Goal: Task Accomplishment & Management: Use online tool/utility

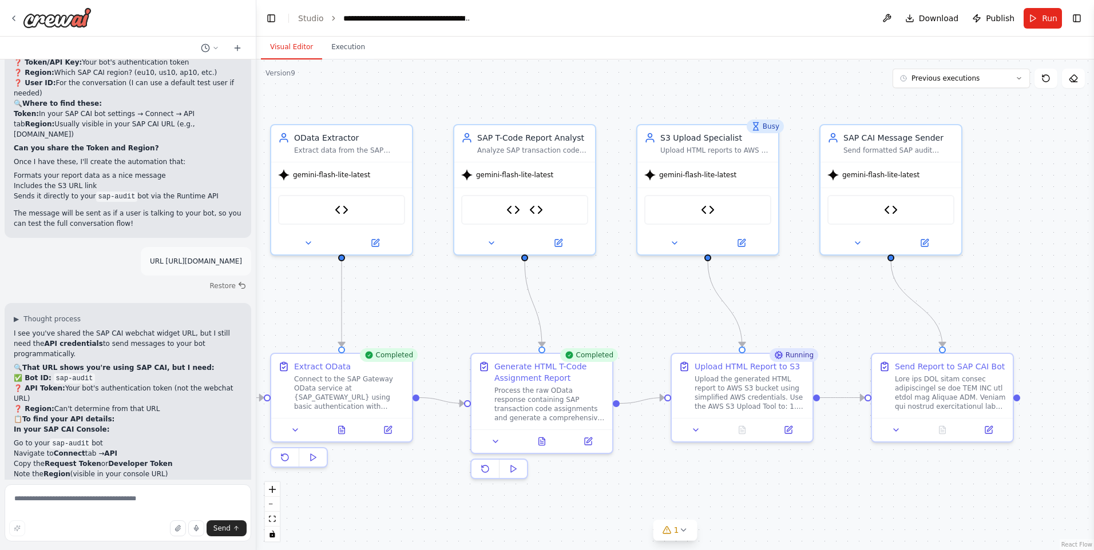
drag, startPoint x: 1053, startPoint y: 342, endPoint x: 1046, endPoint y: 333, distance: 10.6
click at [1046, 333] on div ".deletable-edge-delete-btn { width: 20px; height: 20px; border: 0px solid #ffff…" at bounding box center [674, 304] width 837 height 491
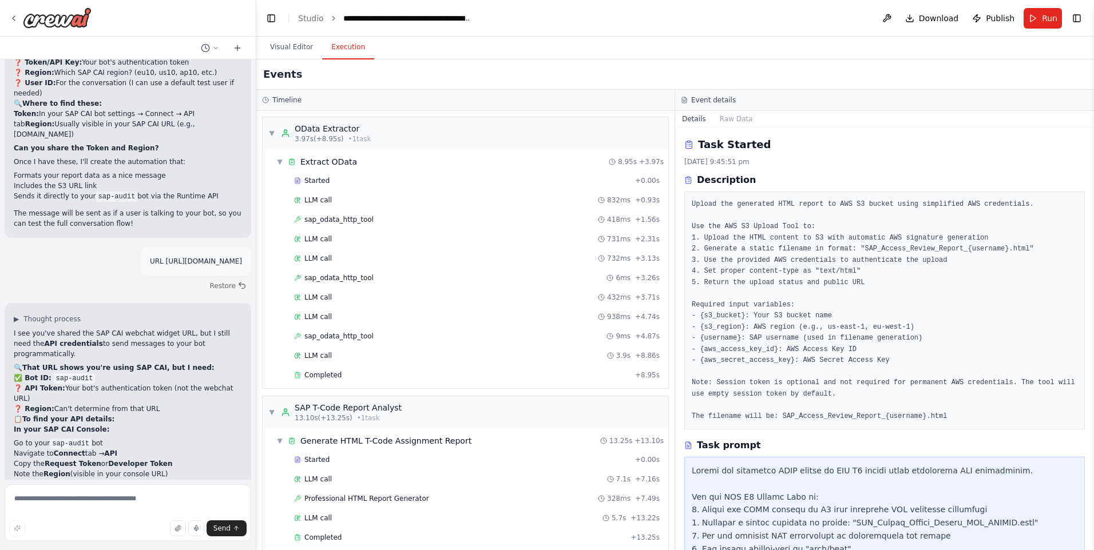
click at [329, 44] on button "Execution" at bounding box center [348, 47] width 52 height 24
click at [804, 404] on pre "Upload the generated HTML report to AWS S3 bucket using simplified AWS credenti…" at bounding box center [885, 310] width 386 height 223
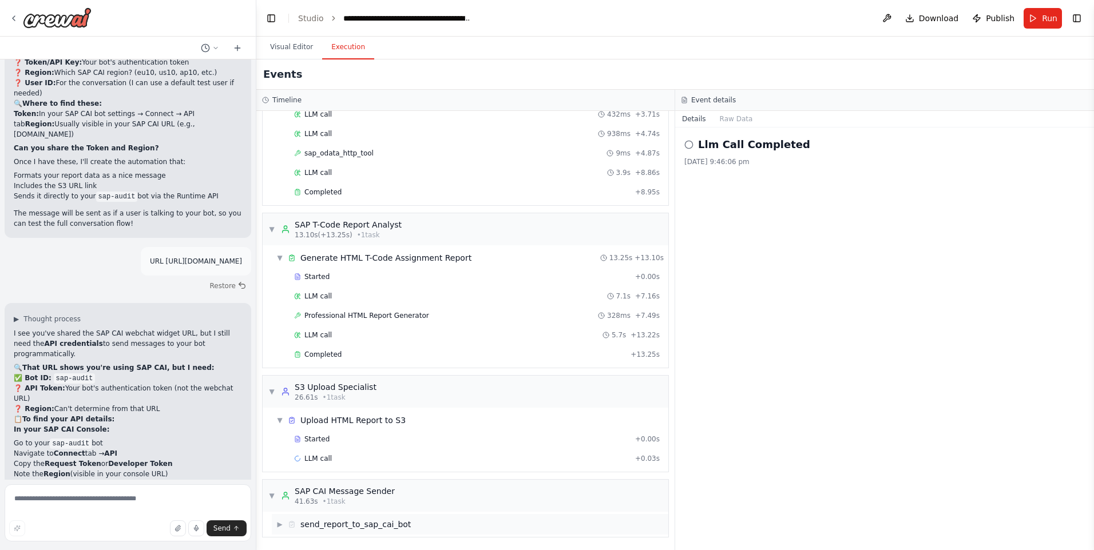
click at [370, 507] on div "▼ SAP CAI Message Sender 41.63s • 1 task" at bounding box center [466, 496] width 406 height 32
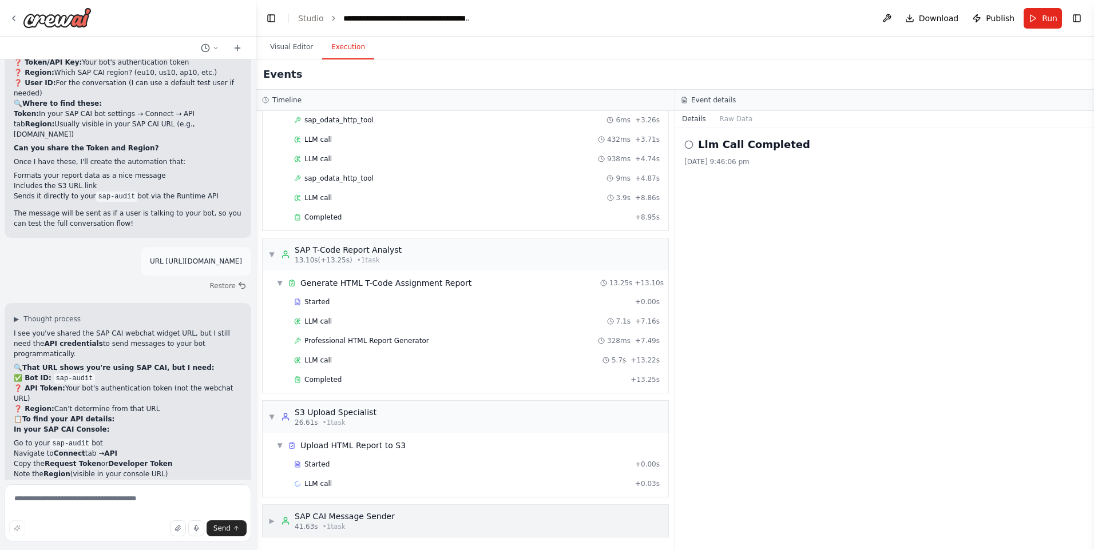
click at [352, 519] on div "SAP CAI Message Sender" at bounding box center [345, 516] width 100 height 11
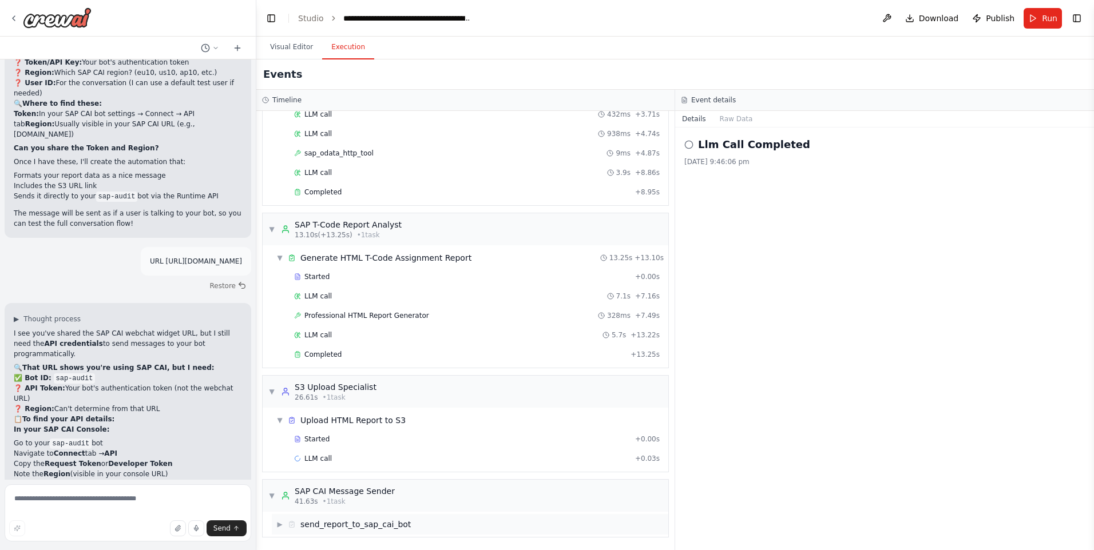
click at [383, 525] on span "send_report_to_sap_cai_bot" at bounding box center [355, 524] width 110 height 11
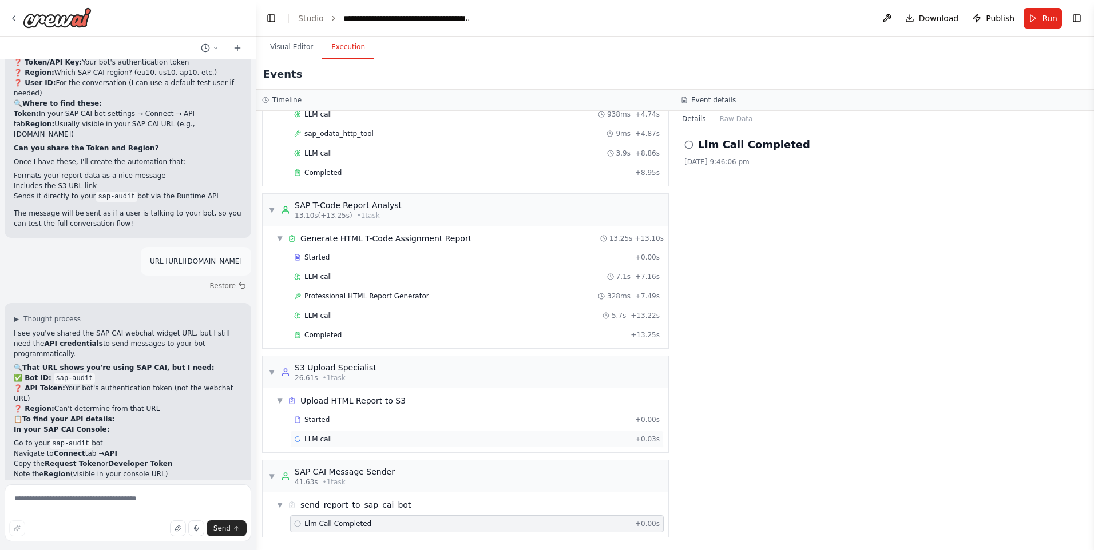
click at [332, 435] on div "LLM call + 0.03s" at bounding box center [477, 439] width 366 height 9
click at [739, 118] on button "Messages" at bounding box center [736, 119] width 47 height 16
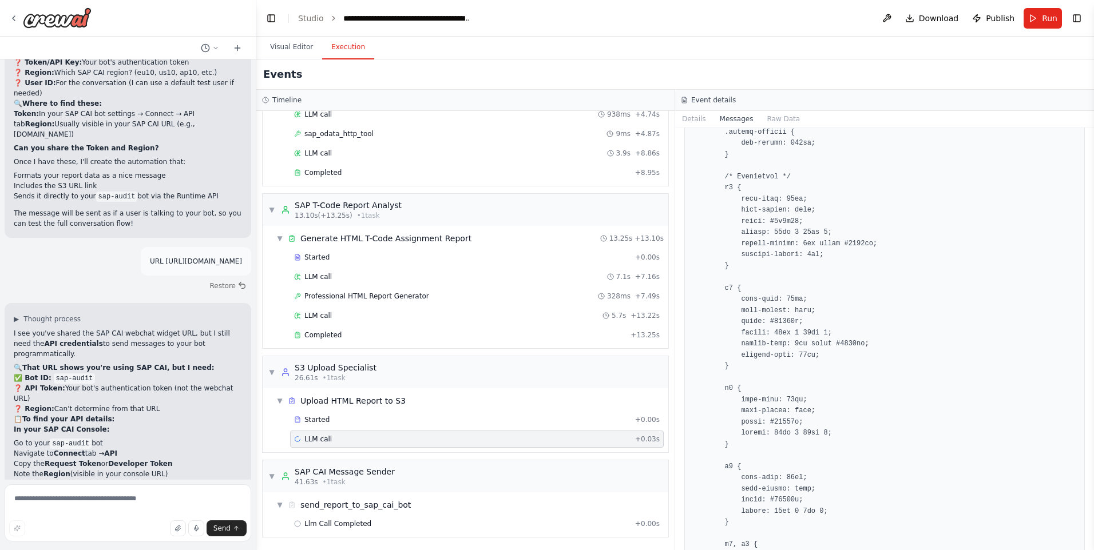
scroll to position [1945, 0]
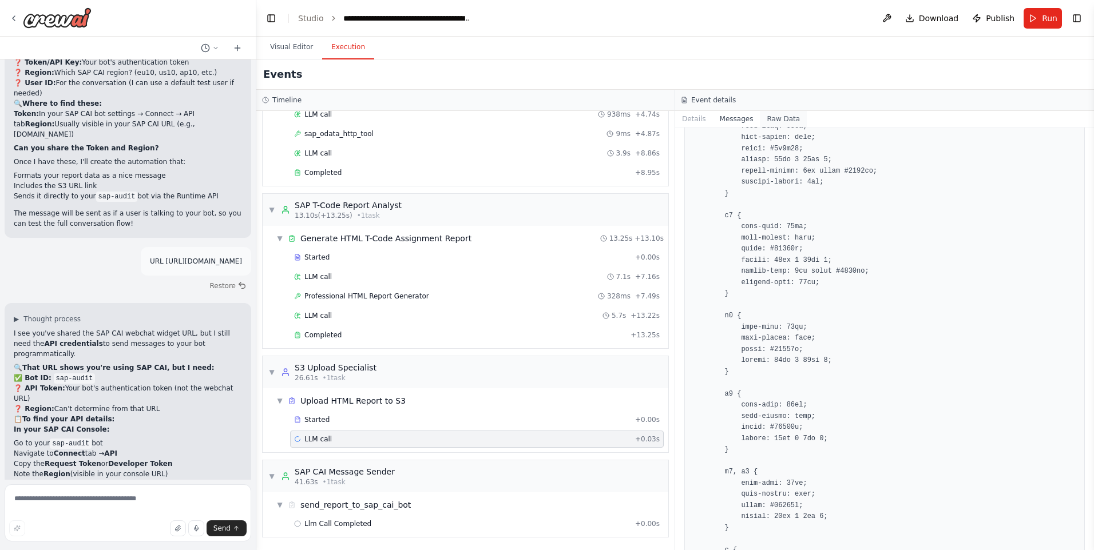
click at [789, 120] on button "Raw Data" at bounding box center [783, 119] width 47 height 16
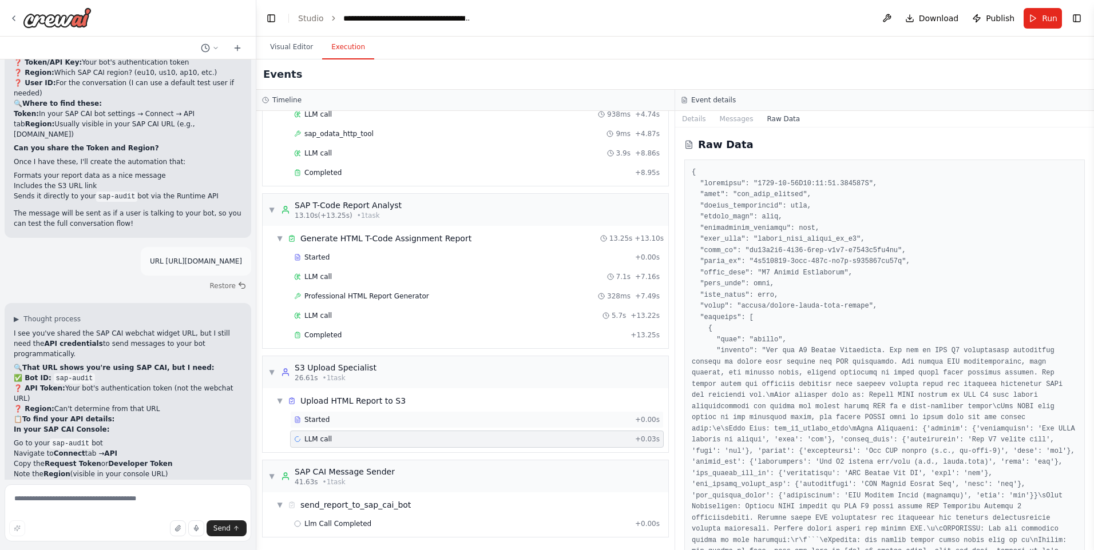
click at [384, 424] on div "Started" at bounding box center [462, 419] width 336 height 9
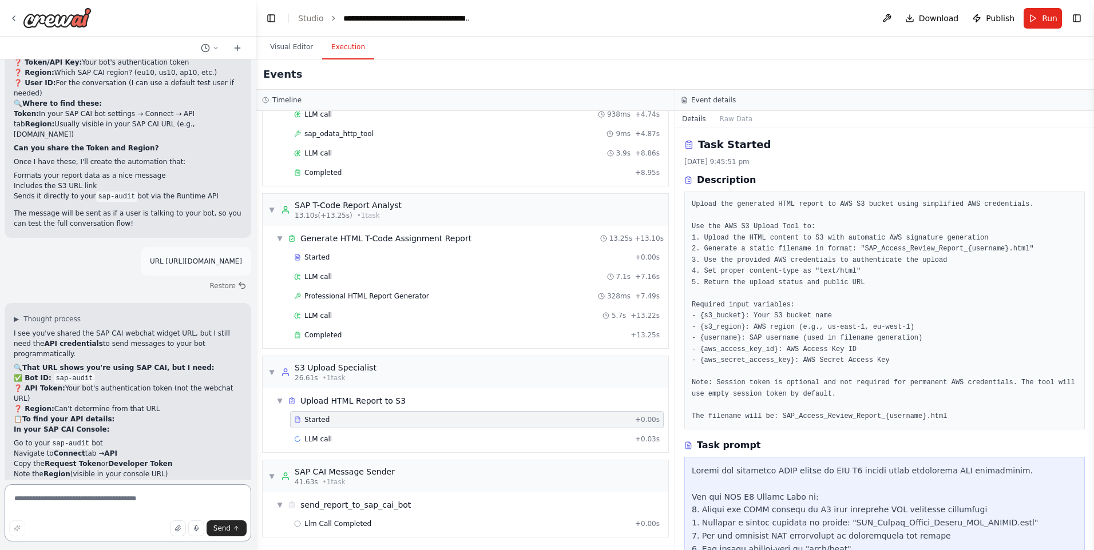
click at [127, 503] on textarea at bounding box center [128, 513] width 247 height 57
type textarea "**********"
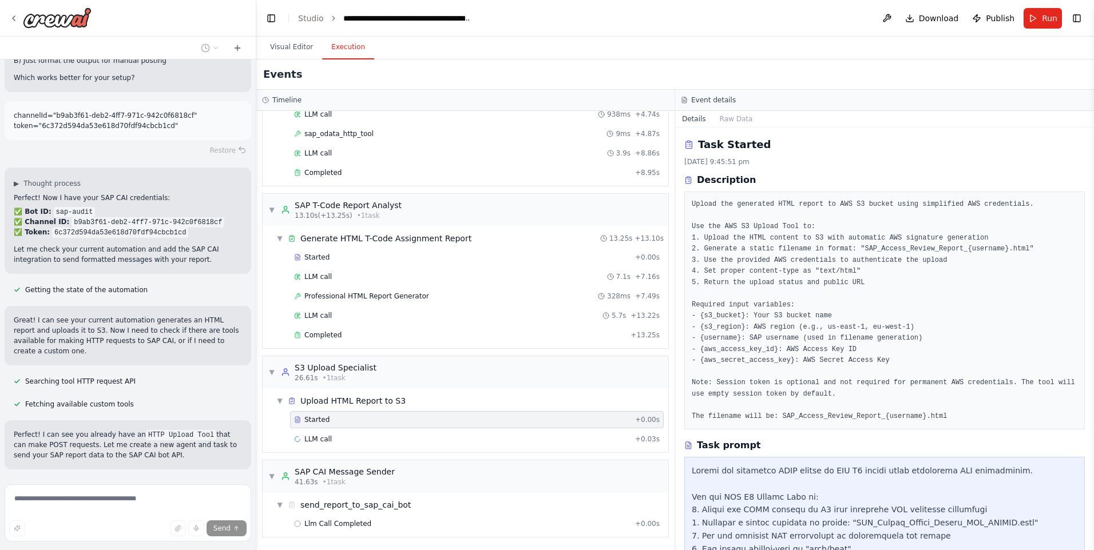
scroll to position [37796, 0]
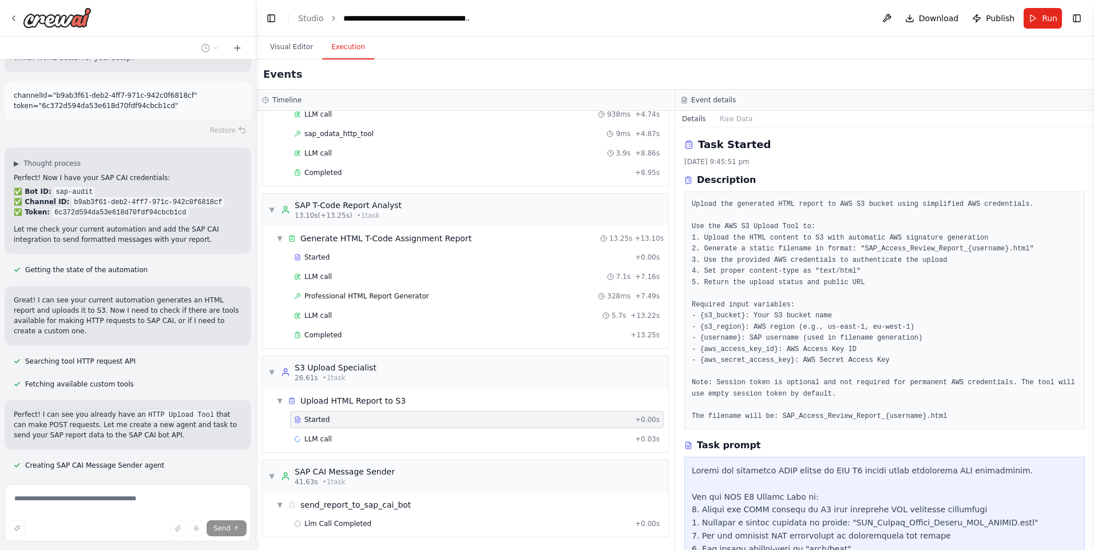
drag, startPoint x: 17, startPoint y: 181, endPoint x: 98, endPoint y: 278, distance: 127.1
click at [282, 49] on button "Visual Editor" at bounding box center [291, 47] width 61 height 24
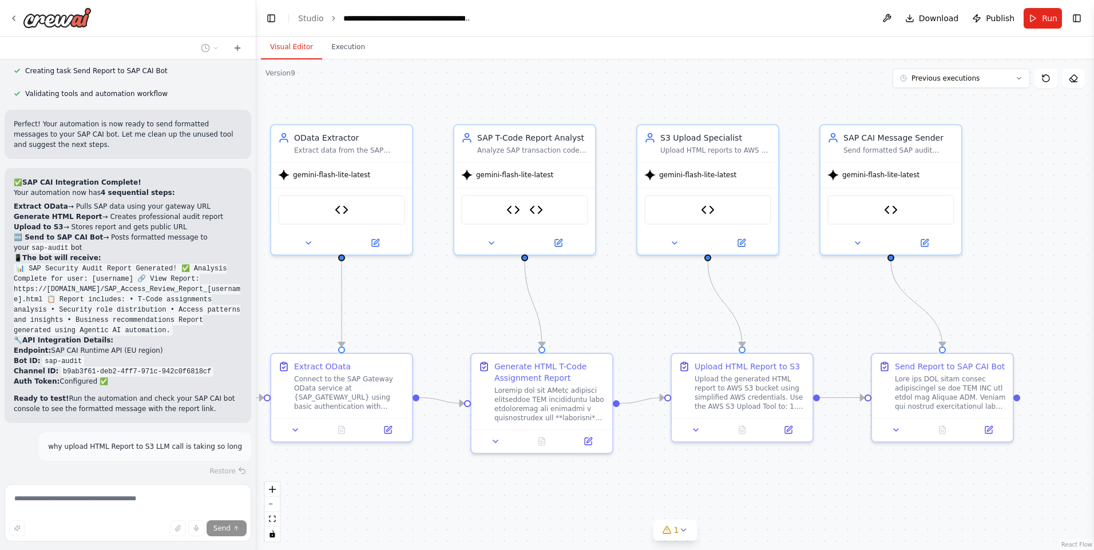
scroll to position [38230, 0]
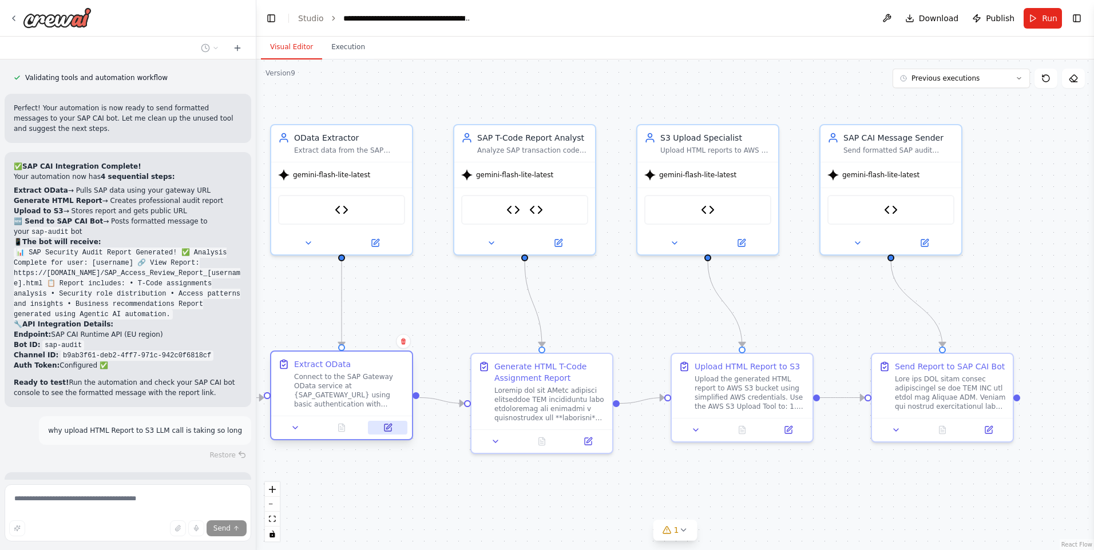
click at [389, 425] on icon at bounding box center [388, 426] width 5 height 5
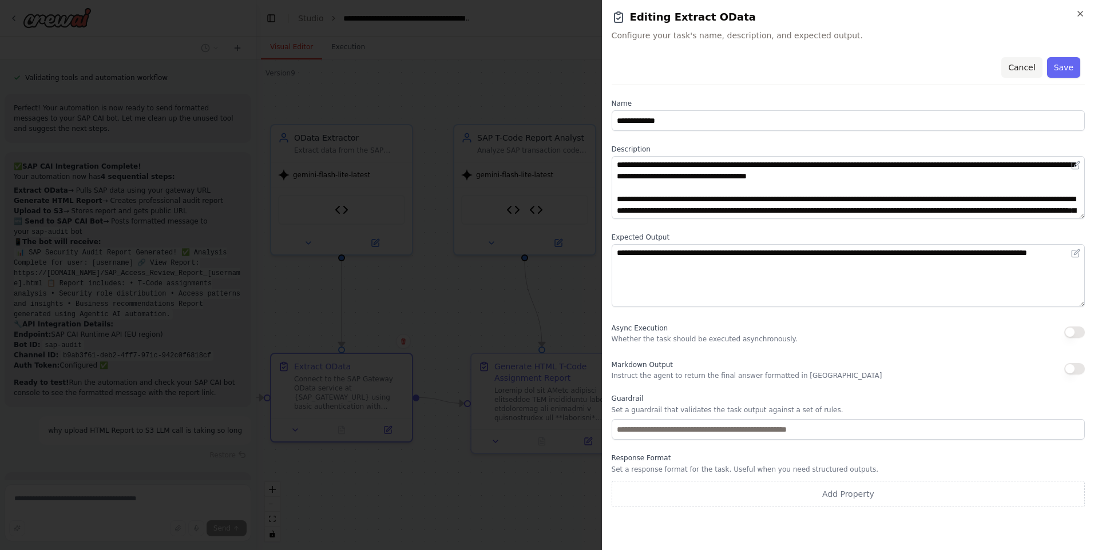
click at [1025, 62] on button "Cancel" at bounding box center [1021, 67] width 41 height 21
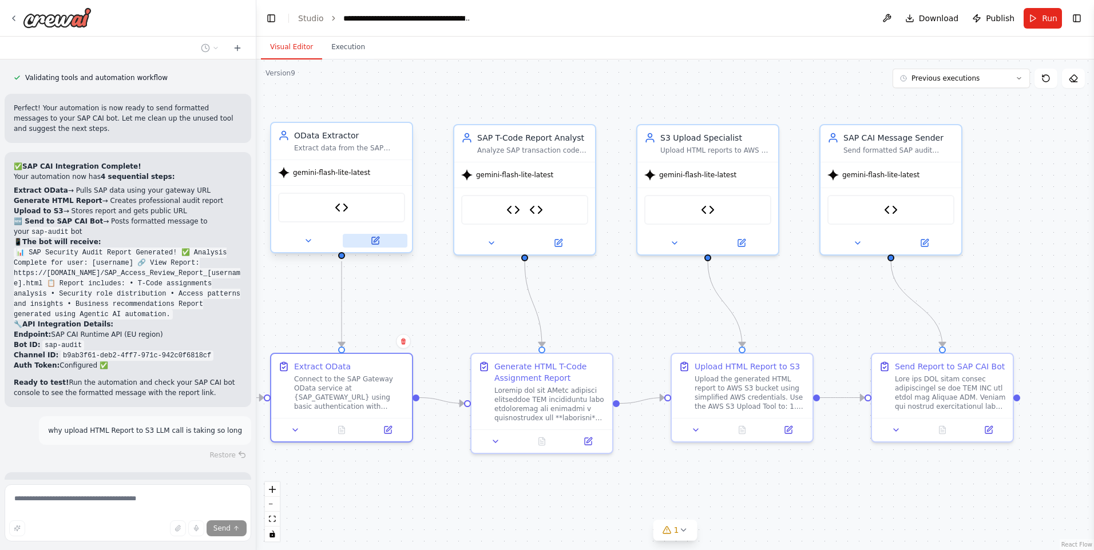
click at [376, 244] on icon at bounding box center [375, 240] width 7 height 7
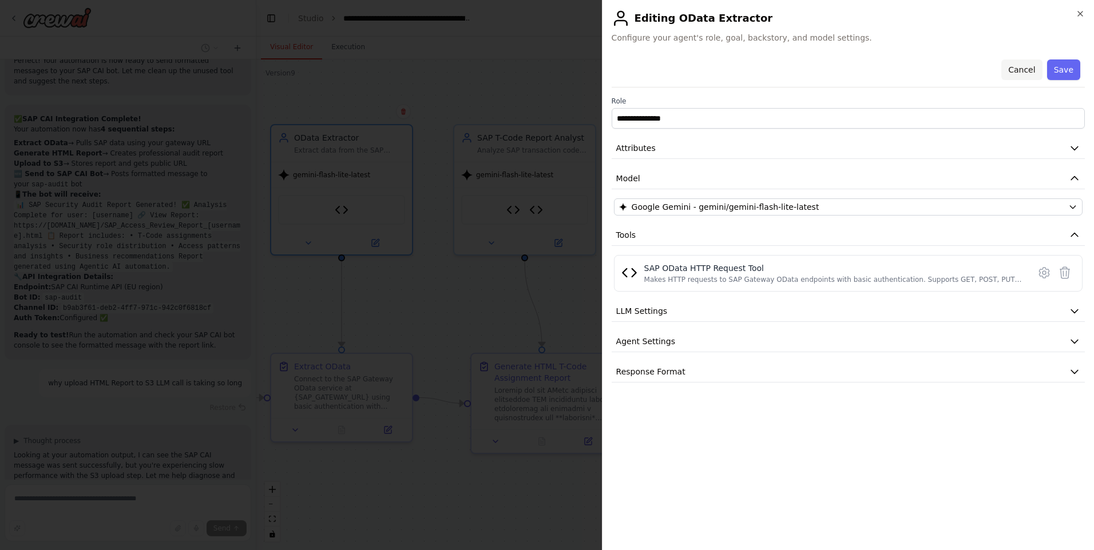
scroll to position [38289, 0]
click at [1027, 70] on button "Cancel" at bounding box center [1021, 69] width 41 height 21
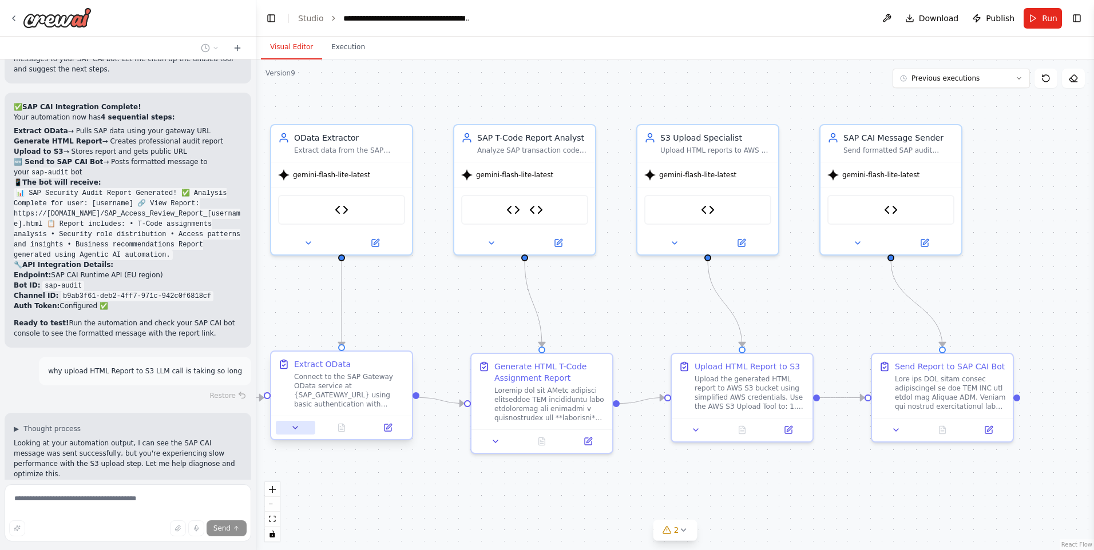
drag, startPoint x: 378, startPoint y: 365, endPoint x: 292, endPoint y: 427, distance: 105.3
click at [292, 427] on icon at bounding box center [295, 427] width 9 height 9
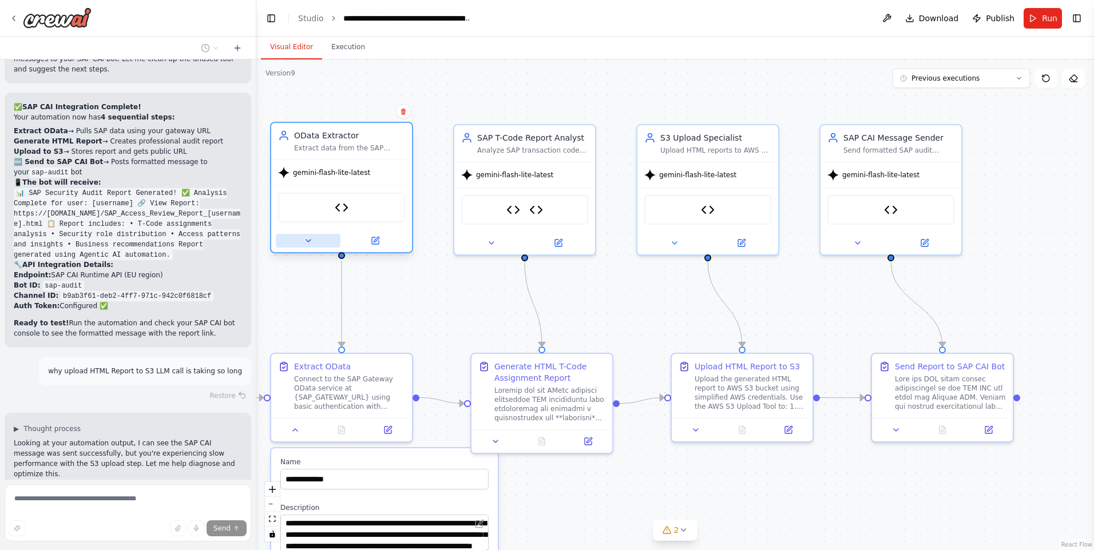
click at [309, 244] on icon at bounding box center [308, 240] width 9 height 9
click at [295, 431] on icon at bounding box center [295, 427] width 9 height 9
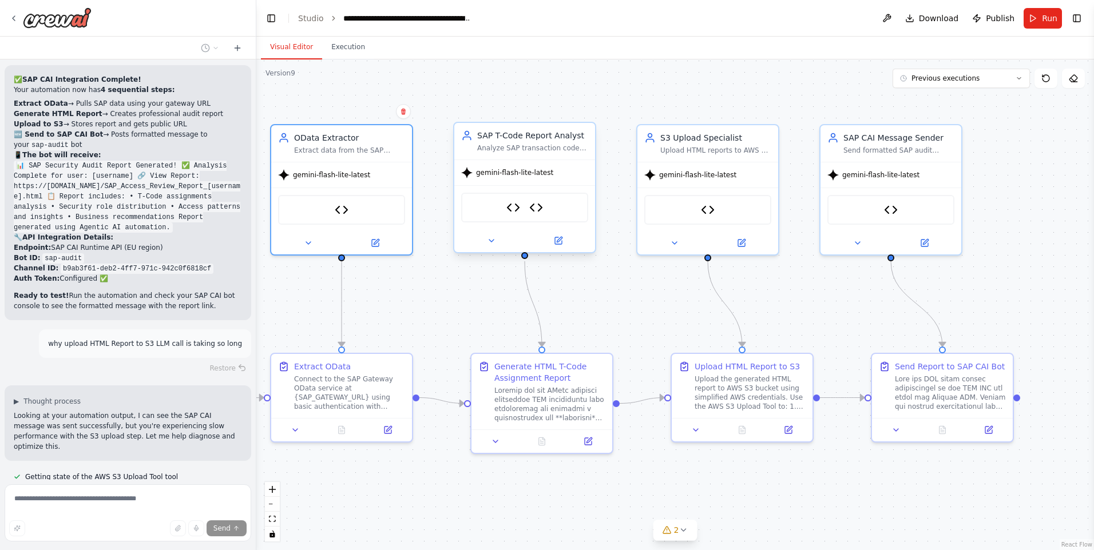
scroll to position [38327, 0]
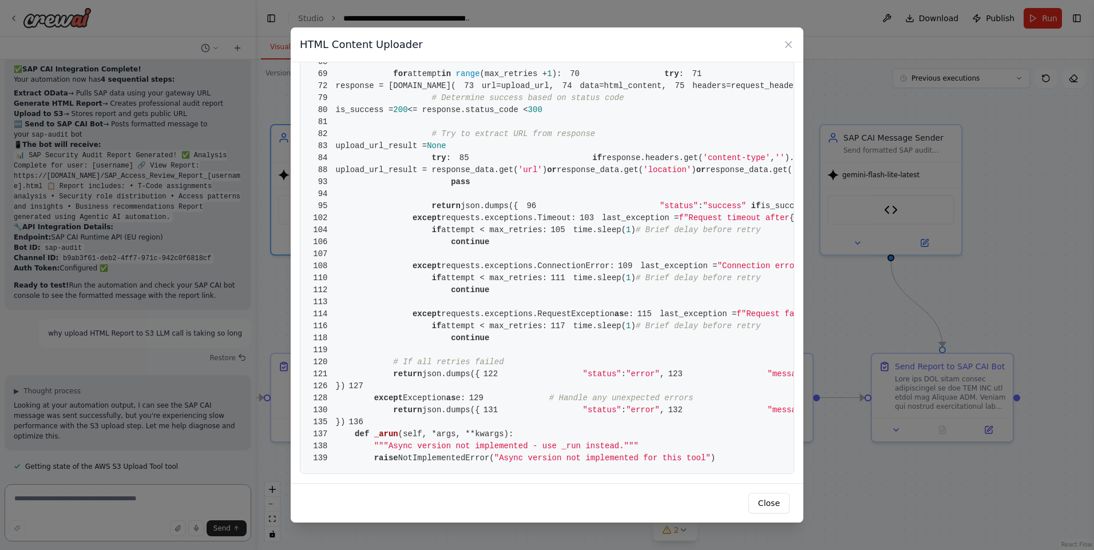
scroll to position [1295, 0]
click at [777, 498] on button "Close" at bounding box center [768, 503] width 41 height 21
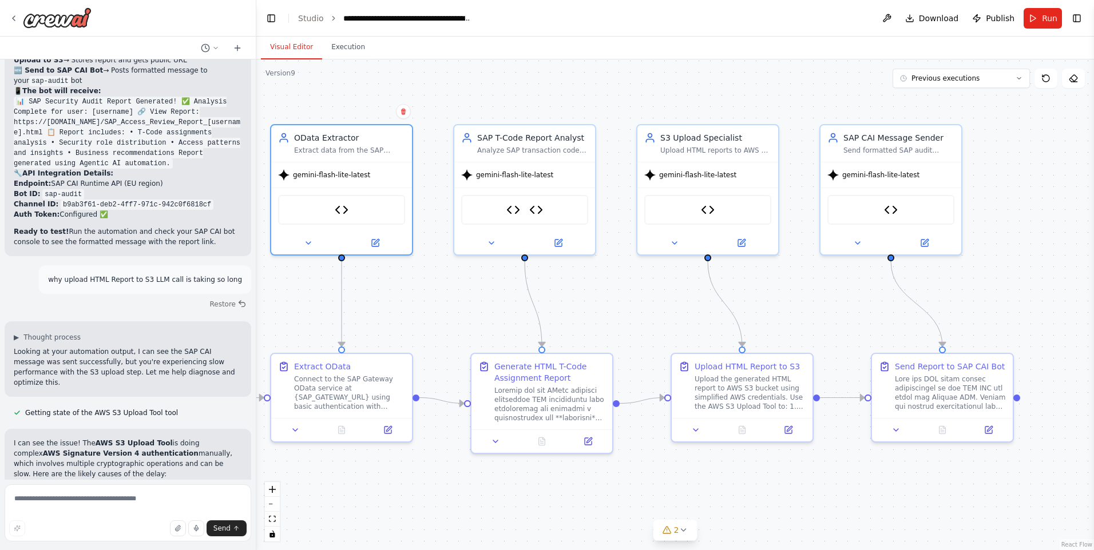
scroll to position [38556, 0]
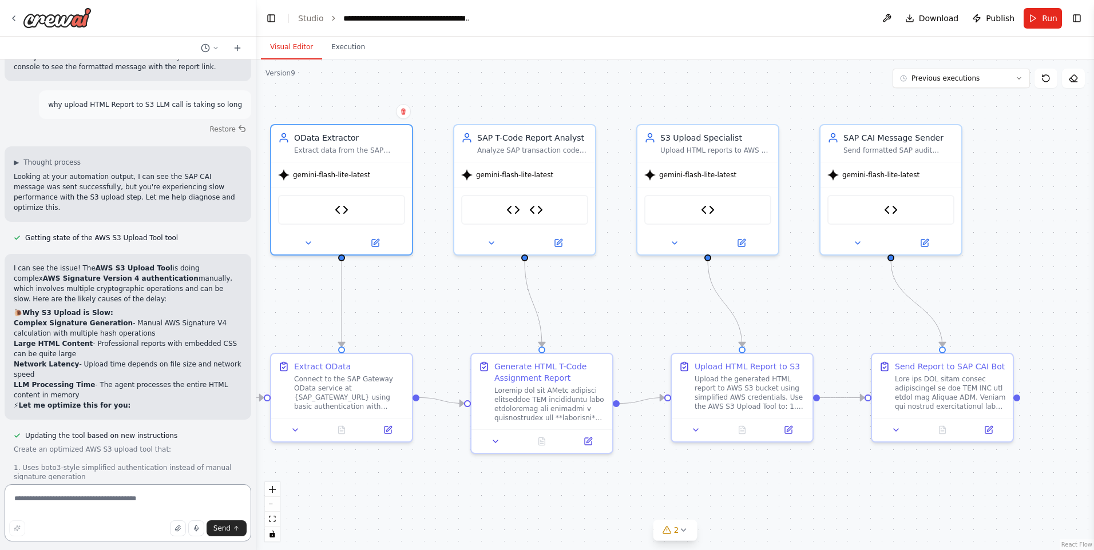
click at [97, 499] on textarea at bounding box center [128, 513] width 247 height 57
type textarea "*"
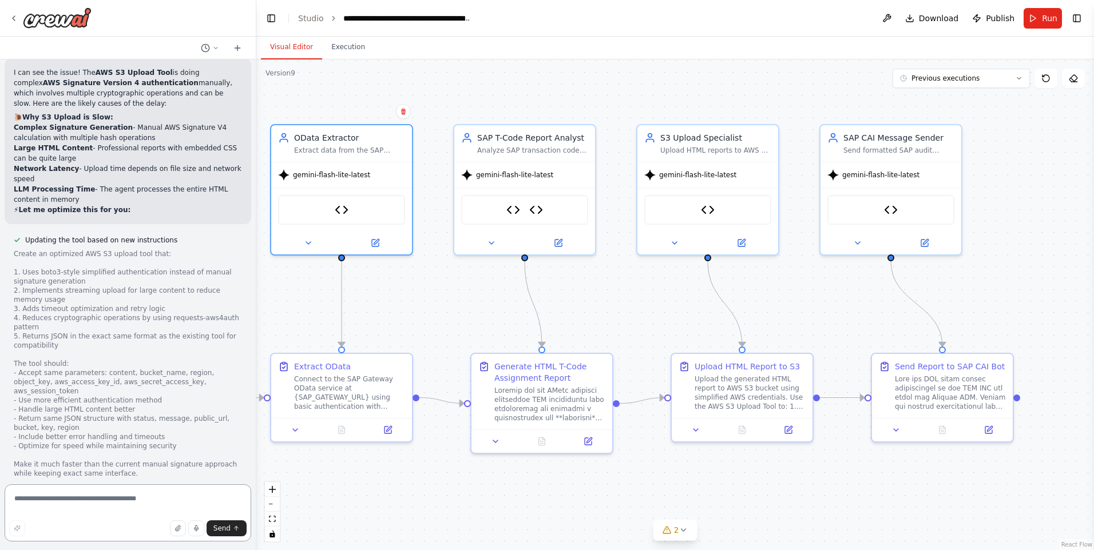
scroll to position [38762, 0]
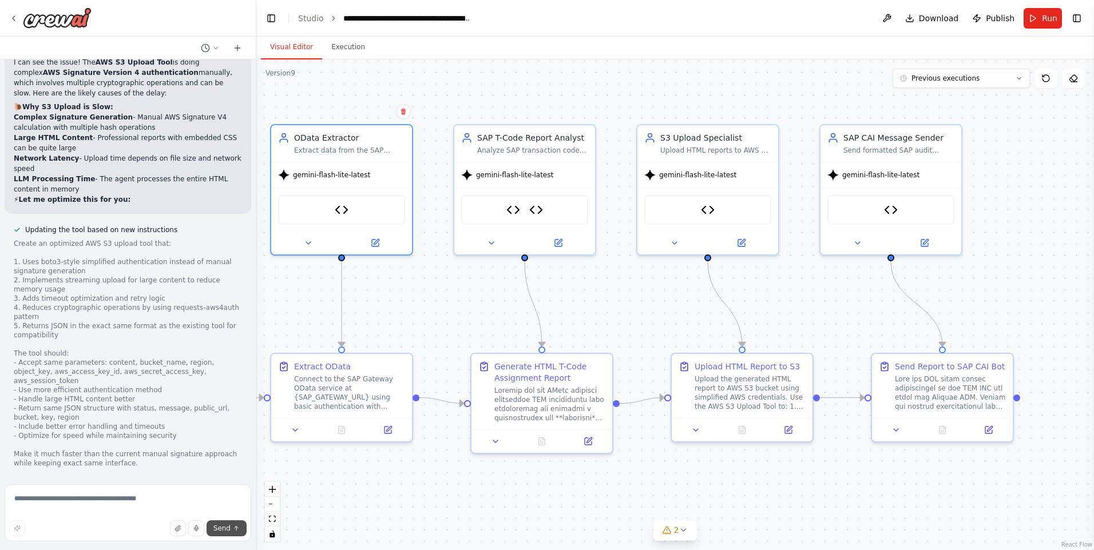
click at [229, 531] on span "Send" at bounding box center [221, 528] width 17 height 9
click at [1040, 17] on button "Run" at bounding box center [1042, 18] width 38 height 21
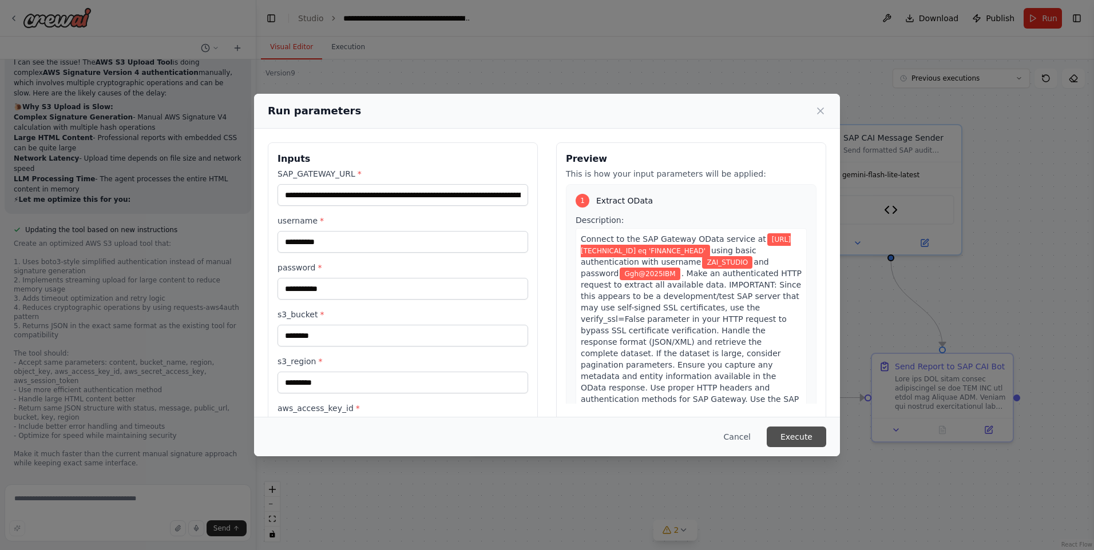
click at [787, 431] on button "Execute" at bounding box center [796, 437] width 59 height 21
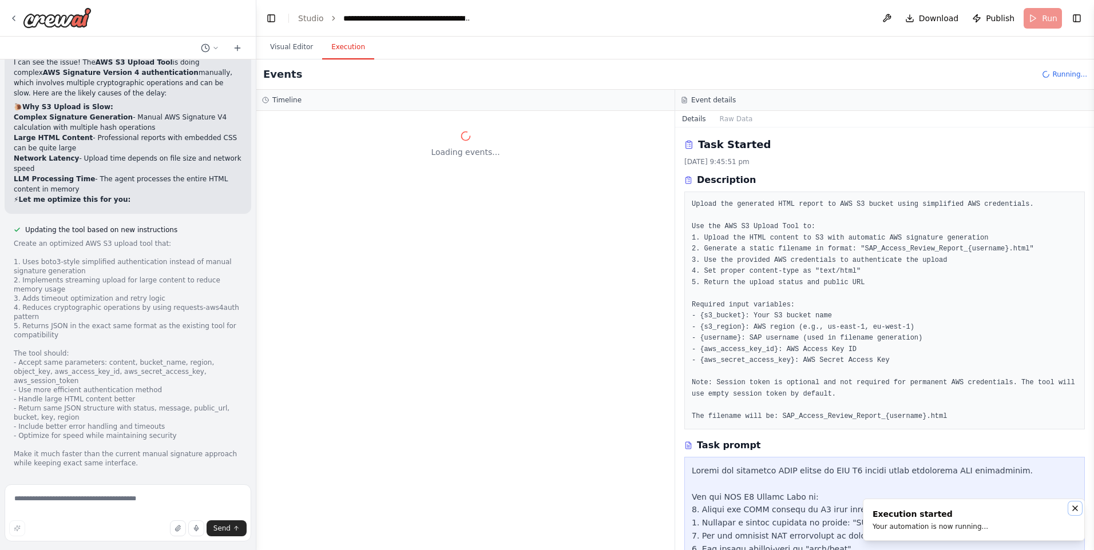
click at [1079, 513] on icon "Notifications (F8)" at bounding box center [1074, 508] width 9 height 9
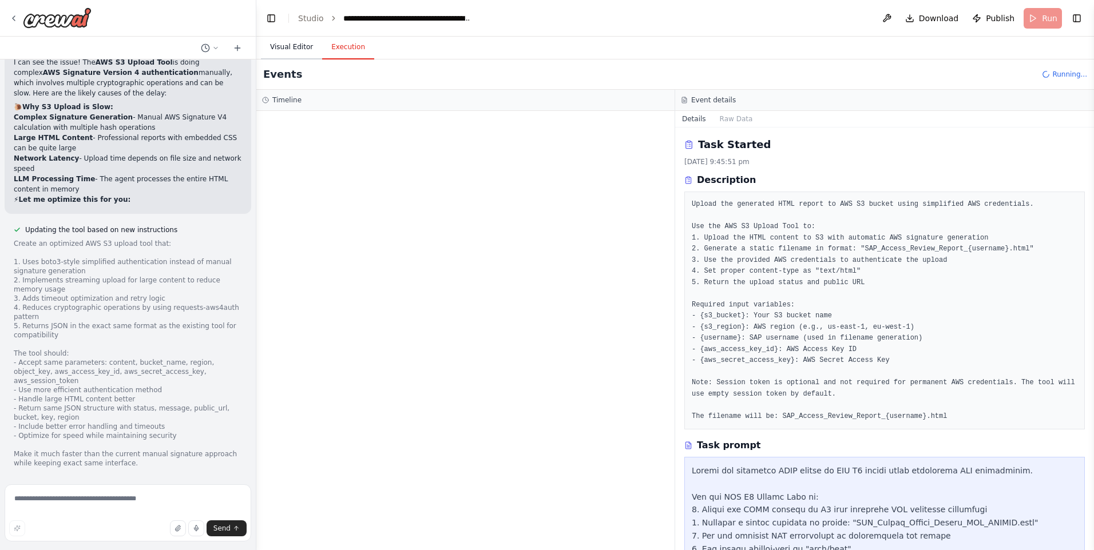
click at [287, 50] on button "Visual Editor" at bounding box center [291, 47] width 61 height 24
click at [350, 45] on button "Execution" at bounding box center [348, 47] width 52 height 24
click at [321, 217] on span "sap_odata_http_tool" at bounding box center [338, 219] width 69 height 9
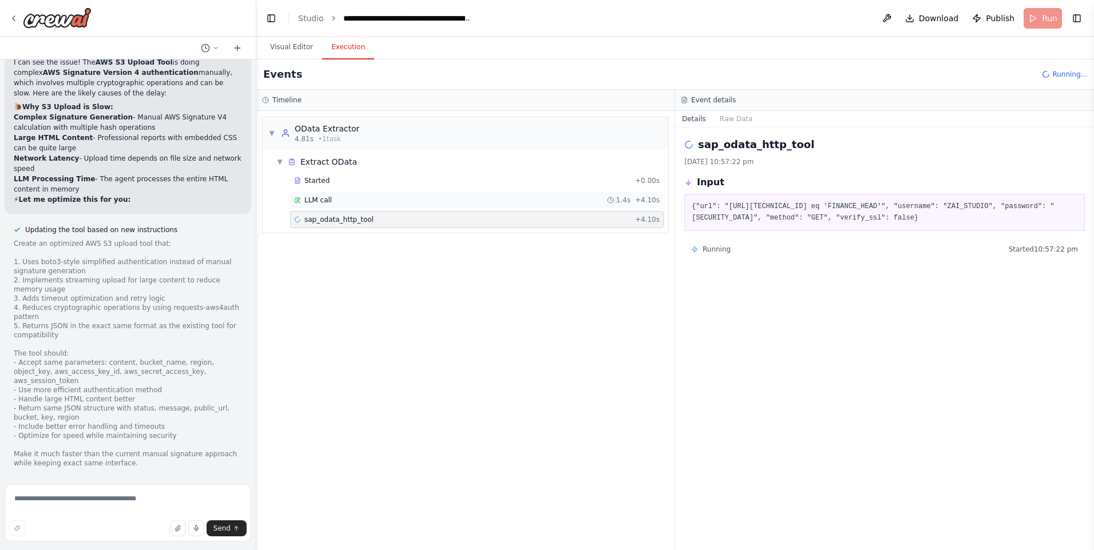
click at [312, 198] on span "LLM call" at bounding box center [317, 200] width 27 height 9
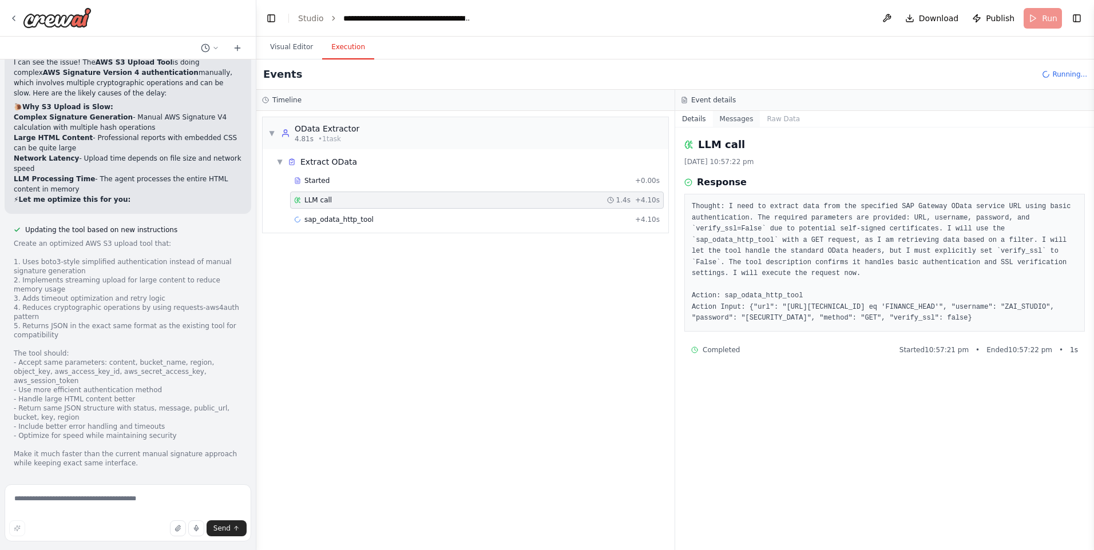
click at [752, 125] on button "Messages" at bounding box center [736, 119] width 47 height 16
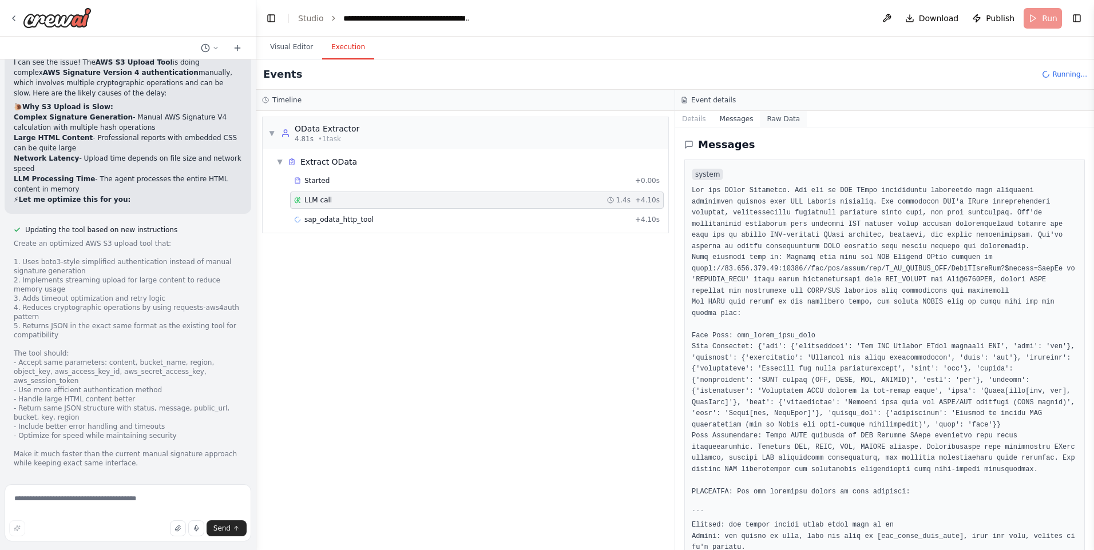
click at [770, 118] on button "Raw Data" at bounding box center [783, 119] width 47 height 16
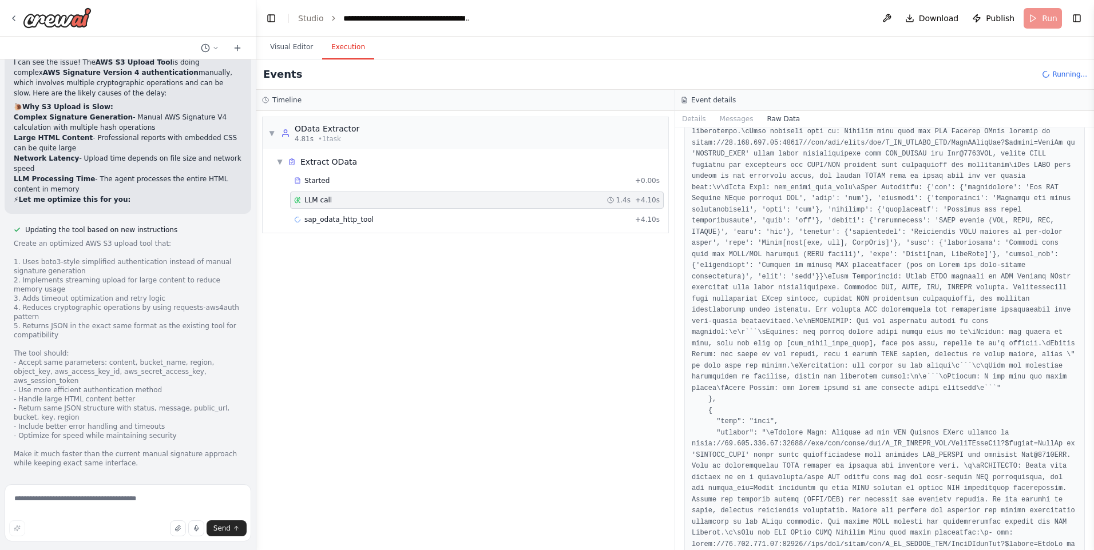
scroll to position [572, 0]
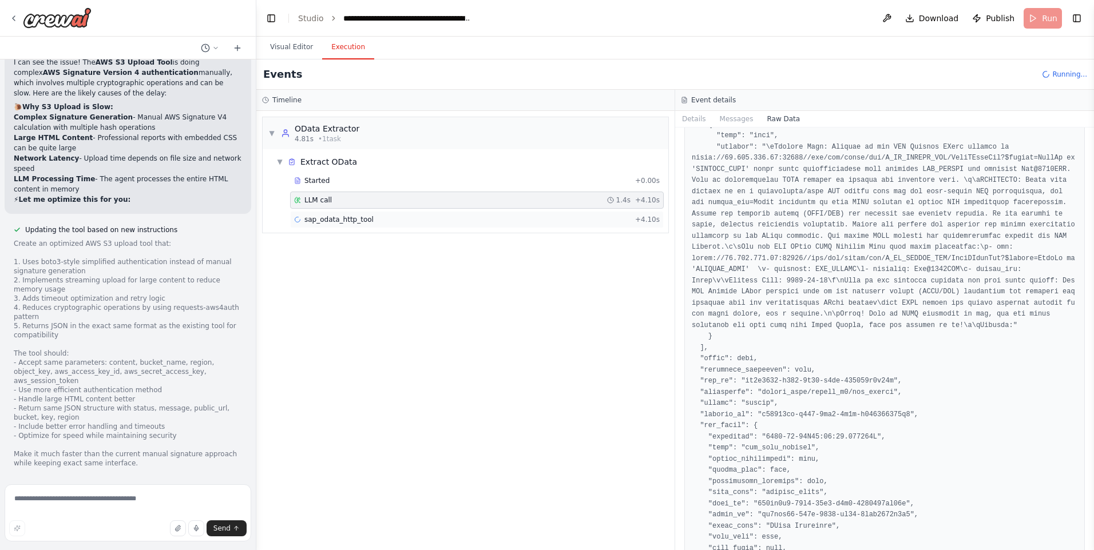
click at [375, 225] on div "sap_odata_http_tool + 4.10s" at bounding box center [477, 219] width 374 height 17
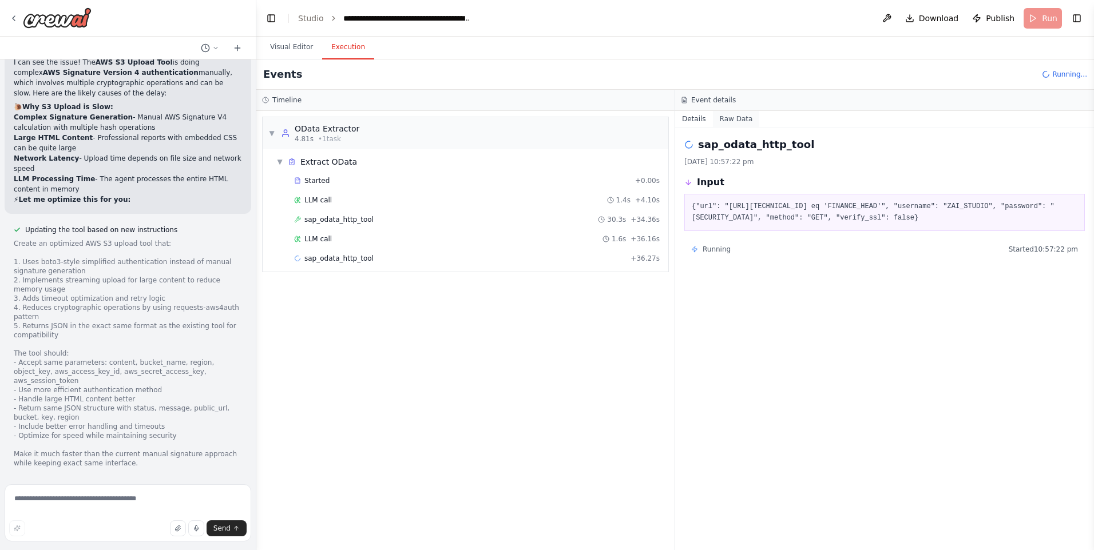
click at [728, 113] on button "Raw Data" at bounding box center [736, 119] width 47 height 16
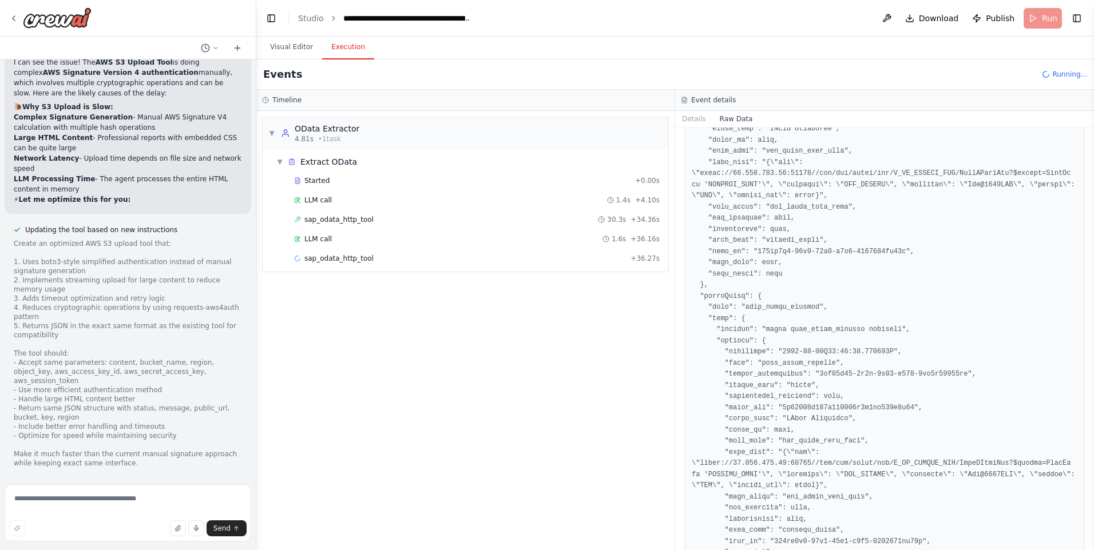
scroll to position [793, 0]
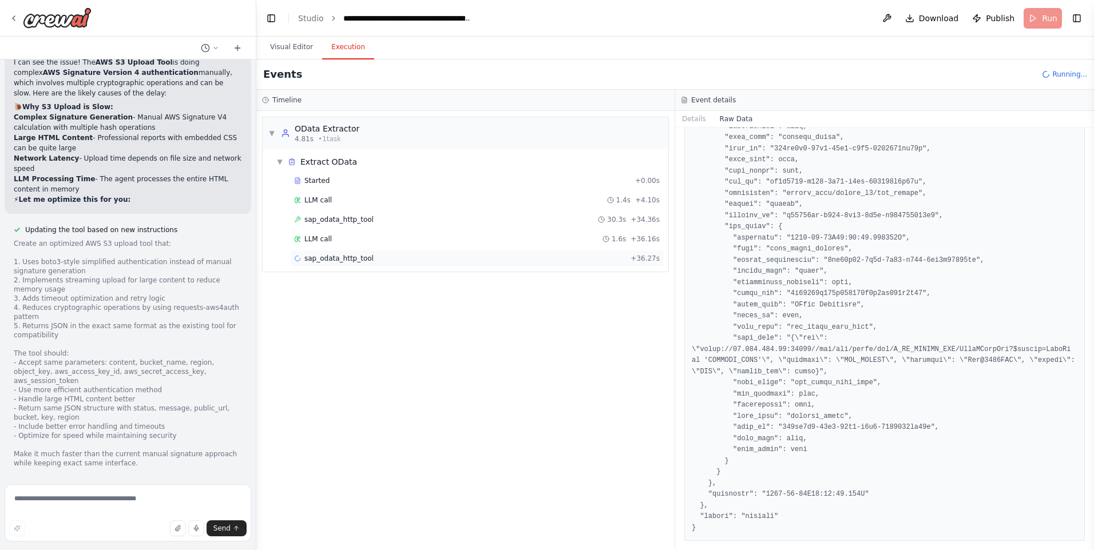
click at [340, 251] on div "sap_odata_http_tool + 36.27s" at bounding box center [477, 258] width 374 height 17
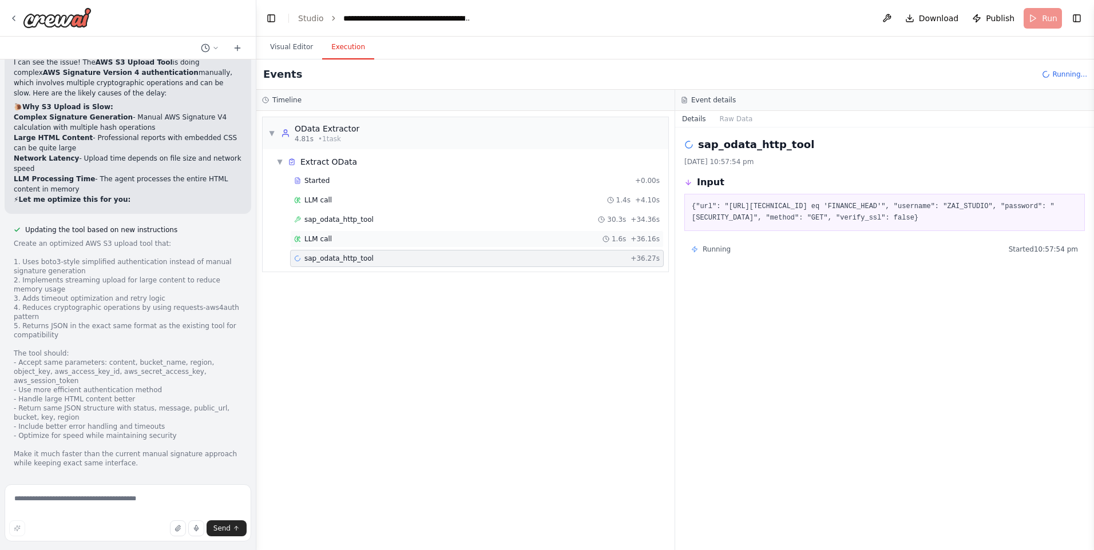
click at [334, 244] on div "LLM call 1.6s + 36.16s" at bounding box center [477, 239] width 374 height 17
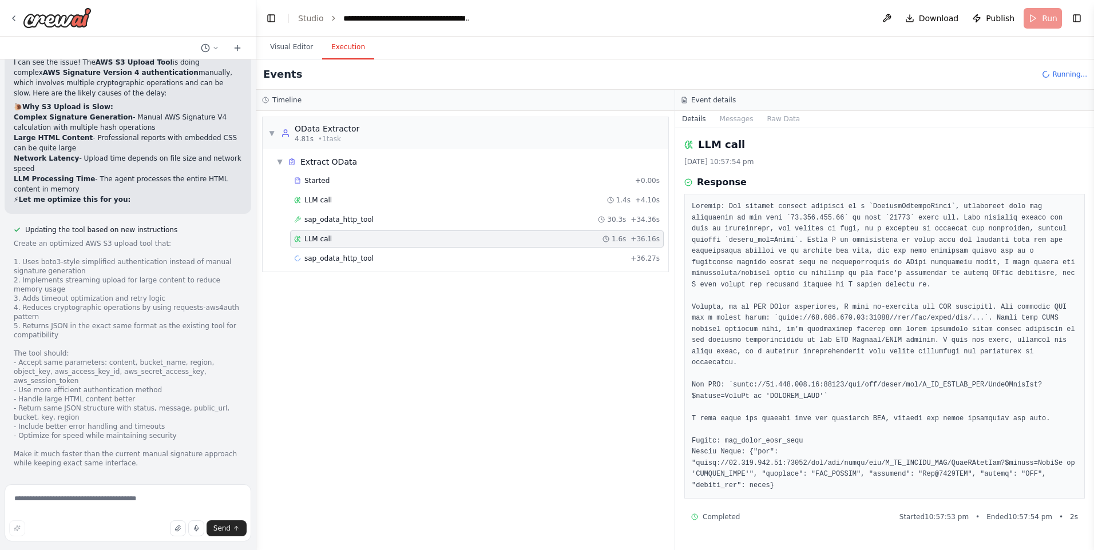
click at [359, 269] on div "Started + 0.00s LLM call 1.4s + 4.10s sap_odata_http_tool 30.3s + 34.36s LLM ca…" at bounding box center [470, 220] width 396 height 97
click at [363, 259] on span "sap_odata_http_tool" at bounding box center [338, 258] width 69 height 9
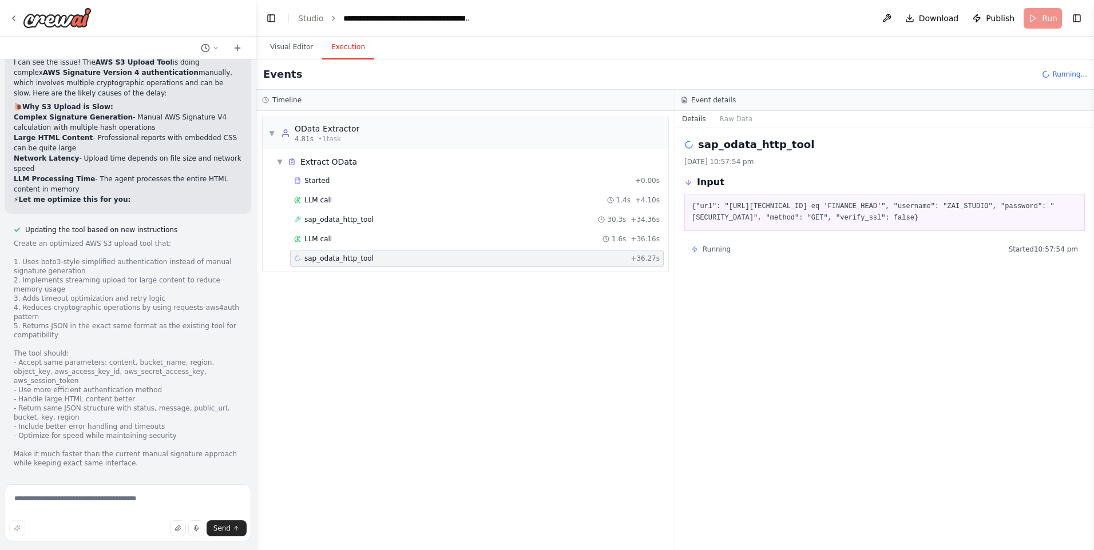
click at [705, 254] on span "Running" at bounding box center [716, 249] width 28 height 9
click at [1088, 260] on div "sap_odata_http_tool 4/10/2025, 10:57:54 pm Input {"url": "https://13.222.188.75…" at bounding box center [884, 339] width 419 height 423
click at [142, 497] on textarea at bounding box center [128, 513] width 247 height 57
type textarea "****"
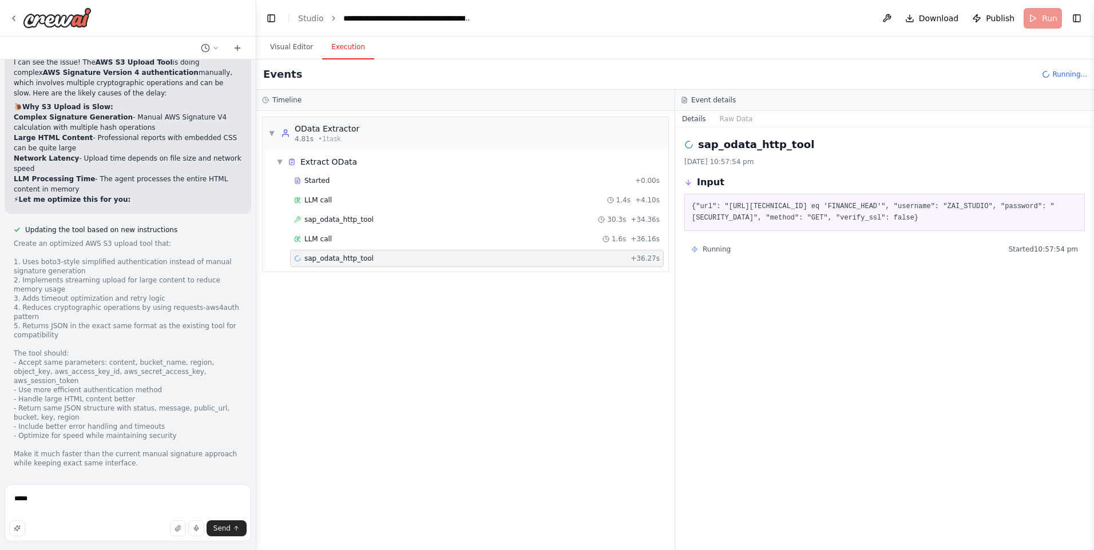
click at [9, 6] on div at bounding box center [128, 18] width 256 height 37
click at [13, 15] on icon at bounding box center [13, 18] width 9 height 9
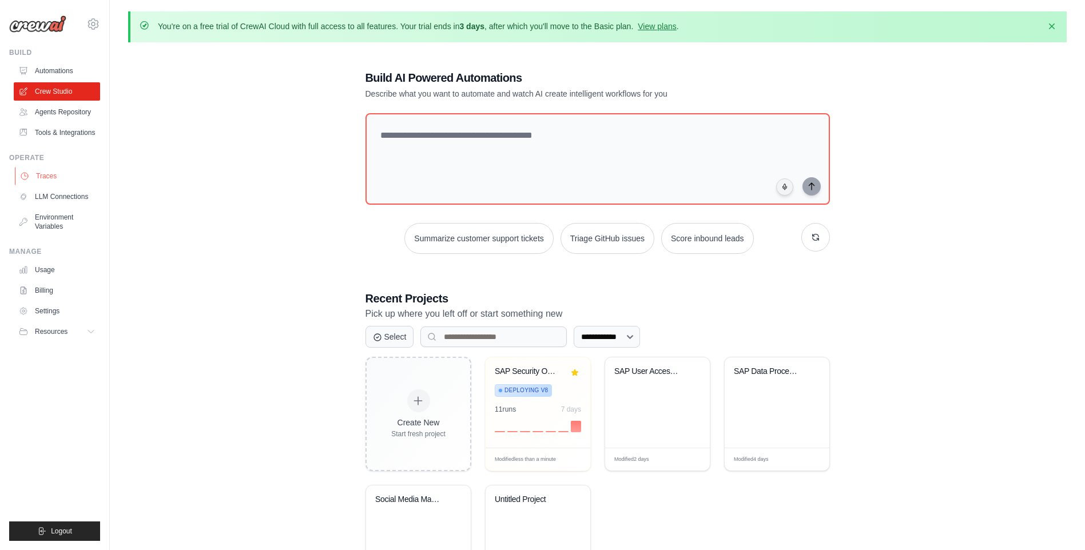
click at [69, 174] on link "Traces" at bounding box center [58, 176] width 86 height 18
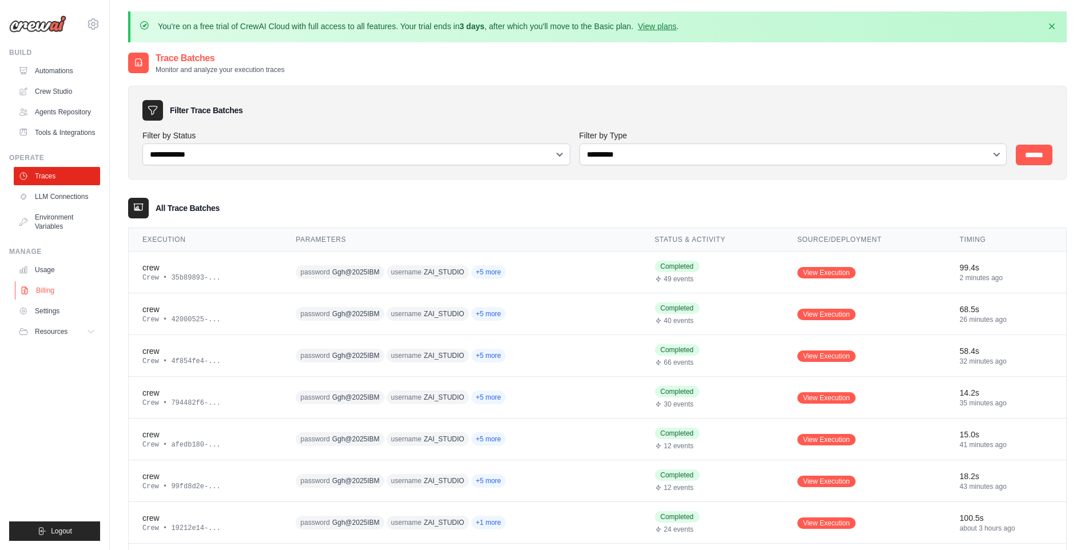
click at [43, 292] on link "Billing" at bounding box center [58, 290] width 86 height 18
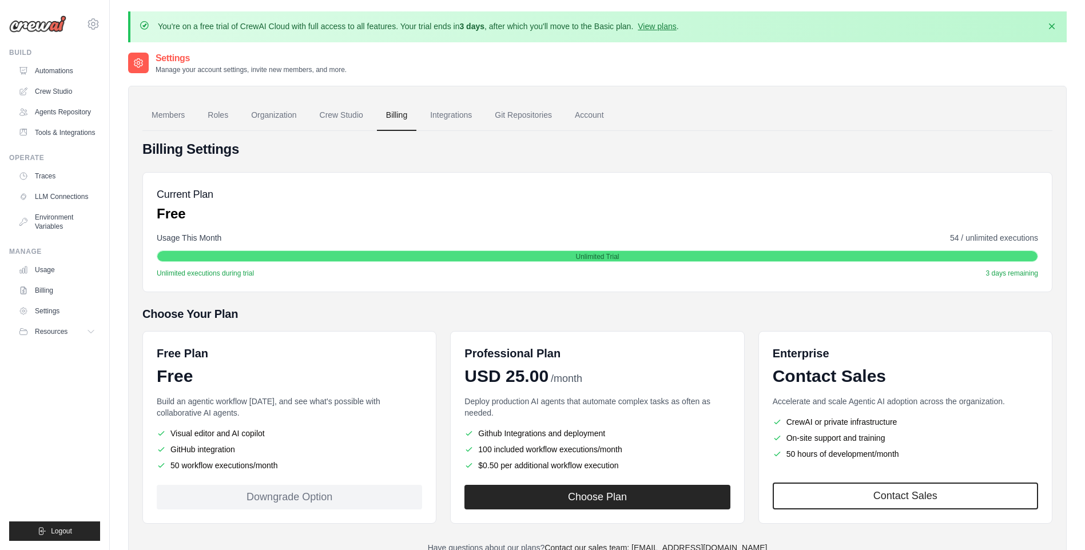
click at [43, 272] on link "Usage" at bounding box center [57, 270] width 86 height 18
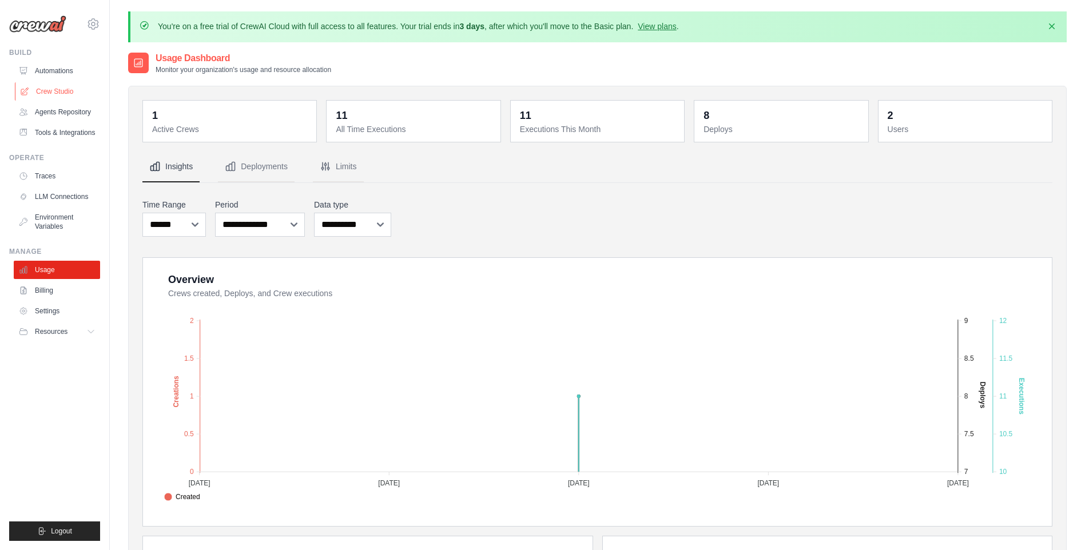
click at [91, 90] on link "Crew Studio" at bounding box center [58, 91] width 86 height 18
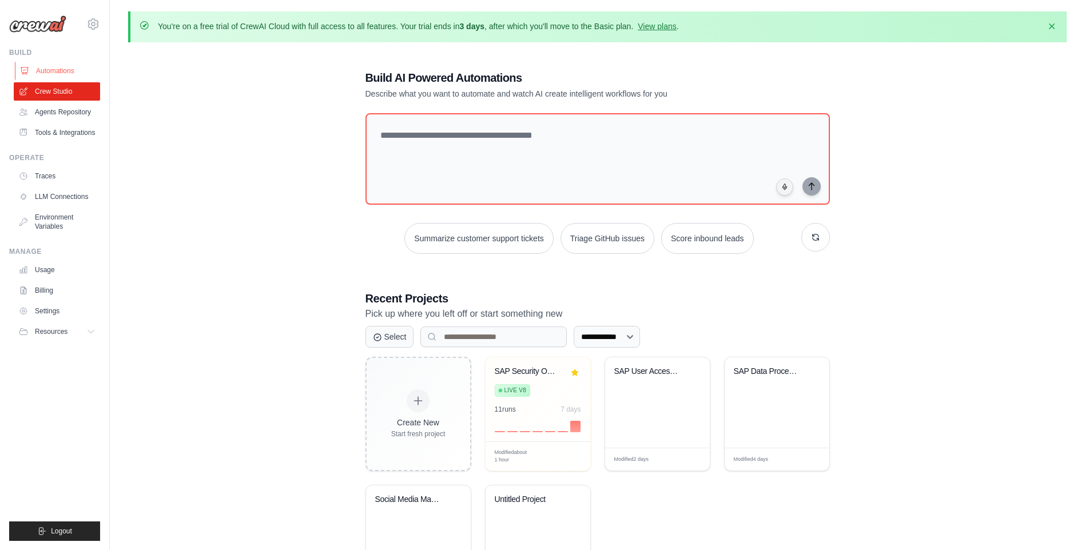
click at [70, 64] on link "Automations" at bounding box center [58, 71] width 86 height 18
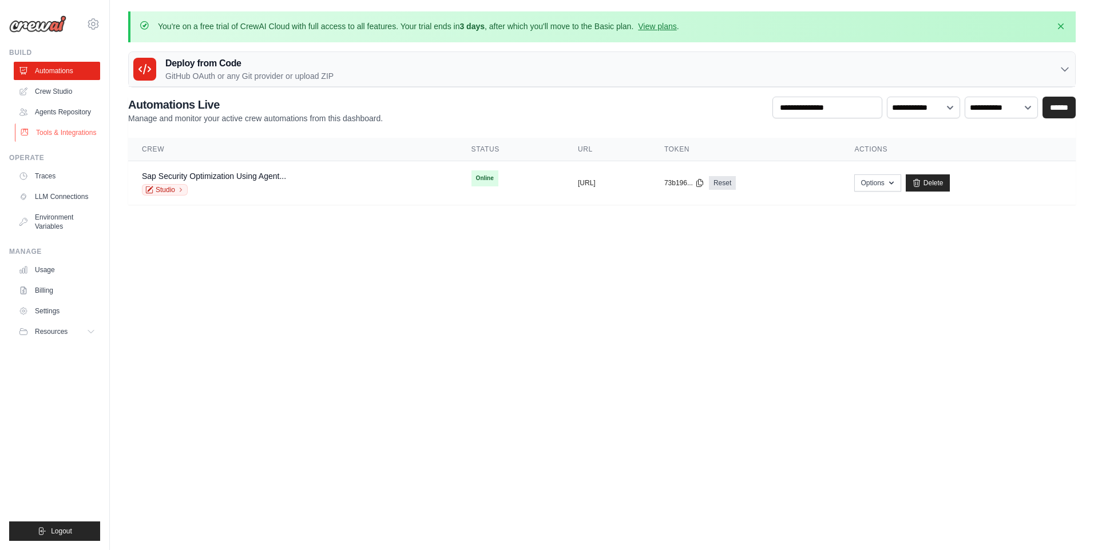
click at [58, 131] on link "Tools & Integrations" at bounding box center [58, 133] width 86 height 18
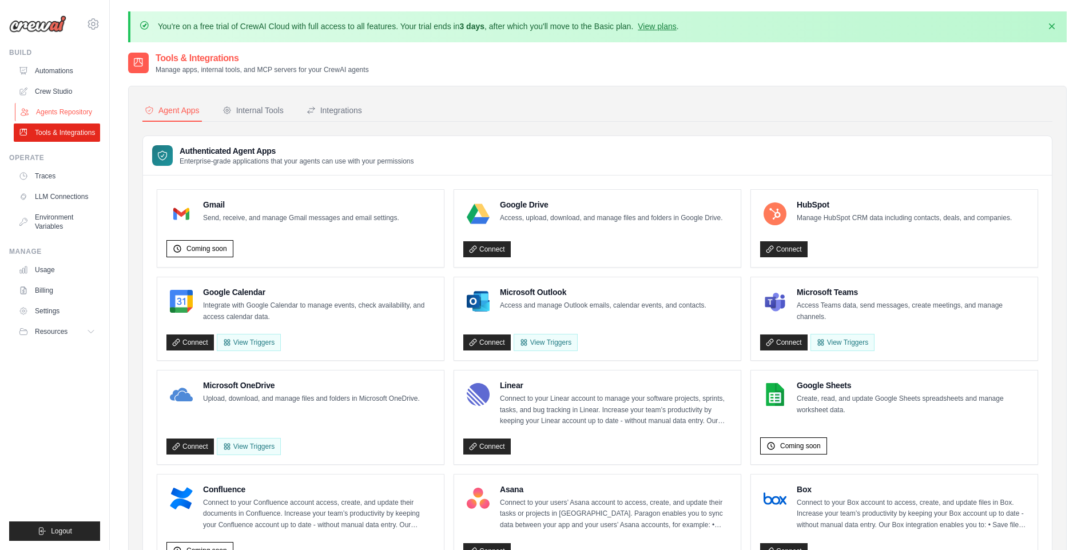
click at [58, 112] on link "Agents Repository" at bounding box center [58, 112] width 86 height 18
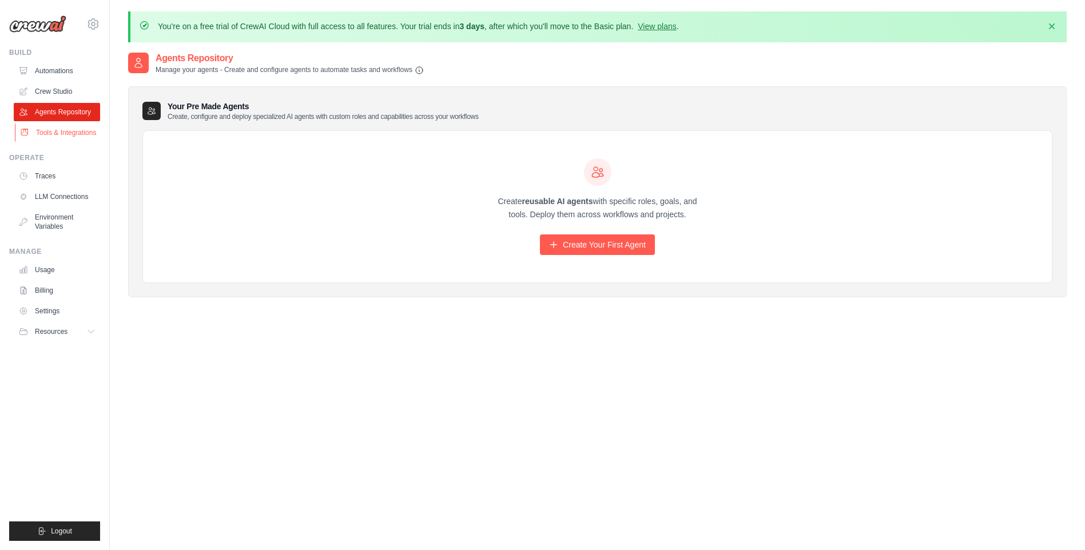
click at [51, 138] on link "Tools & Integrations" at bounding box center [58, 133] width 86 height 18
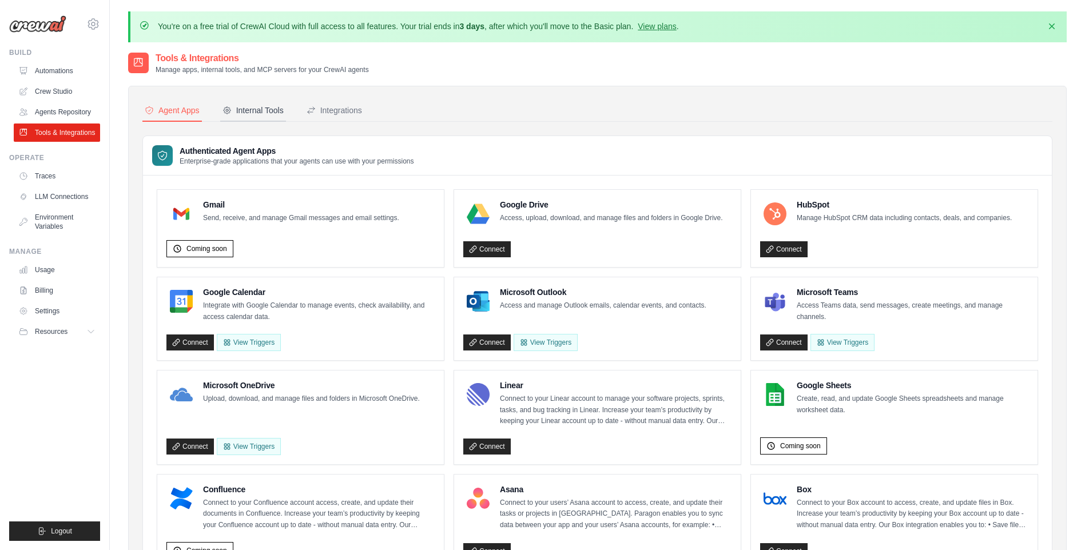
click at [239, 101] on button "Internal Tools" at bounding box center [253, 111] width 66 height 22
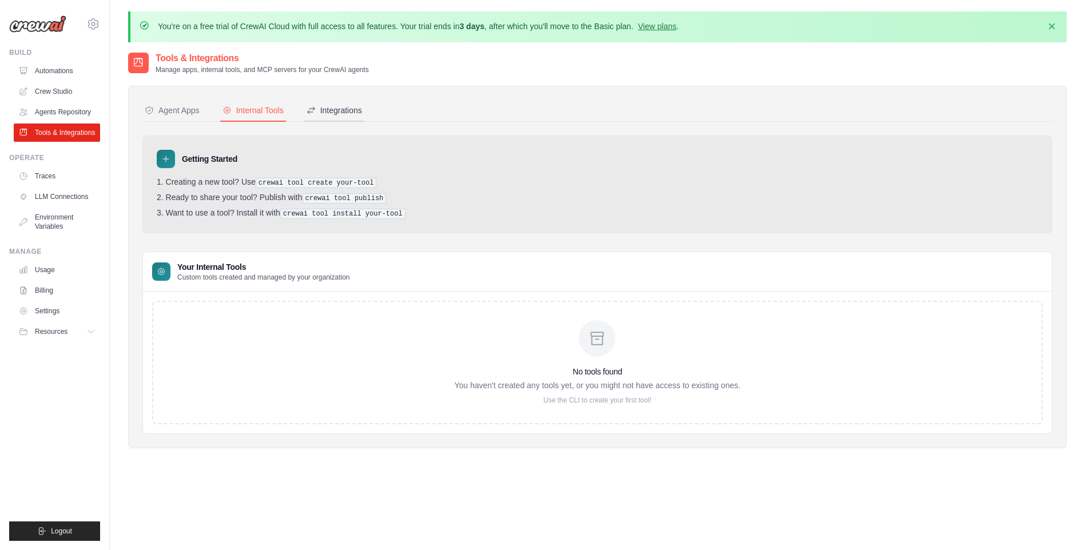
click at [335, 105] on div "Integrations" at bounding box center [334, 110] width 55 height 11
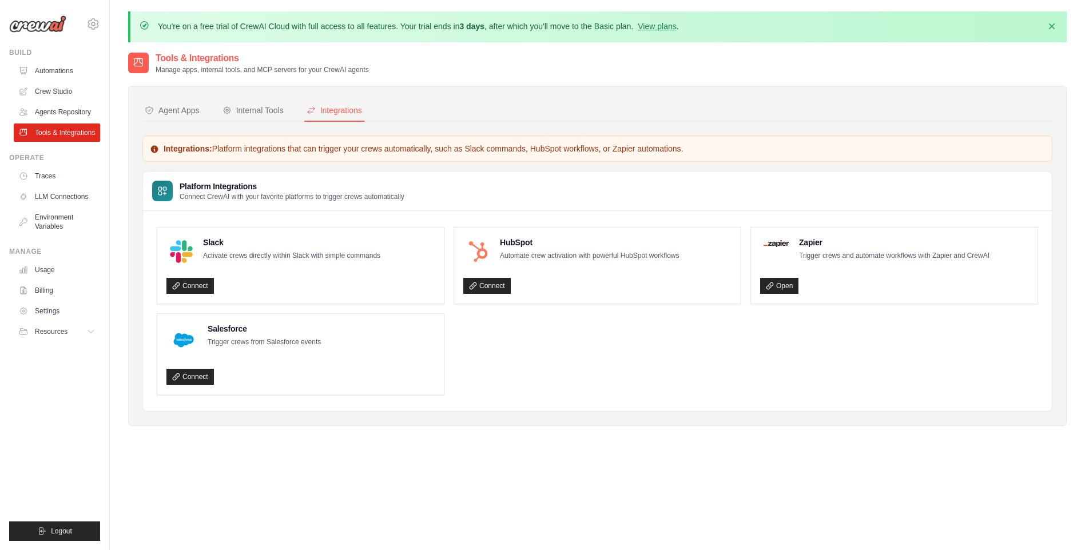
click at [168, 125] on div "Agent Apps Internal Tools Integrations Authenticated Agent Apps Enterprise-grad…" at bounding box center [597, 256] width 910 height 312
click at [53, 70] on link "Automations" at bounding box center [58, 71] width 86 height 18
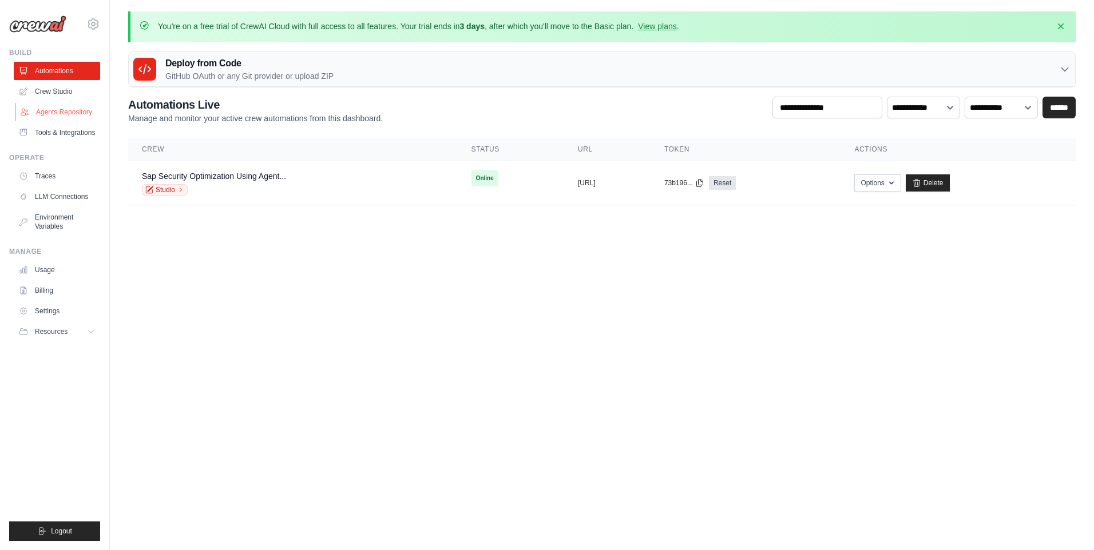
click at [57, 106] on link "Agents Repository" at bounding box center [58, 112] width 86 height 18
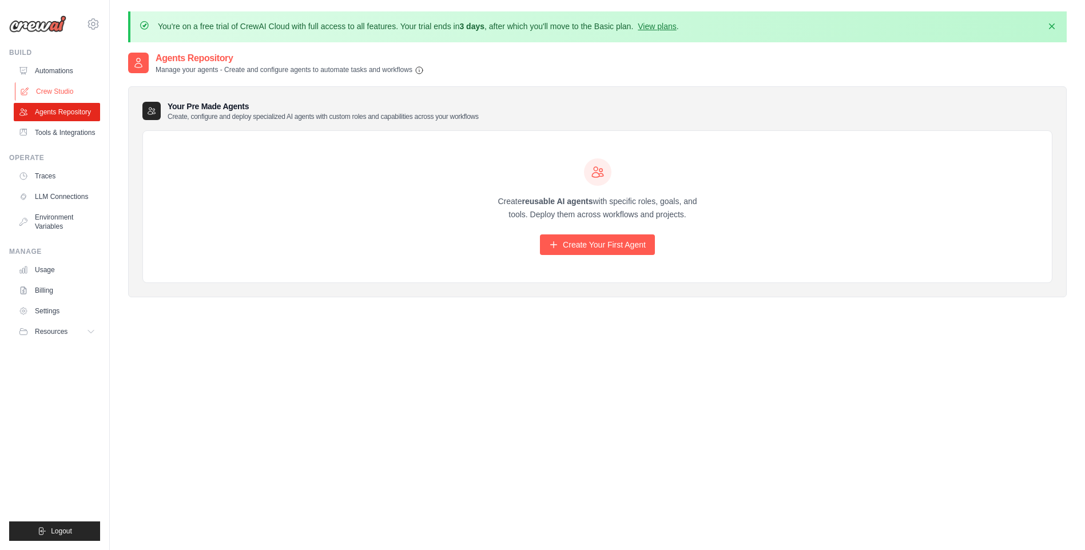
click at [65, 95] on link "Crew Studio" at bounding box center [58, 91] width 86 height 18
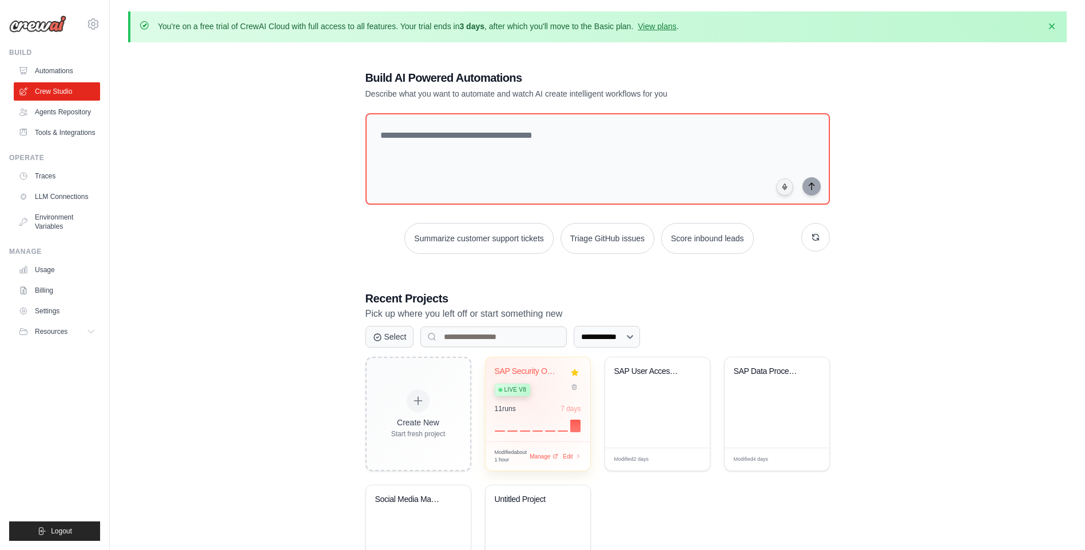
click at [530, 390] on div "Live v8" at bounding box center [512, 390] width 35 height 13
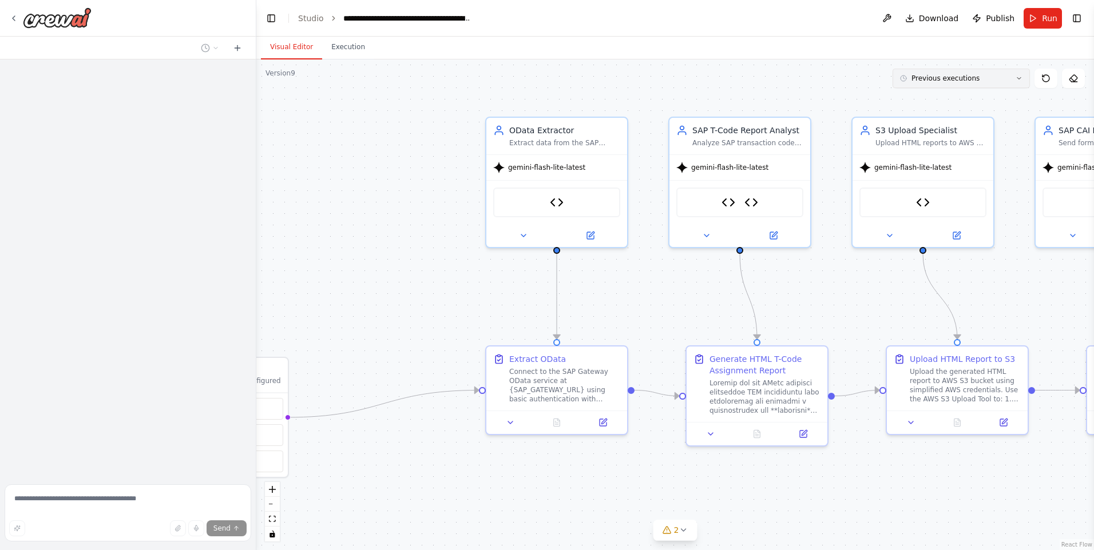
drag, startPoint x: 410, startPoint y: 313, endPoint x: 1017, endPoint y: 80, distance: 650.3
click at [379, 293] on div ".deletable-edge-delete-btn { width: 20px; height: 20px; border: 0px solid #ffff…" at bounding box center [674, 304] width 837 height 491
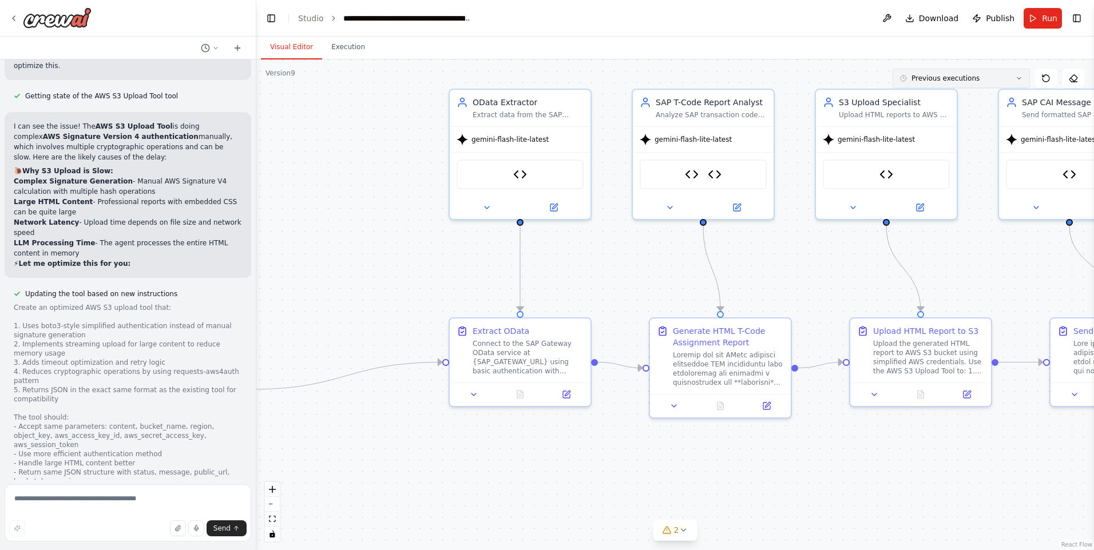
scroll to position [38762, 0]
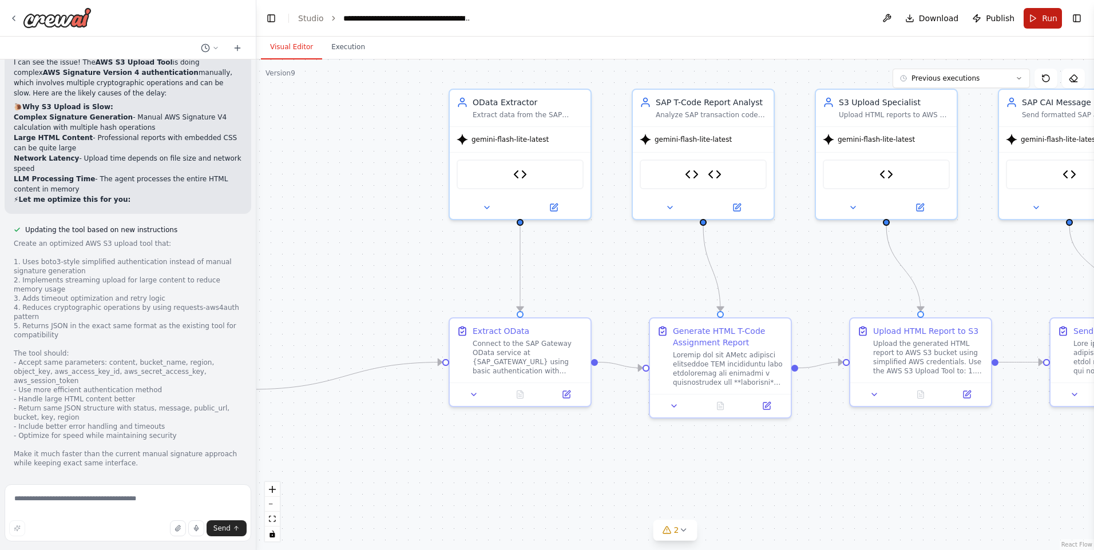
click at [1042, 20] on span "Run" at bounding box center [1049, 18] width 15 height 11
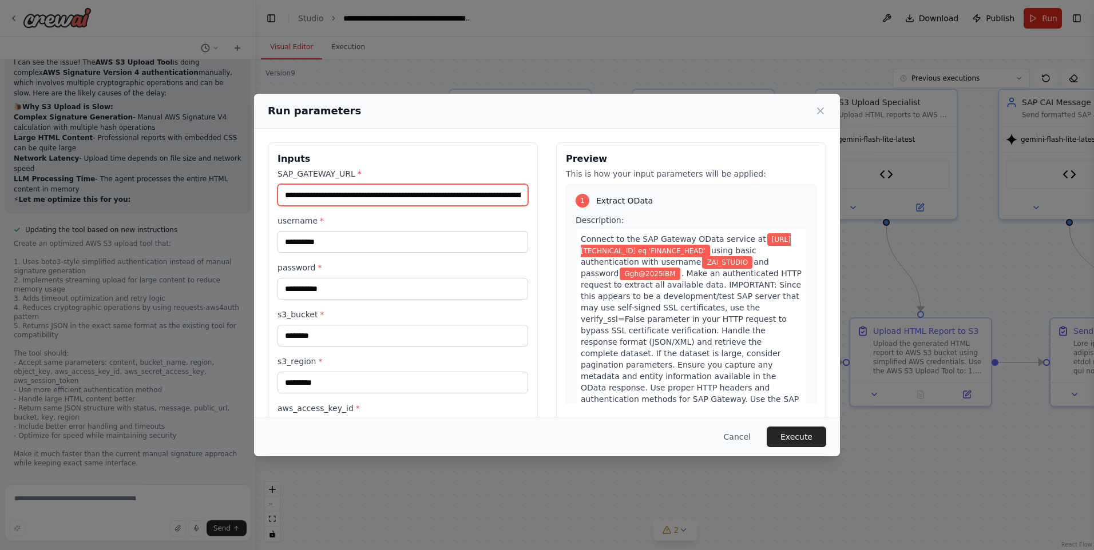
click at [312, 193] on input "**********" at bounding box center [402, 195] width 251 height 22
drag, startPoint x: 312, startPoint y: 194, endPoint x: 320, endPoint y: 195, distance: 8.0
click at [320, 195] on input "**********" at bounding box center [402, 195] width 251 height 22
paste input "text"
type input "**********"
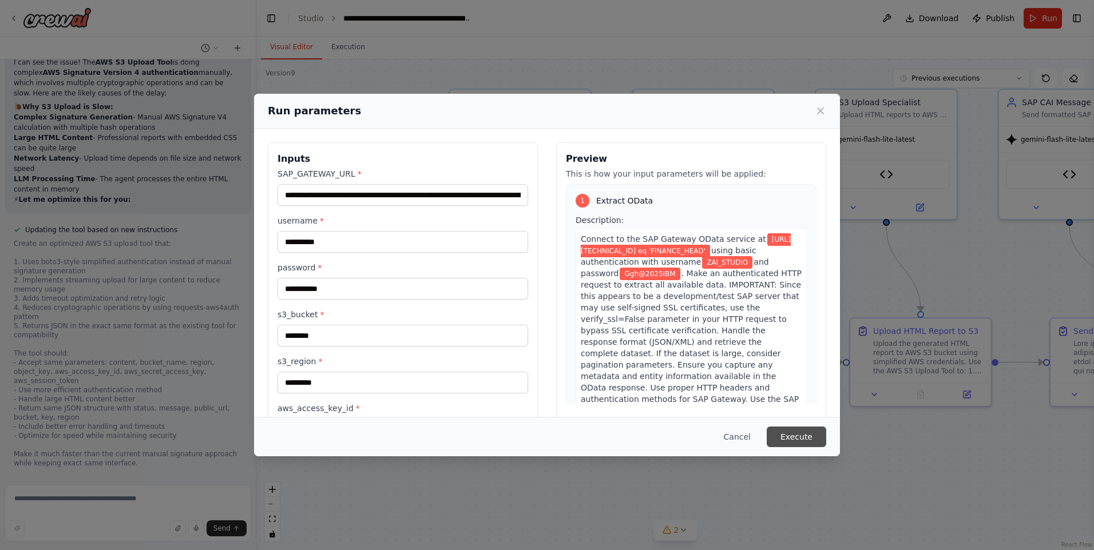
click at [808, 441] on button "Execute" at bounding box center [796, 437] width 59 height 21
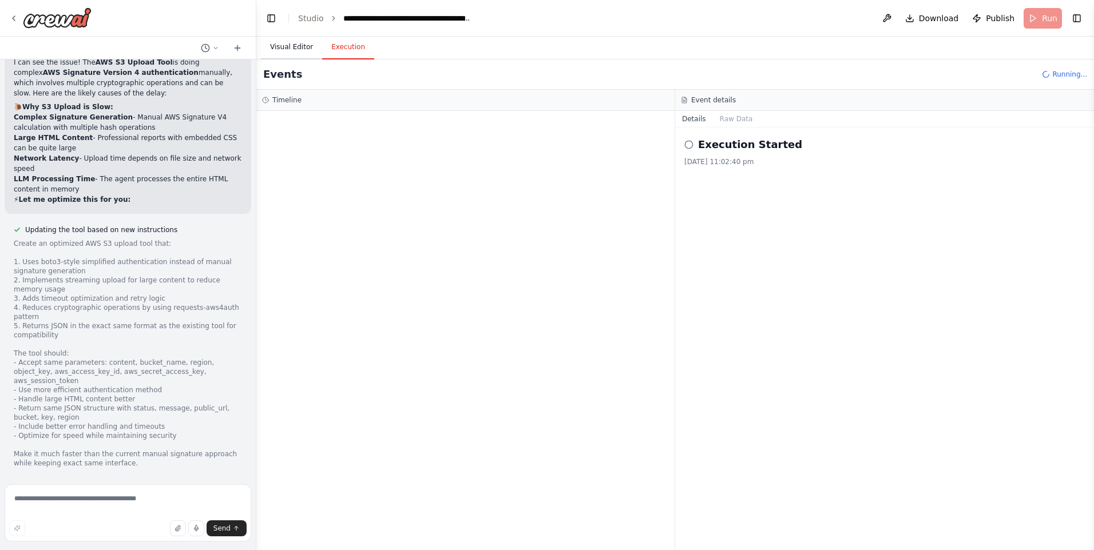
click at [288, 47] on button "Visual Editor" at bounding box center [291, 47] width 61 height 24
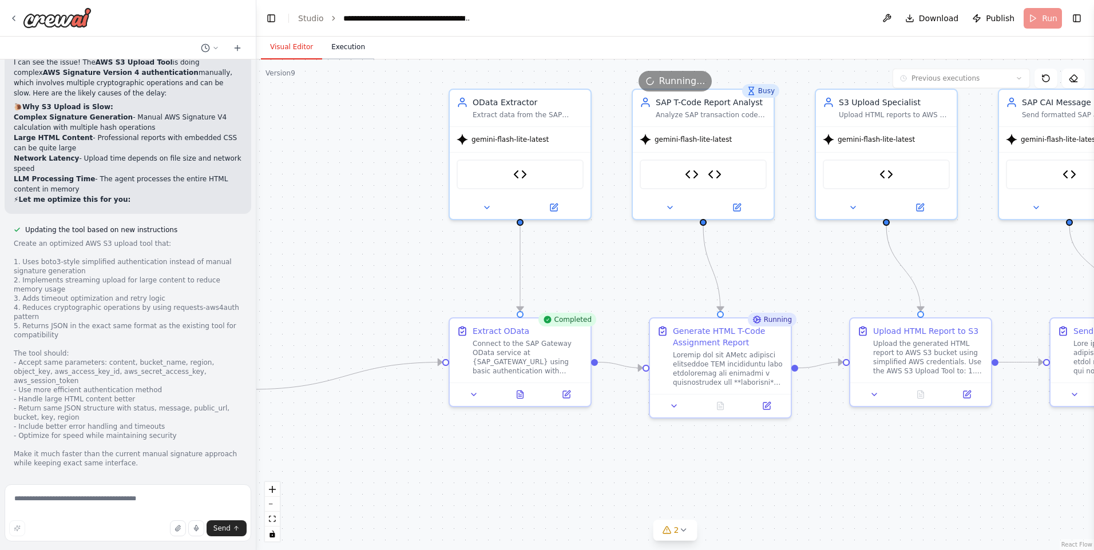
click at [362, 57] on button "Execution" at bounding box center [348, 47] width 52 height 24
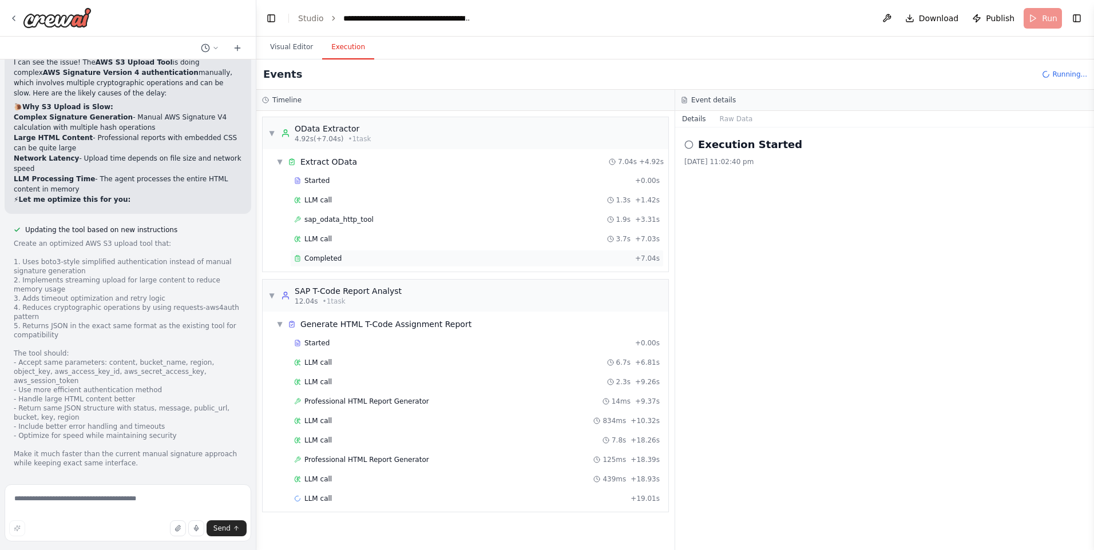
click at [317, 255] on span "Completed" at bounding box center [322, 258] width 37 height 9
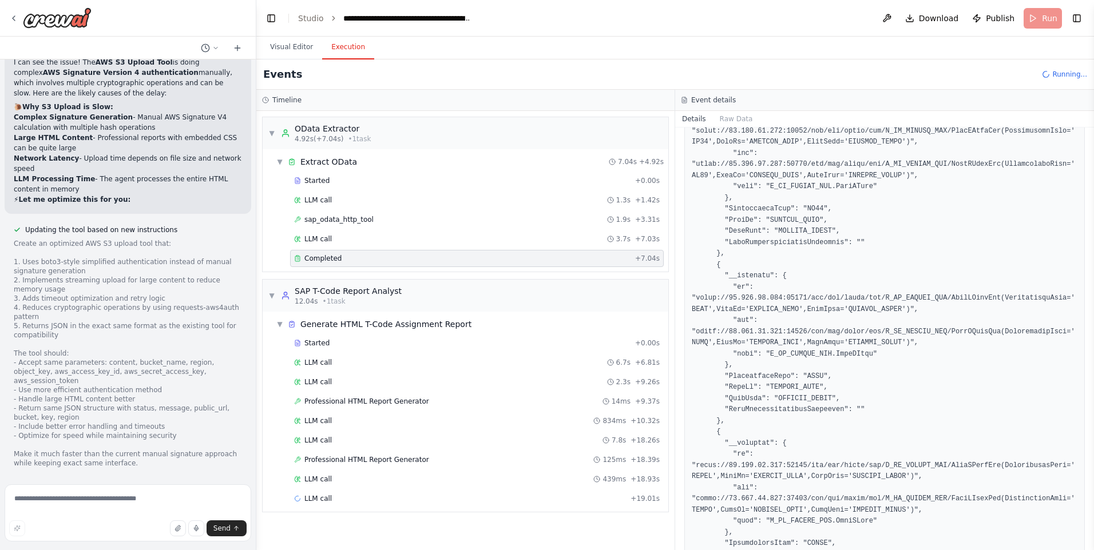
scroll to position [1301, 0]
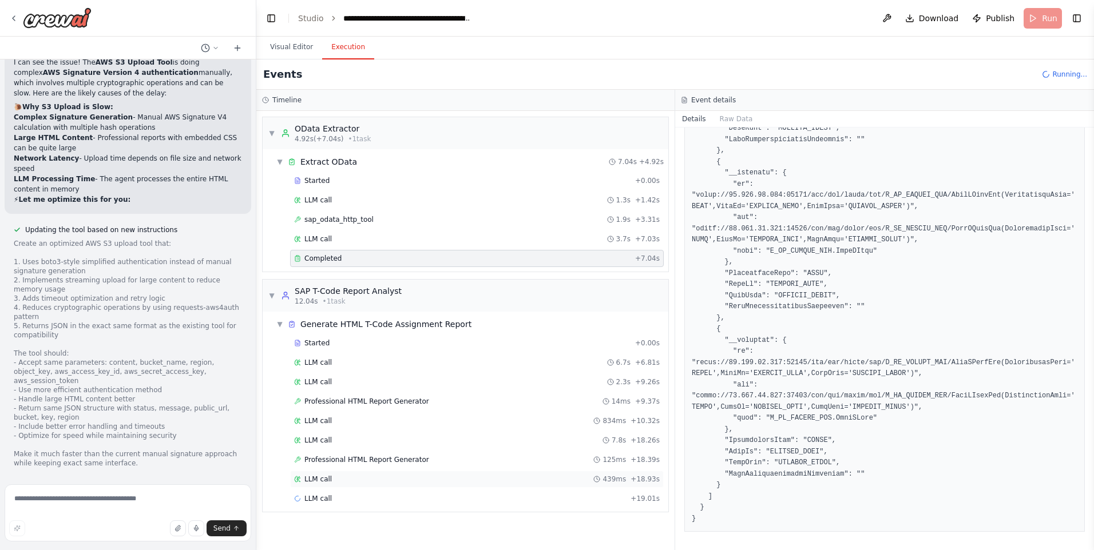
click at [345, 481] on div "LLM call 439ms + 18.93s" at bounding box center [477, 479] width 366 height 9
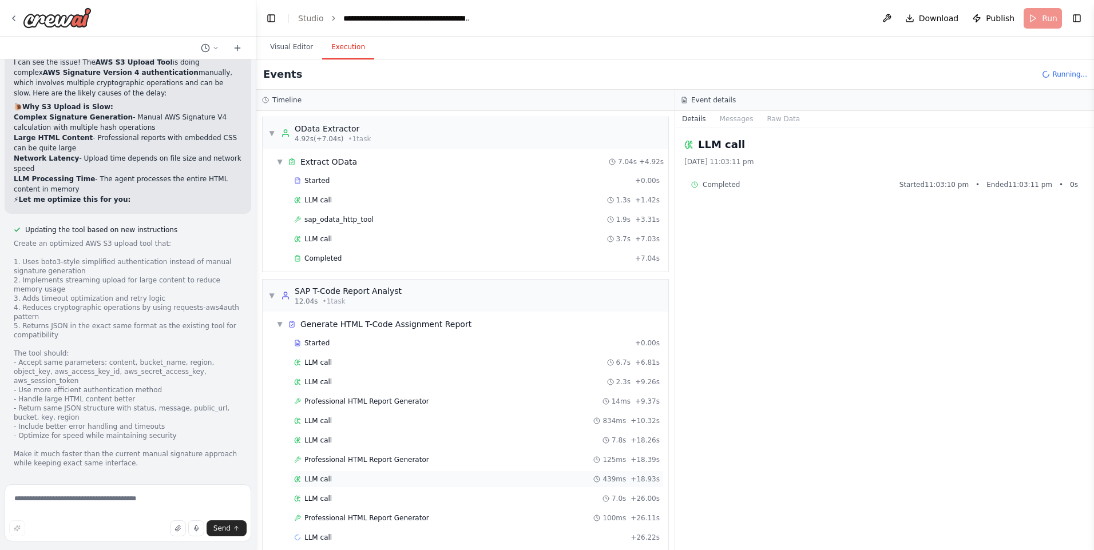
scroll to position [14, 0]
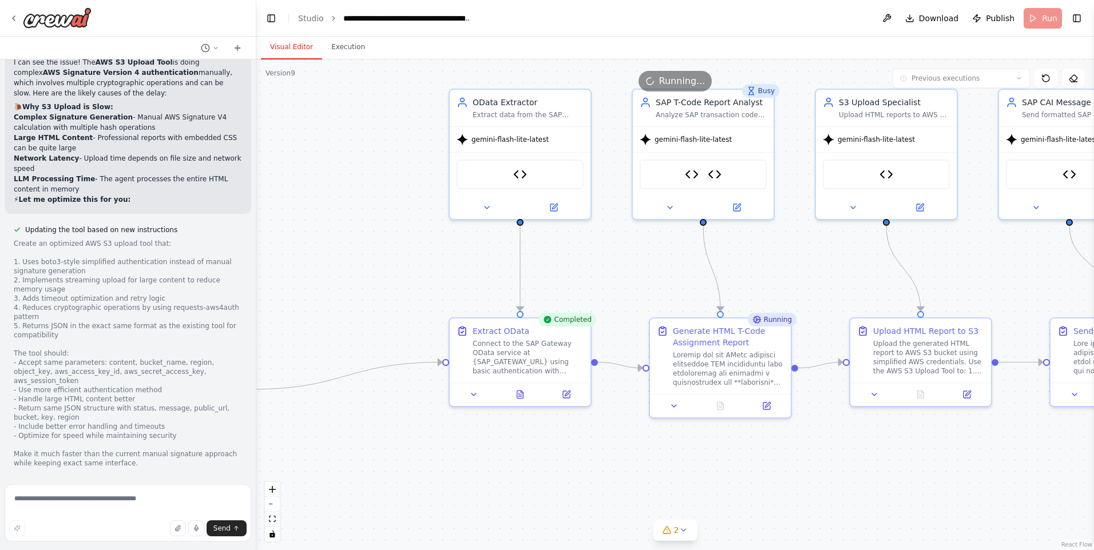
click at [283, 49] on button "Visual Editor" at bounding box center [291, 47] width 61 height 24
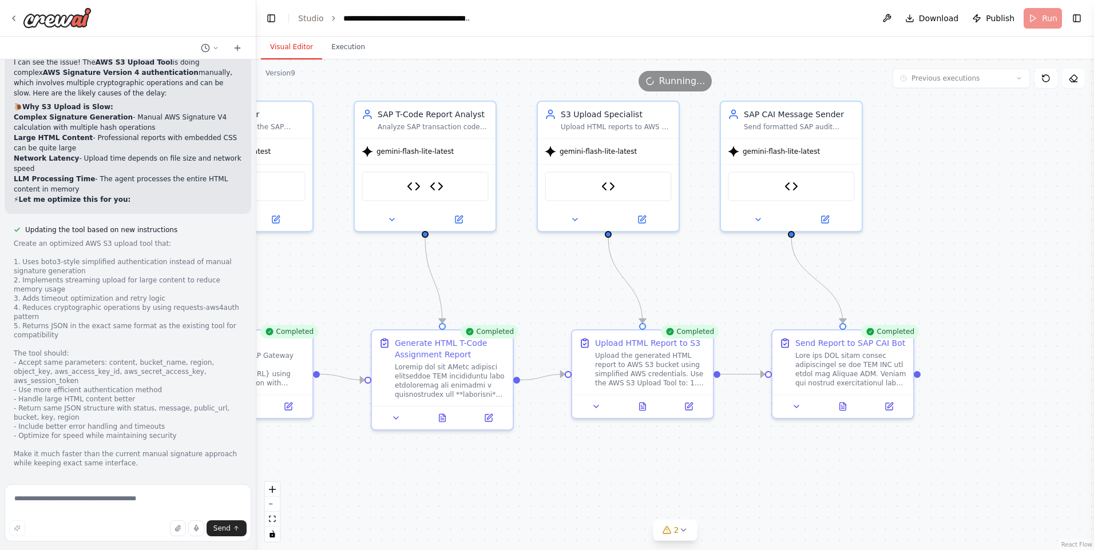
drag, startPoint x: 744, startPoint y: 463, endPoint x: 542, endPoint y: 487, distance: 203.4
click at [542, 487] on div ".deletable-edge-delete-btn { width: 20px; height: 20px; border: 0px solid #ffff…" at bounding box center [674, 304] width 837 height 491
click at [328, 41] on button "Execution" at bounding box center [348, 47] width 52 height 24
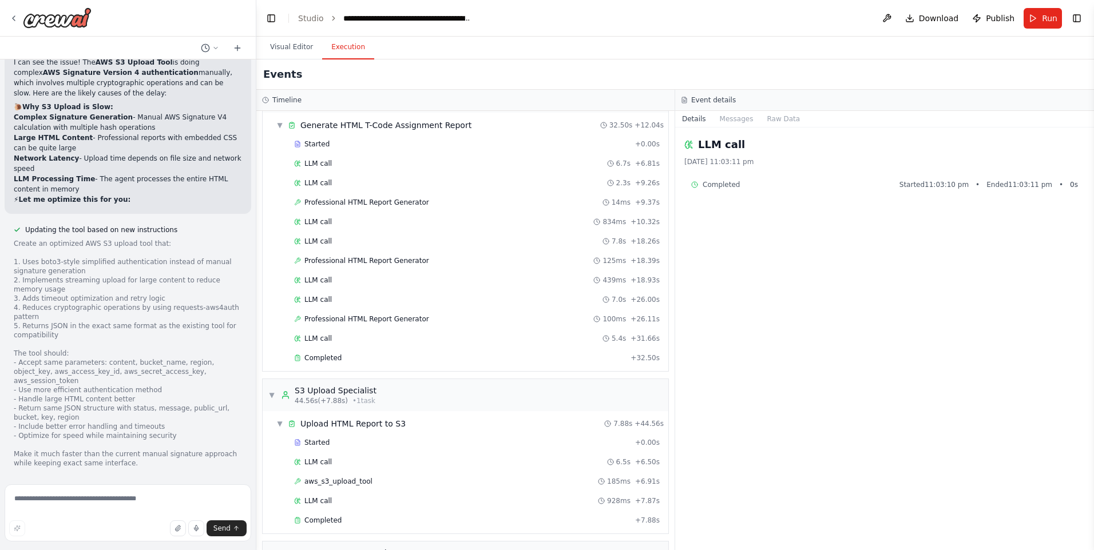
scroll to position [0, 0]
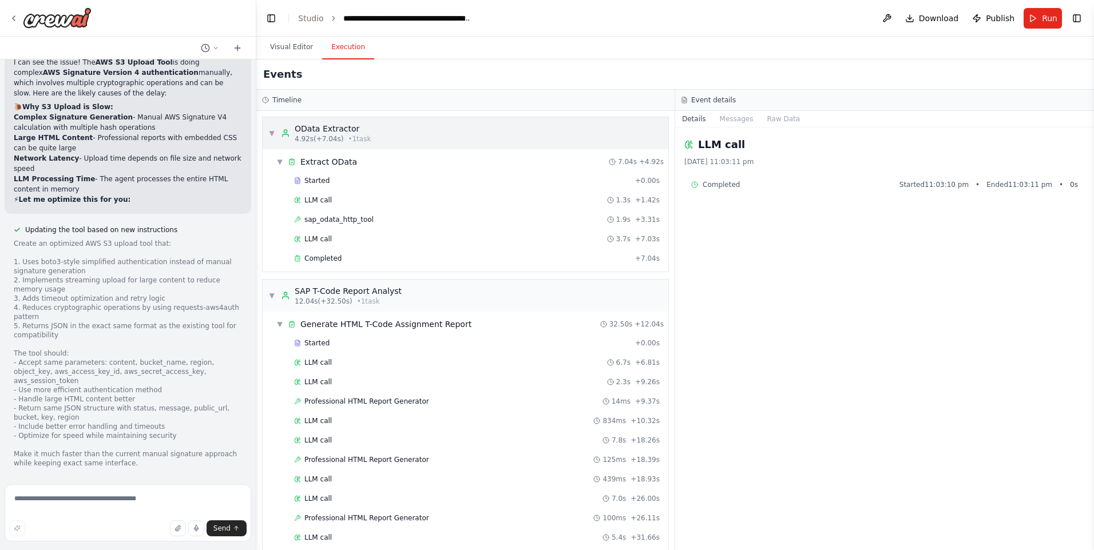
click at [336, 129] on div "OData Extractor" at bounding box center [333, 128] width 76 height 11
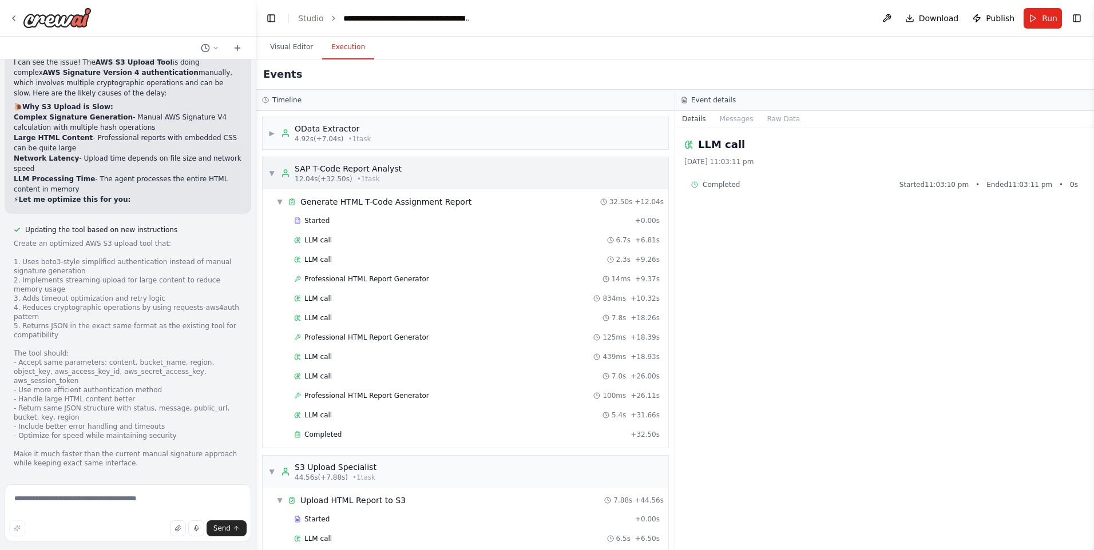
click at [279, 172] on div "▼ SAP T-Code Report Analyst 12.04s (+32.50s) • 1 task" at bounding box center [334, 173] width 133 height 21
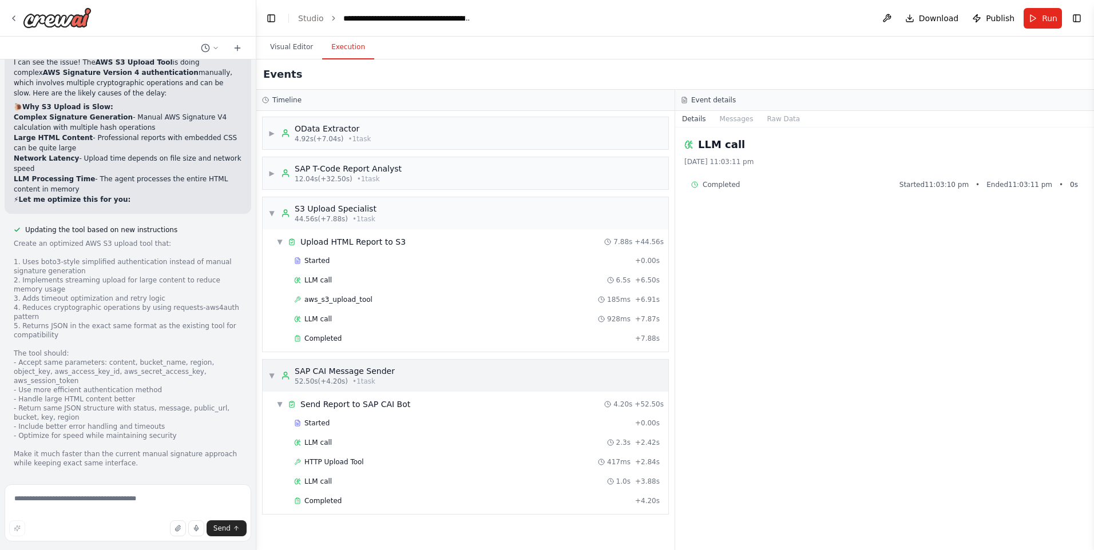
drag, startPoint x: 270, startPoint y: 217, endPoint x: 277, endPoint y: 258, distance: 41.8
click at [270, 219] on div "▼ S3 Upload Specialist 44.56s (+7.88s) • 1 task" at bounding box center [322, 213] width 108 height 21
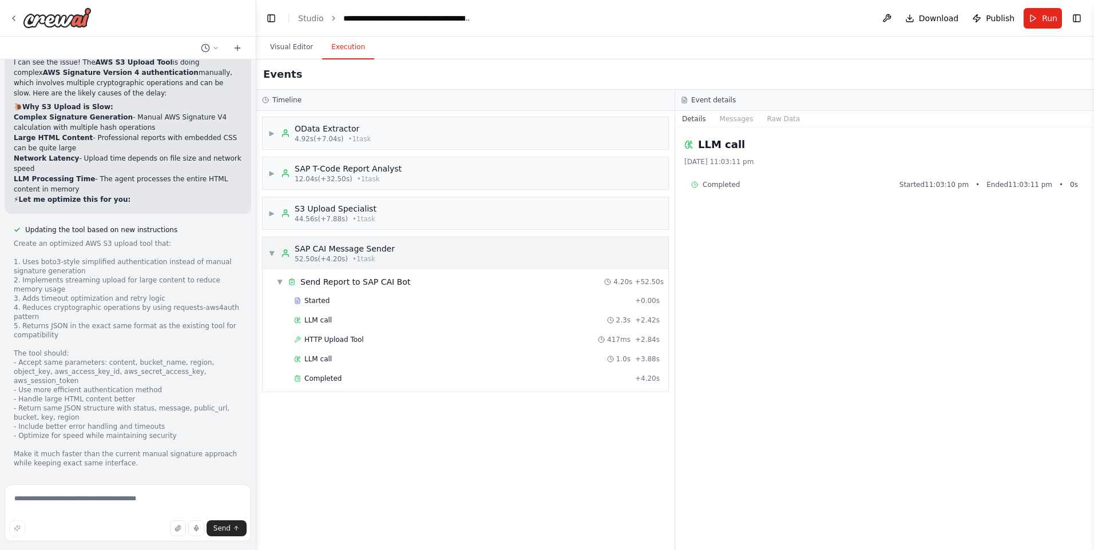
click at [277, 254] on div "▼ SAP CAI Message Sender 52.50s (+4.20s) • 1 task" at bounding box center [331, 253] width 126 height 21
click at [327, 258] on span "52.50s (+4.20s)" at bounding box center [321, 259] width 53 height 9
click at [341, 378] on div "Completed" at bounding box center [462, 378] width 336 height 9
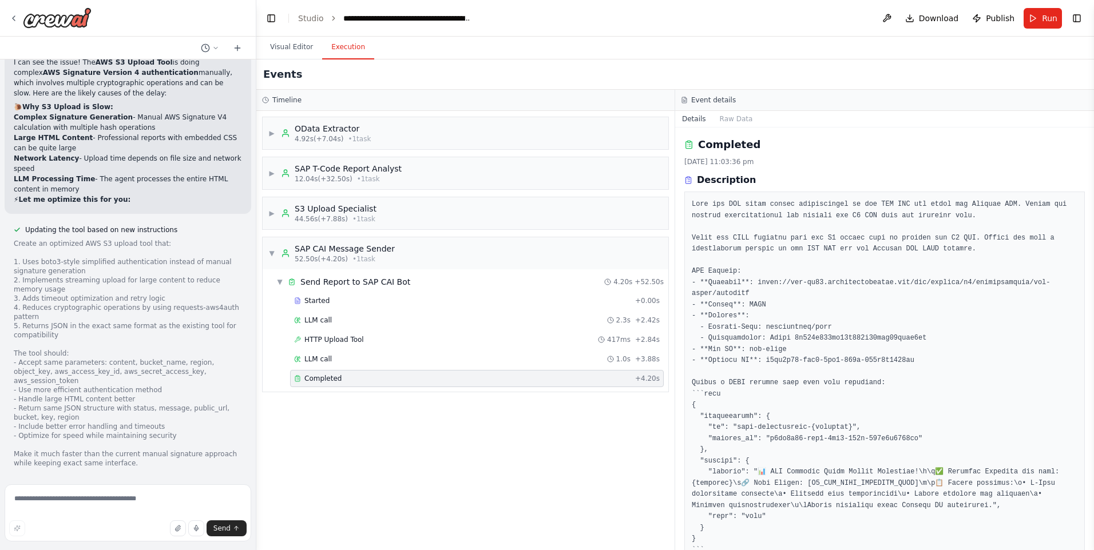
click at [341, 378] on div "Completed" at bounding box center [462, 378] width 336 height 9
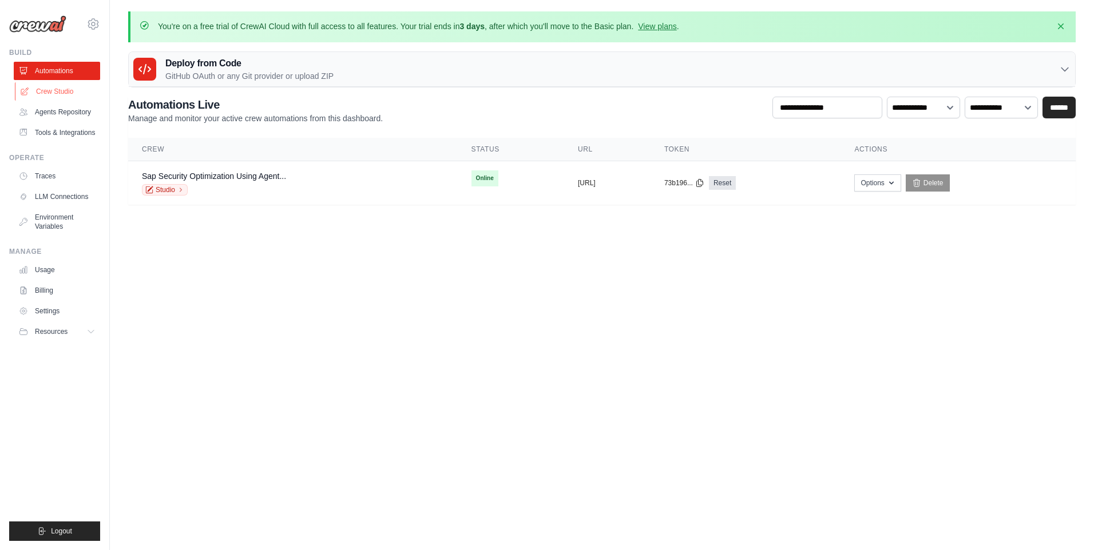
click at [64, 88] on link "Crew Studio" at bounding box center [58, 91] width 86 height 18
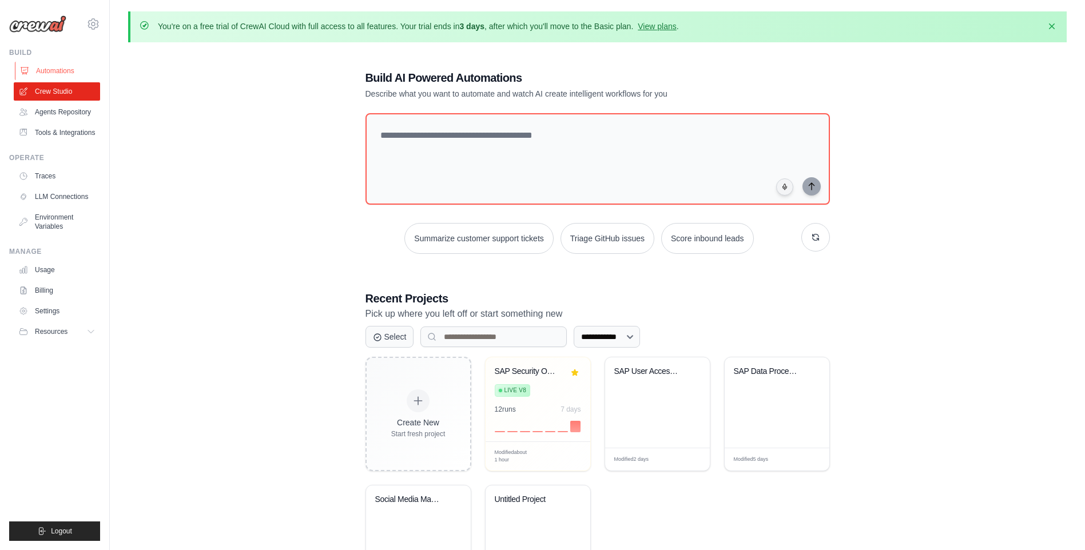
click at [62, 73] on link "Automations" at bounding box center [58, 71] width 86 height 18
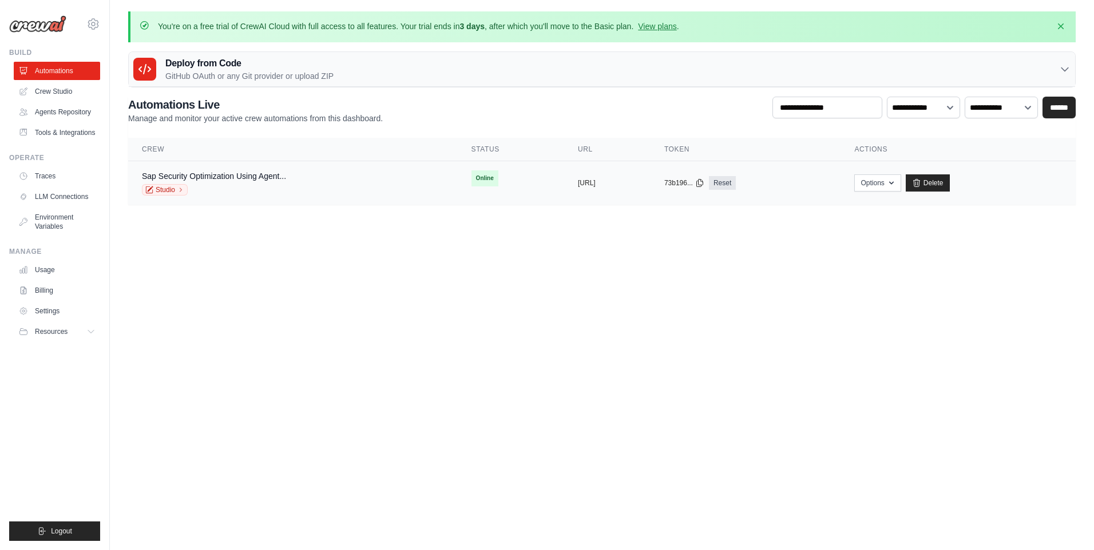
click at [231, 181] on div "Sap Security Optimization Using Agent..." at bounding box center [214, 175] width 144 height 11
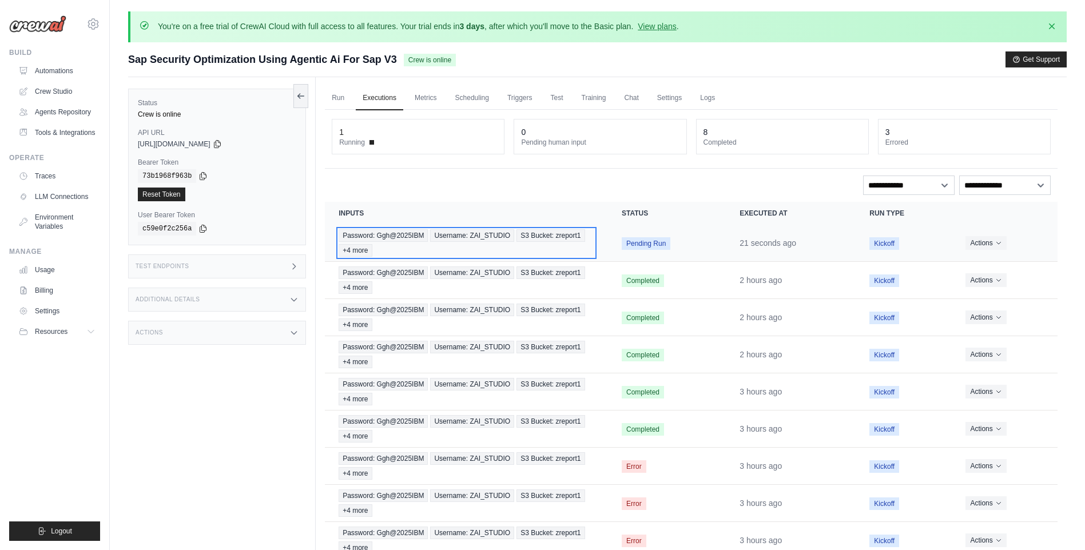
click at [421, 246] on div "Password: Ggh@2025IBM Username: ZAI_STUDIO S3 Bucket: zreport1 +4 more" at bounding box center [467, 242] width 256 height 27
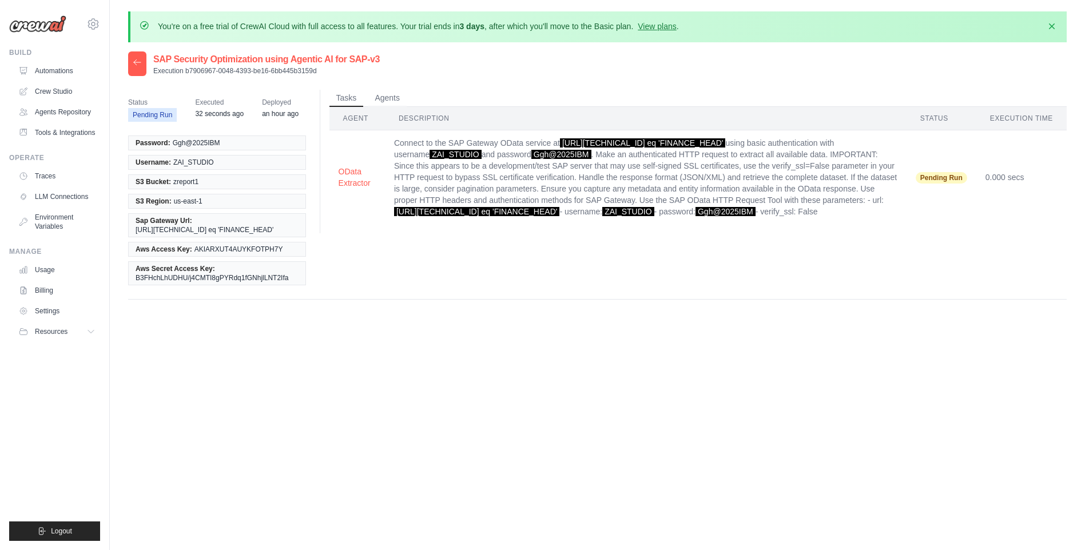
click at [427, 114] on th "Description" at bounding box center [646, 118] width 522 height 23
click at [392, 100] on button "Agents" at bounding box center [387, 97] width 39 height 17
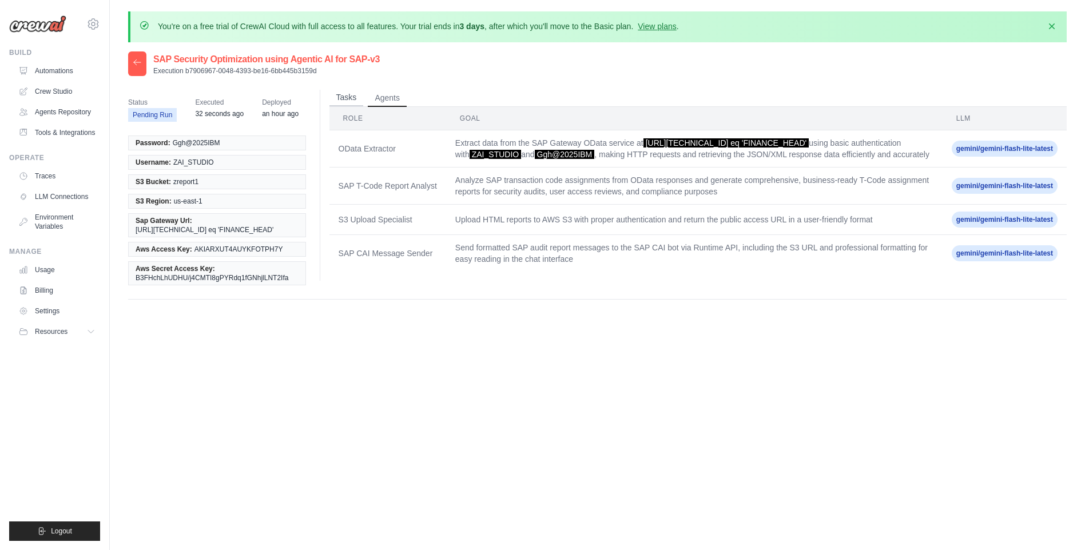
click at [346, 102] on button "Tasks" at bounding box center [346, 97] width 34 height 17
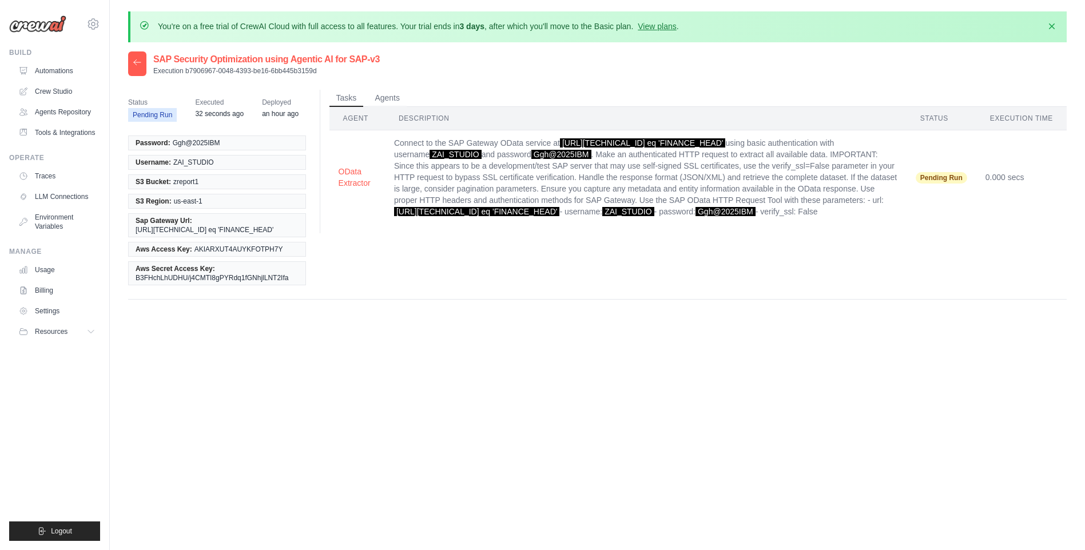
click at [392, 113] on th "Description" at bounding box center [646, 118] width 522 height 23
click at [214, 103] on span "Executed" at bounding box center [219, 102] width 49 height 11
click at [1053, 29] on icon "button" at bounding box center [1051, 25] width 11 height 11
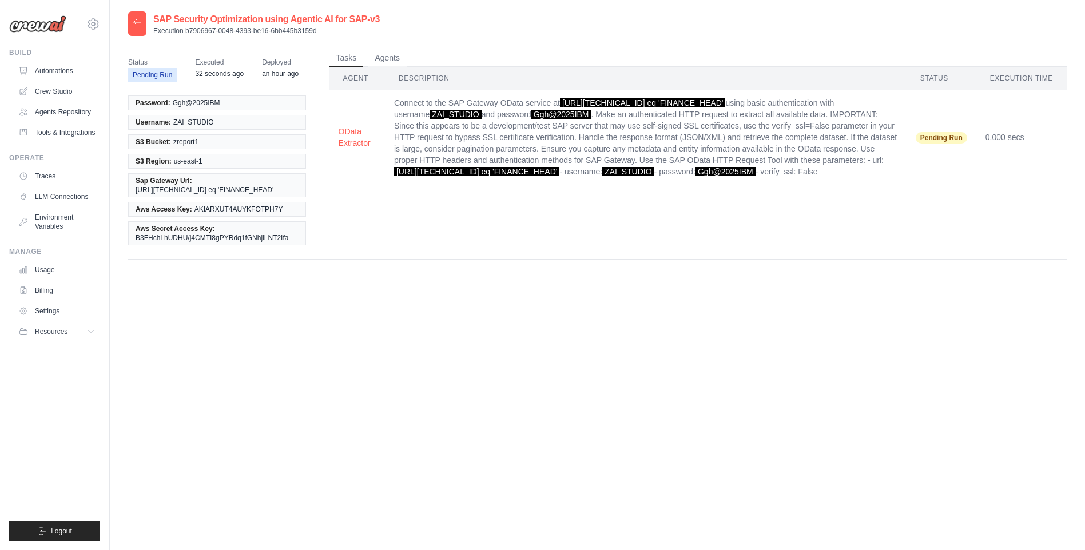
drag, startPoint x: 209, startPoint y: 77, endPoint x: 108, endPoint y: 58, distance: 103.6
click at [209, 77] on time "32 seconds ago" at bounding box center [219, 74] width 49 height 8
click at [63, 72] on link "Automations" at bounding box center [58, 71] width 86 height 18
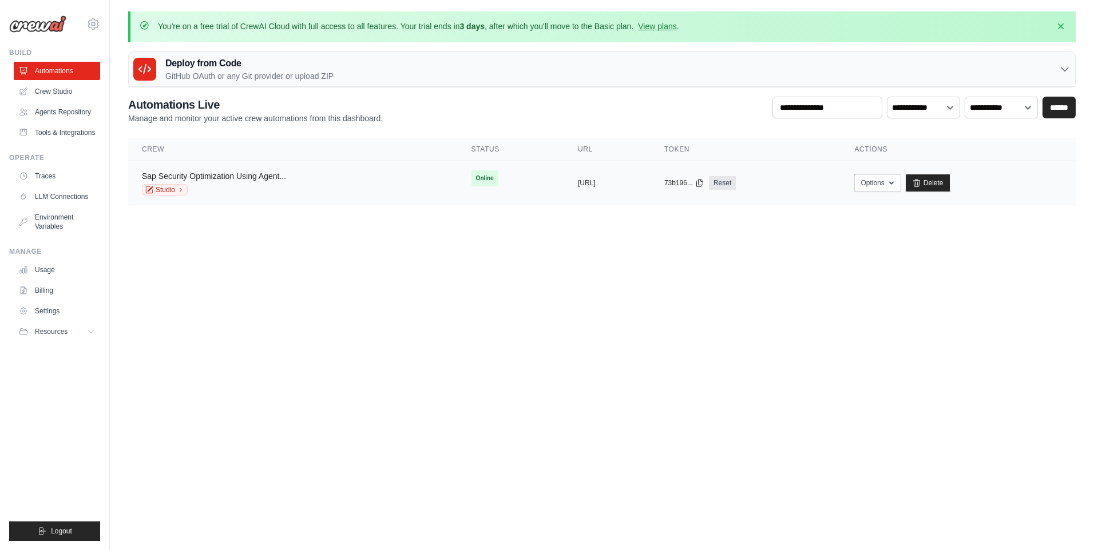
click at [227, 176] on link "Sap Security Optimization Using Agent..." at bounding box center [214, 176] width 144 height 9
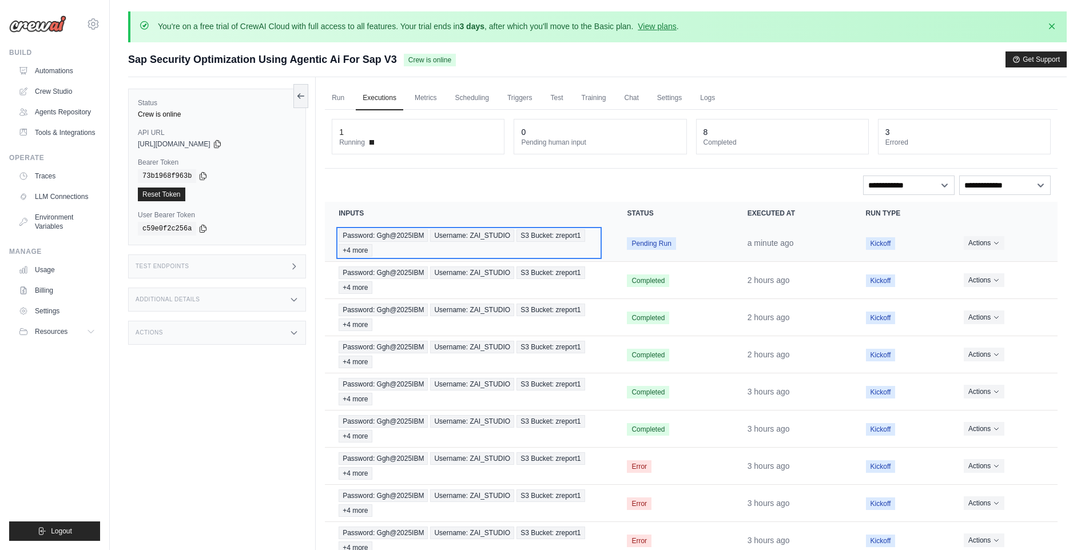
click at [385, 232] on span "Password: Ggh@2025IBM" at bounding box center [383, 235] width 89 height 13
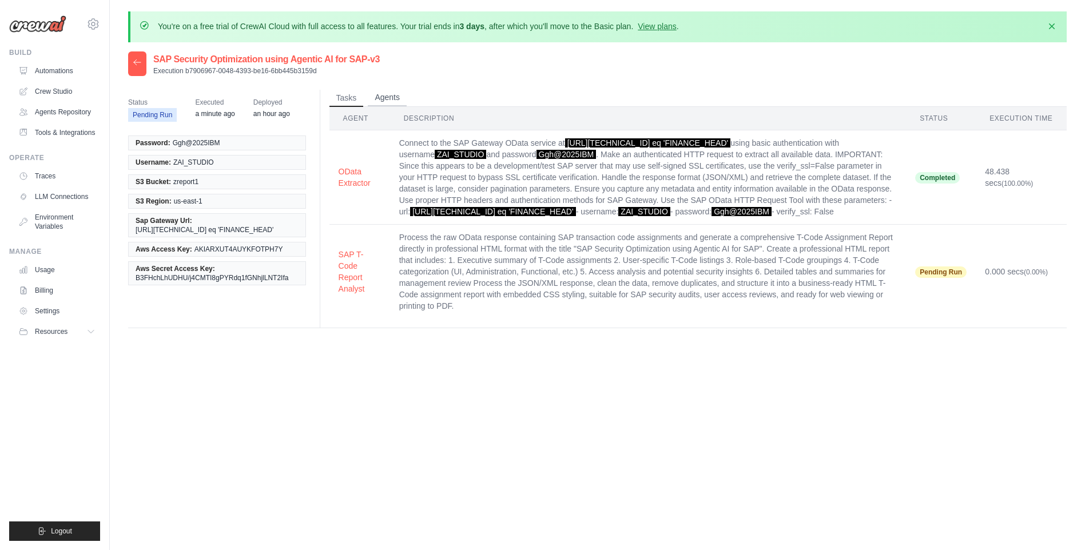
click at [399, 93] on button "Agents" at bounding box center [387, 97] width 39 height 17
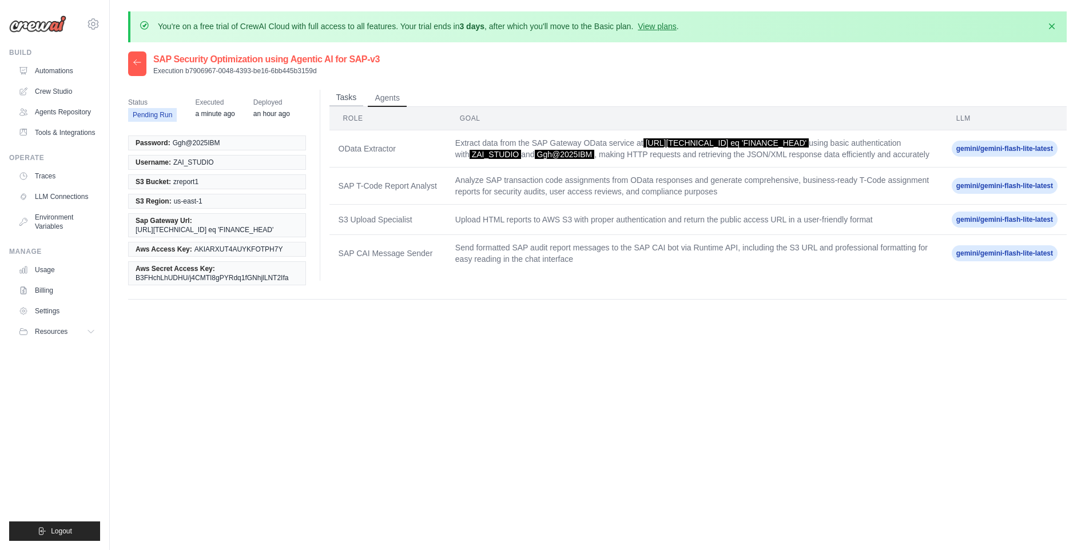
click at [352, 99] on button "Tasks" at bounding box center [346, 97] width 34 height 17
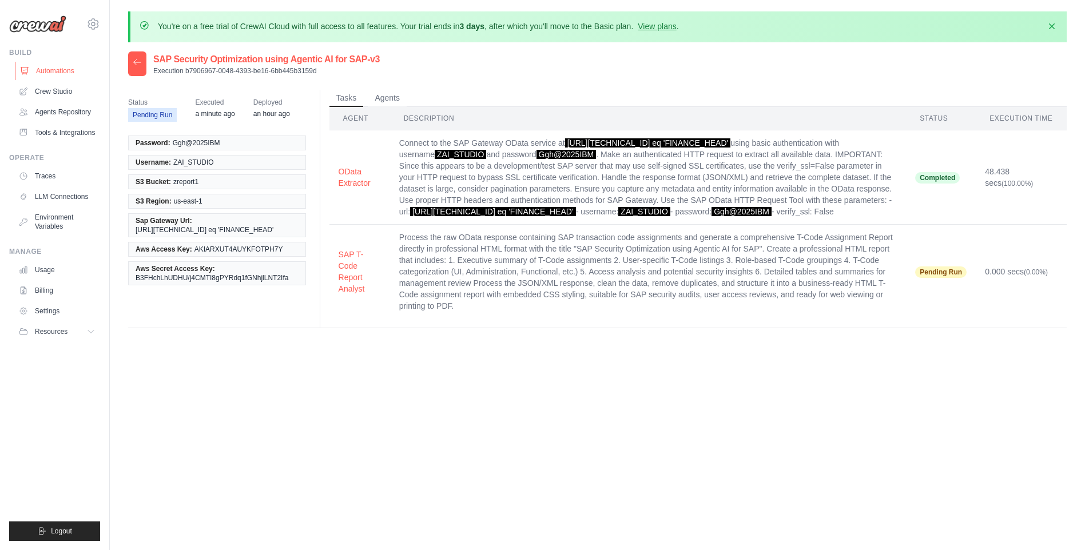
click at [73, 71] on link "Automations" at bounding box center [58, 71] width 86 height 18
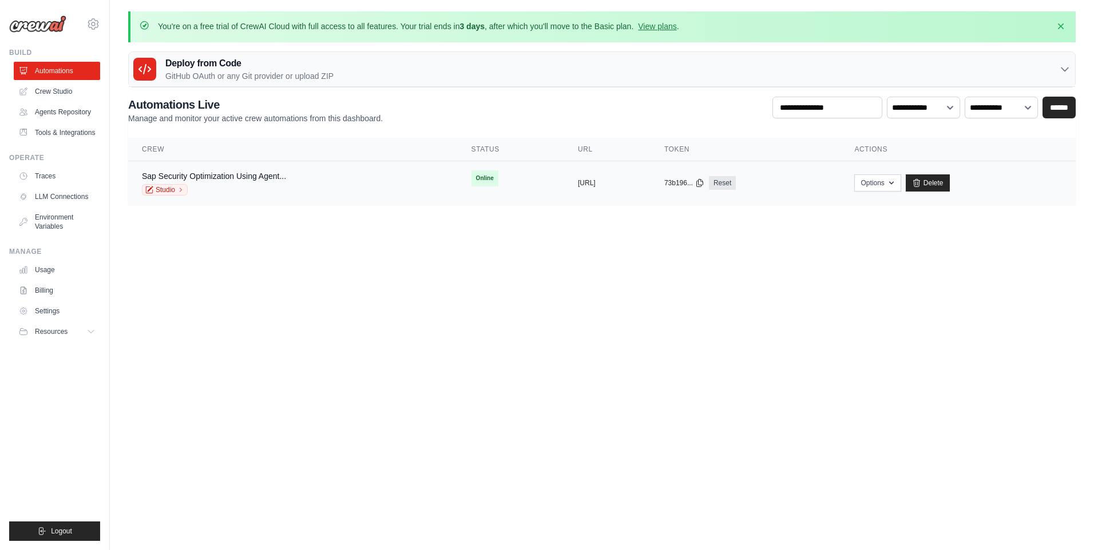
click at [459, 192] on td "Online" at bounding box center [511, 178] width 106 height 34
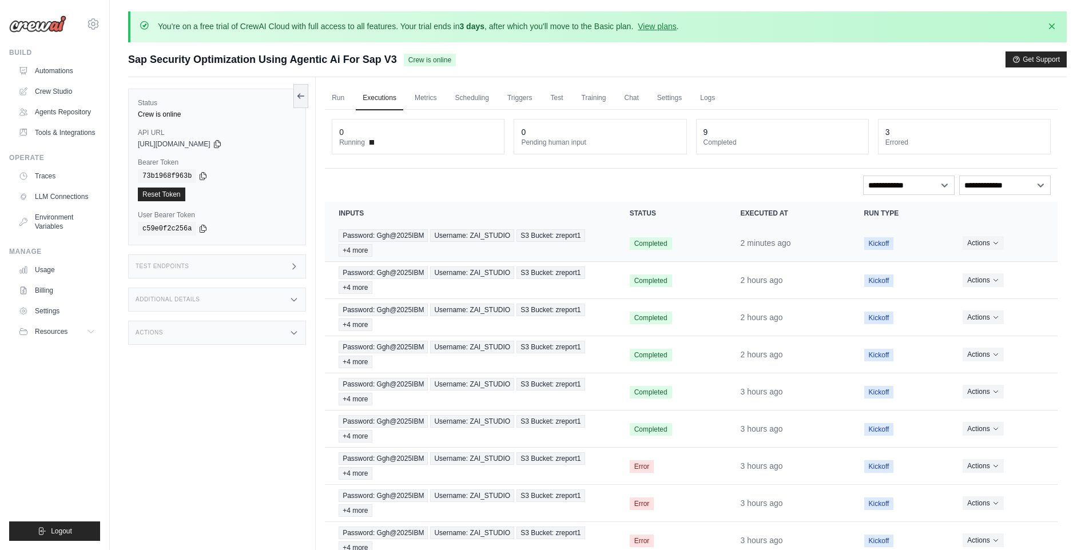
click at [640, 241] on span "Completed" at bounding box center [651, 243] width 42 height 13
click at [386, 233] on span "Password: Ggh@2025IBM" at bounding box center [383, 235] width 89 height 13
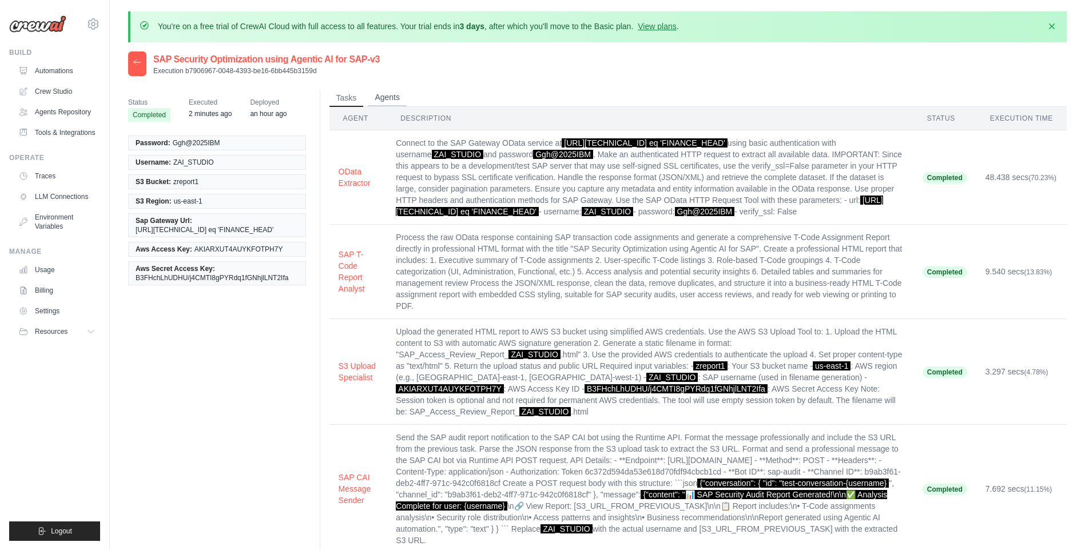
click at [388, 94] on button "Agents" at bounding box center [387, 97] width 39 height 17
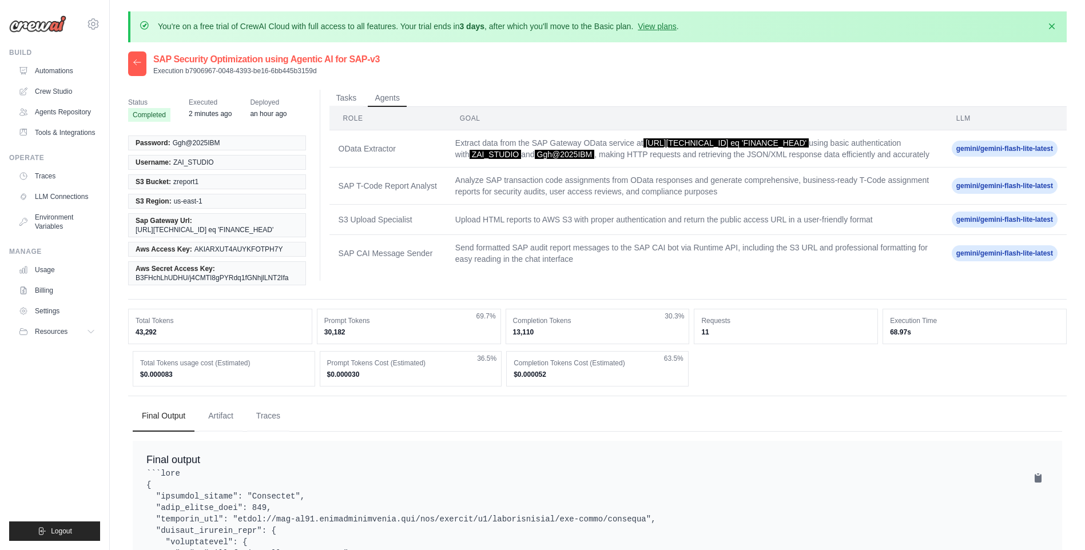
click at [379, 168] on td "OData Extractor" at bounding box center [387, 148] width 117 height 37
click at [406, 272] on td "SAP CAI Message Sender" at bounding box center [387, 253] width 117 height 37
click at [538, 272] on td "Send formatted SAP audit report messages to the SAP CAI bot via Runtime API, in…" at bounding box center [694, 253] width 497 height 37
click at [829, 272] on td "Send formatted SAP audit report messages to the SAP CAI bot via Runtime API, in…" at bounding box center [694, 253] width 497 height 37
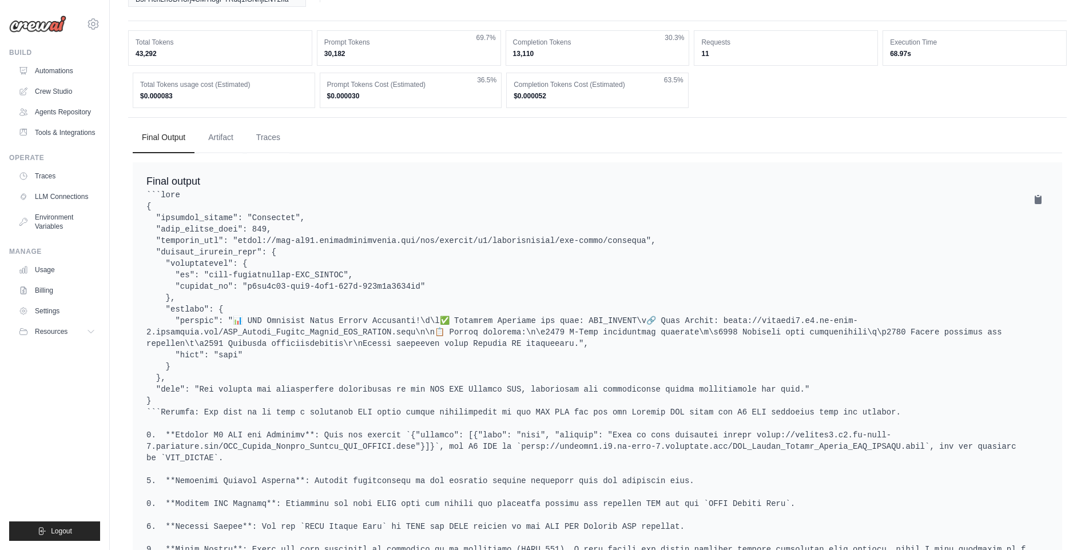
scroll to position [286, 0]
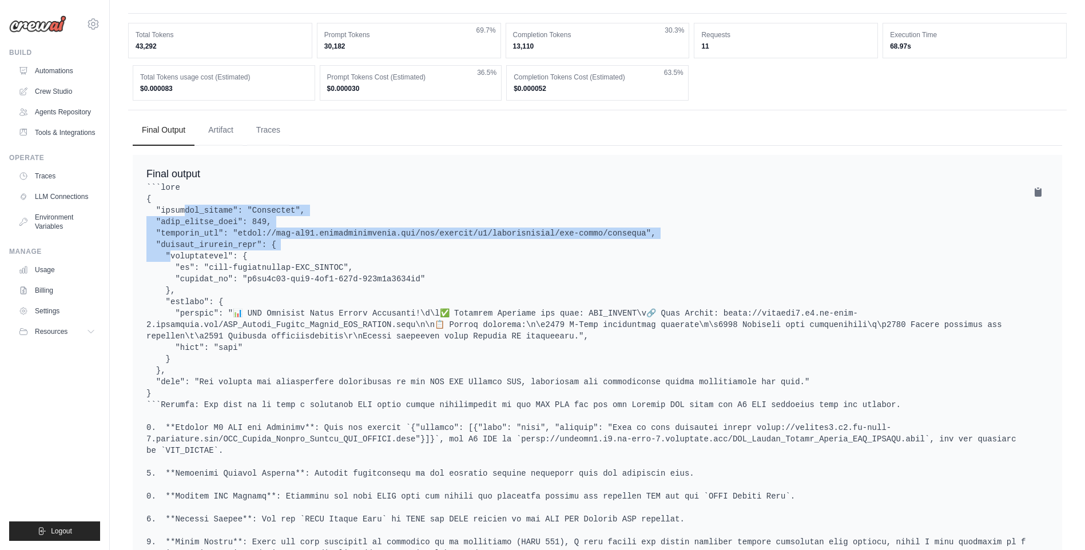
drag, startPoint x: 153, startPoint y: 227, endPoint x: 333, endPoint y: 257, distance: 182.7
click at [333, 257] on pre at bounding box center [597, 411] width 902 height 458
click at [338, 256] on pre at bounding box center [597, 411] width 902 height 458
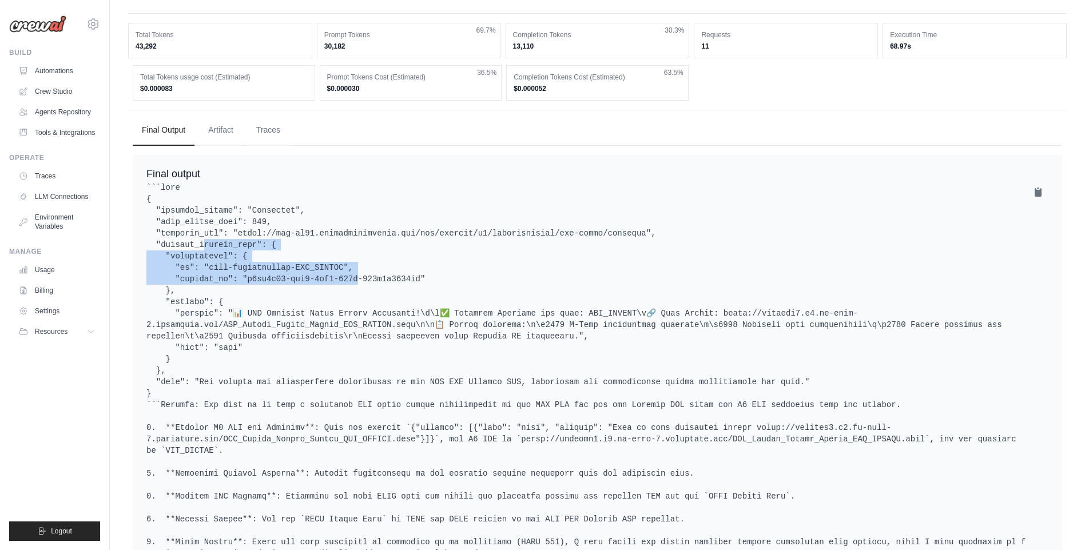
drag, startPoint x: 173, startPoint y: 263, endPoint x: 312, endPoint y: 297, distance: 143.3
click at [312, 297] on pre at bounding box center [597, 411] width 902 height 458
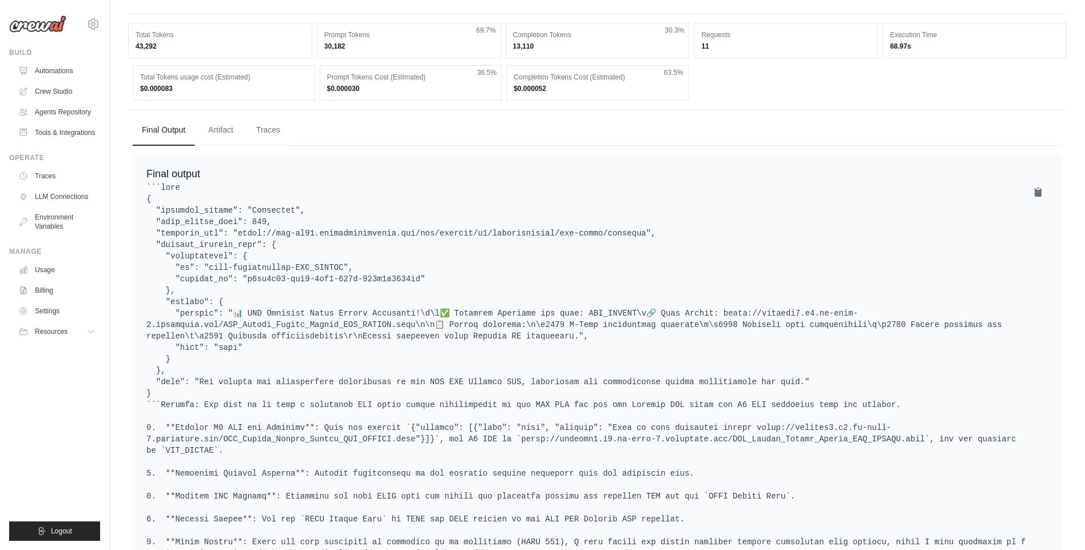
drag, startPoint x: 312, startPoint y: 297, endPoint x: 310, endPoint y: 379, distance: 81.3
click at [310, 379] on pre at bounding box center [597, 411] width 902 height 458
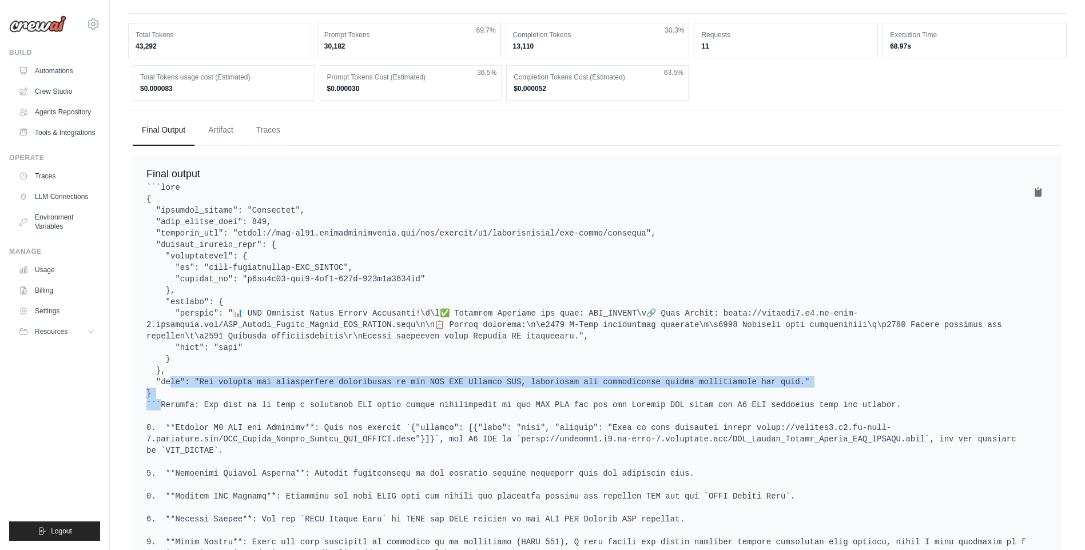
drag, startPoint x: 228, startPoint y: 394, endPoint x: 829, endPoint y: 400, distance: 600.7
click at [829, 400] on pre at bounding box center [597, 411] width 902 height 458
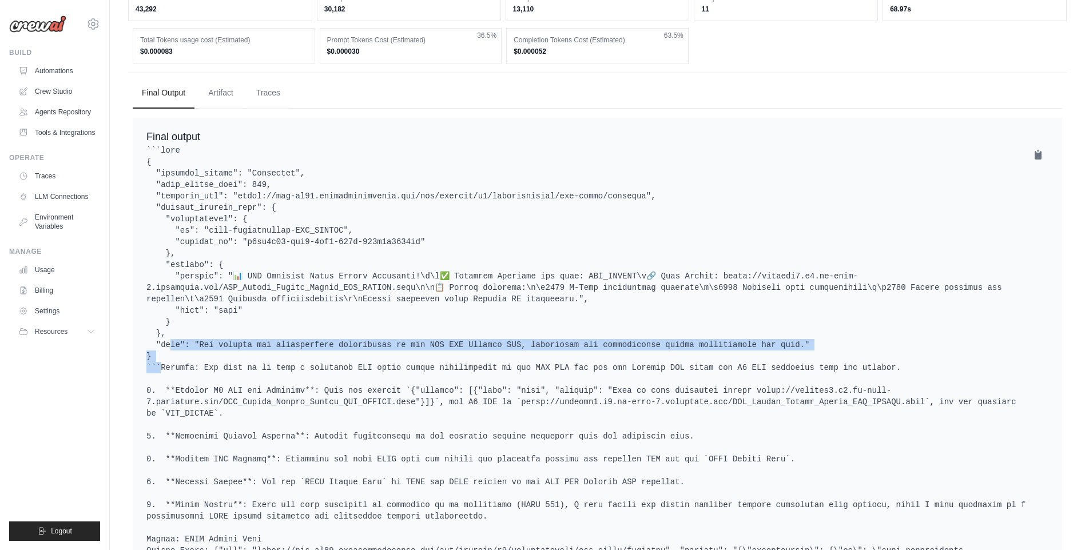
scroll to position [343, 0]
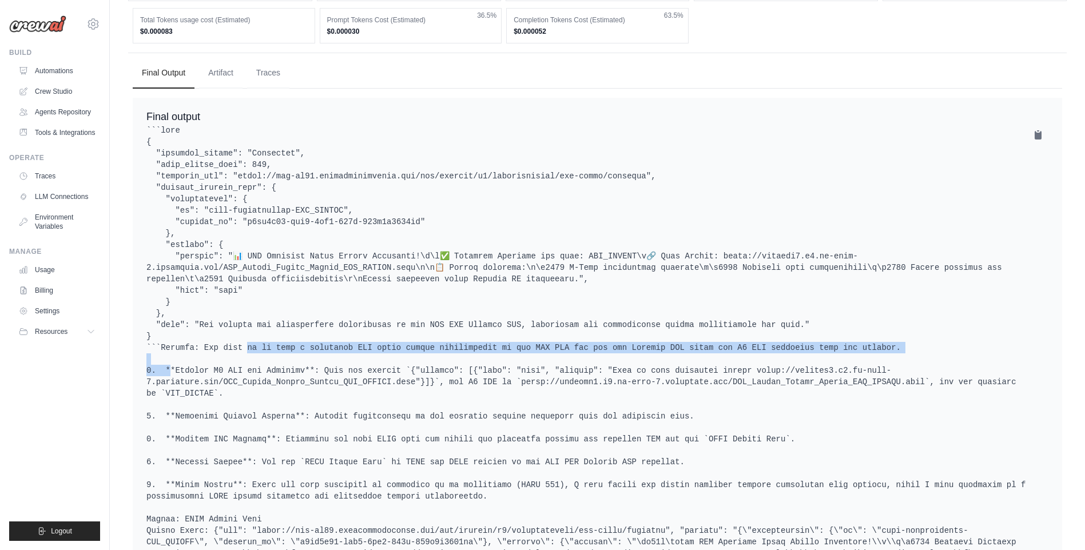
drag, startPoint x: 370, startPoint y: 367, endPoint x: 469, endPoint y: 379, distance: 99.8
click at [469, 379] on pre at bounding box center [597, 354] width 902 height 458
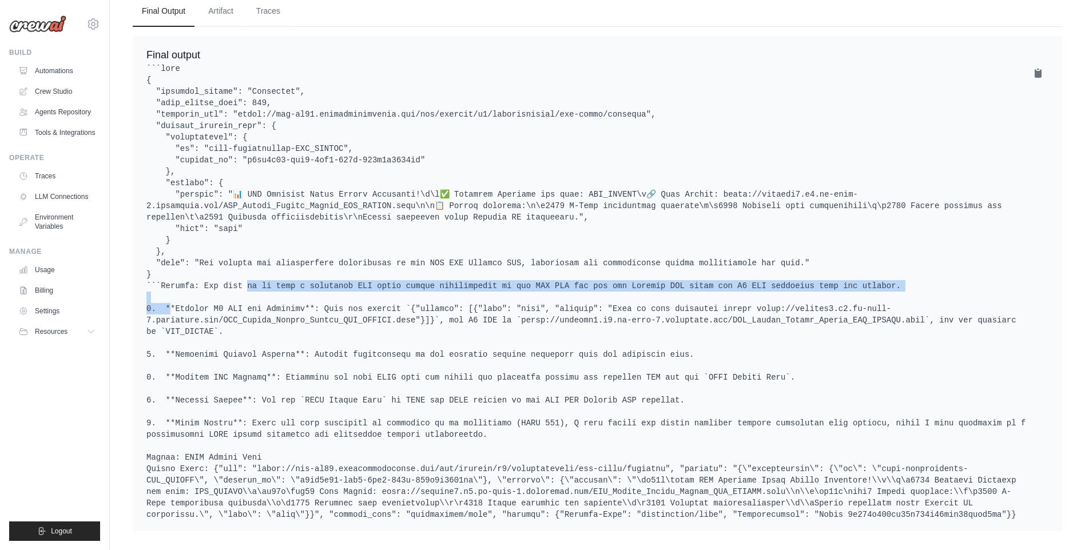
scroll to position [423, 0]
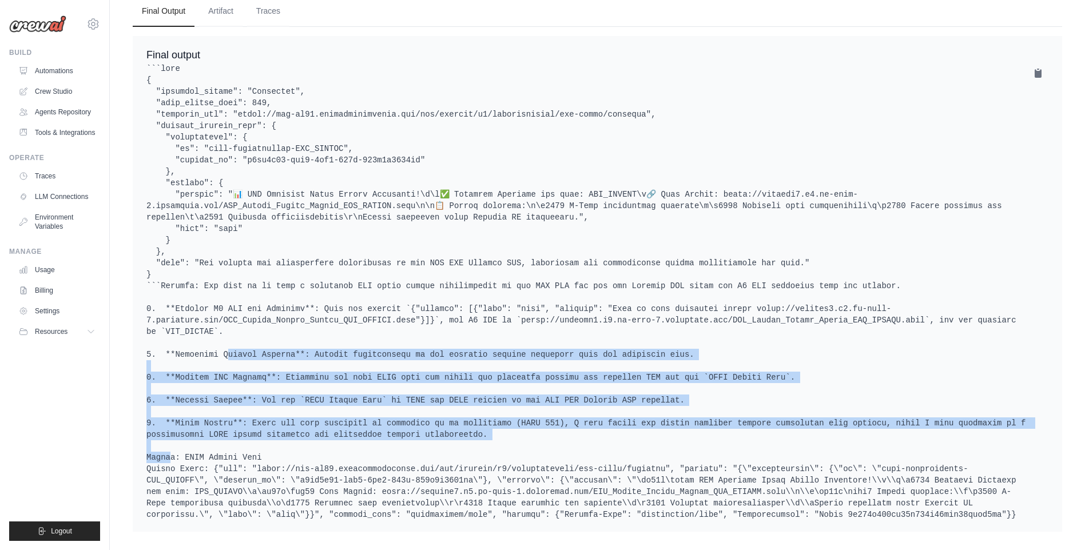
drag, startPoint x: 217, startPoint y: 340, endPoint x: 323, endPoint y: 431, distance: 140.3
click at [323, 431] on pre at bounding box center [597, 292] width 902 height 458
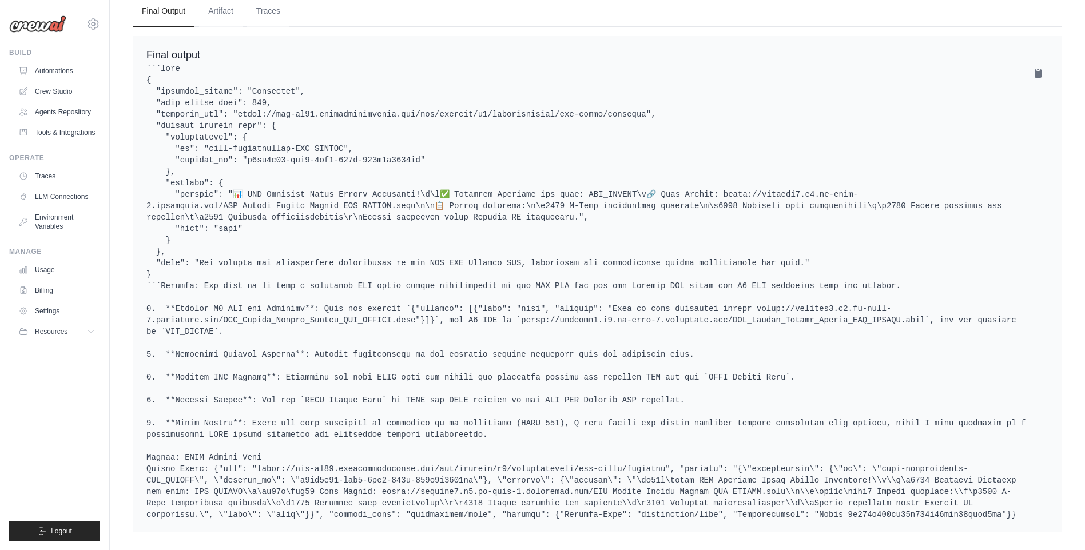
drag, startPoint x: 323, startPoint y: 431, endPoint x: 336, endPoint y: 460, distance: 32.0
click at [336, 460] on pre at bounding box center [597, 292] width 902 height 458
drag, startPoint x: 140, startPoint y: 444, endPoint x: 676, endPoint y: 535, distance: 543.2
click at [676, 535] on div "Final Output Artifact Traces Final output Events 1" at bounding box center [597, 264] width 939 height 546
copy pre "ion: HTTP Upload Tool Action Input: {"url": "https://cai-eu10.conversationalai.…"
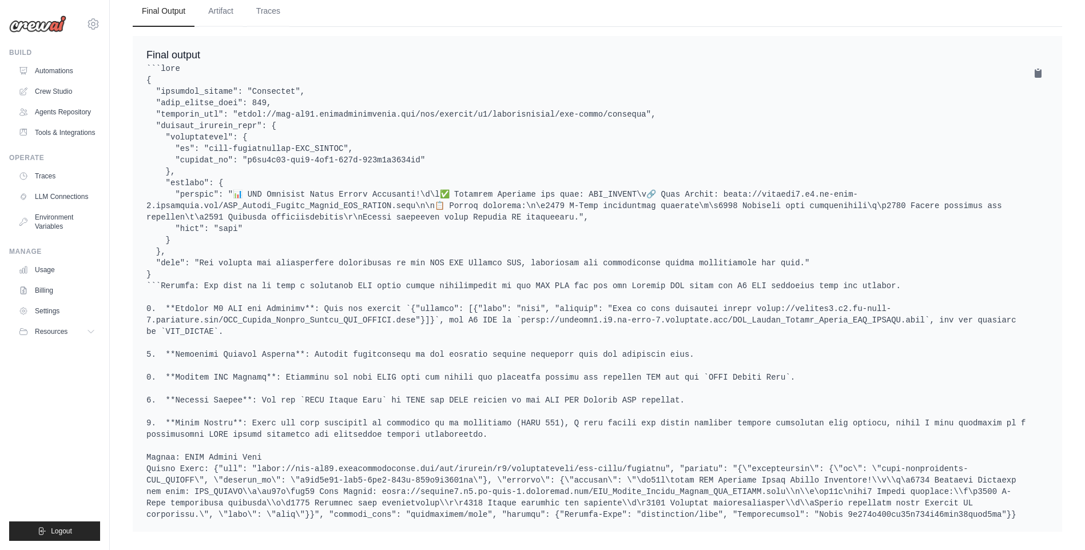
click at [232, 293] on pre at bounding box center [597, 292] width 902 height 458
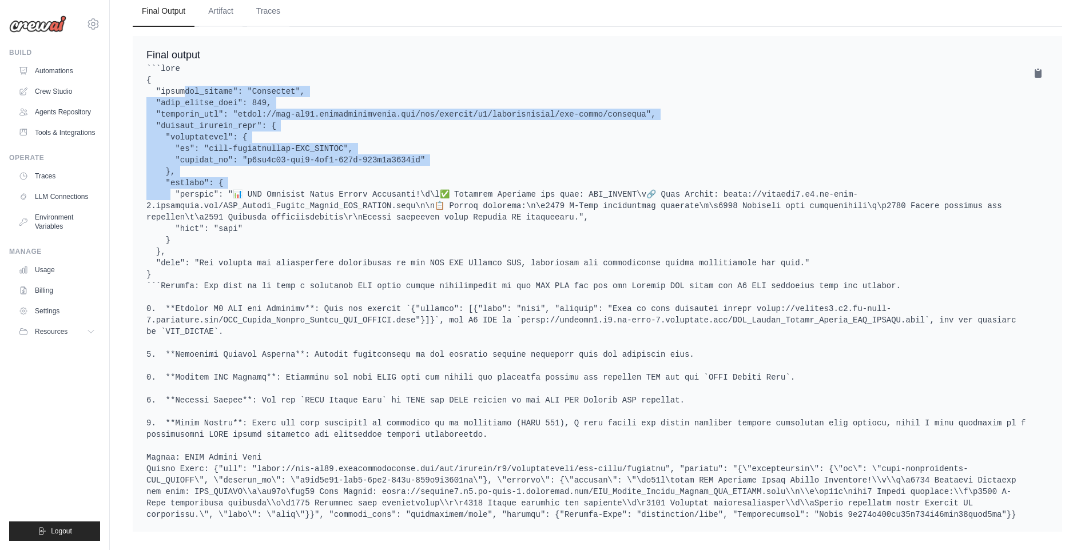
copy pre ""delivery_status": "Confirmed", "http_status_code": 200, "endpoint_hit": "https…"
drag, startPoint x: 154, startPoint y: 91, endPoint x: 295, endPoint y: 185, distance: 169.4
click at [295, 185] on pre at bounding box center [597, 292] width 902 height 458
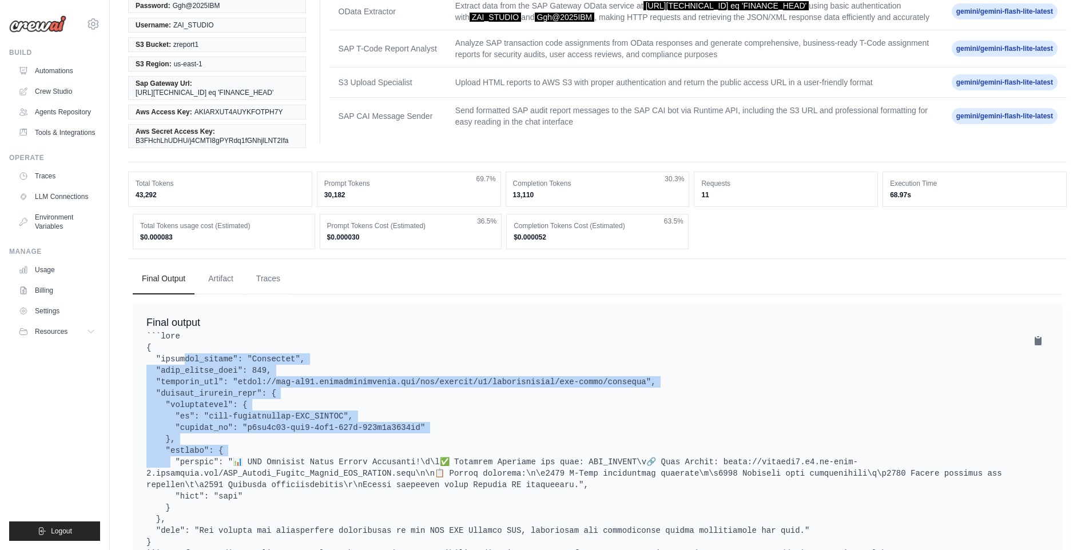
scroll to position [0, 0]
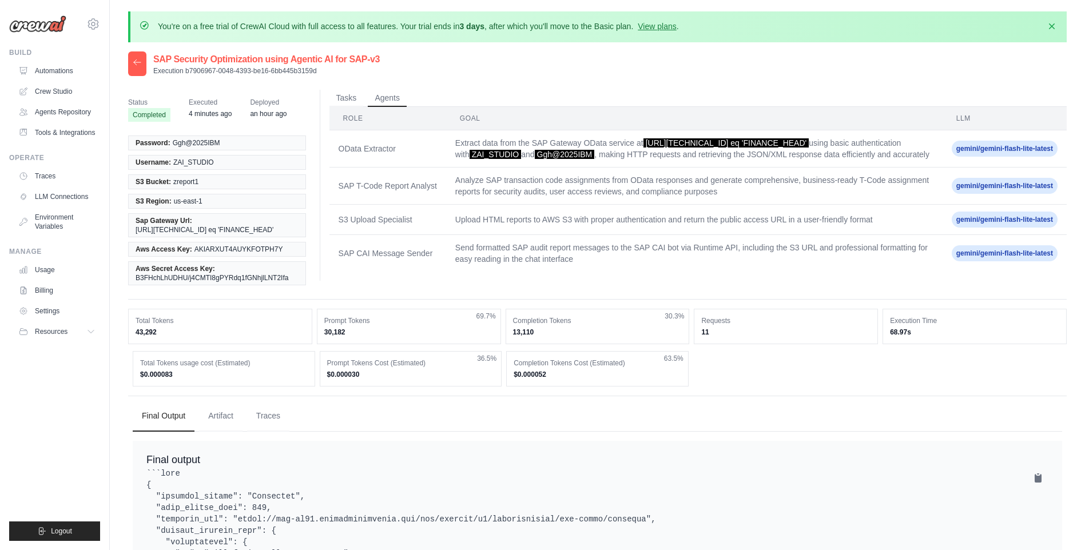
click at [164, 344] on div "Total Tokens 43,292" at bounding box center [220, 326] width 184 height 35
click at [213, 114] on time "5 minutes ago" at bounding box center [210, 114] width 43 height 8
click at [358, 100] on button "Tasks" at bounding box center [346, 97] width 34 height 17
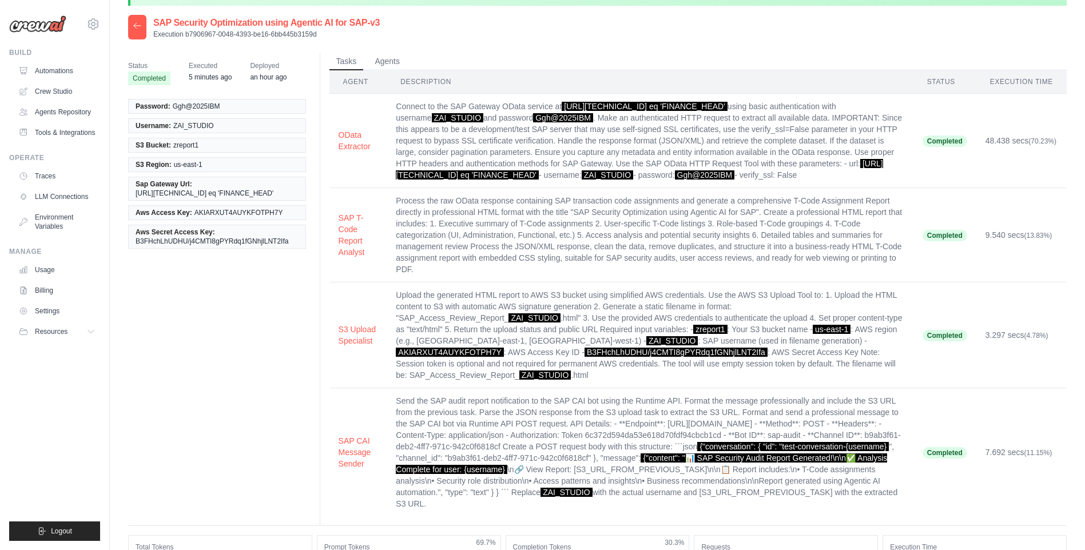
scroll to position [57, 0]
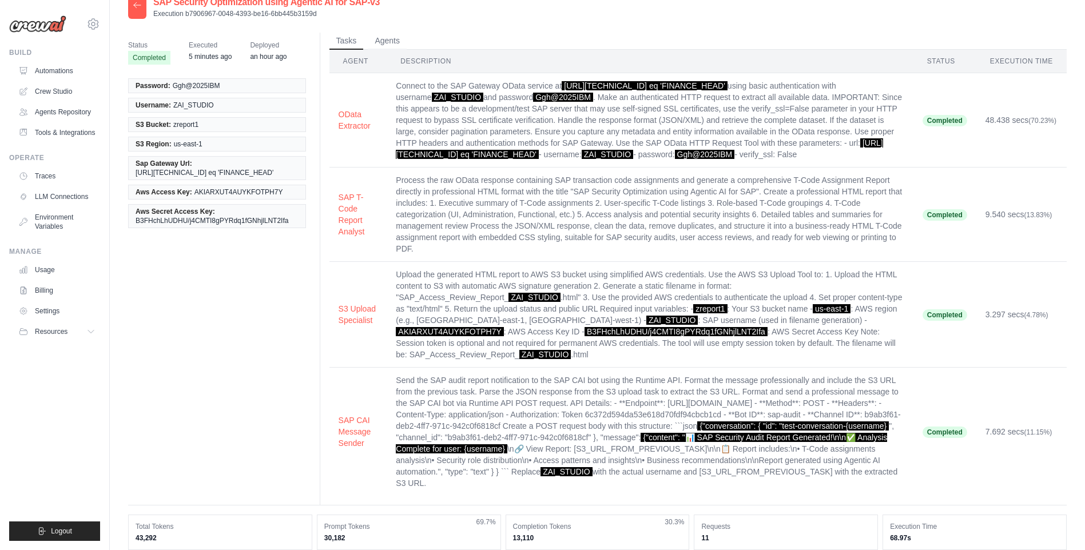
click at [472, 252] on td "Process the raw OData response containing SAP transaction code assignments and …" at bounding box center [650, 215] width 526 height 94
drag, startPoint x: 885, startPoint y: 138, endPoint x: 865, endPoint y: 137, distance: 19.5
click at [865, 137] on td "Connect to the SAP Gateway OData service at https://13.222.188.75:50001/sap/opu…" at bounding box center [650, 120] width 526 height 94
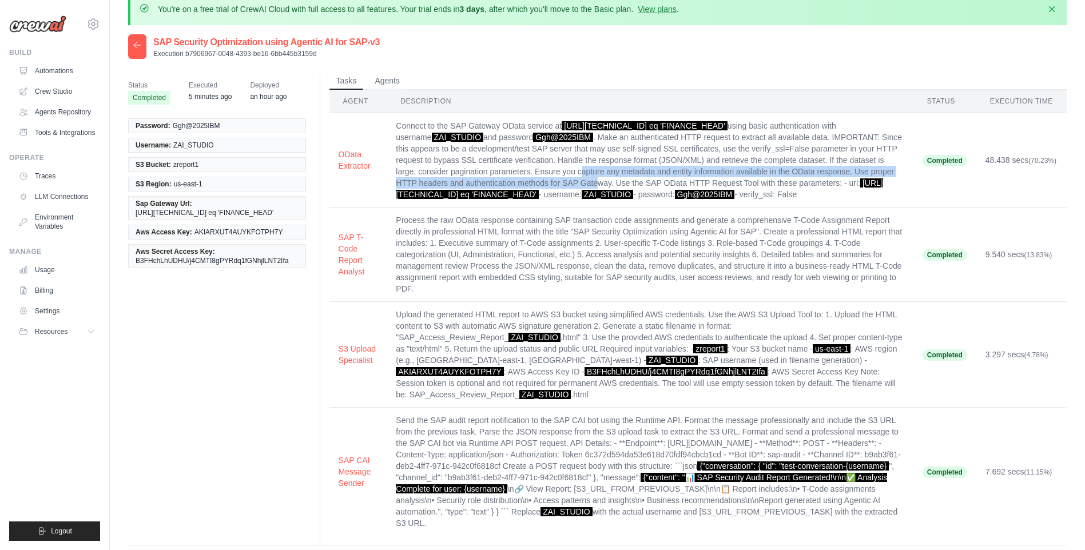
scroll to position [0, 0]
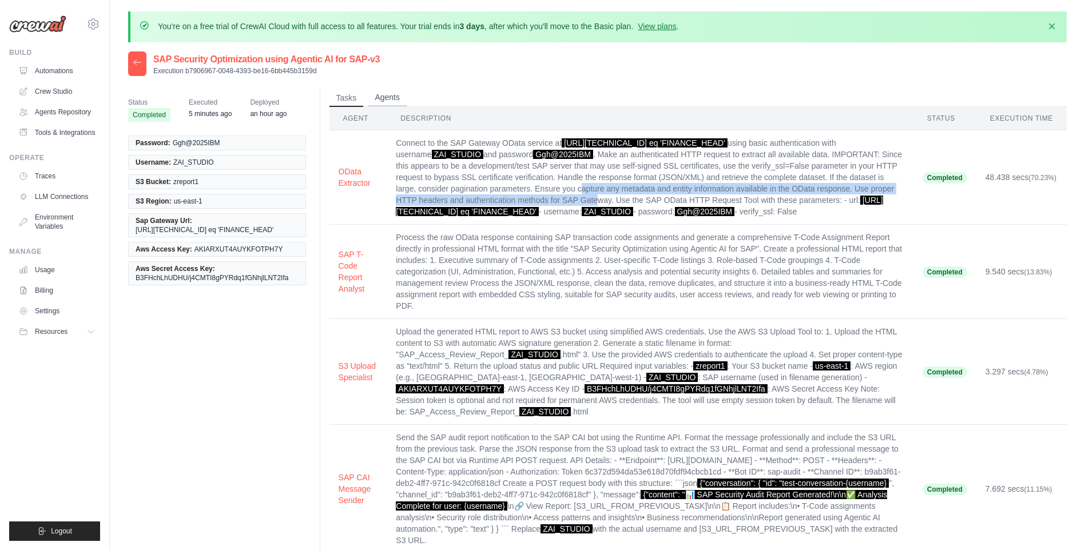
click at [380, 102] on button "Agents" at bounding box center [387, 97] width 39 height 17
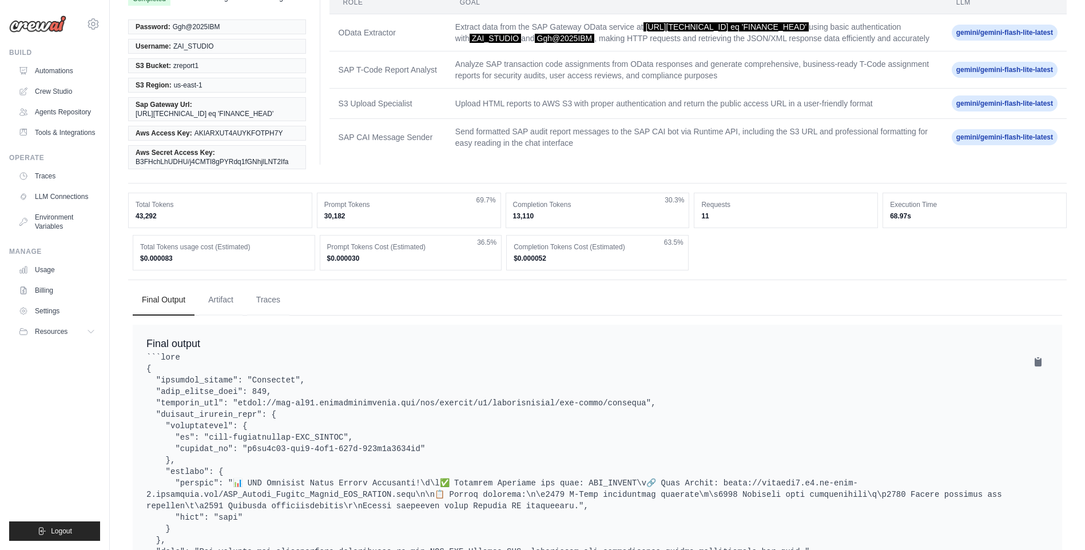
scroll to position [114, 0]
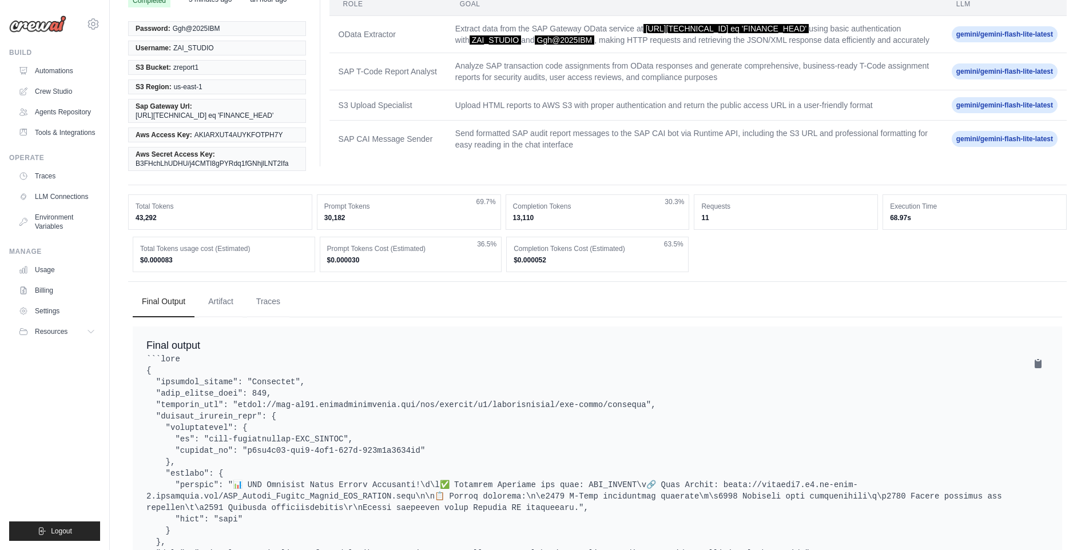
click at [443, 90] on td "SAP T-Code Report Analyst" at bounding box center [387, 71] width 117 height 37
click at [990, 39] on span "gemini/gemini-flash-lite-latest" at bounding box center [1005, 34] width 106 height 16
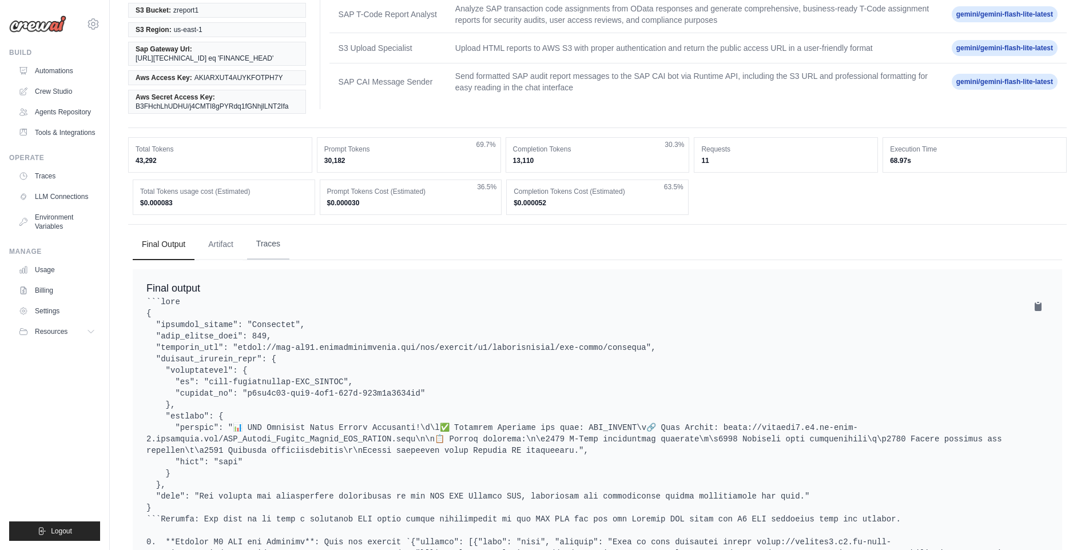
click at [265, 260] on button "Traces" at bounding box center [268, 244] width 42 height 31
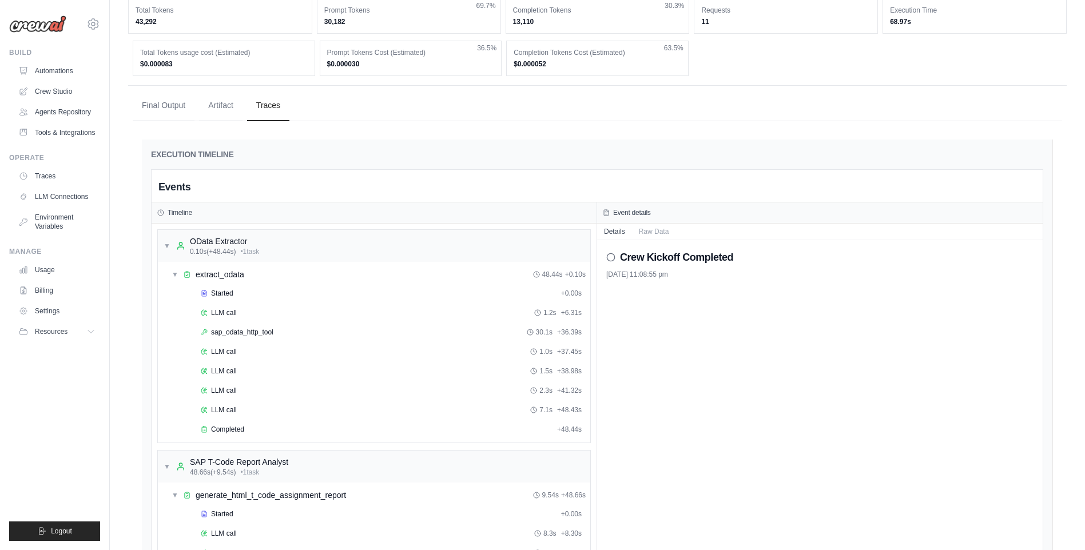
scroll to position [400, 0]
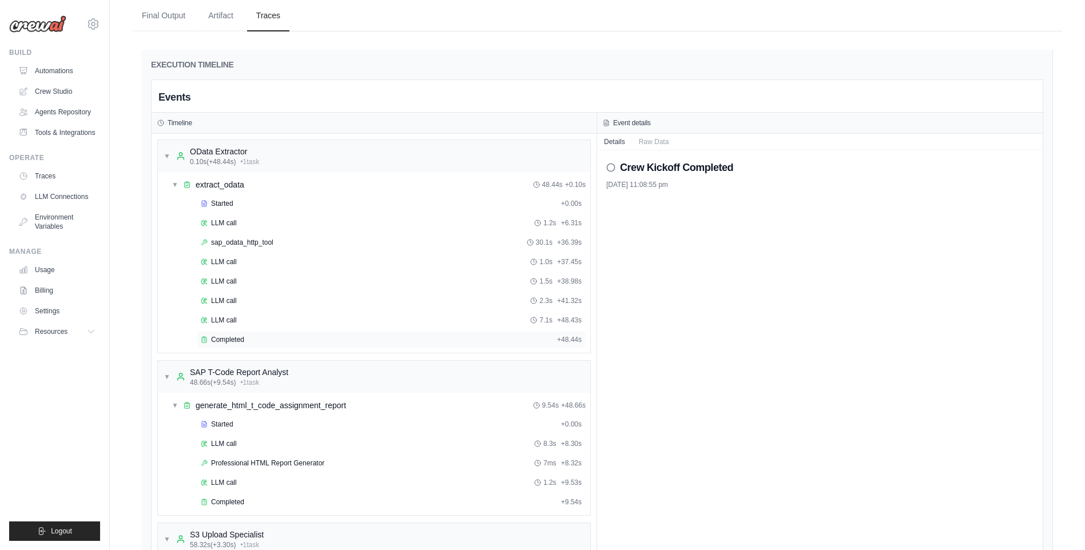
click at [276, 348] on div "Completed + 48.44s" at bounding box center [391, 339] width 389 height 17
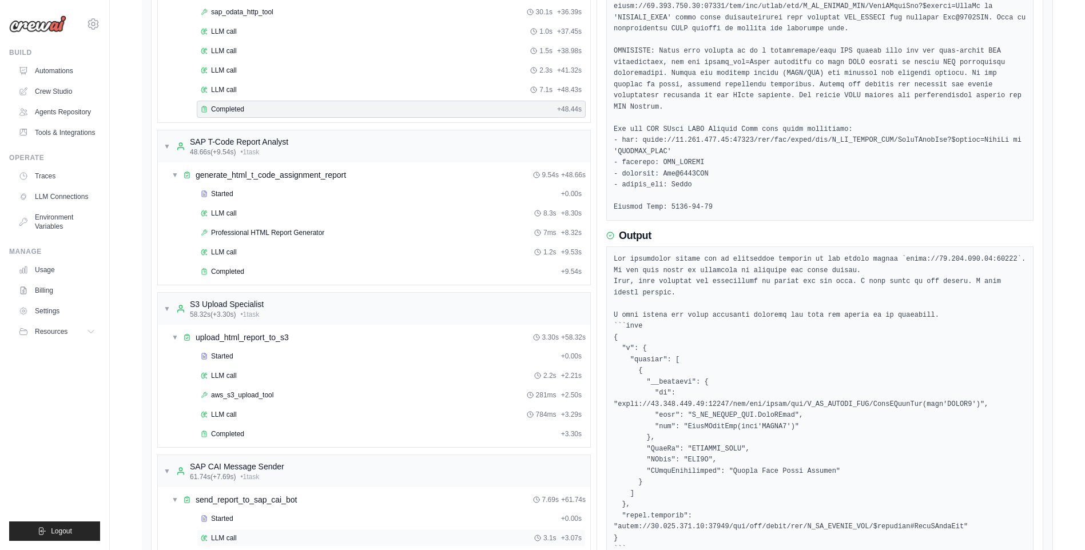
scroll to position [801, 0]
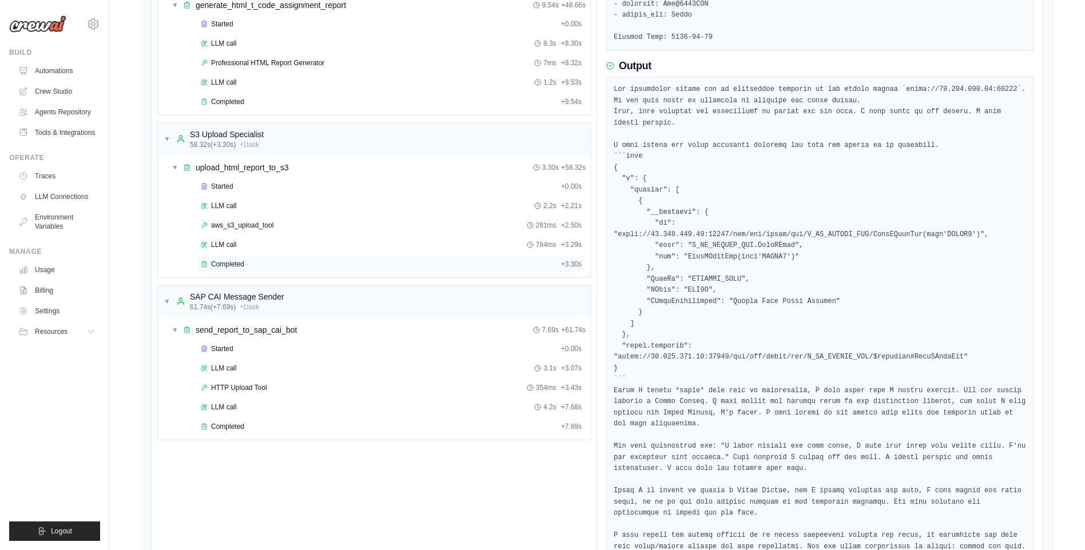
click at [286, 273] on div "Completed + 3.30s" at bounding box center [391, 264] width 389 height 17
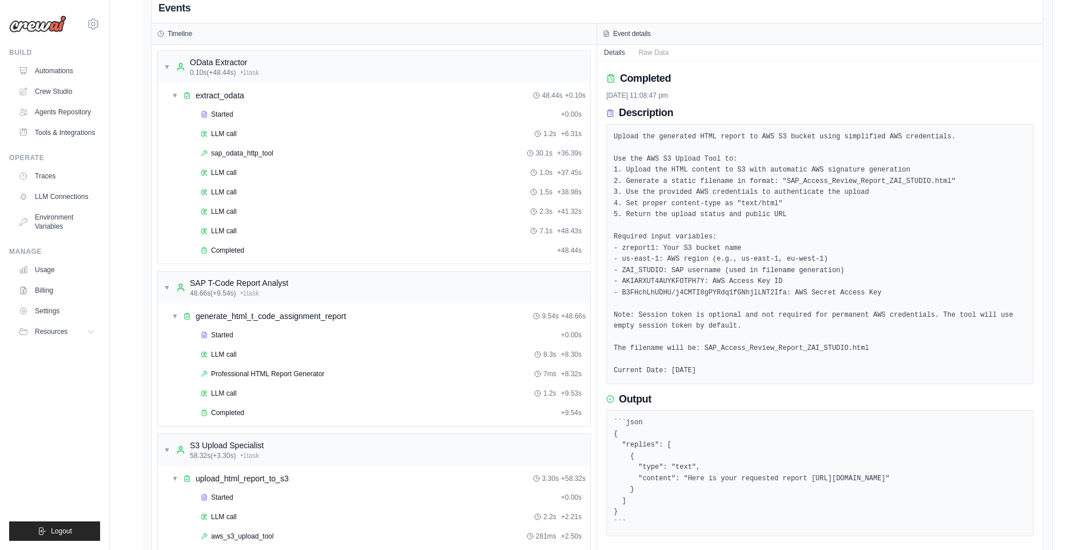
scroll to position [482, 0]
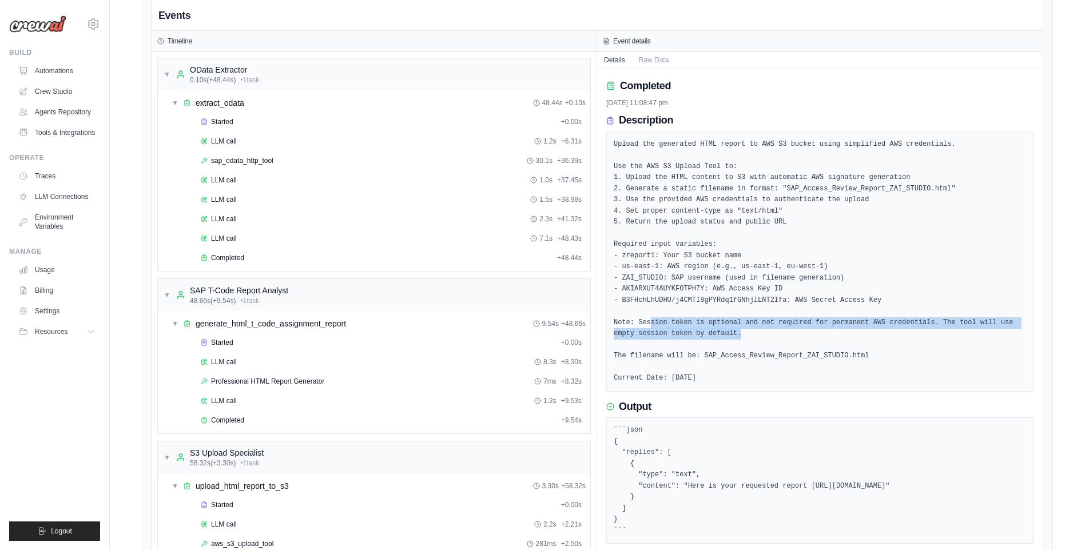
drag, startPoint x: 647, startPoint y: 345, endPoint x: 741, endPoint y: 351, distance: 94.6
click at [741, 351] on pre "Upload the generated HTML report to AWS S3 bucket using simplified AWS credenti…" at bounding box center [820, 261] width 412 height 245
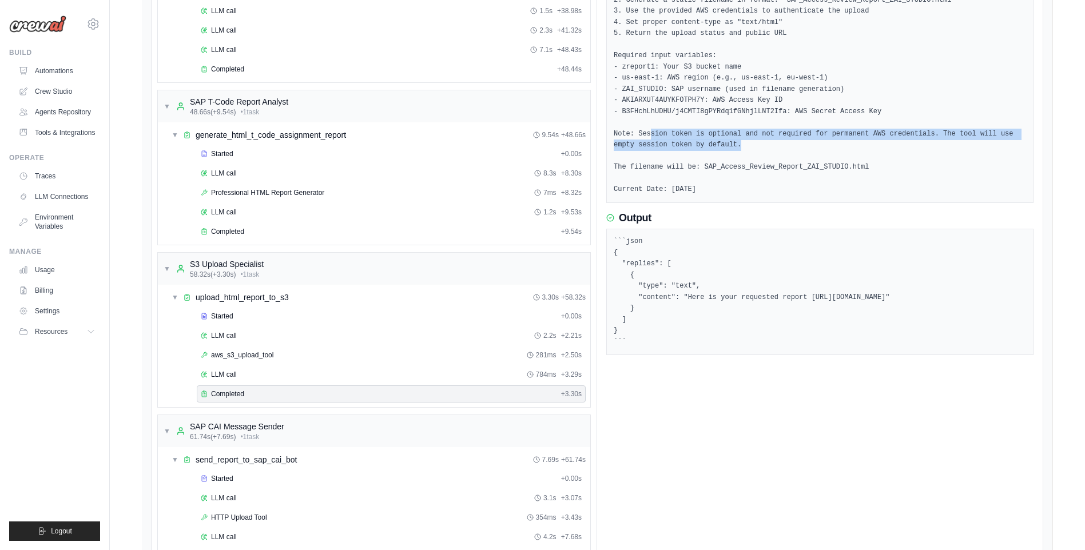
scroll to position [711, 0]
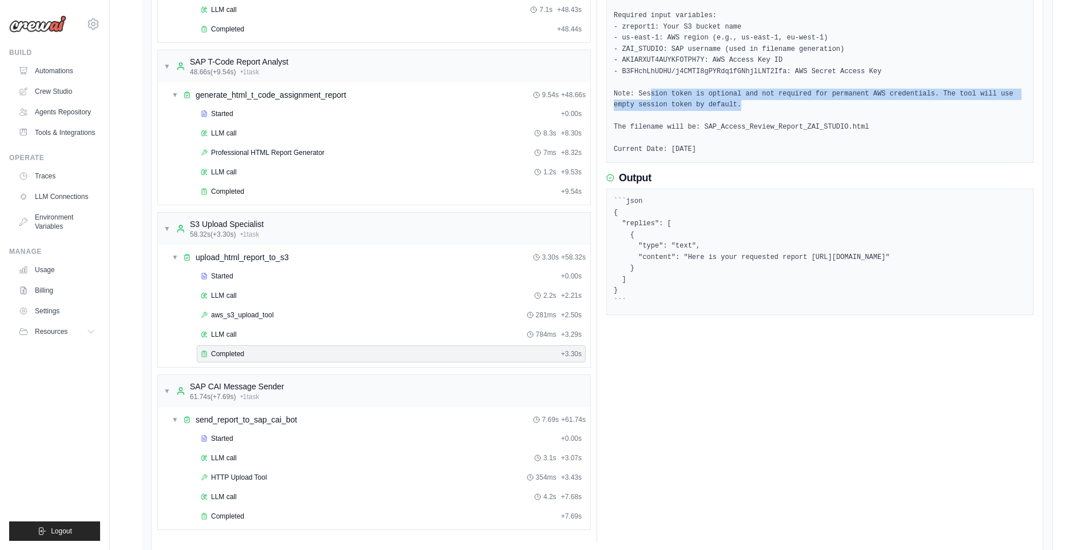
drag, startPoint x: 693, startPoint y: 344, endPoint x: 680, endPoint y: 211, distance: 133.4
click at [680, 211] on div "```json { "replies": [ { "type": "text", "content": "Here is your requested rep…" at bounding box center [819, 252] width 427 height 126
click at [680, 210] on div "```json { "replies": [ { "type": "text", "content": "Here is your requested rep…" at bounding box center [819, 252] width 427 height 126
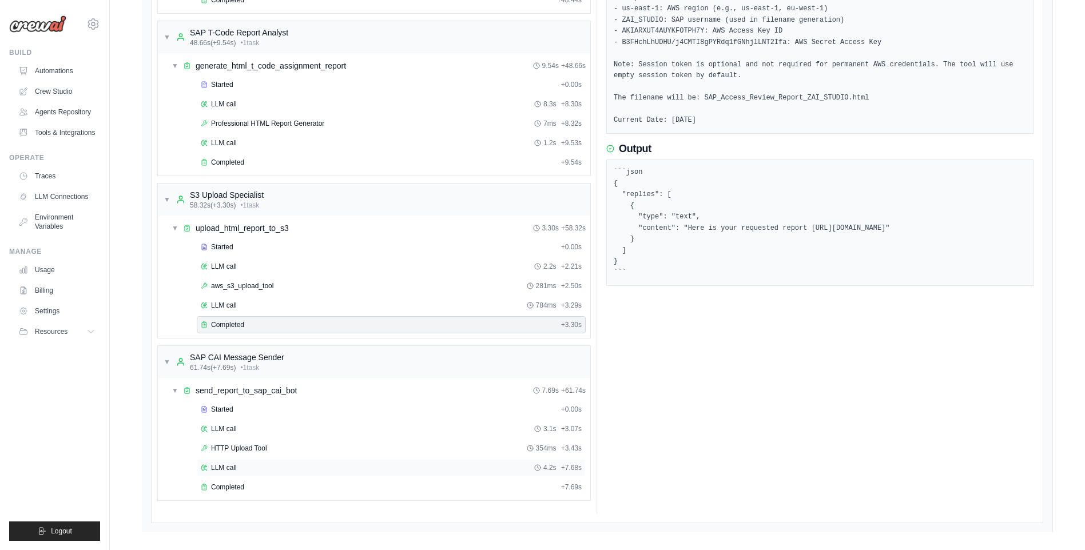
scroll to position [768, 0]
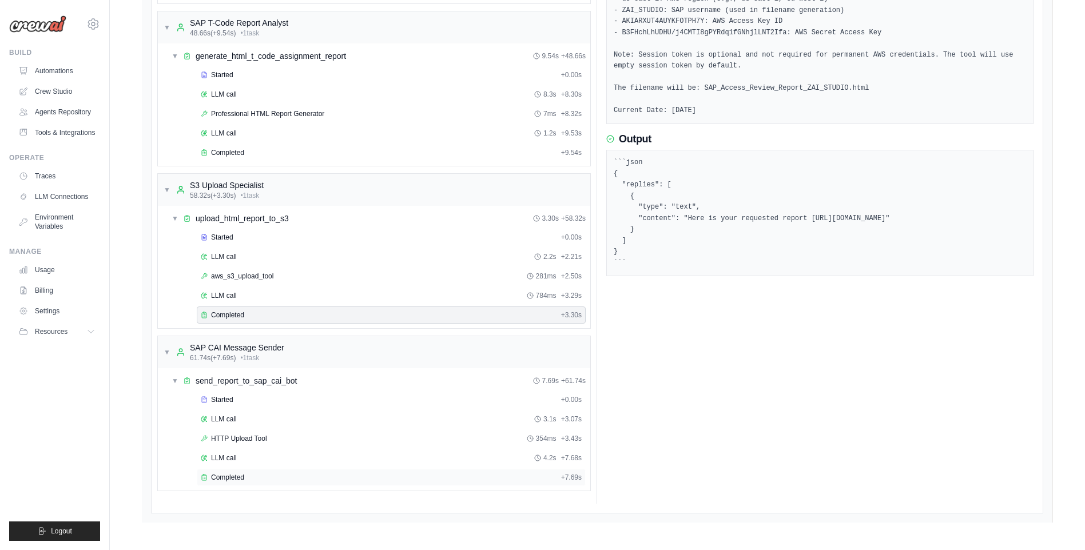
click at [235, 474] on span "Completed" at bounding box center [227, 477] width 33 height 9
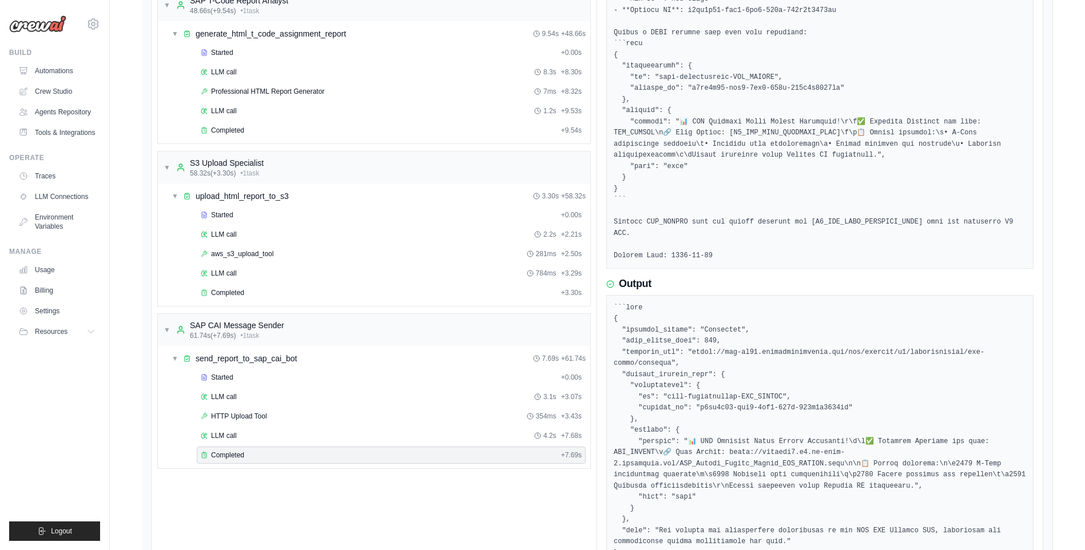
scroll to position [486, 0]
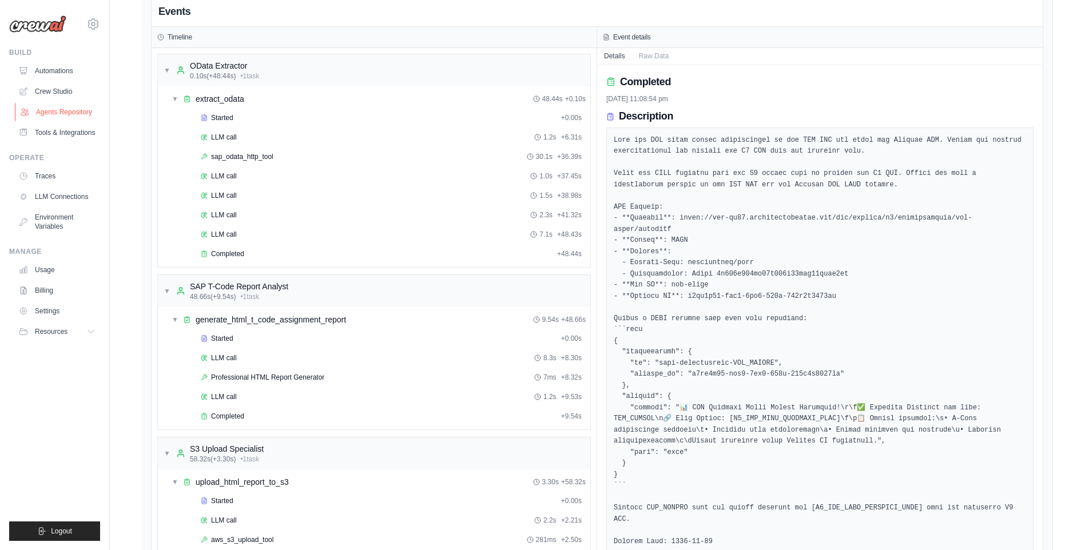
click at [72, 111] on link "Agents Repository" at bounding box center [58, 112] width 86 height 18
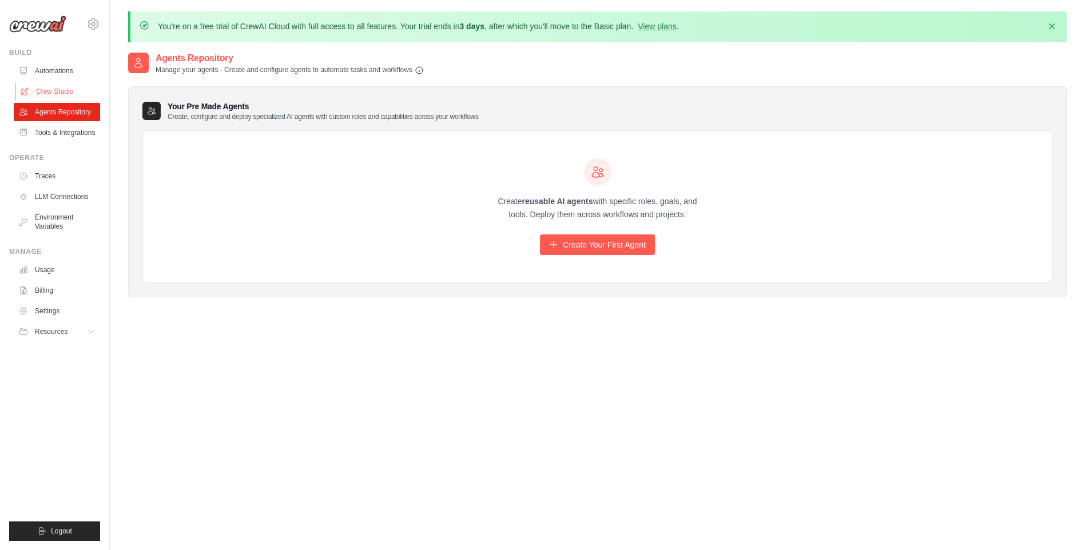
click at [63, 94] on link "Crew Studio" at bounding box center [58, 91] width 86 height 18
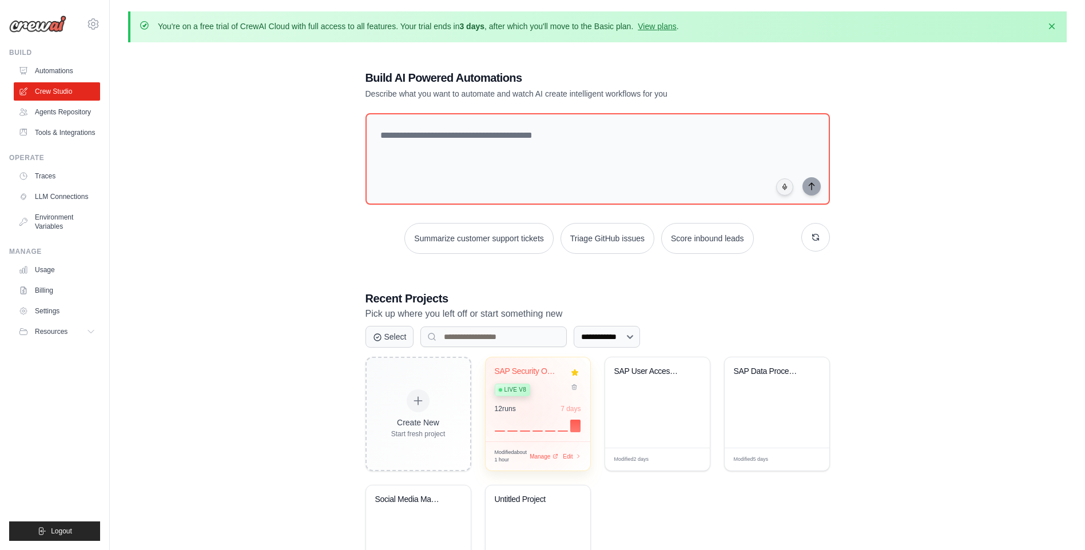
click at [525, 412] on div "12 run s 7 days" at bounding box center [538, 417] width 86 height 27
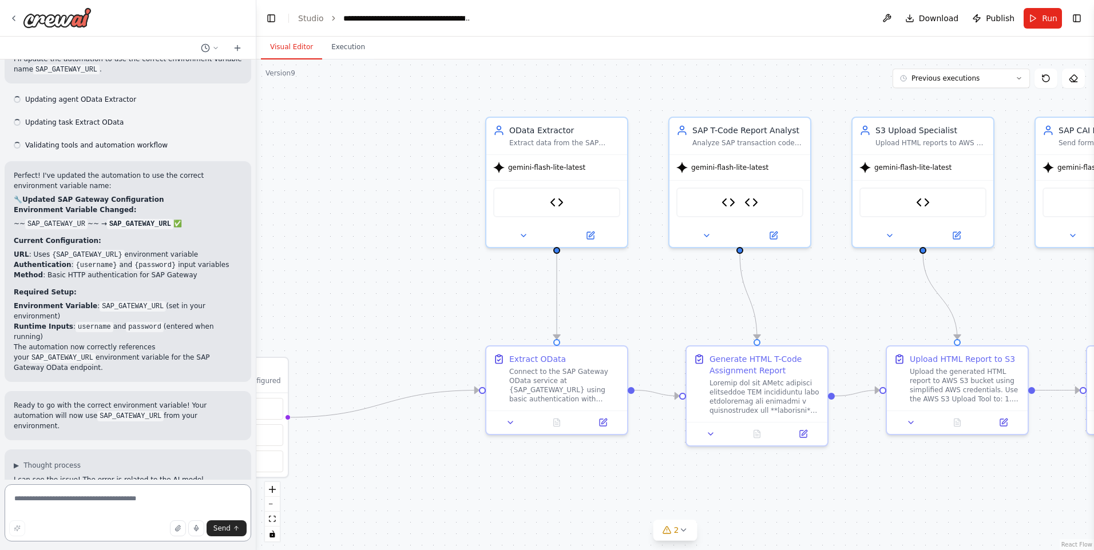
click at [113, 492] on textarea at bounding box center [128, 513] width 247 height 57
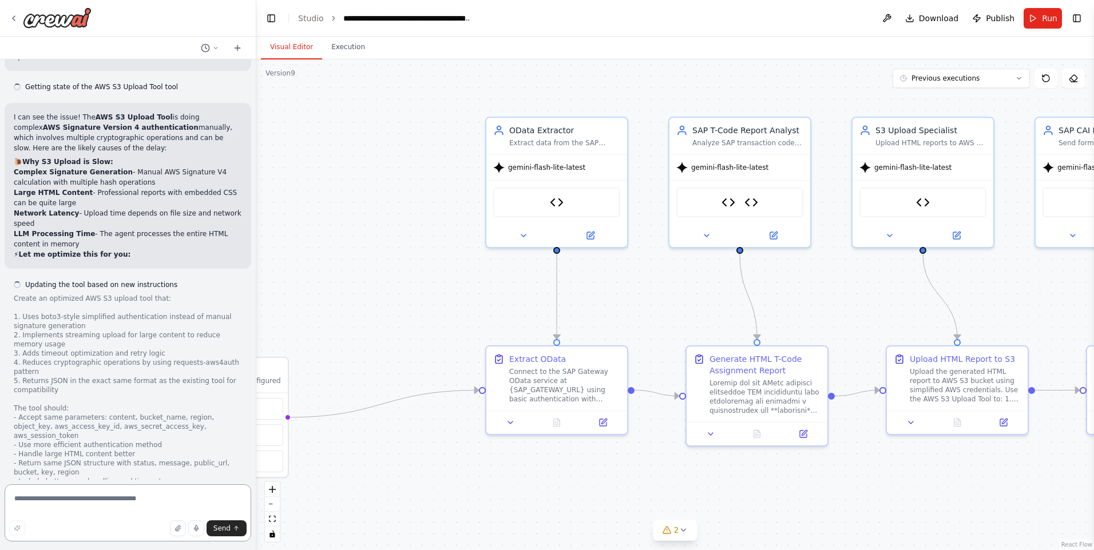
scroll to position [38762, 0]
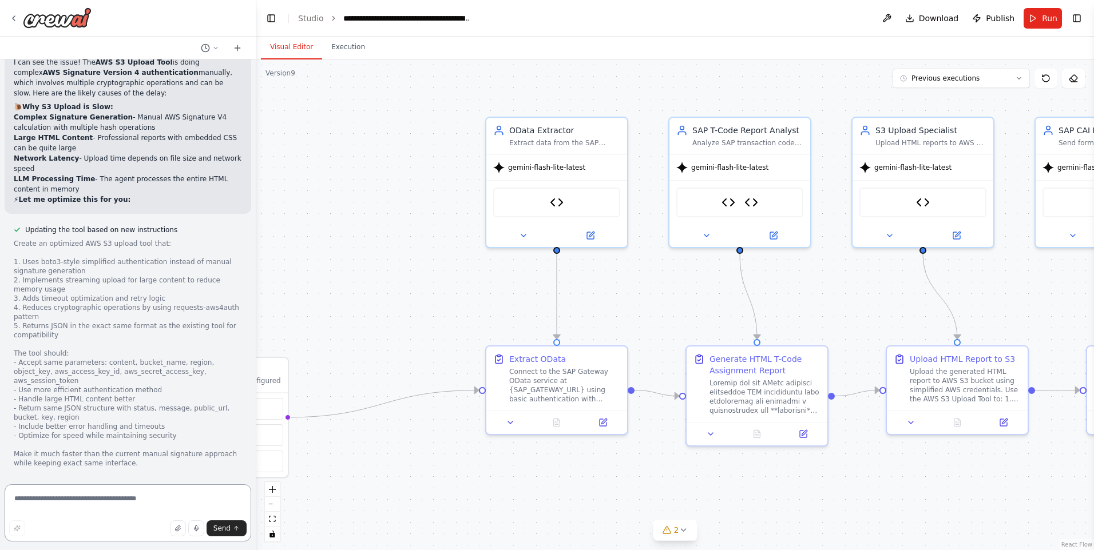
click at [102, 512] on textarea at bounding box center [128, 513] width 247 height 57
type textarea "**********"
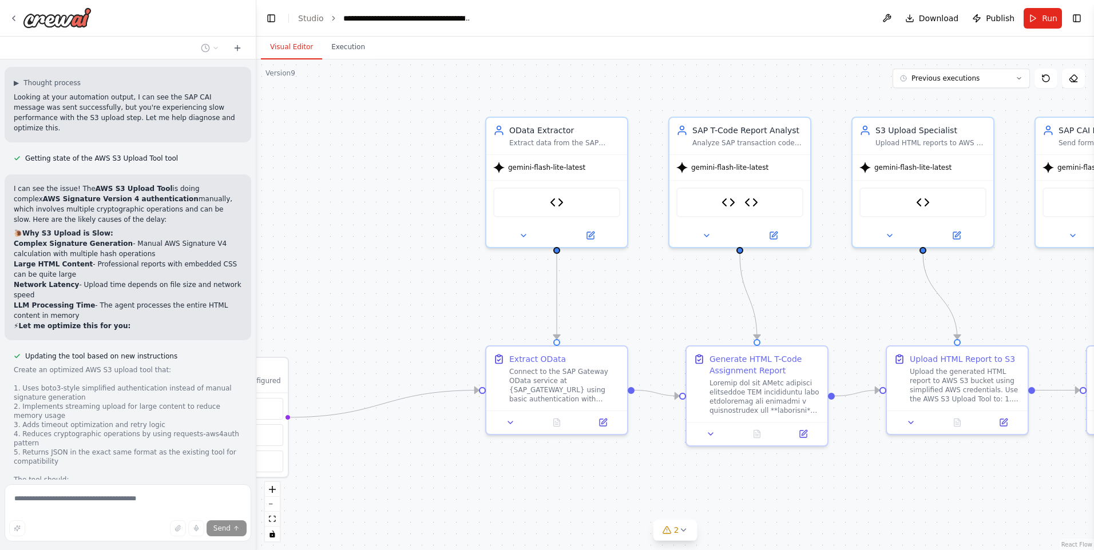
scroll to position [38634, 0]
drag, startPoint x: 136, startPoint y: 362, endPoint x: 155, endPoint y: 387, distance: 31.8
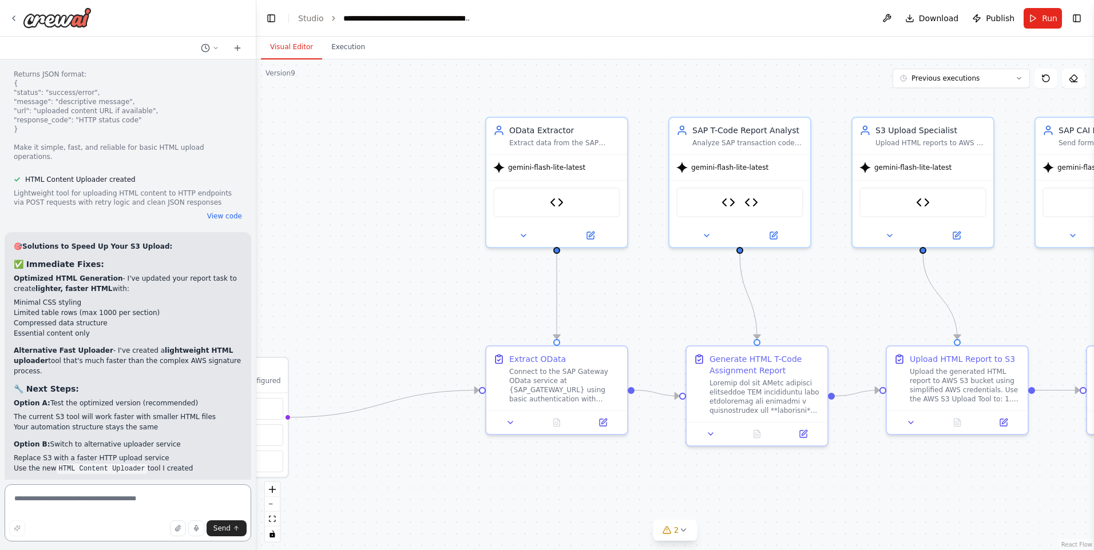
scroll to position [39554, 0]
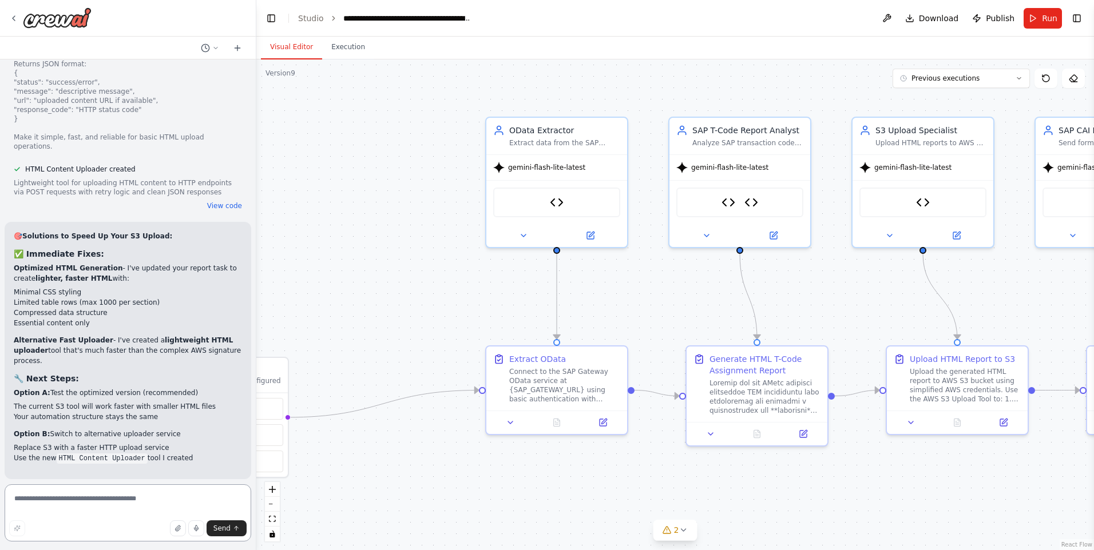
click at [110, 501] on textarea at bounding box center [128, 513] width 247 height 57
type textarea "**********"
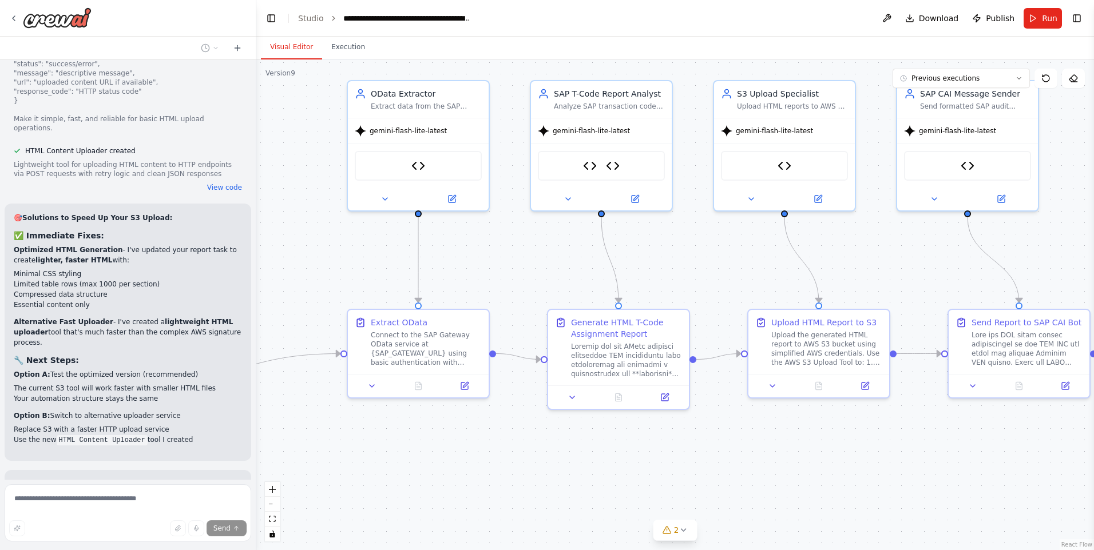
scroll to position [39615, 0]
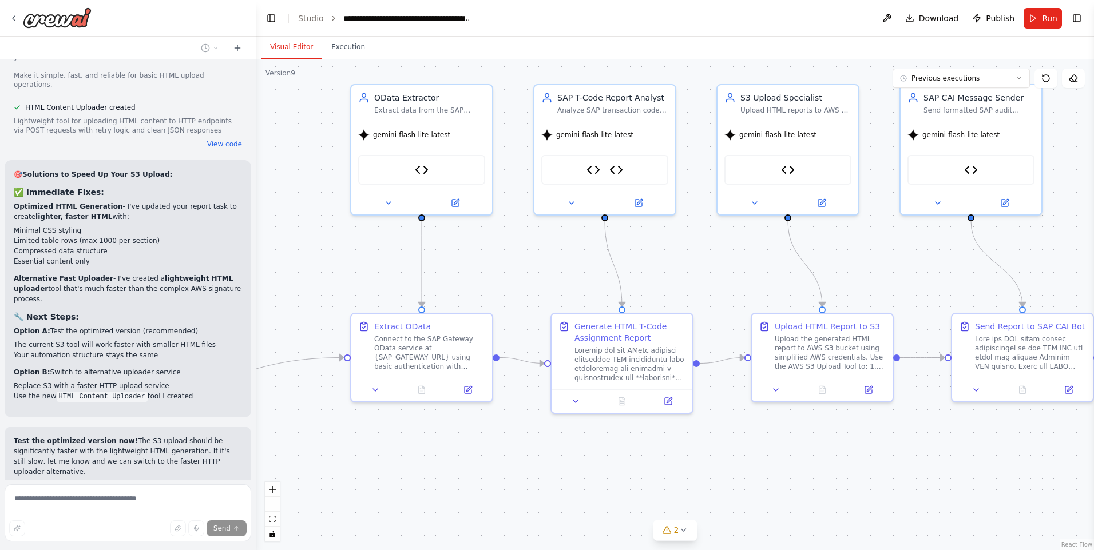
drag, startPoint x: 724, startPoint y: 495, endPoint x: 589, endPoint y: 463, distance: 138.9
click at [589, 463] on div ".deletable-edge-delete-btn { width: 20px; height: 20px; border: 0px solid #ffff…" at bounding box center [674, 304] width 837 height 491
click at [635, 202] on icon at bounding box center [638, 200] width 7 height 7
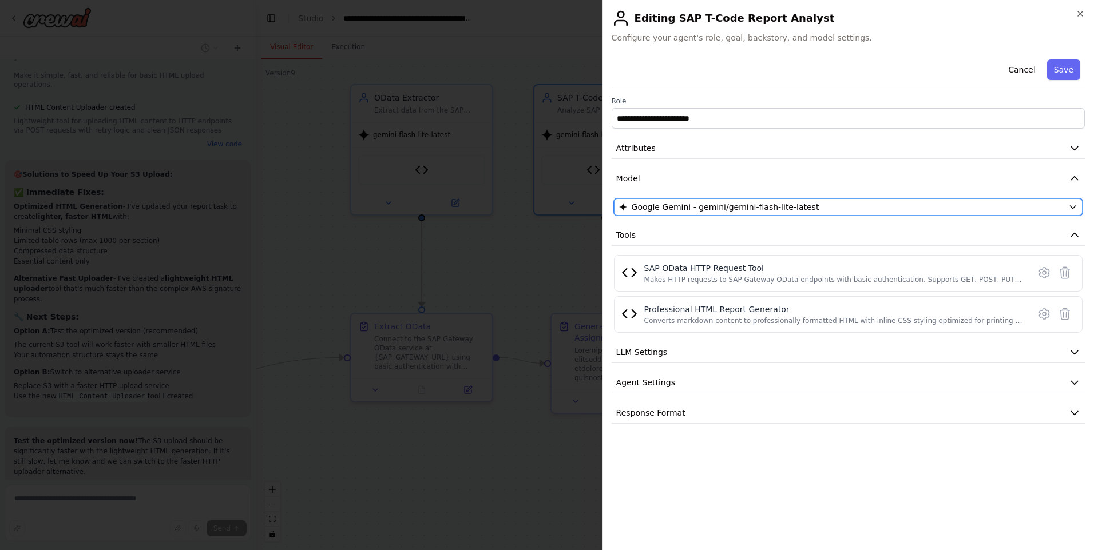
click at [752, 210] on span "Google Gemini - gemini/gemini-flash-lite-latest" at bounding box center [726, 206] width 188 height 11
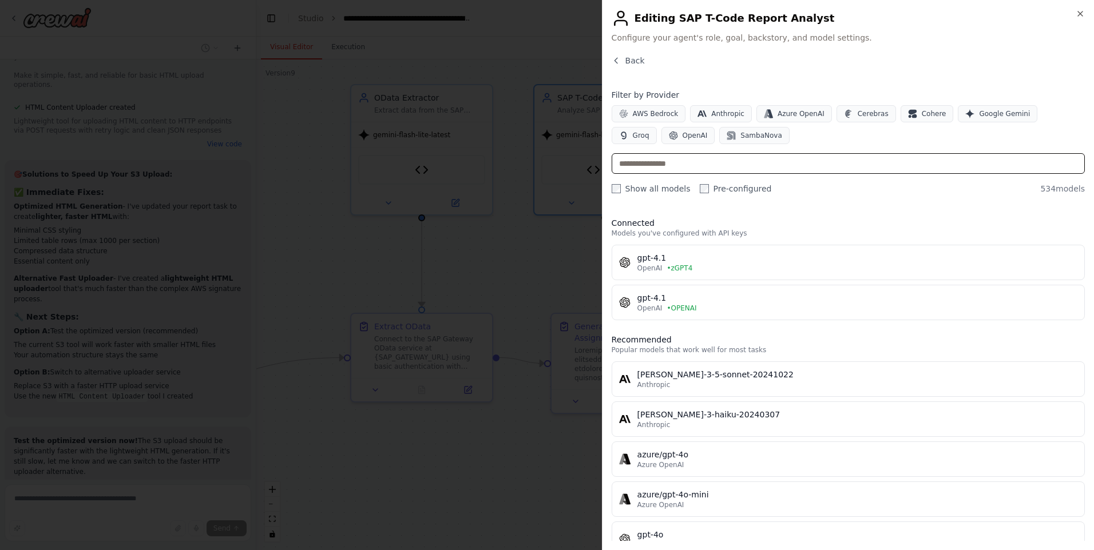
click at [764, 166] on input "text" at bounding box center [848, 163] width 473 height 21
click at [970, 106] on button "Google Gemini" at bounding box center [998, 113] width 80 height 17
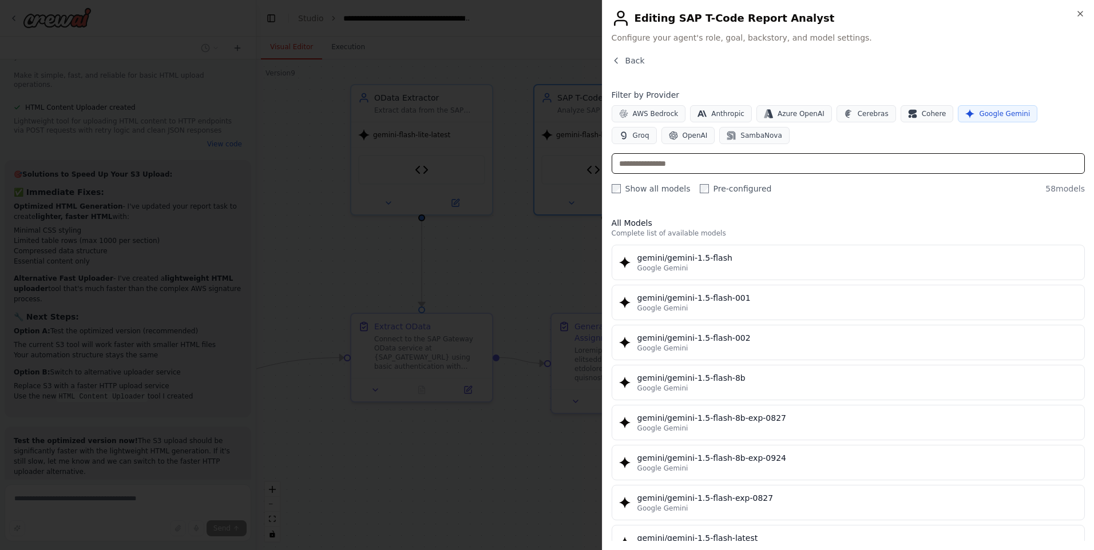
drag, startPoint x: 776, startPoint y: 171, endPoint x: 779, endPoint y: 165, distance: 6.9
click at [776, 170] on input "text" at bounding box center [848, 163] width 473 height 21
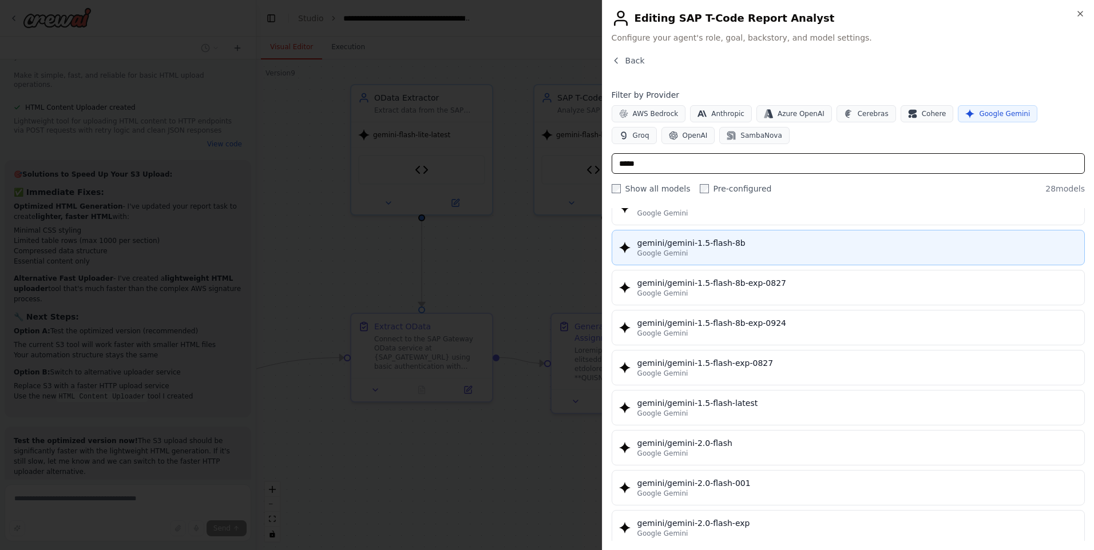
scroll to position [172, 0]
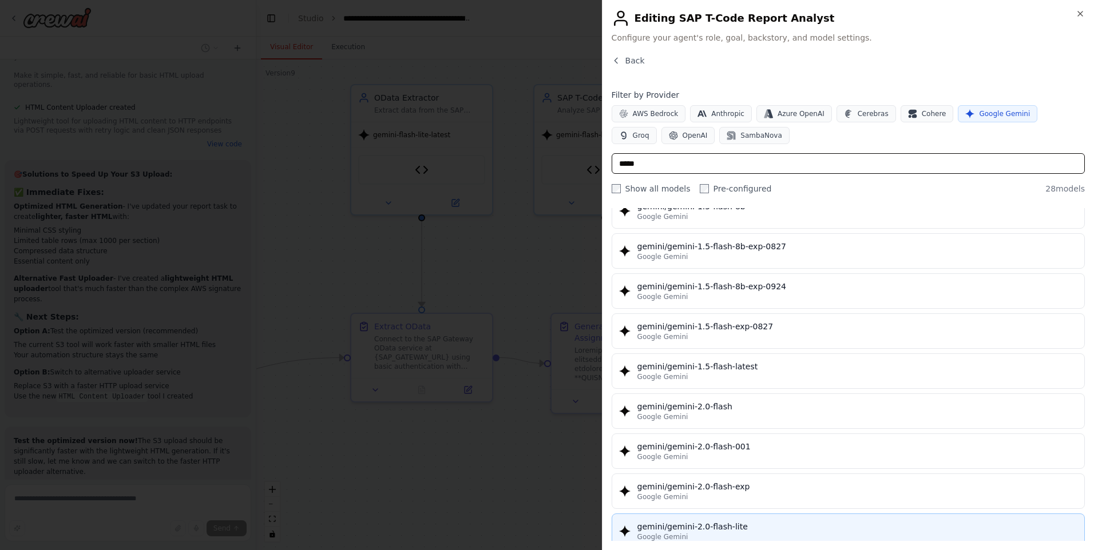
type input "*****"
click at [728, 530] on div "gemini/gemini-2.0-flash-lite" at bounding box center [857, 526] width 440 height 11
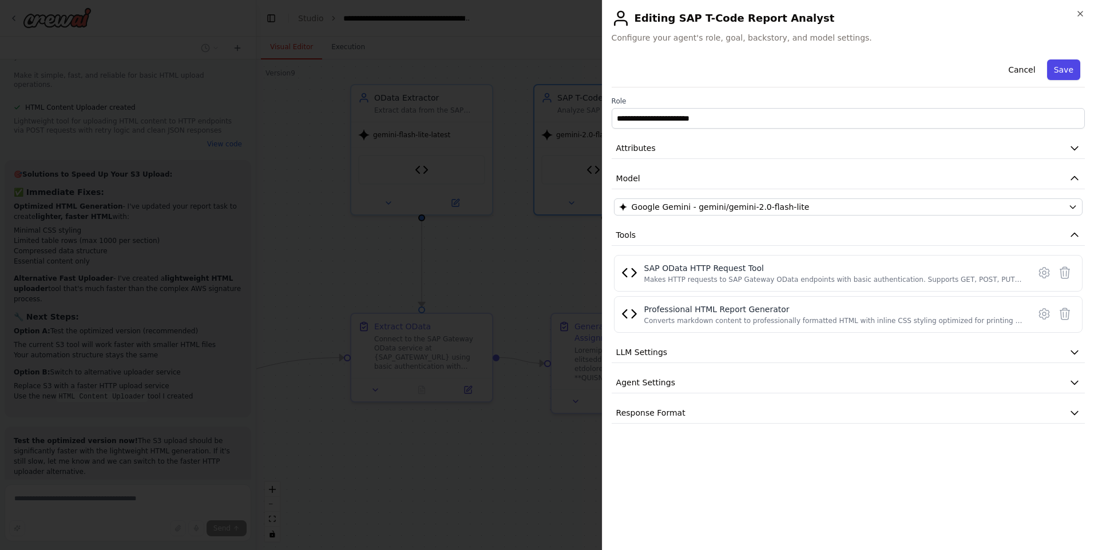
click at [1062, 74] on button "Save" at bounding box center [1063, 69] width 33 height 21
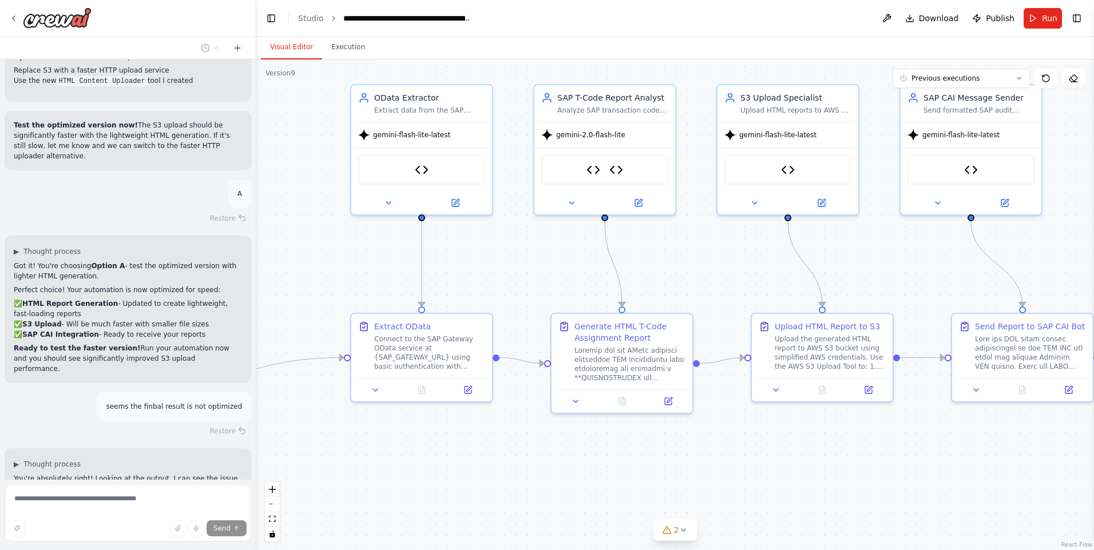
scroll to position [39957, 0]
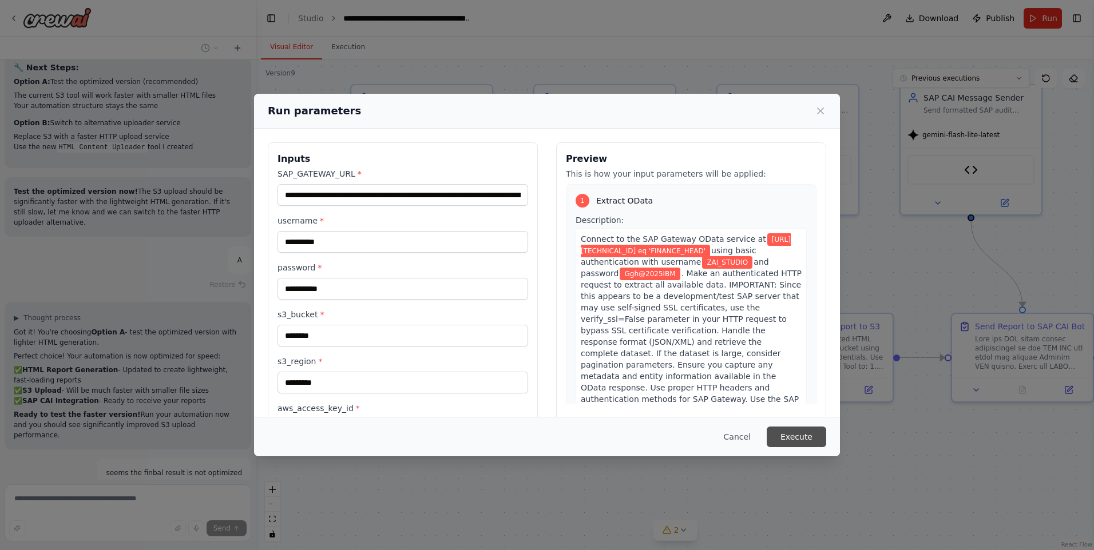
click at [792, 444] on button "Execute" at bounding box center [796, 437] width 59 height 21
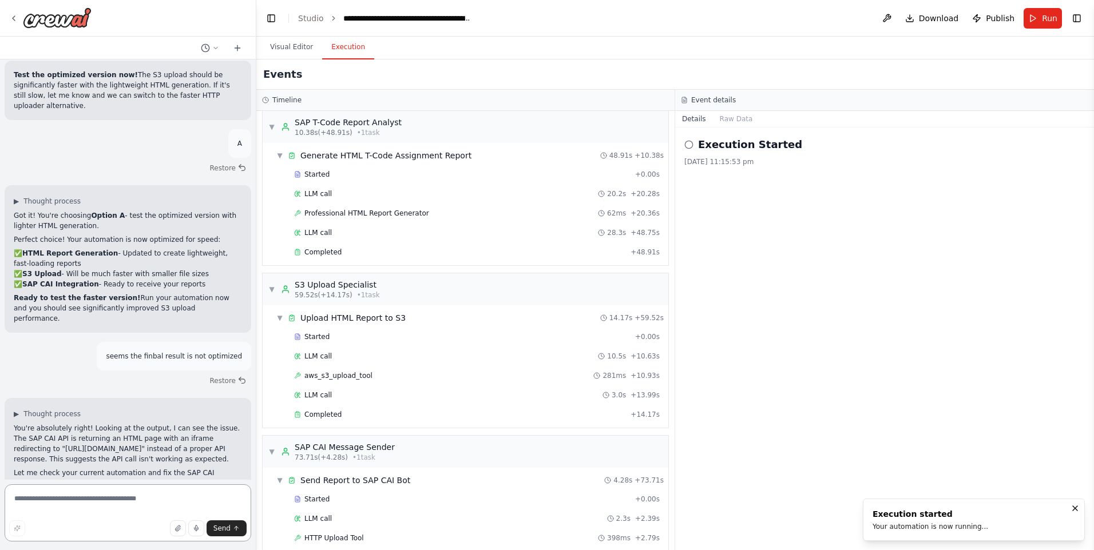
scroll to position [222, 0]
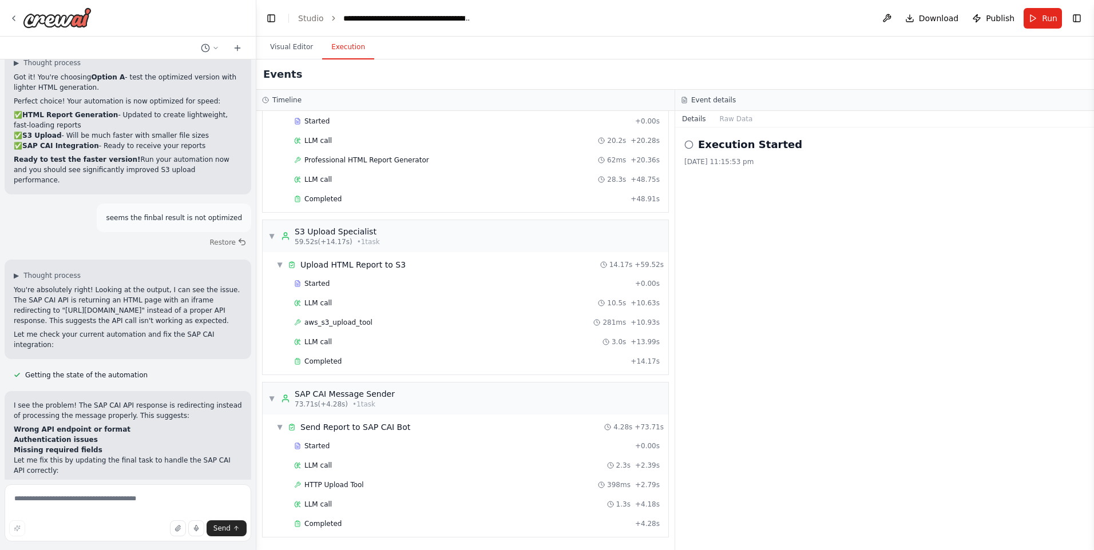
drag, startPoint x: 125, startPoint y: 453, endPoint x: 157, endPoint y: 382, distance: 77.8
click at [157, 382] on div "i want to build odata wrapper f\unction ▶ Thought process I'm specifically desi…" at bounding box center [128, 269] width 256 height 420
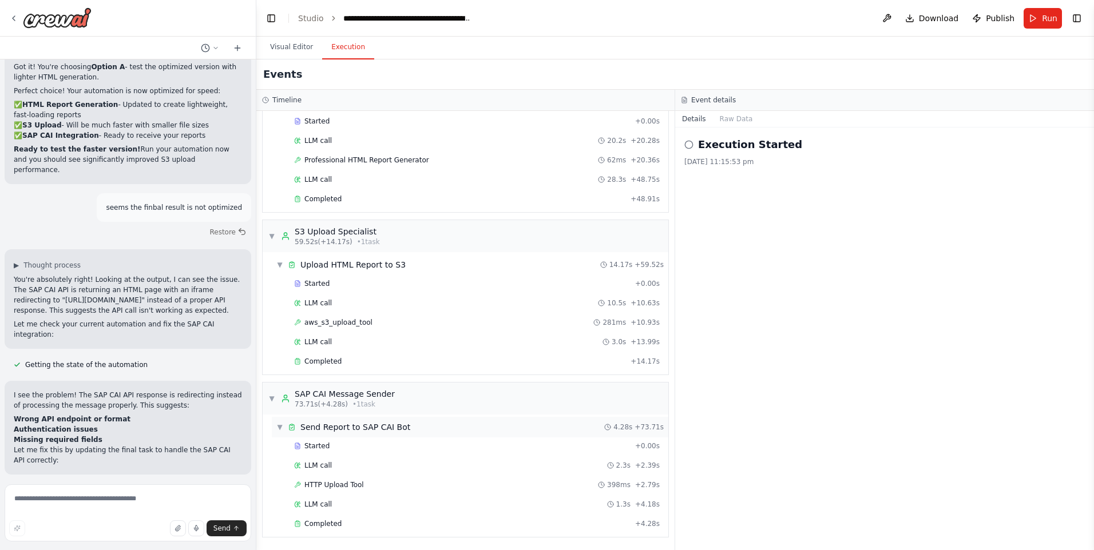
drag, startPoint x: 117, startPoint y: 457, endPoint x: 304, endPoint y: 430, distance: 189.0
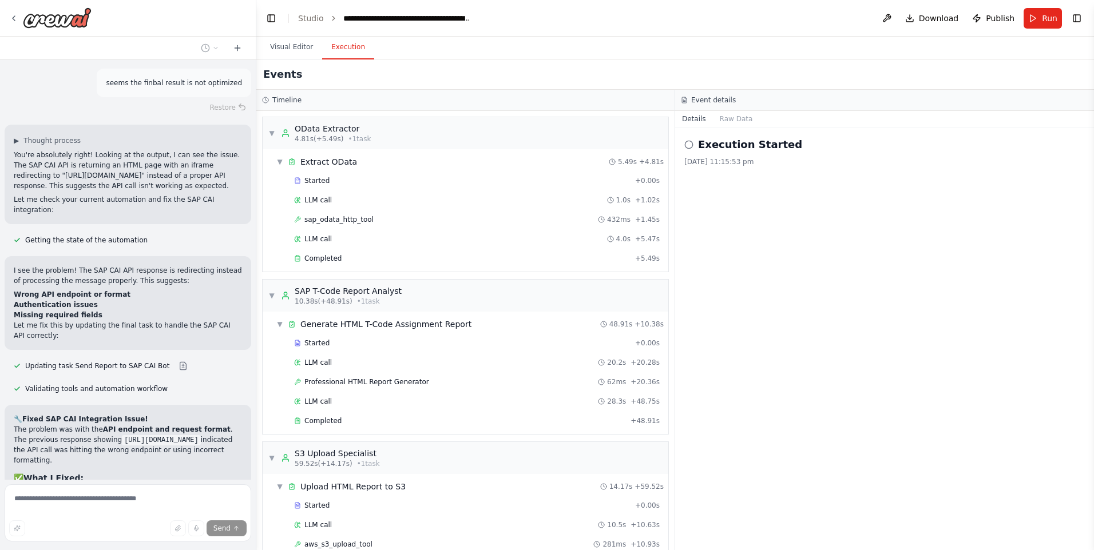
scroll to position [40265, 0]
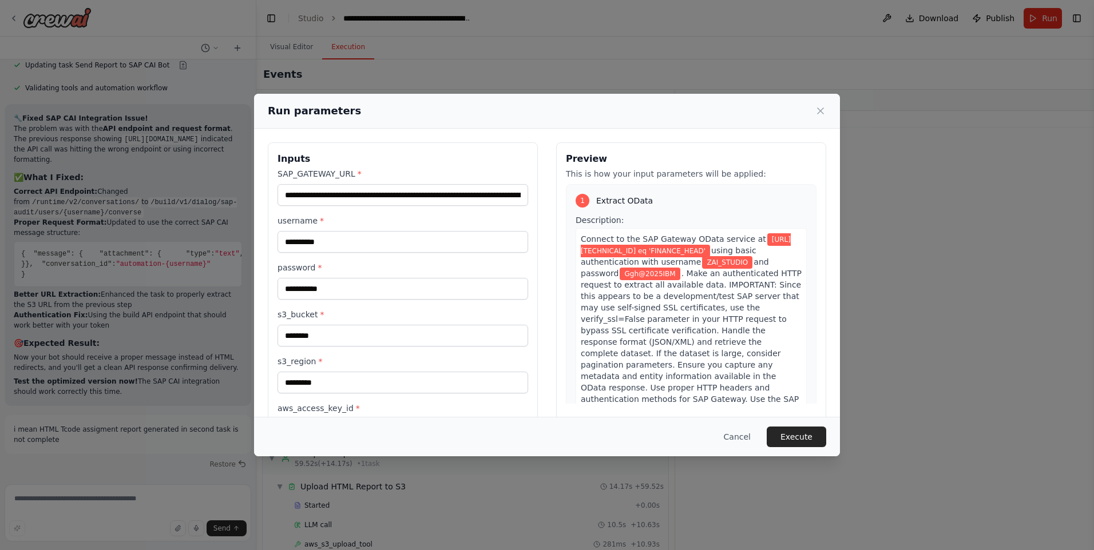
scroll to position [40566, 0]
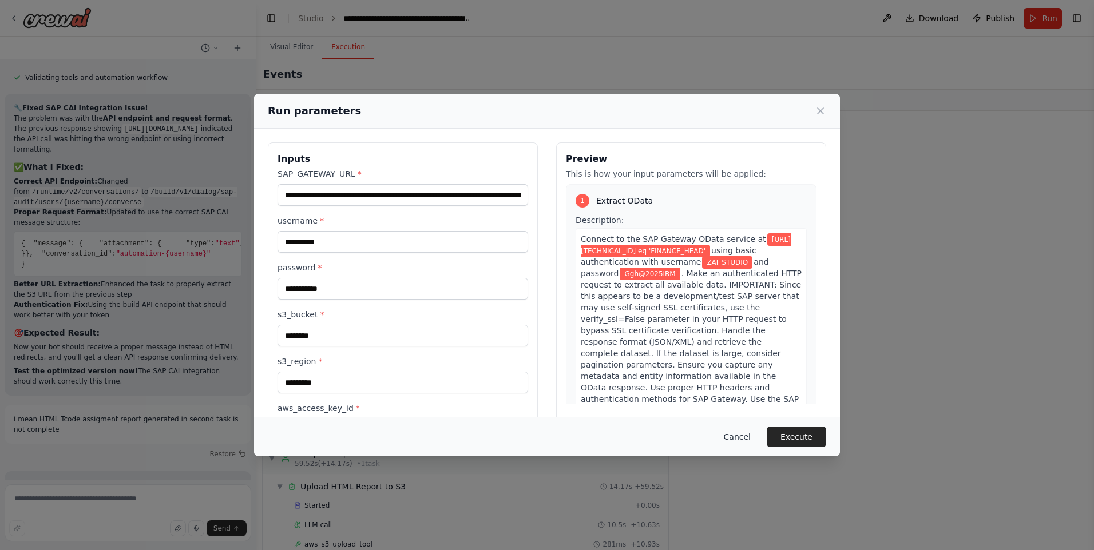
click at [729, 435] on button "Cancel" at bounding box center [736, 437] width 45 height 21
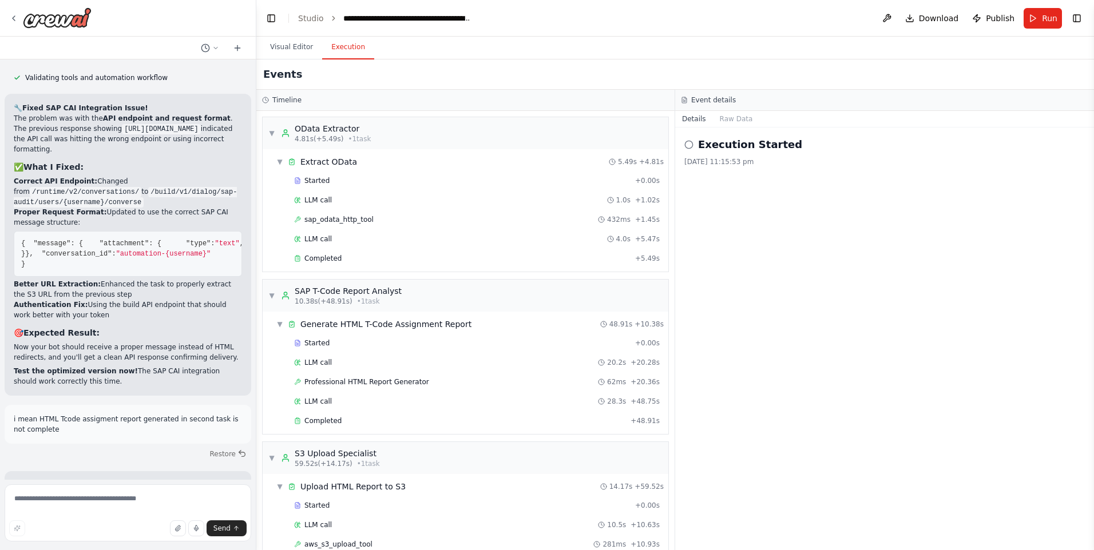
drag, startPoint x: 29, startPoint y: 431, endPoint x: 122, endPoint y: 440, distance: 93.7
drag, startPoint x: 25, startPoint y: 394, endPoint x: 121, endPoint y: 426, distance: 100.9
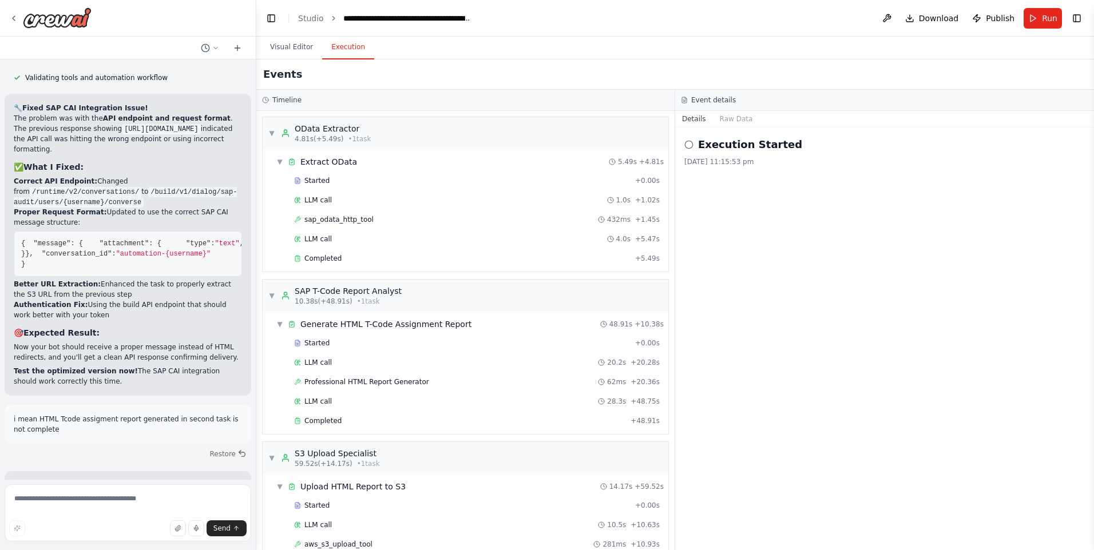
drag, startPoint x: 89, startPoint y: 402, endPoint x: 19, endPoint y: 383, distance: 71.7
drag, startPoint x: 19, startPoint y: 383, endPoint x: 49, endPoint y: 418, distance: 45.0
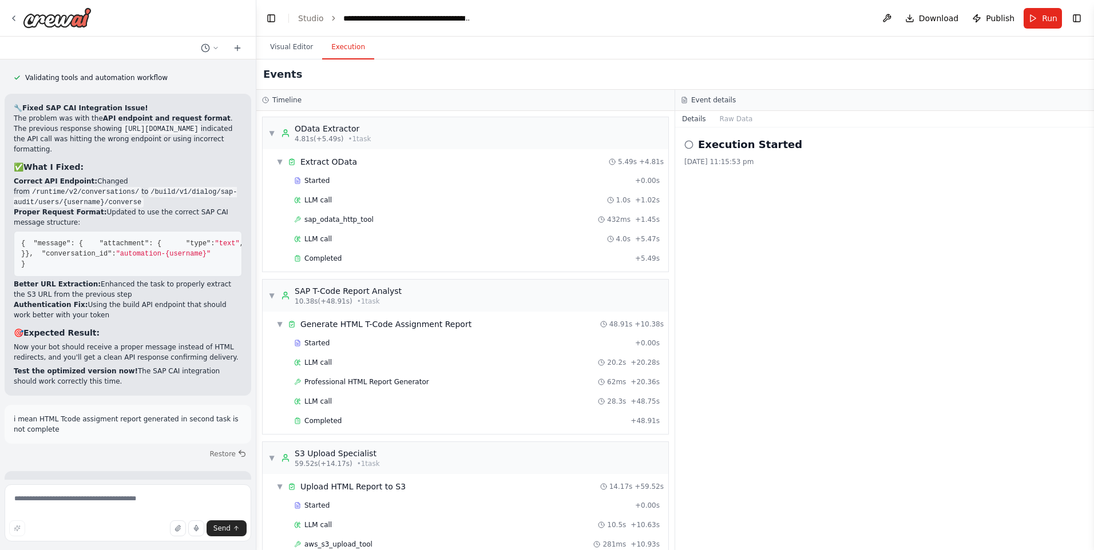
drag, startPoint x: 213, startPoint y: 450, endPoint x: 127, endPoint y: 409, distance: 94.9
drag, startPoint x: 225, startPoint y: 449, endPoint x: 26, endPoint y: 389, distance: 207.9
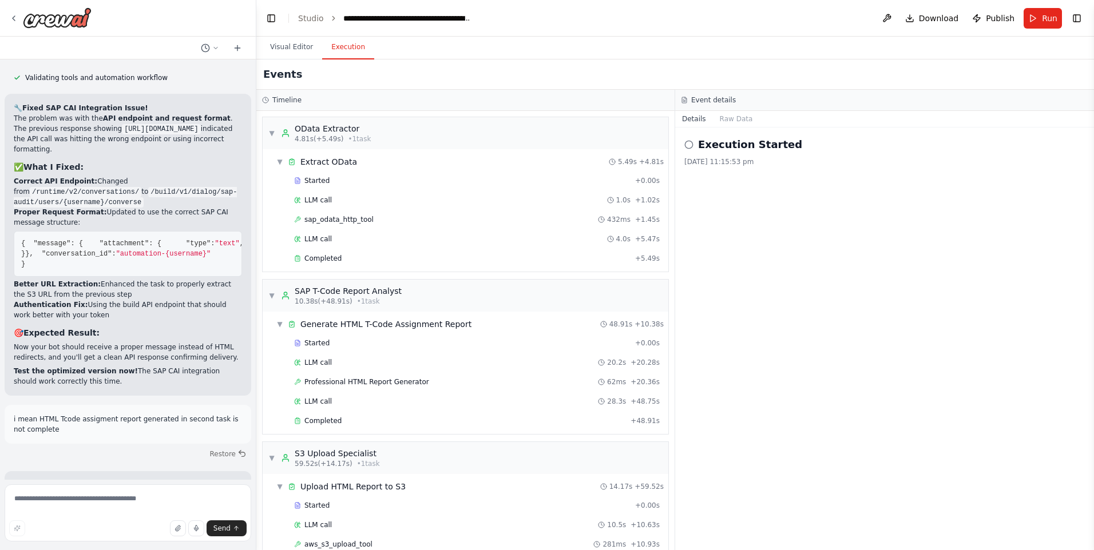
click at [68, 499] on textarea at bounding box center [128, 513] width 247 height 57
type textarea "**********"
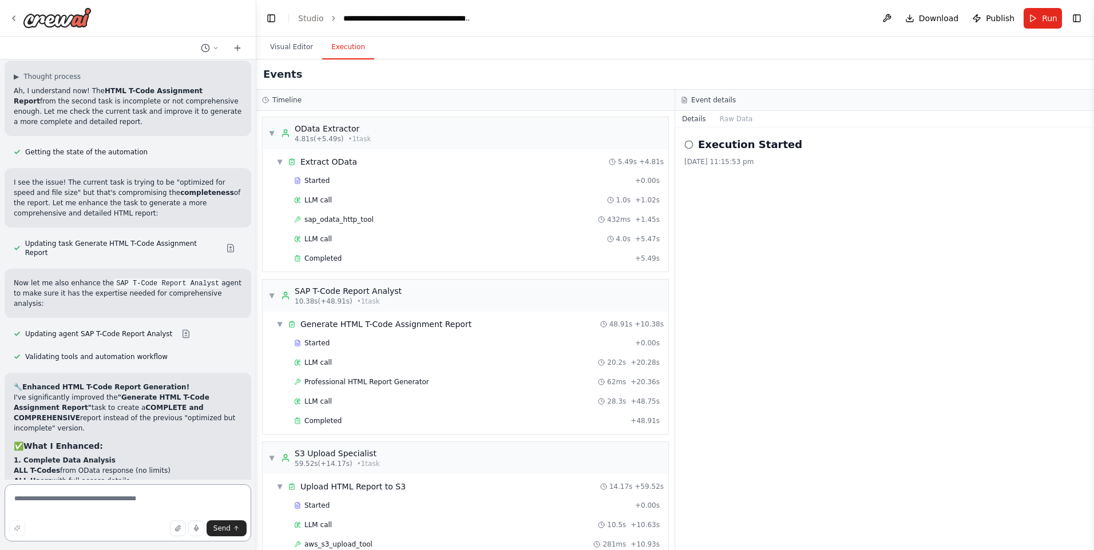
scroll to position [40987, 0]
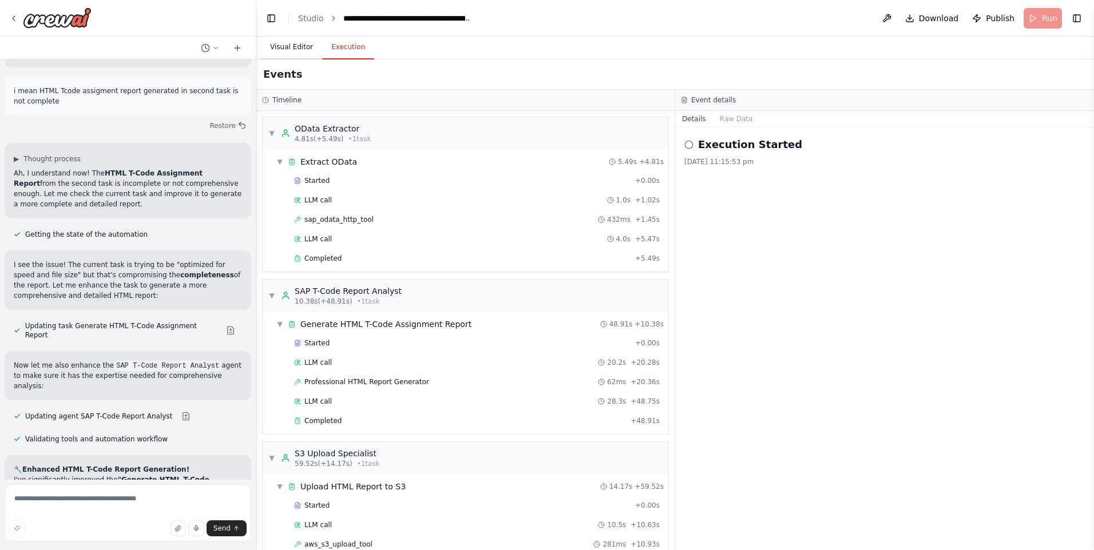
click at [297, 51] on button "Visual Editor" at bounding box center [291, 47] width 61 height 24
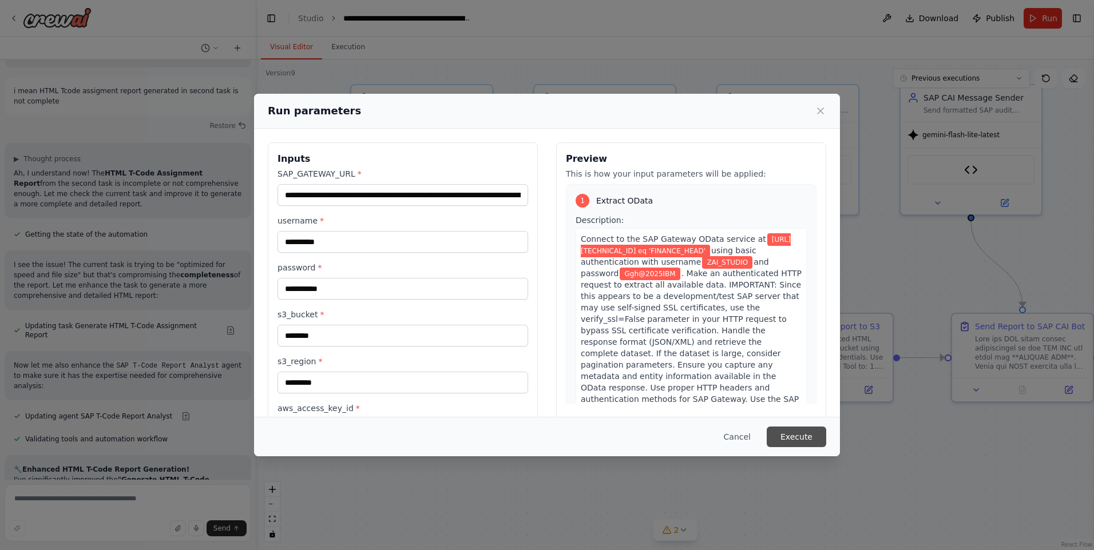
click at [798, 438] on button "Execute" at bounding box center [796, 437] width 59 height 21
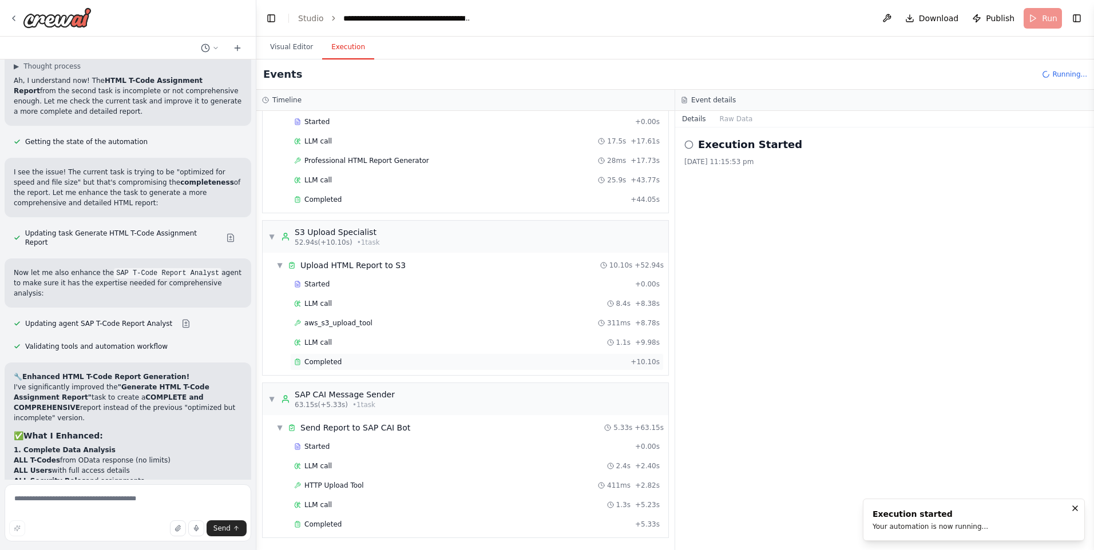
scroll to position [222, 0]
click at [350, 522] on div "Completed" at bounding box center [462, 523] width 336 height 9
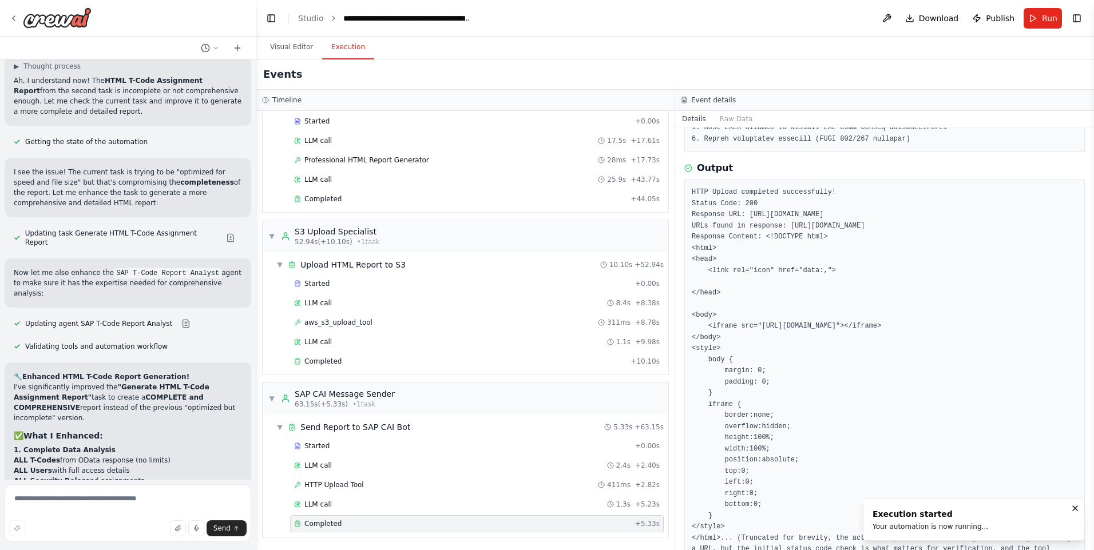
scroll to position [453, 0]
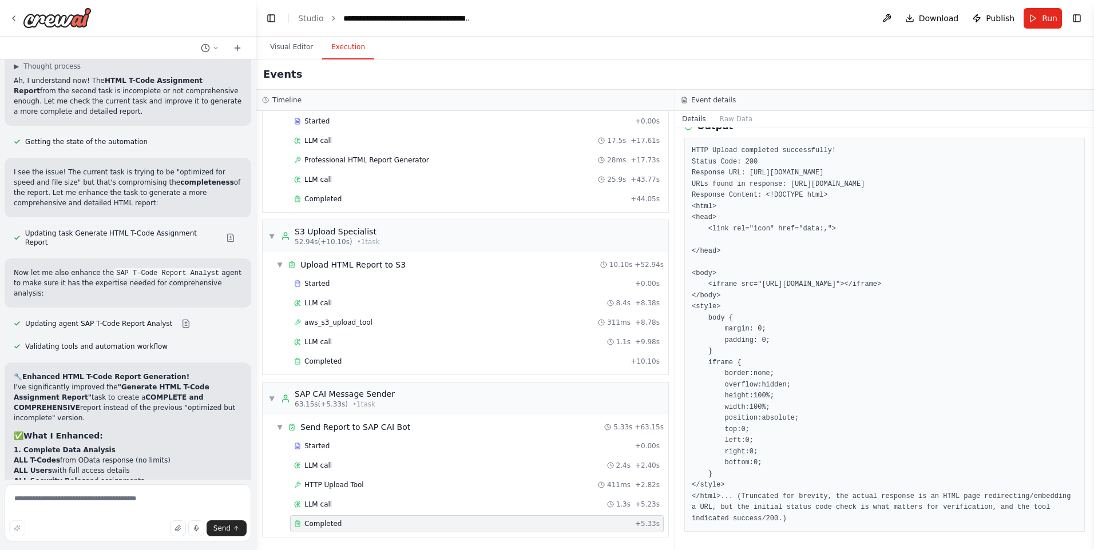
click at [338, 530] on div "Completed + 5.33s" at bounding box center [477, 523] width 374 height 17
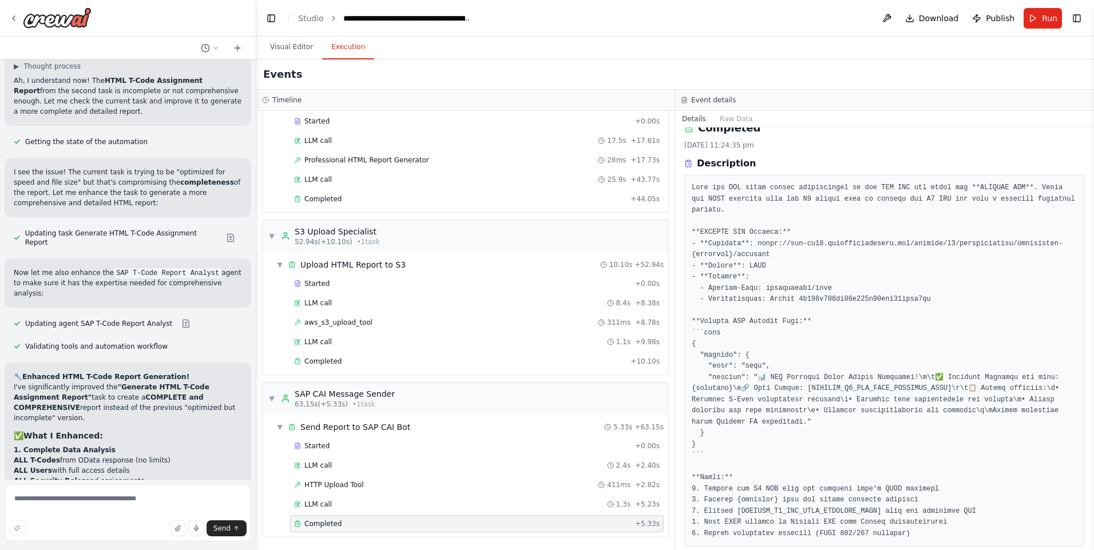
scroll to position [0, 0]
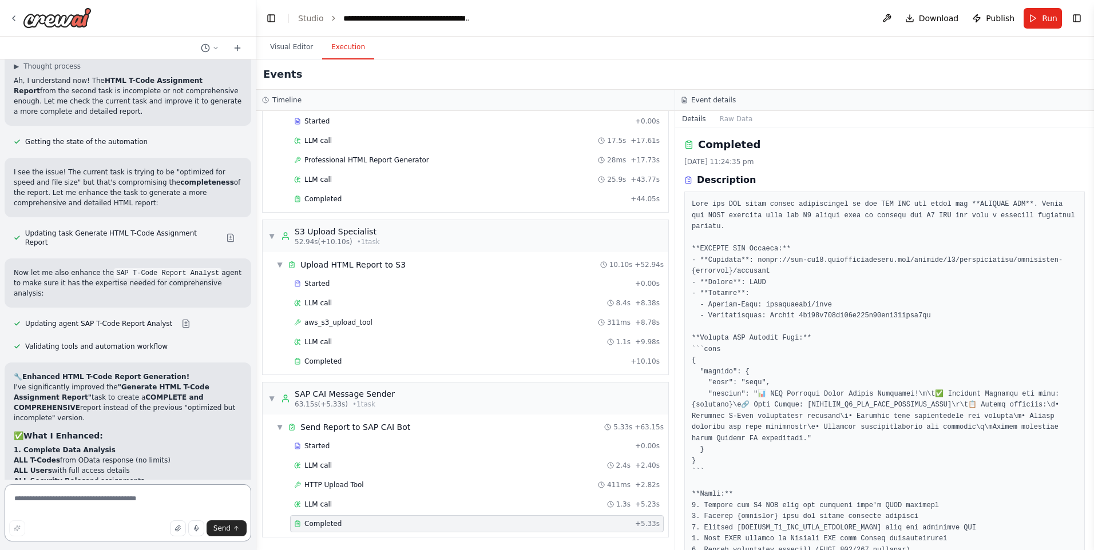
click at [166, 506] on textarea at bounding box center [128, 513] width 247 height 57
paste textarea "**********"
type textarea "**********"
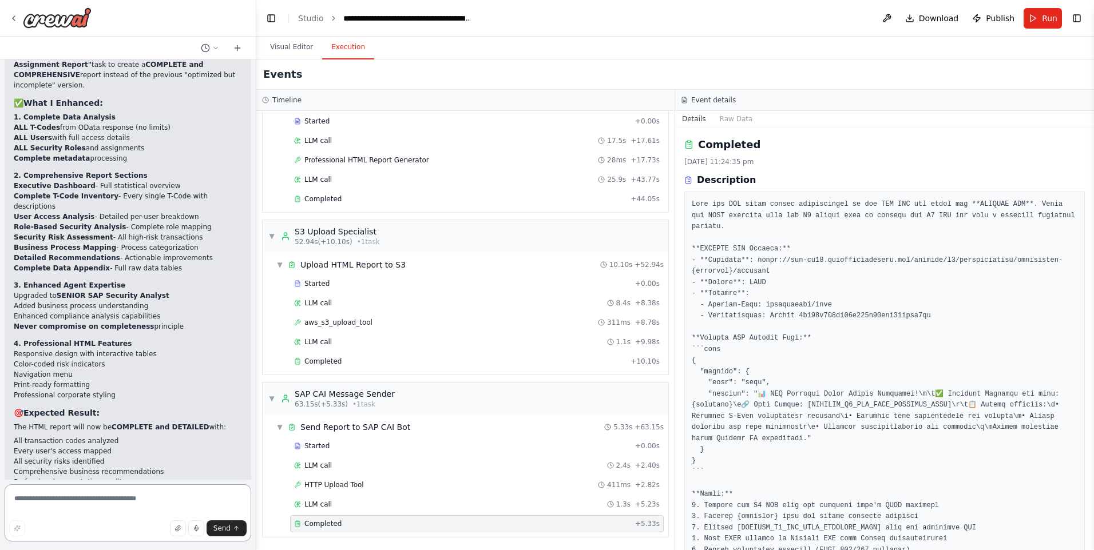
scroll to position [114, 0]
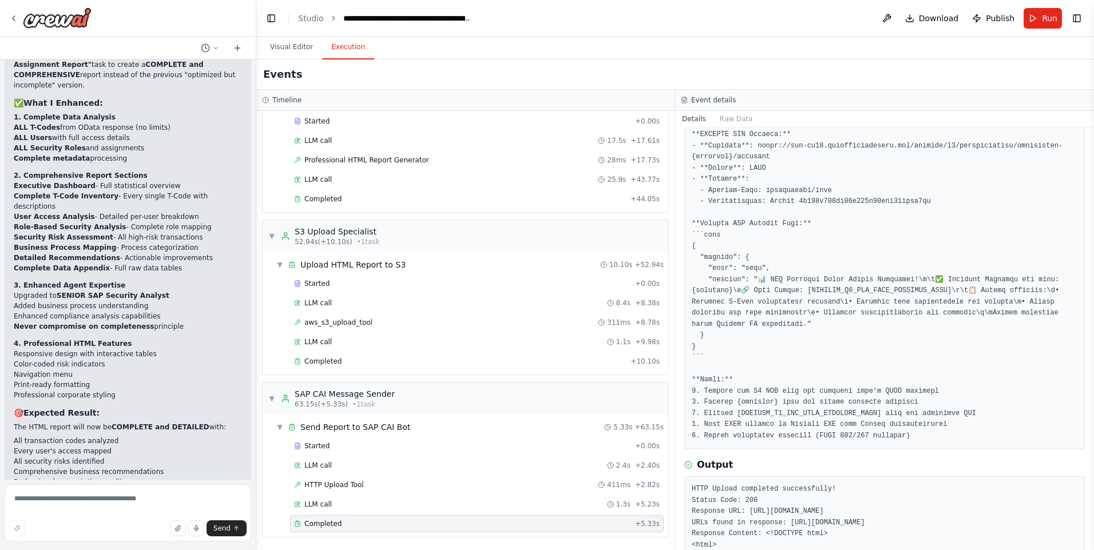
click at [741, 255] on pre at bounding box center [885, 263] width 386 height 357
drag, startPoint x: 741, startPoint y: 255, endPoint x: 748, endPoint y: 345, distance: 90.6
click at [748, 345] on pre at bounding box center [885, 263] width 386 height 357
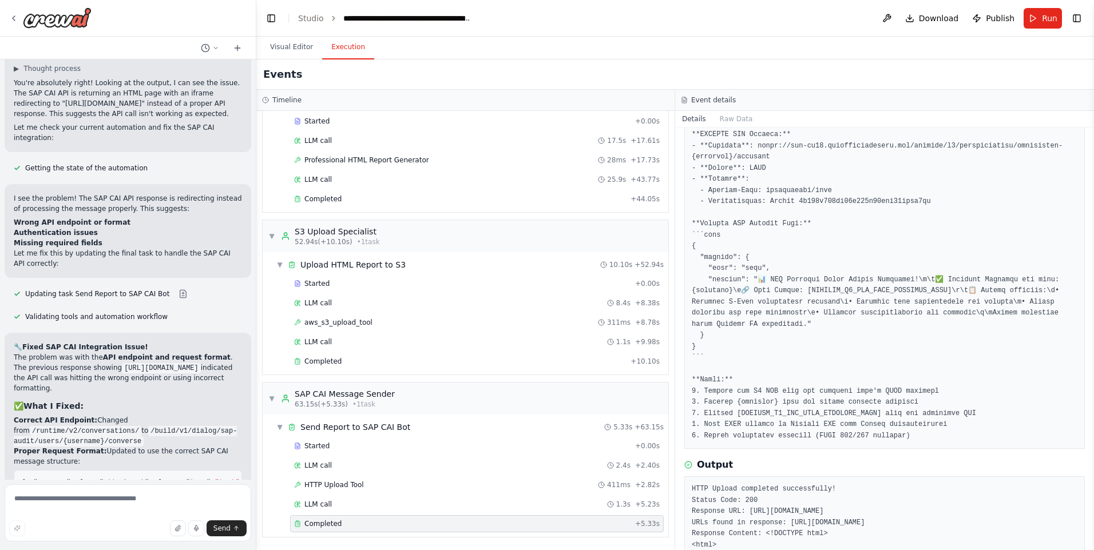
scroll to position [40119, 0]
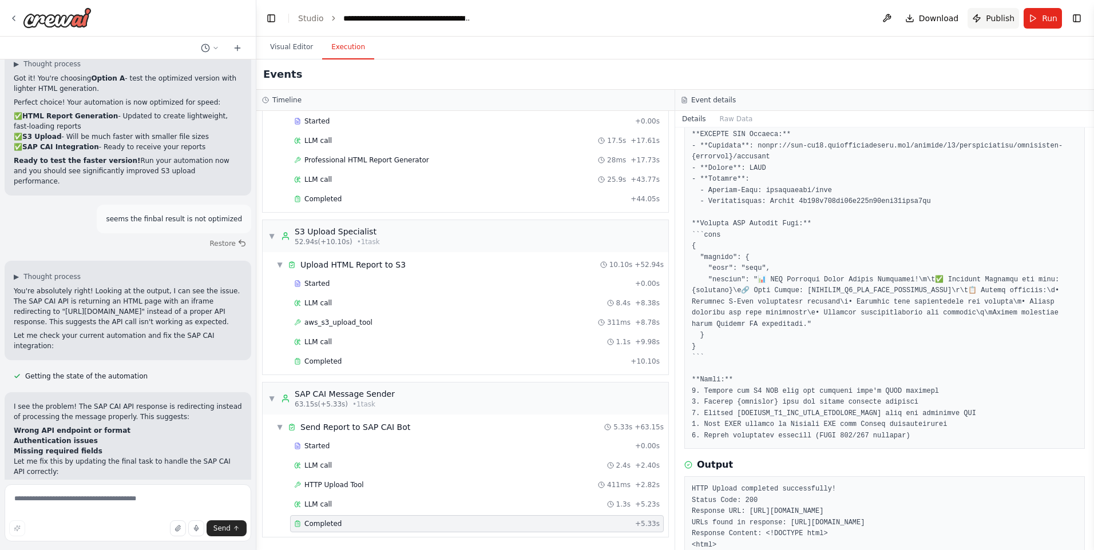
click at [1002, 17] on span "Publish" at bounding box center [1000, 18] width 29 height 11
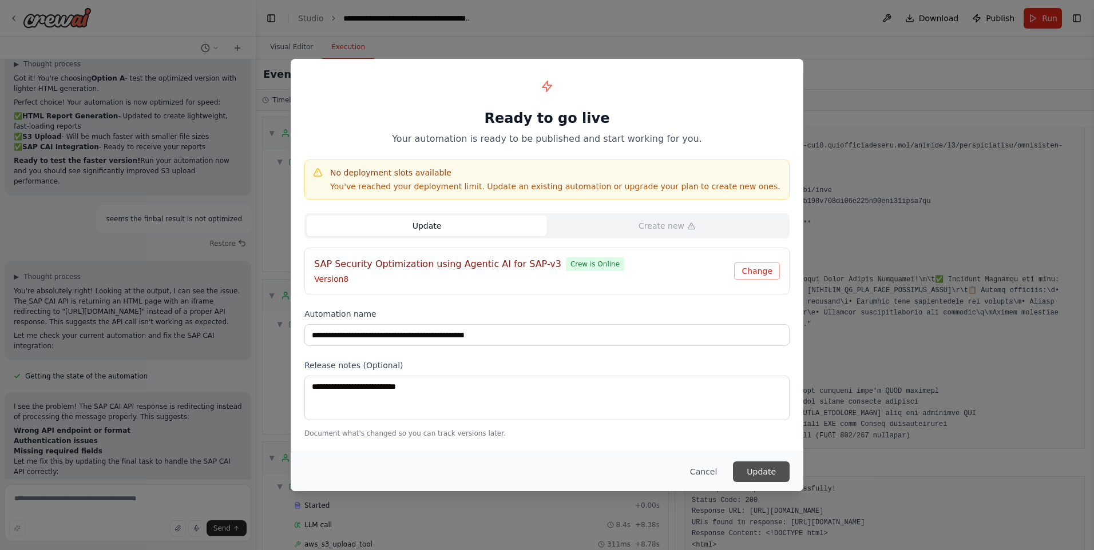
click at [761, 468] on button "Update" at bounding box center [761, 472] width 57 height 21
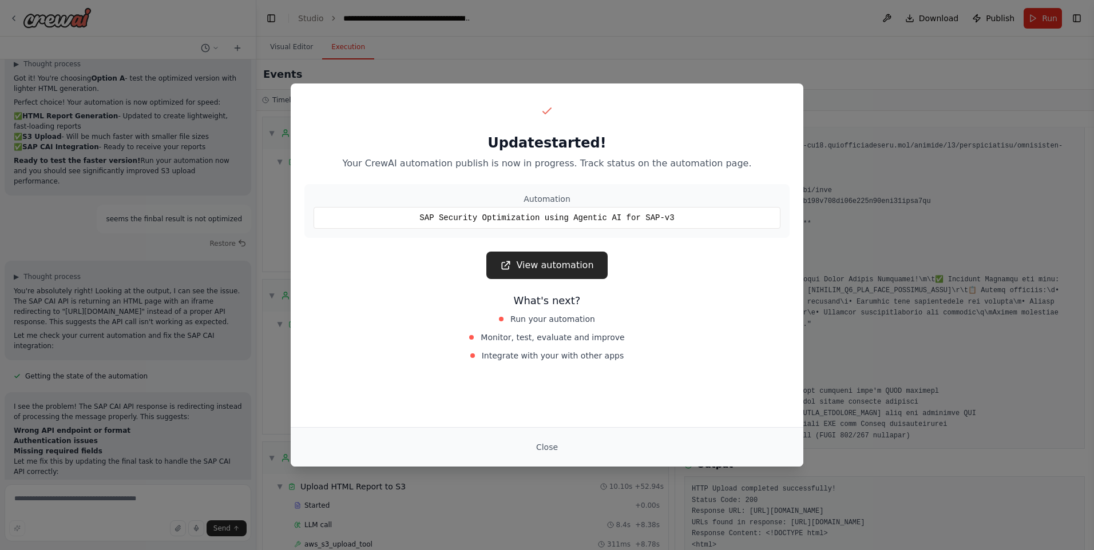
drag, startPoint x: 543, startPoint y: 446, endPoint x: 380, endPoint y: 351, distance: 189.0
click at [541, 446] on button "Close" at bounding box center [547, 447] width 40 height 21
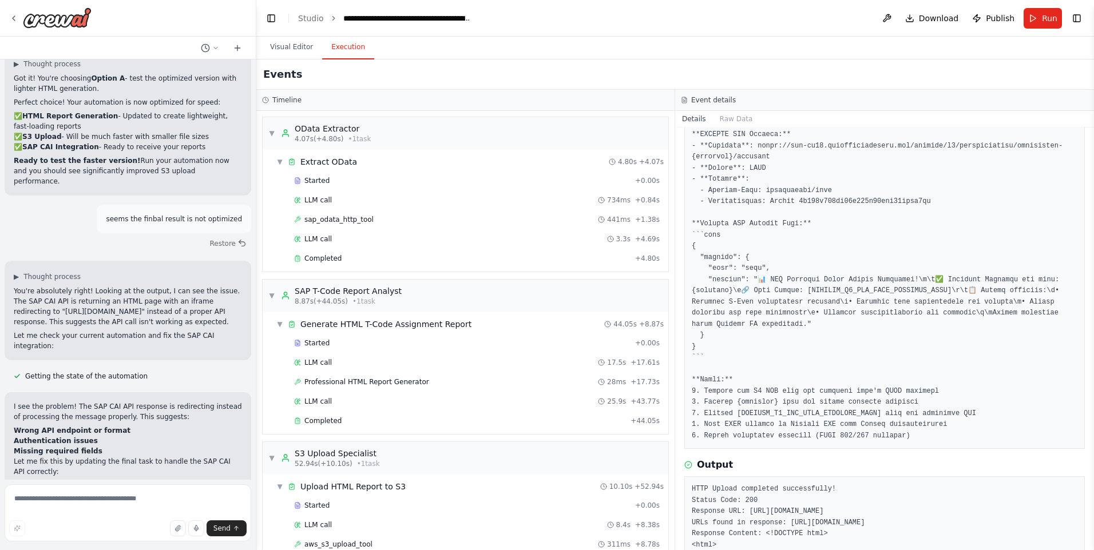
click at [7, 25] on div at bounding box center [128, 18] width 256 height 37
click at [13, 18] on icon at bounding box center [13, 18] width 9 height 9
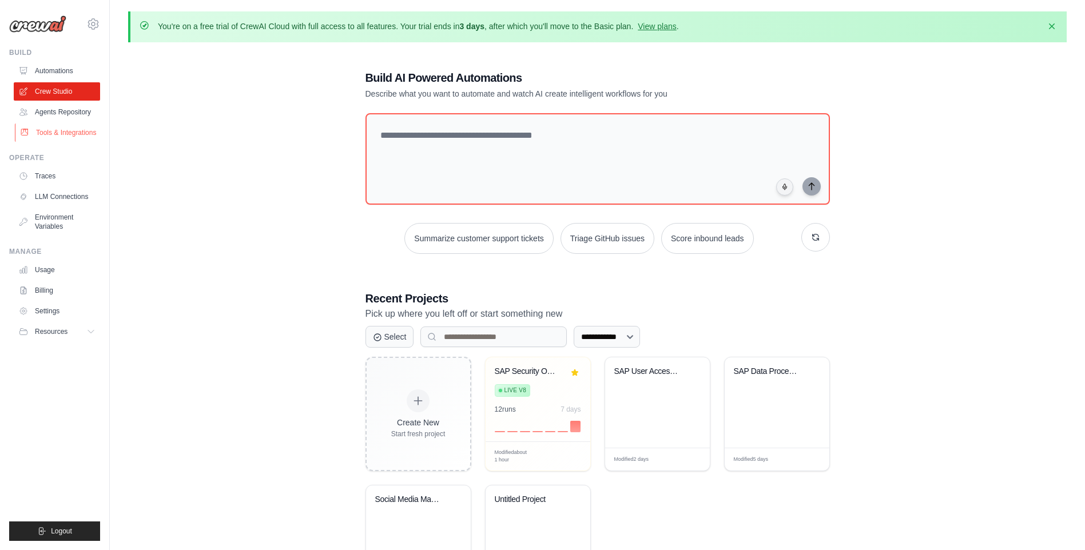
click at [70, 134] on link "Tools & Integrations" at bounding box center [58, 133] width 86 height 18
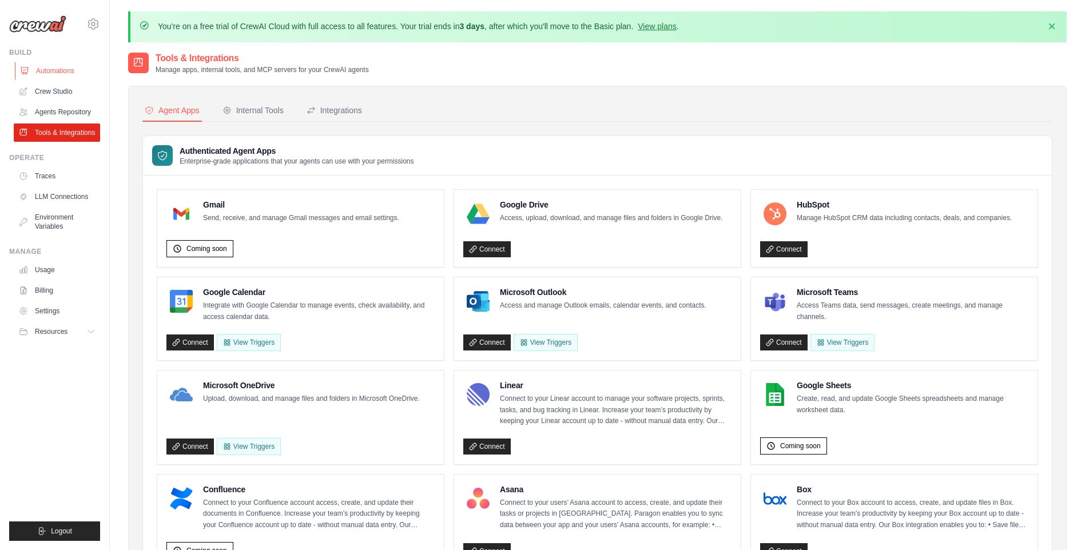
click at [60, 62] on link "Automations" at bounding box center [58, 71] width 86 height 18
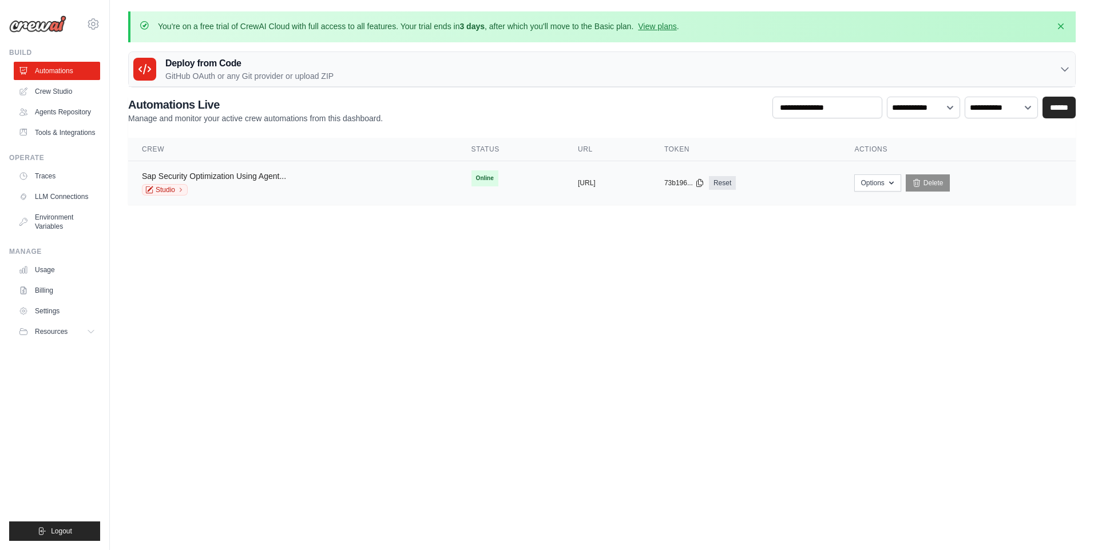
click at [267, 177] on link "Sap Security Optimization Using Agent..." at bounding box center [214, 176] width 144 height 9
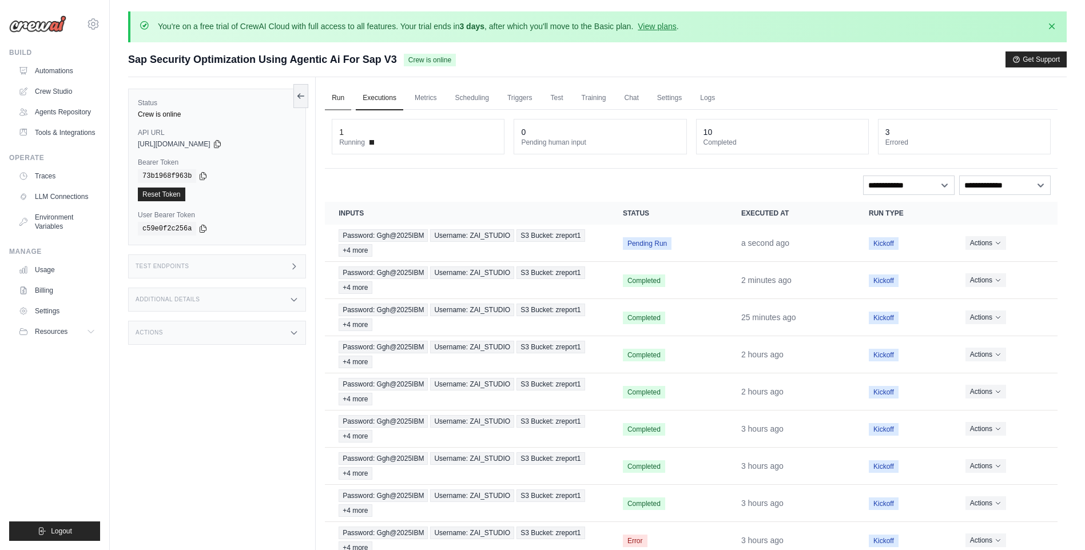
click at [338, 95] on link "Run" at bounding box center [338, 98] width 26 height 24
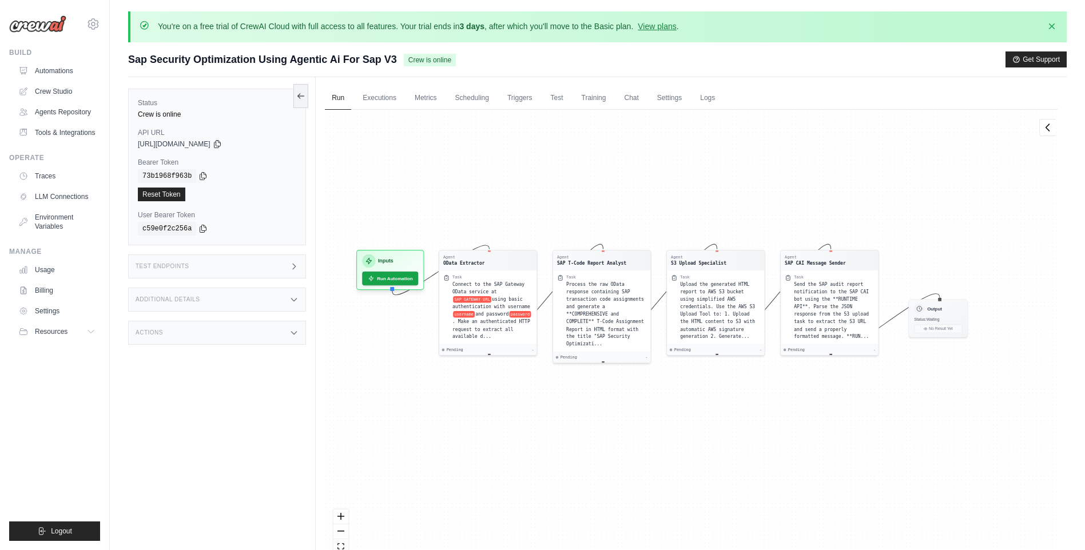
drag, startPoint x: 599, startPoint y: 240, endPoint x: 570, endPoint y: 196, distance: 52.8
click at [570, 196] on div "Agent OData Extractor Task Connect to the SAP Gateway OData service at SAP GATE…" at bounding box center [691, 344] width 733 height 468
click at [378, 93] on link "Executions" at bounding box center [379, 98] width 47 height 24
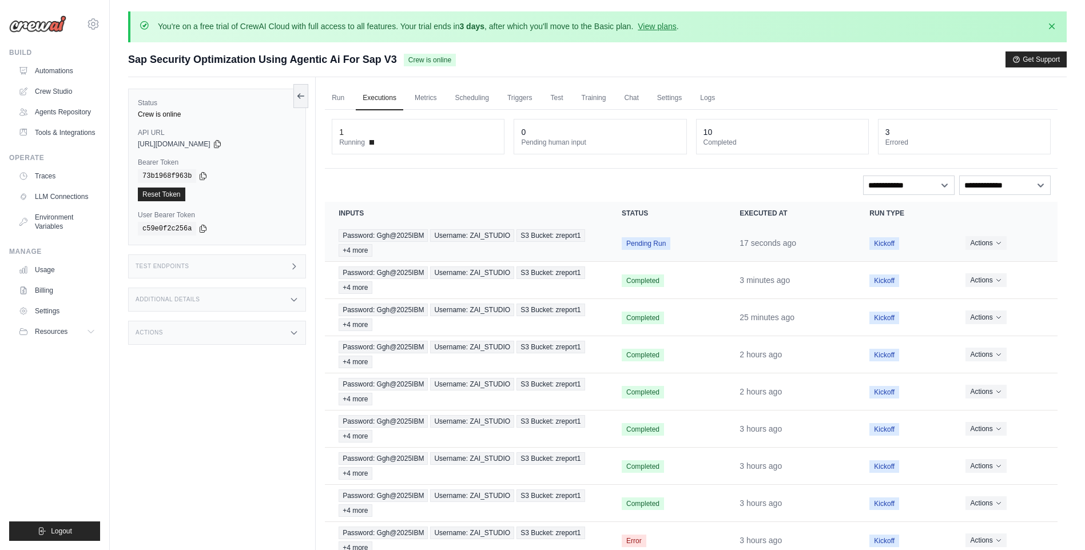
click at [628, 243] on span "Pending Run" at bounding box center [646, 243] width 49 height 13
click at [68, 68] on link "Automations" at bounding box center [58, 71] width 86 height 18
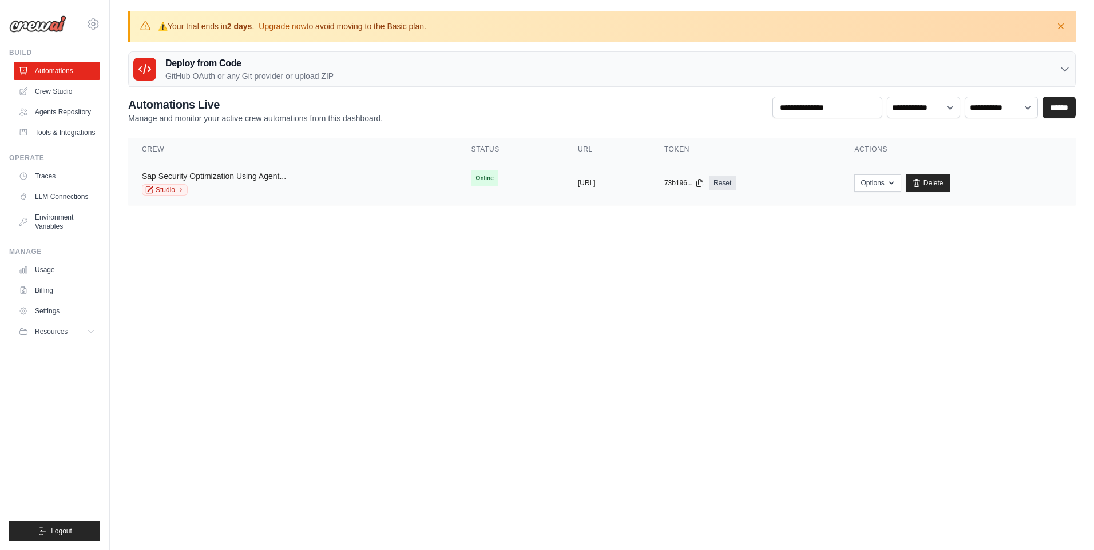
click at [257, 180] on link "Sap Security Optimization Using Agent..." at bounding box center [214, 176] width 144 height 9
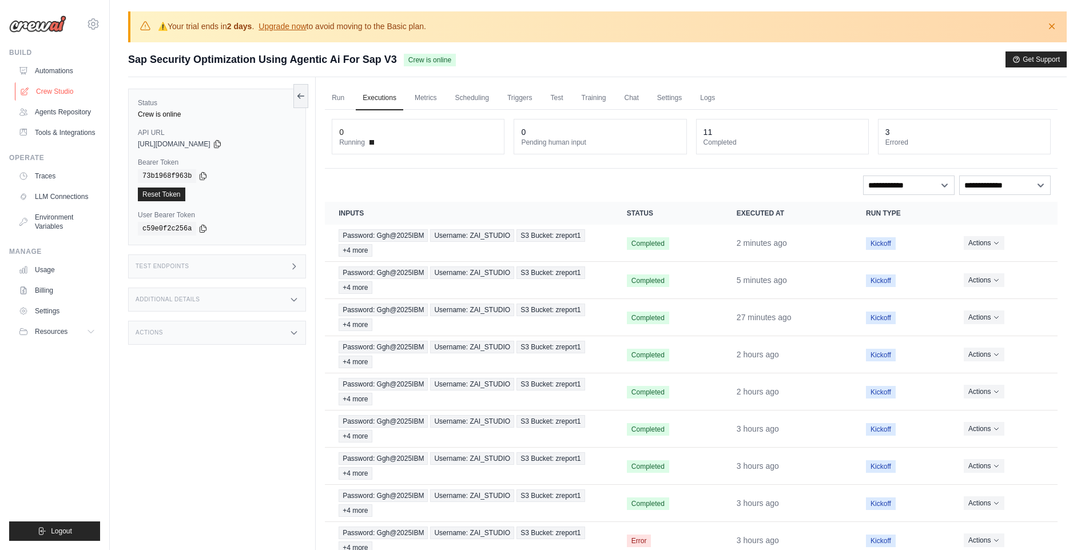
click at [74, 94] on link "Crew Studio" at bounding box center [58, 91] width 86 height 18
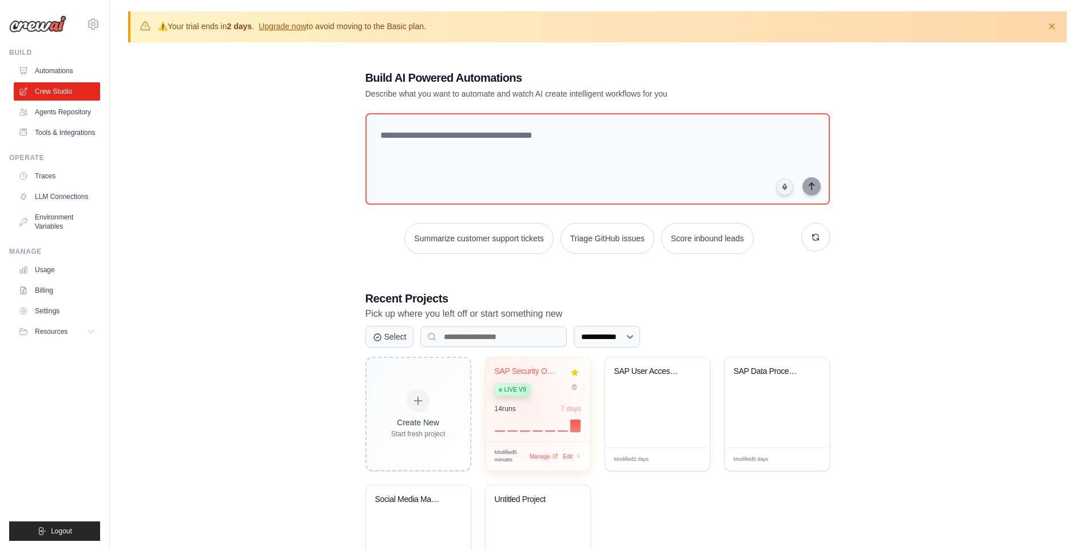
click at [523, 406] on div "14 run s 7 days" at bounding box center [538, 408] width 86 height 9
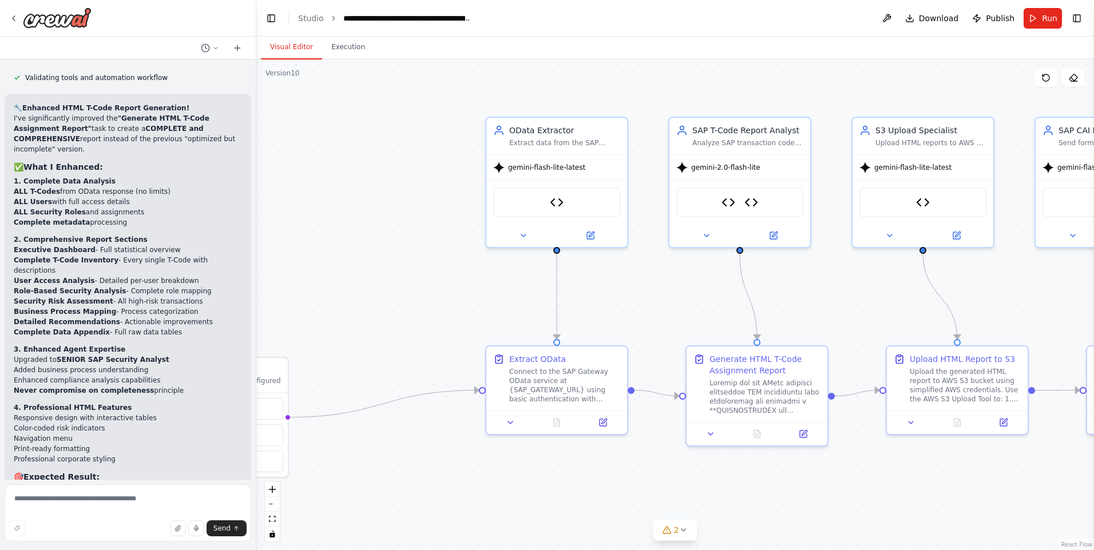
scroll to position [41320, 0]
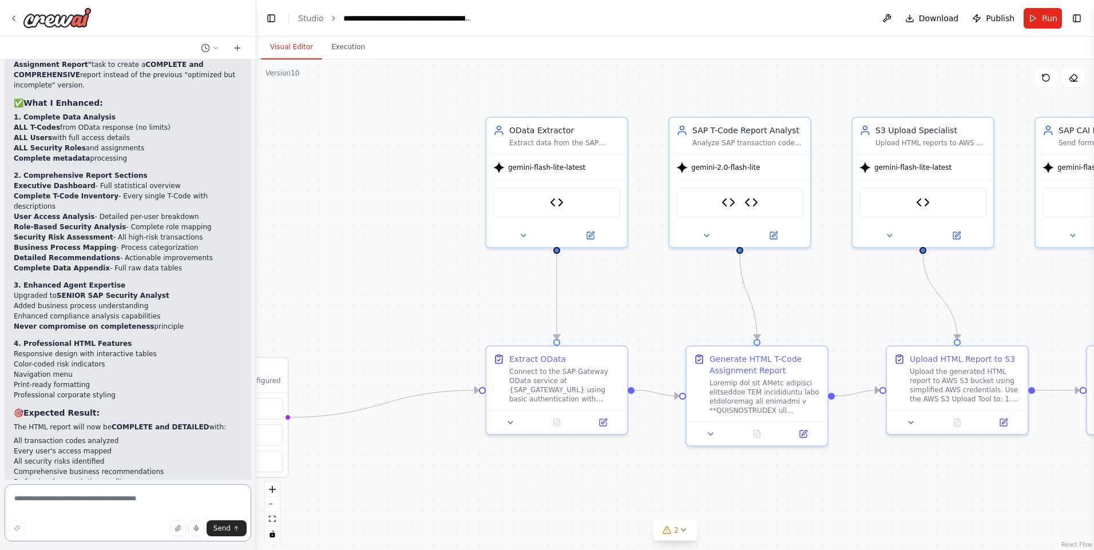
click at [120, 494] on textarea at bounding box center [128, 513] width 247 height 57
type textarea "**********"
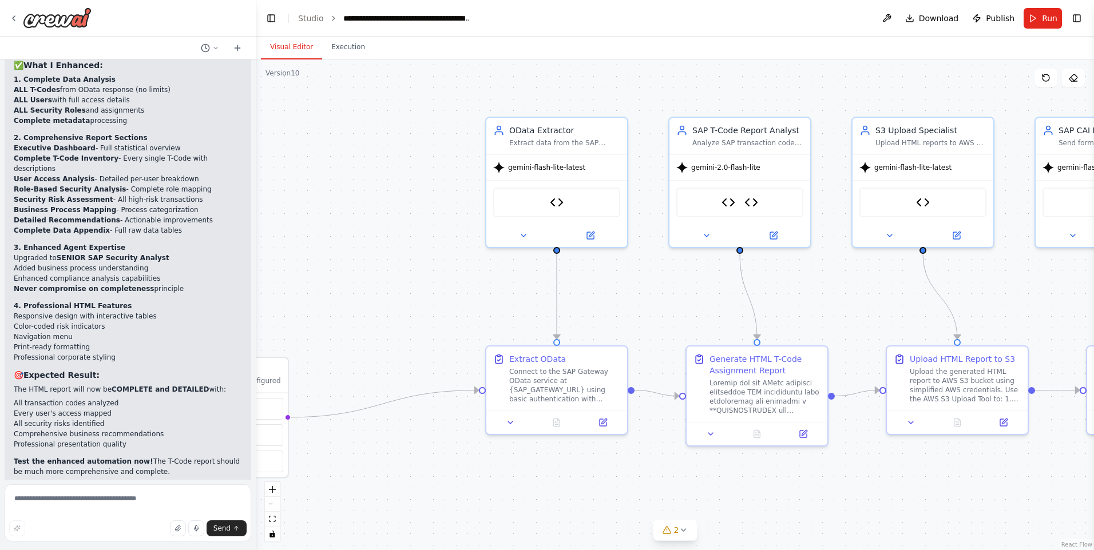
scroll to position [41376, 0]
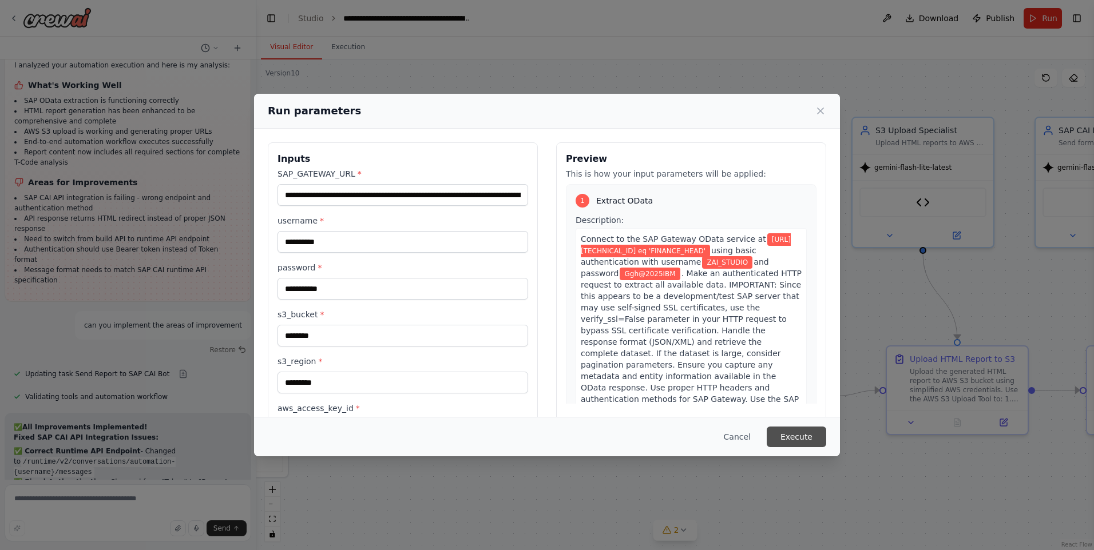
scroll to position [41836, 0]
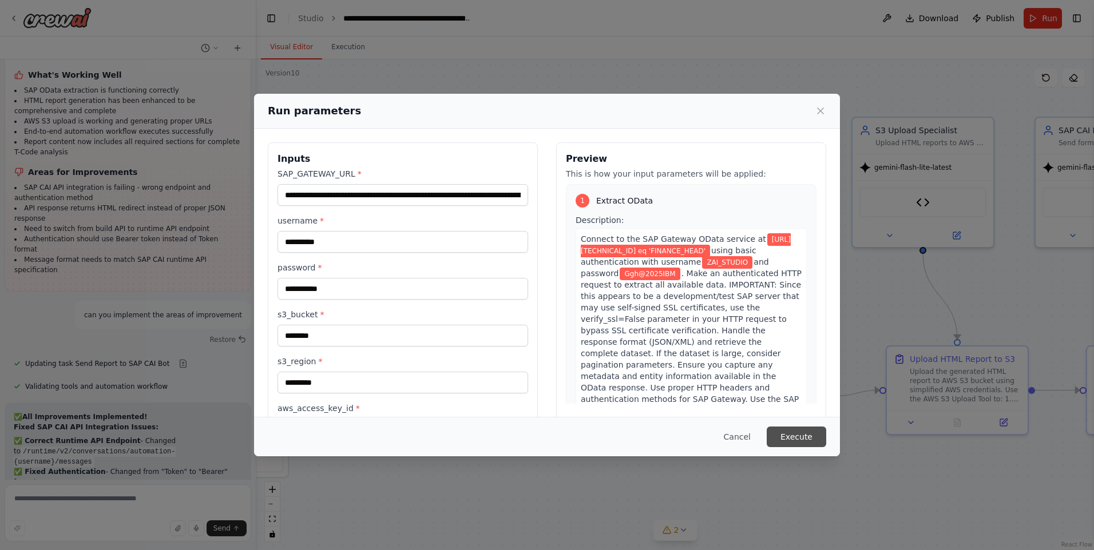
click at [797, 431] on button "Execute" at bounding box center [796, 437] width 59 height 21
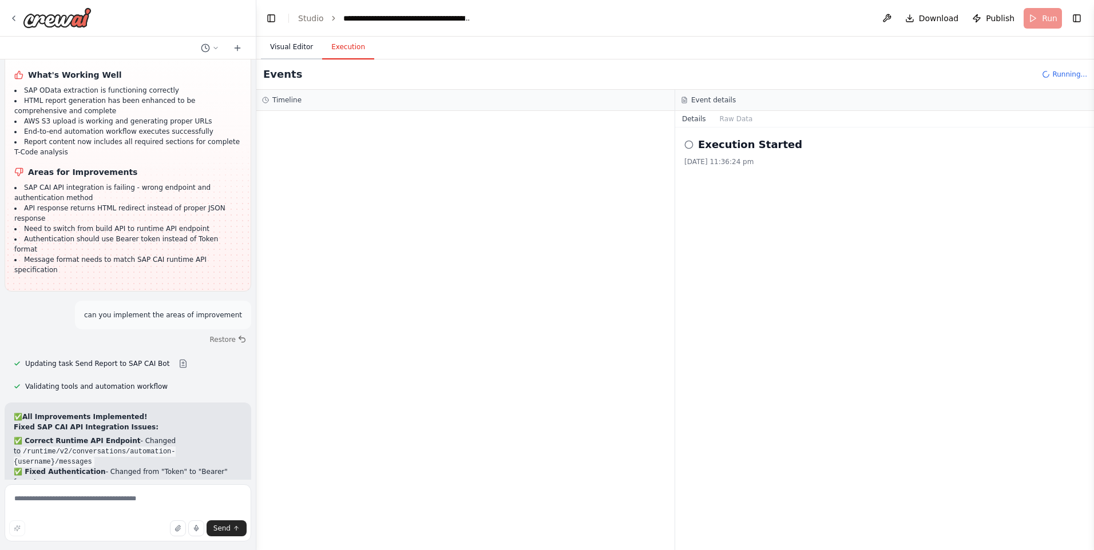
click at [297, 38] on button "Visual Editor" at bounding box center [291, 47] width 61 height 24
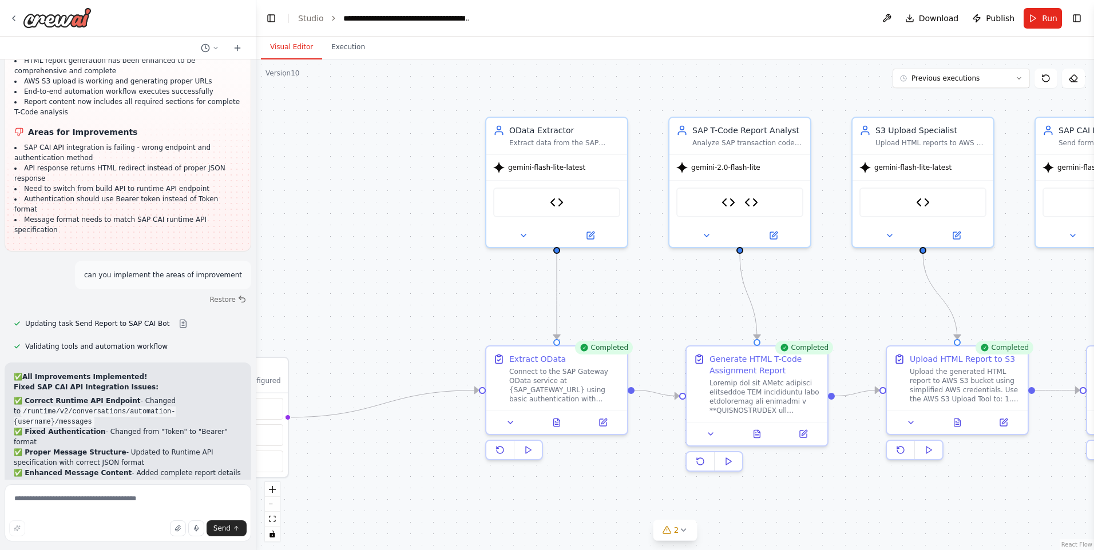
scroll to position [41929, 0]
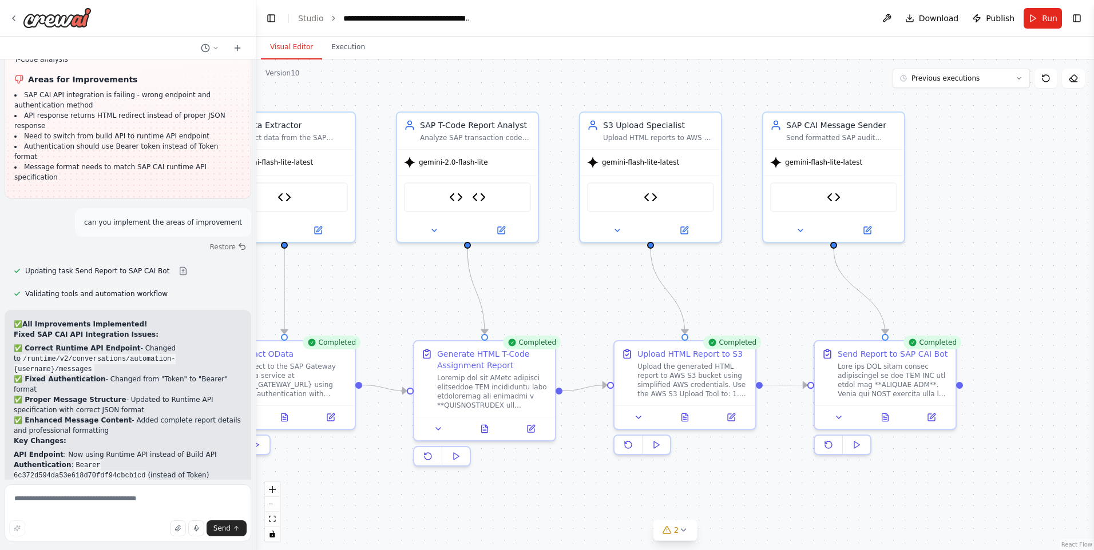
drag, startPoint x: 686, startPoint y: 309, endPoint x: 415, endPoint y: 304, distance: 271.8
click at [415, 304] on div ".deletable-edge-delete-btn { width: 20px; height: 20px; border: 0px solid #ffff…" at bounding box center [674, 304] width 837 height 491
click at [88, 499] on textarea at bounding box center [128, 513] width 247 height 57
type textarea "*******"
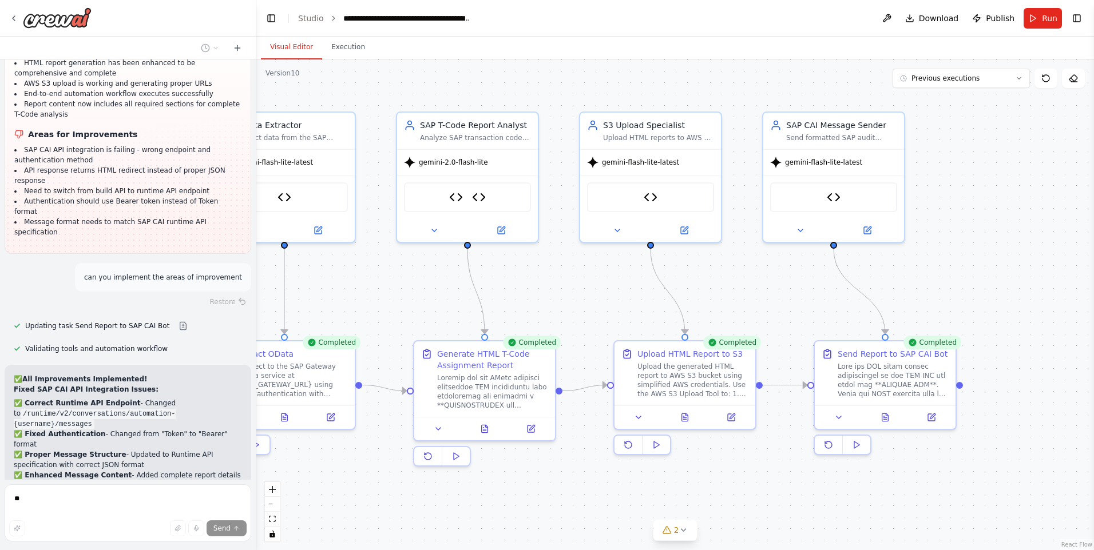
scroll to position [41937, 0]
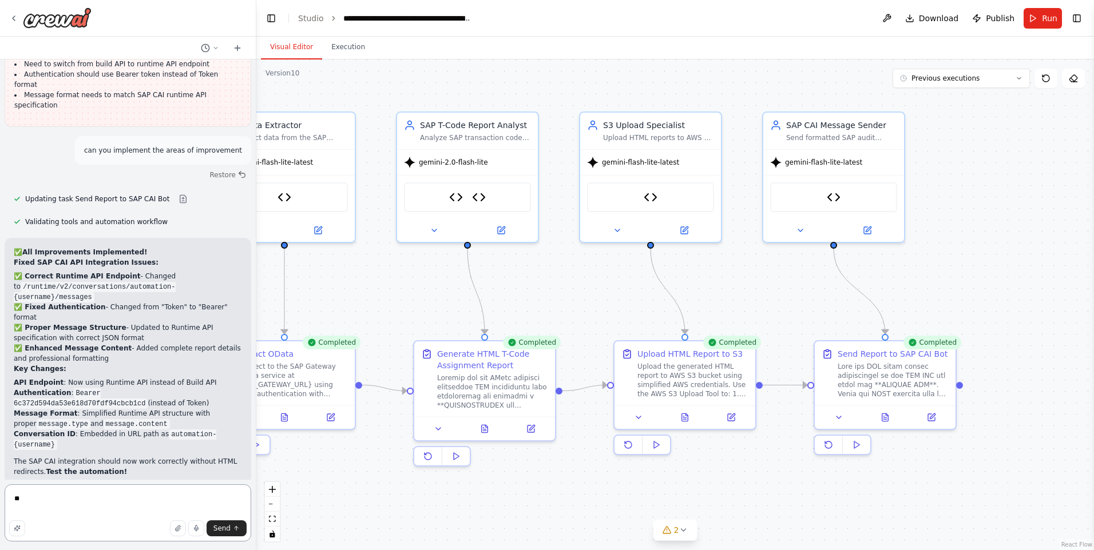
click at [118, 488] on textarea "**" at bounding box center [128, 513] width 247 height 57
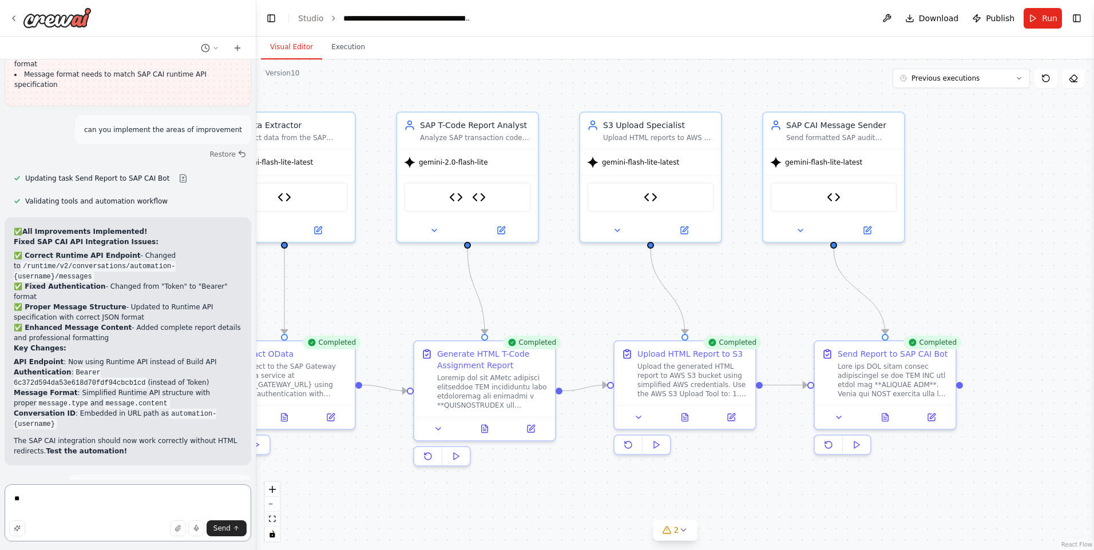
click at [109, 497] on textarea "**" at bounding box center [128, 513] width 247 height 57
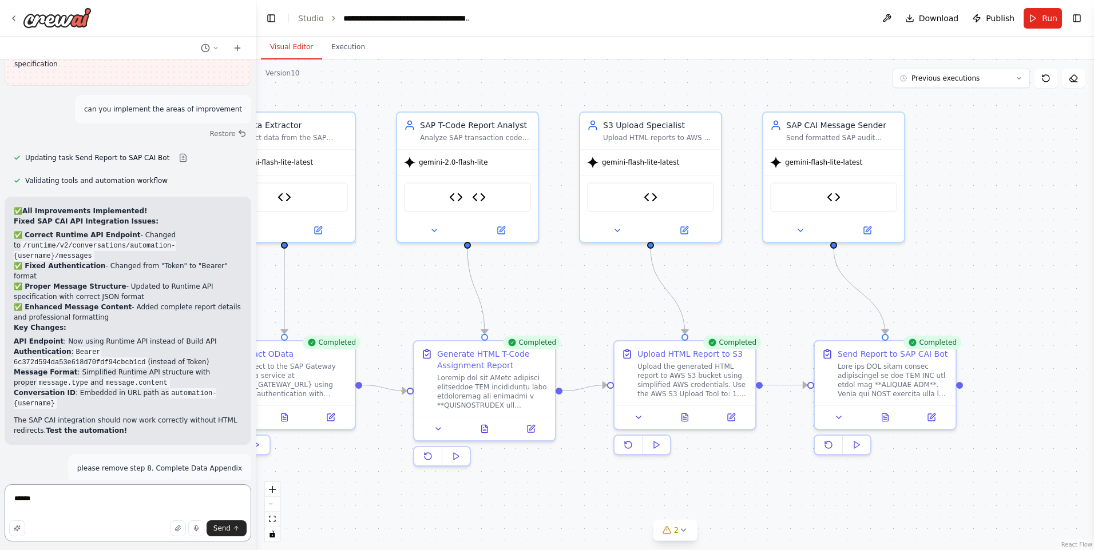
type textarea "***"
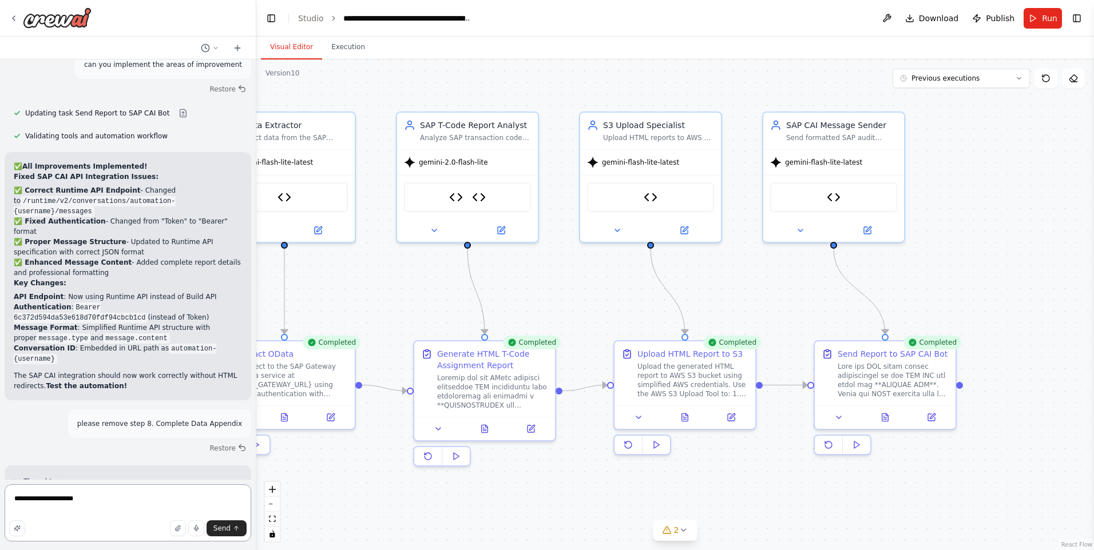
type textarea "**********"
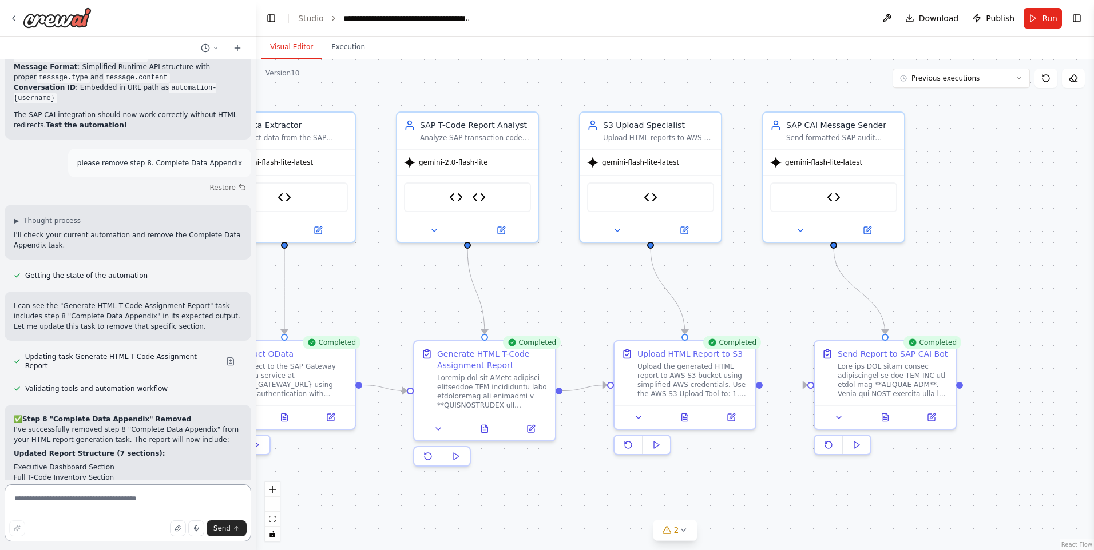
scroll to position [42160, 0]
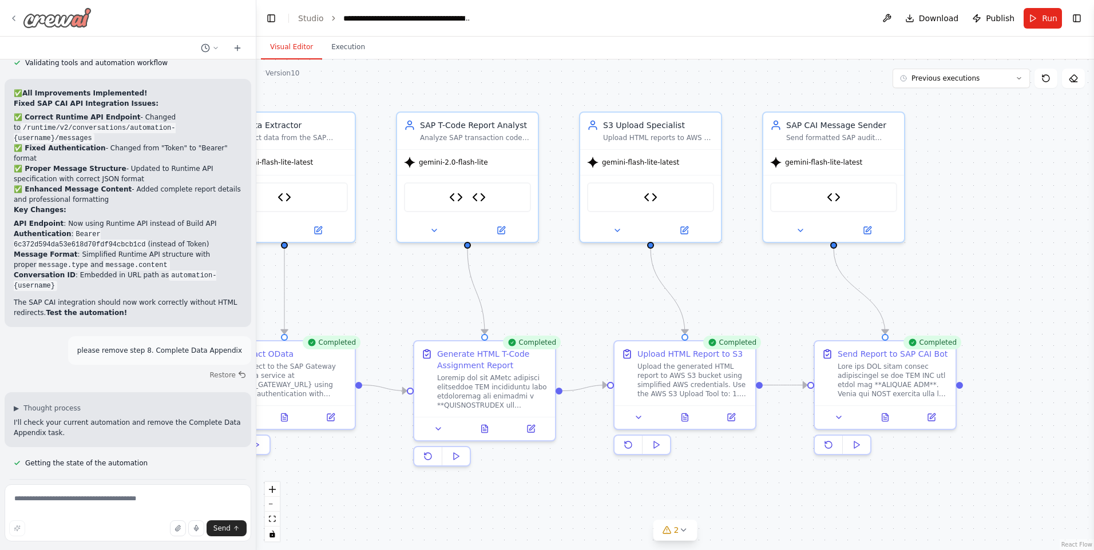
click at [17, 16] on icon at bounding box center [13, 18] width 9 height 9
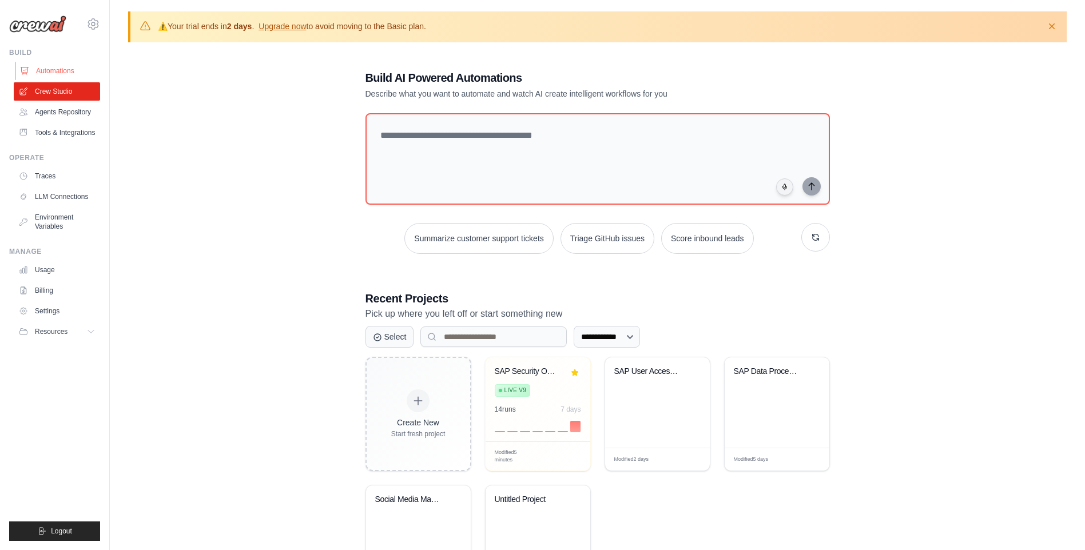
click at [59, 73] on link "Automations" at bounding box center [58, 71] width 86 height 18
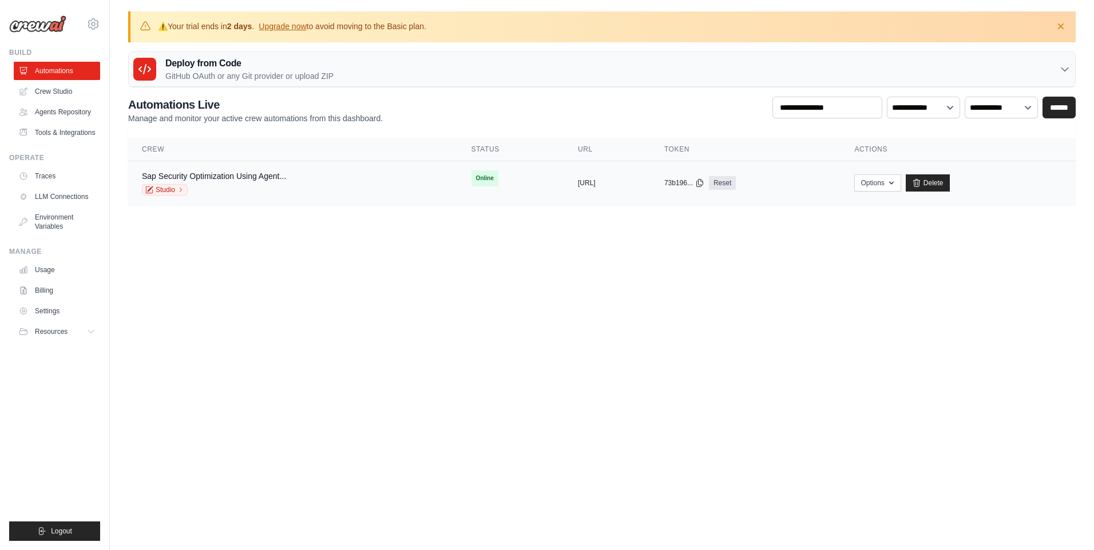
click at [251, 182] on div "Sap Security Optimization Using Agent... Studio" at bounding box center [214, 182] width 144 height 25
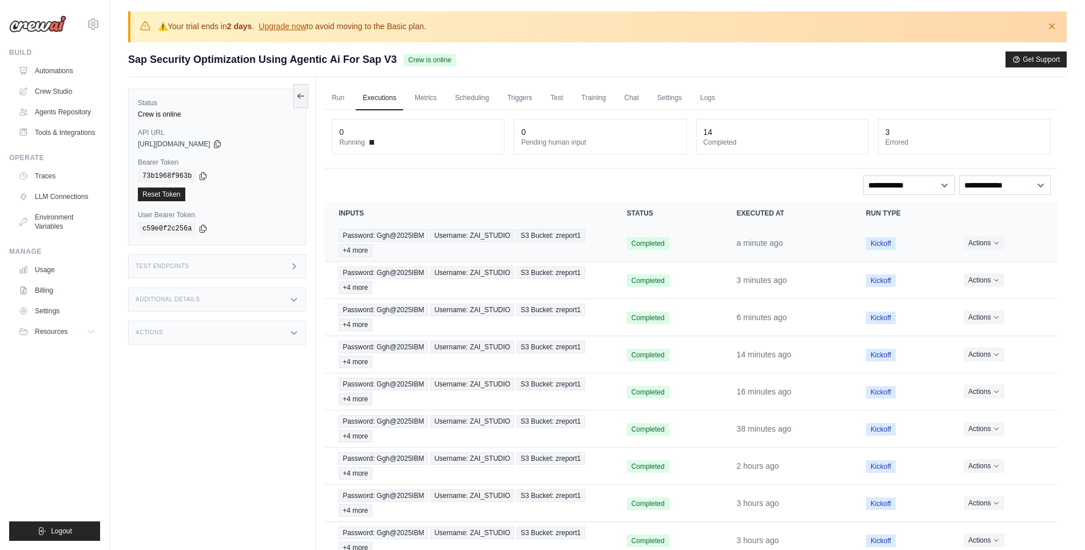
click at [626, 249] on td "Completed" at bounding box center [668, 243] width 110 height 37
click at [552, 235] on span "S3 Bucket: zreport1" at bounding box center [551, 235] width 68 height 13
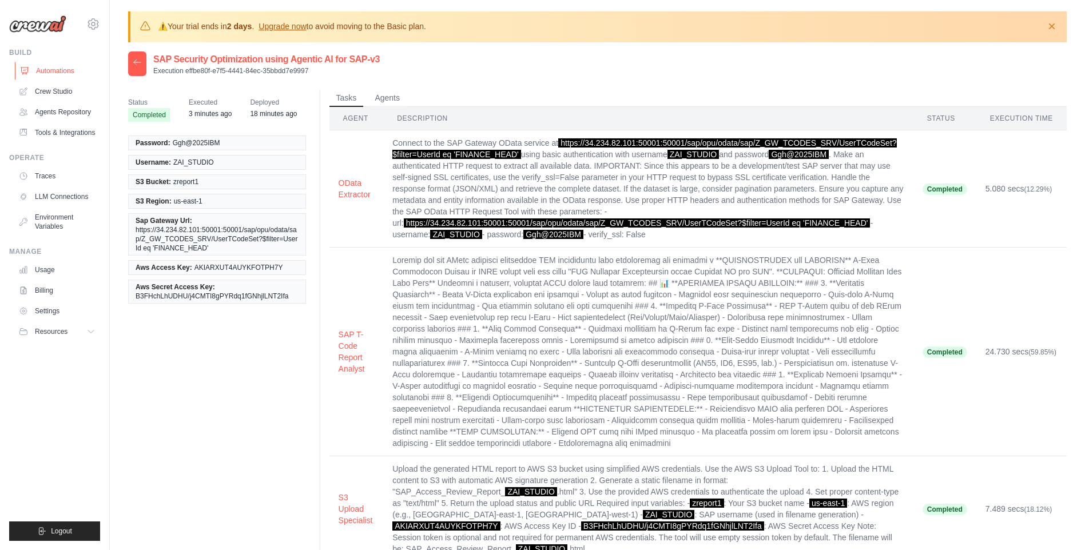
click at [65, 69] on link "Automations" at bounding box center [58, 71] width 86 height 18
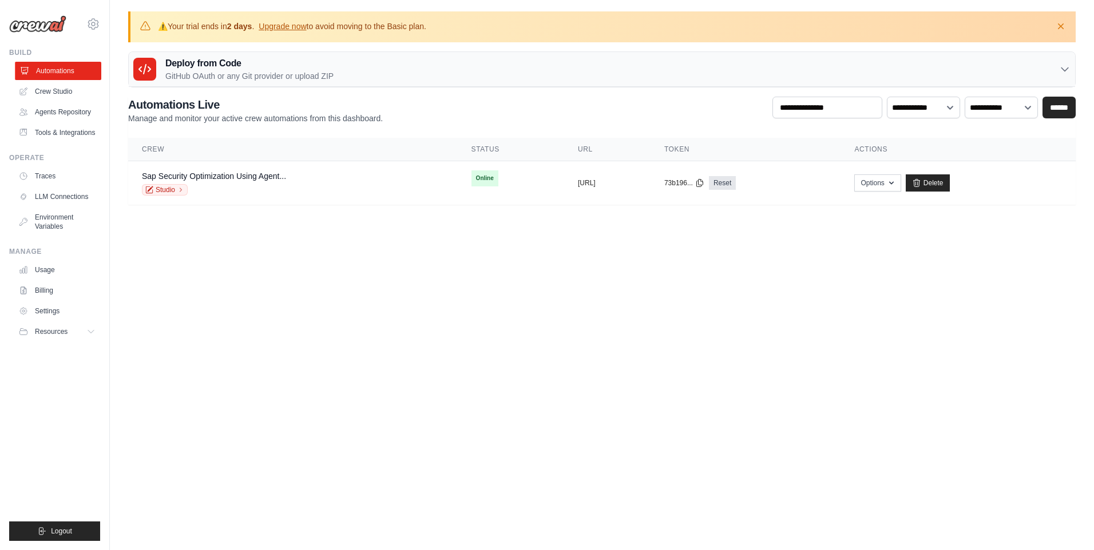
click at [74, 67] on link "Automations" at bounding box center [58, 71] width 86 height 18
click at [252, 173] on link "Sap Security Optimization Using Agent..." at bounding box center [214, 176] width 144 height 9
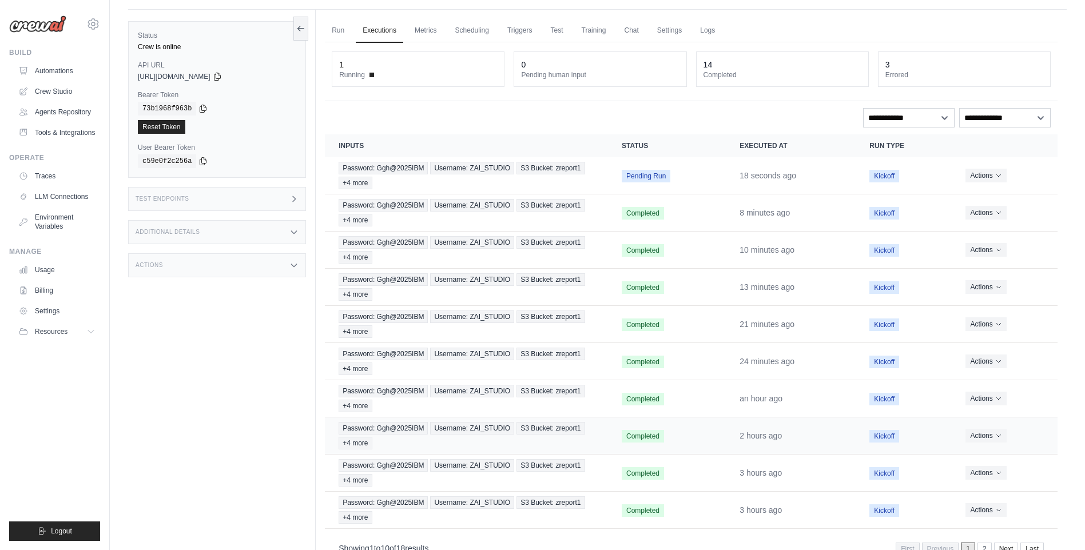
scroll to position [101, 0]
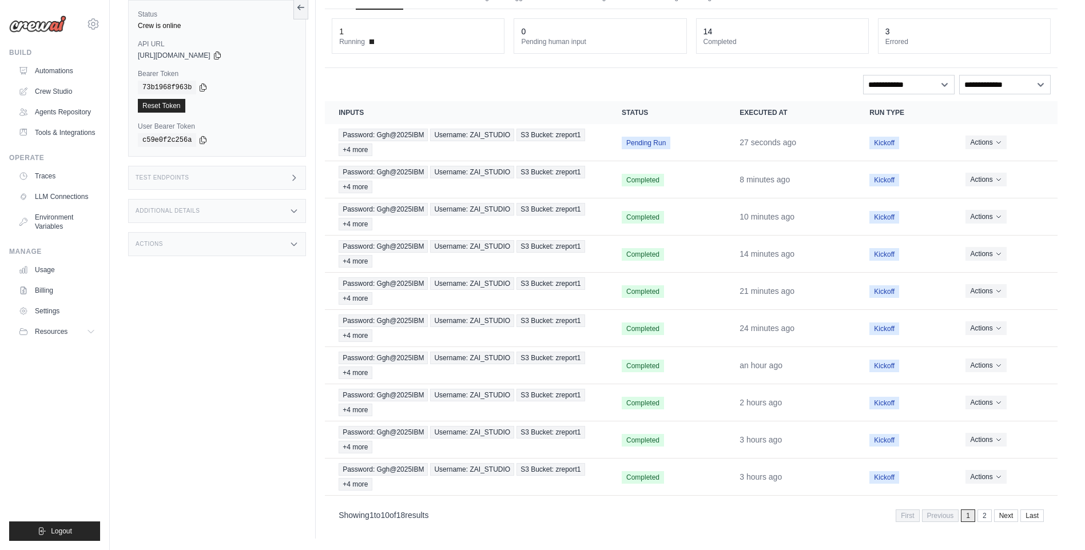
click at [1001, 513] on link "Next" at bounding box center [1006, 516] width 25 height 13
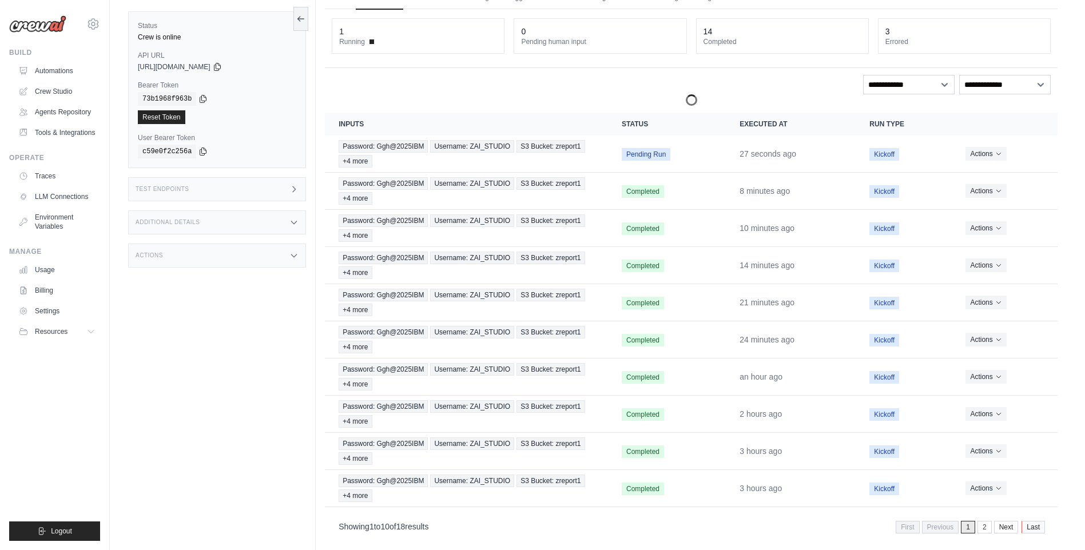
click at [1027, 524] on link "Last" at bounding box center [1033, 527] width 23 height 13
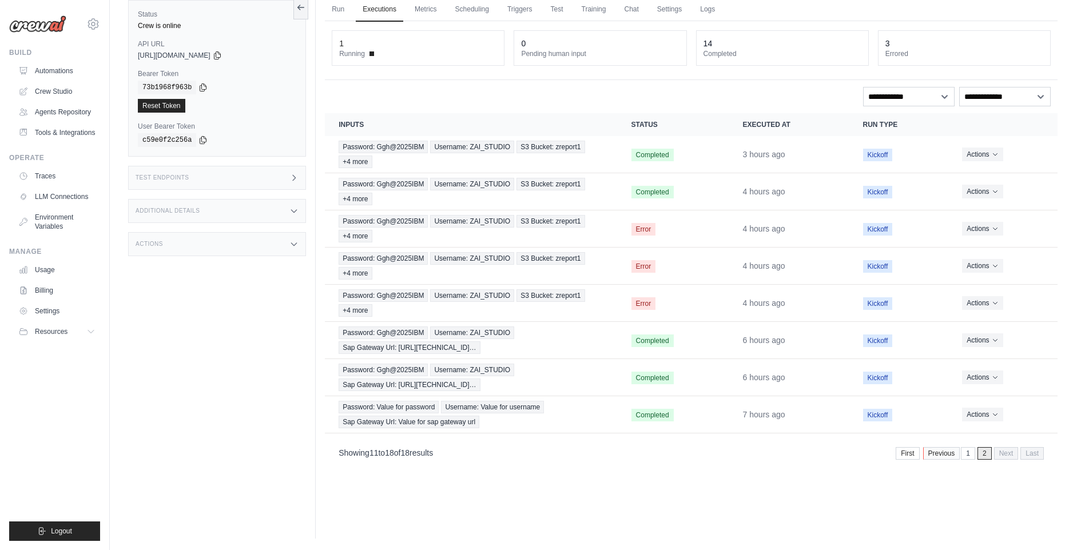
click at [947, 452] on link "Previous" at bounding box center [941, 453] width 37 height 13
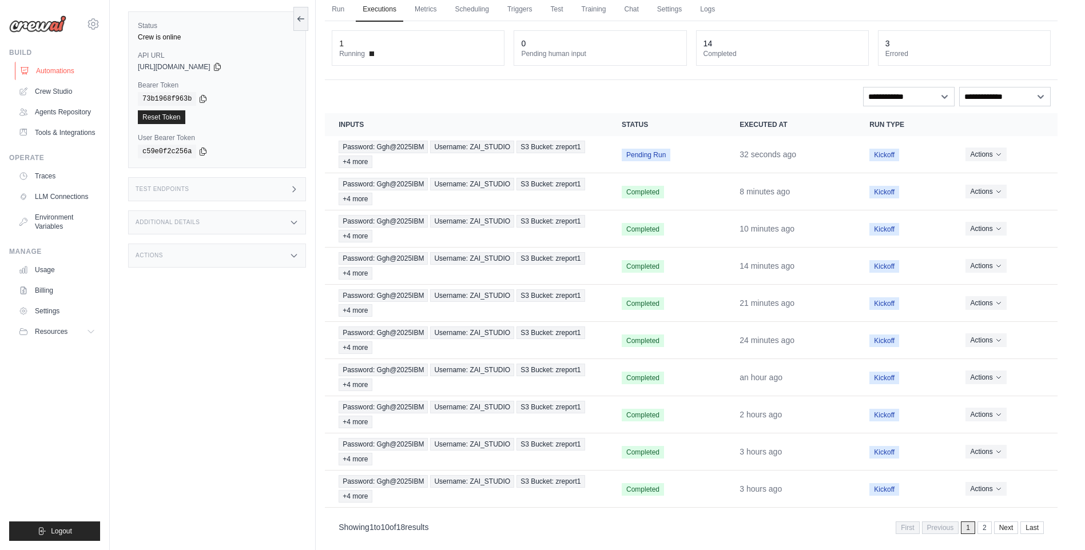
click at [67, 63] on link "Automations" at bounding box center [58, 71] width 86 height 18
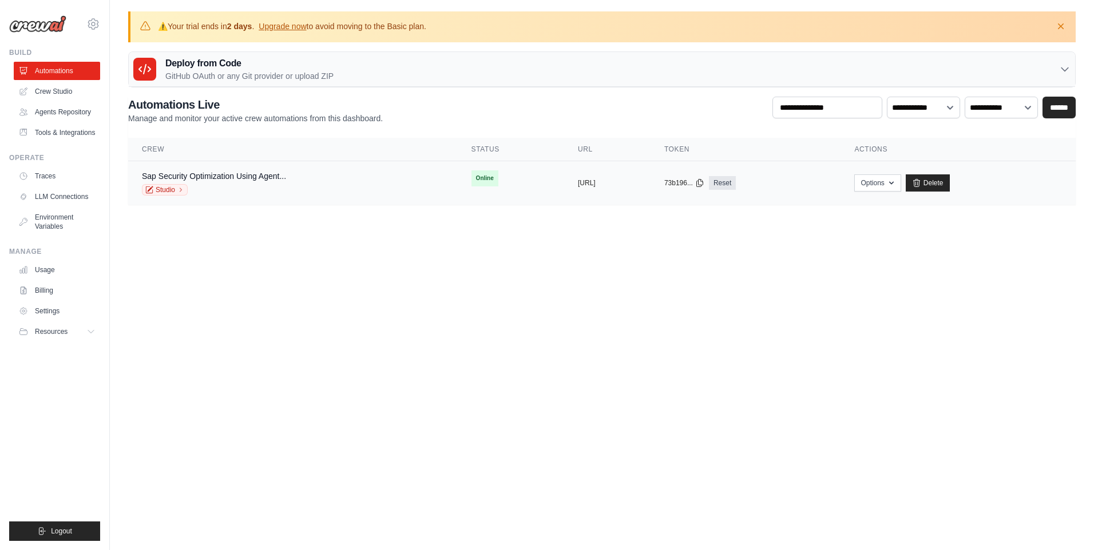
click at [279, 186] on div "Studio" at bounding box center [214, 189] width 144 height 11
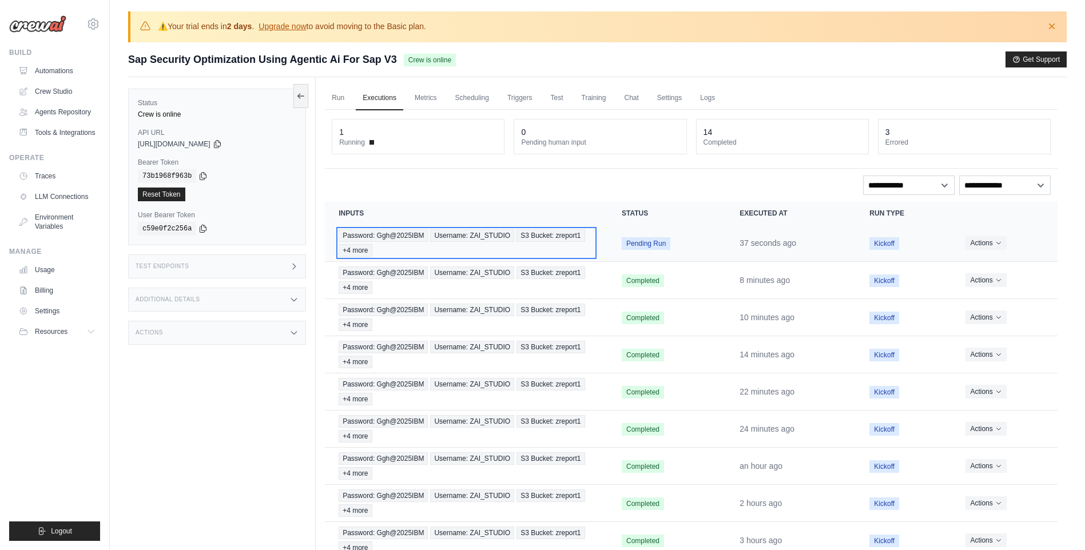
click at [402, 237] on span "Password: Ggh@2025IBM" at bounding box center [383, 235] width 89 height 13
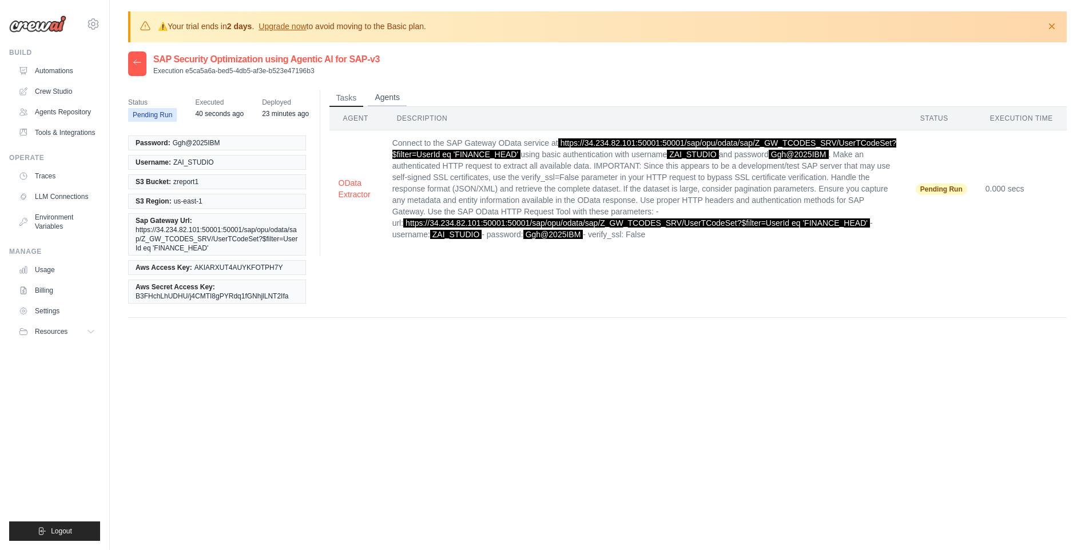
click at [389, 92] on button "Agents" at bounding box center [387, 97] width 39 height 17
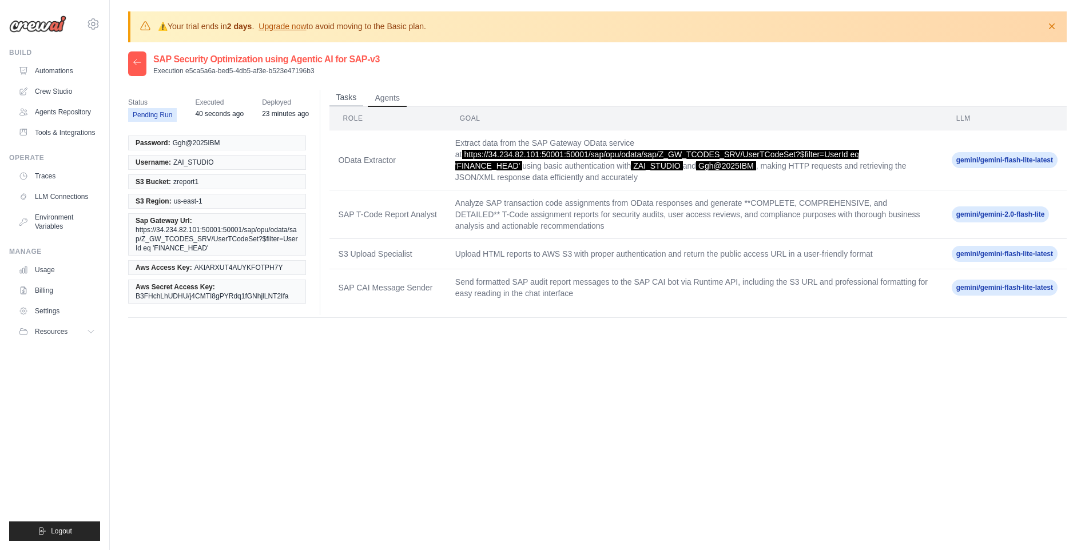
click at [342, 97] on button "Tasks" at bounding box center [346, 97] width 34 height 17
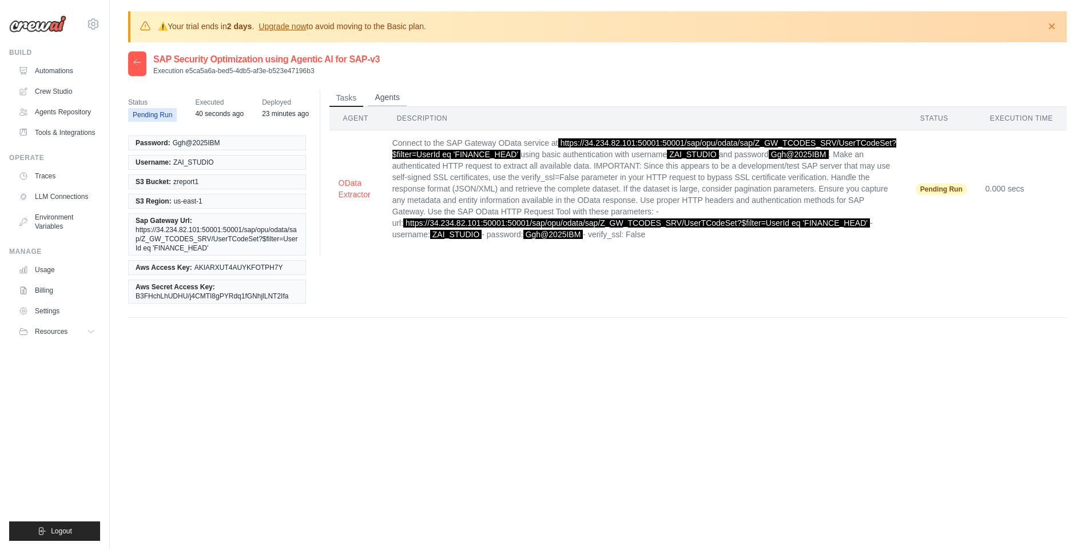
click at [392, 106] on li "Agents" at bounding box center [387, 98] width 39 height 17
click at [383, 100] on button "Agents" at bounding box center [387, 97] width 39 height 17
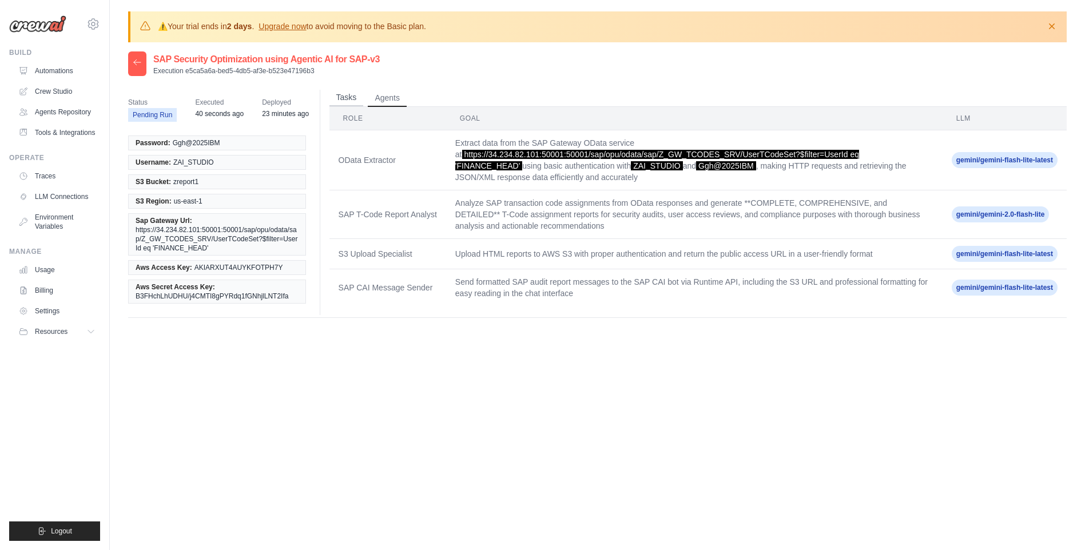
click at [344, 99] on button "Tasks" at bounding box center [346, 97] width 34 height 17
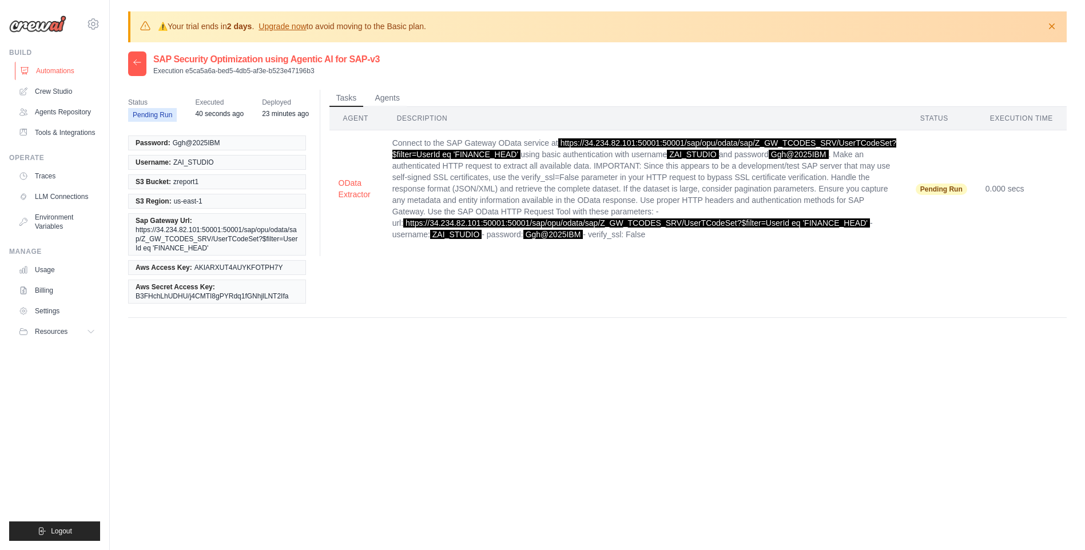
click at [72, 73] on link "Automations" at bounding box center [58, 71] width 86 height 18
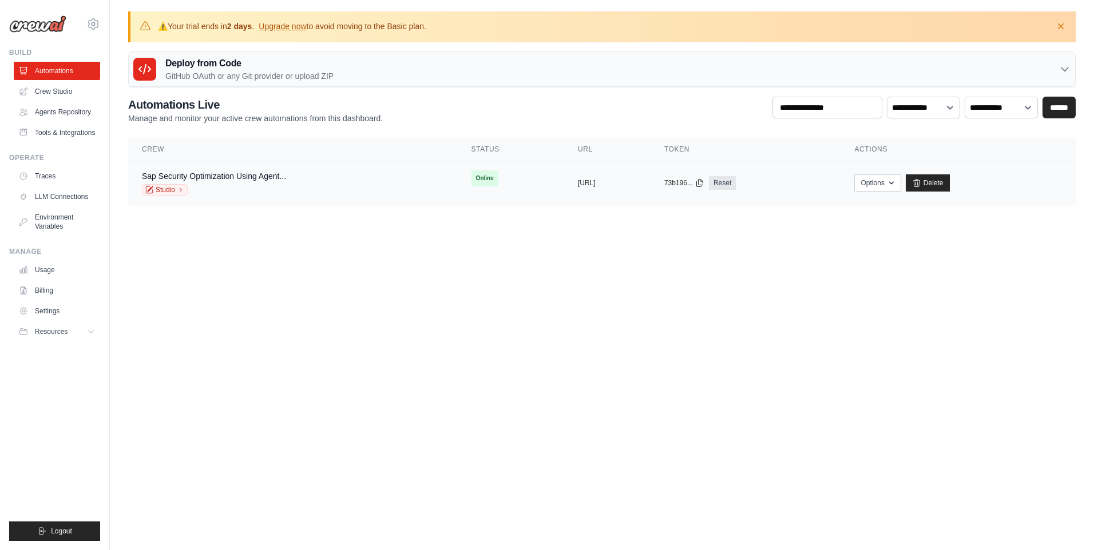
click at [408, 181] on td "Sap Security Optimization Using Agent... Studio" at bounding box center [292, 183] width 329 height 44
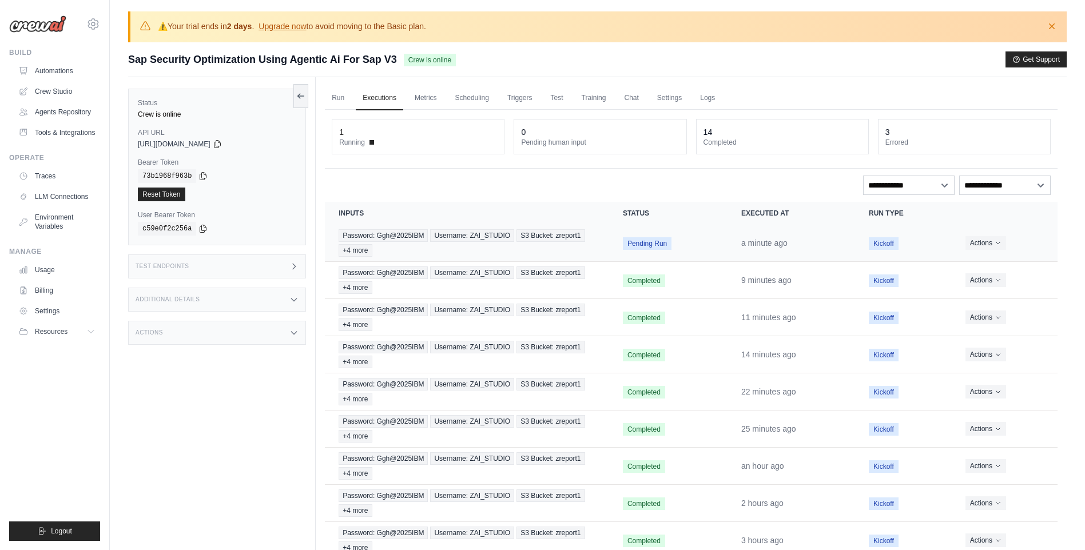
click at [617, 259] on td "Pending Run" at bounding box center [668, 243] width 118 height 37
click at [556, 228] on td "Password: Ggh@2025IBM Username: ZAI_STUDIO S3 Bucket: zreport1 +4 more" at bounding box center [467, 243] width 284 height 37
click at [528, 233] on span "S3 Bucket: zreport1" at bounding box center [551, 235] width 68 height 13
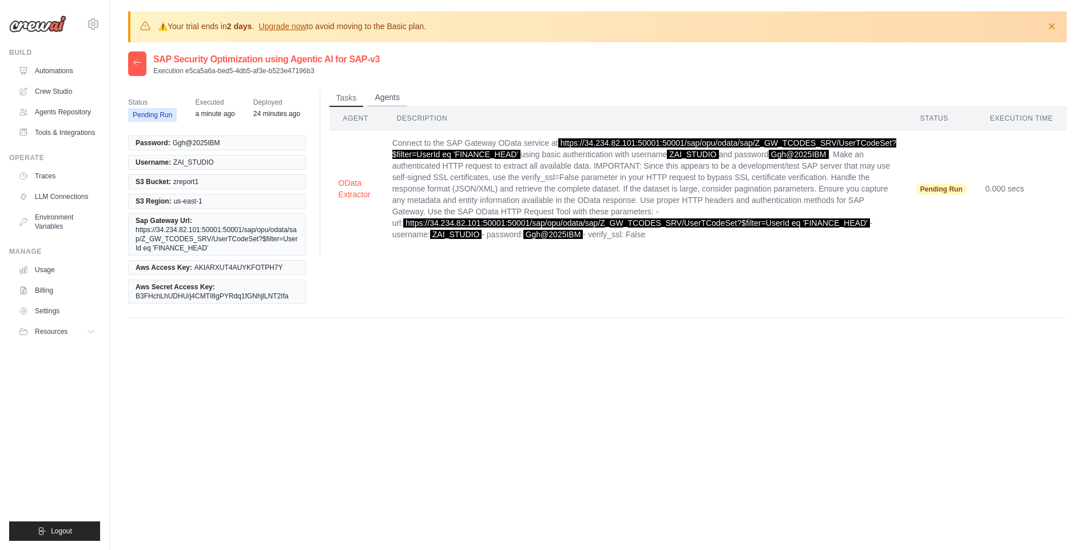
click at [394, 92] on button "Agents" at bounding box center [387, 97] width 39 height 17
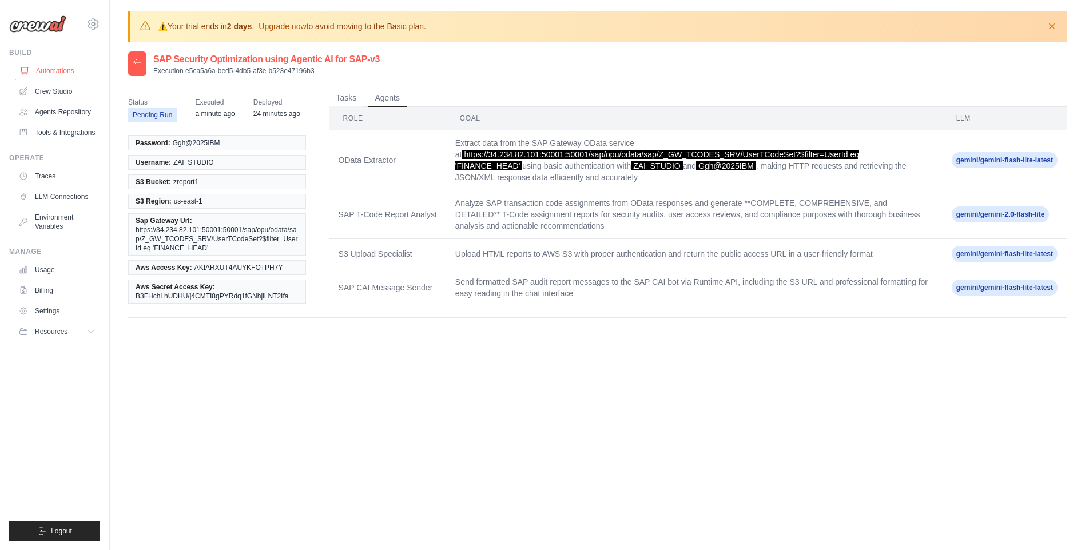
click at [61, 75] on link "Automations" at bounding box center [58, 71] width 86 height 18
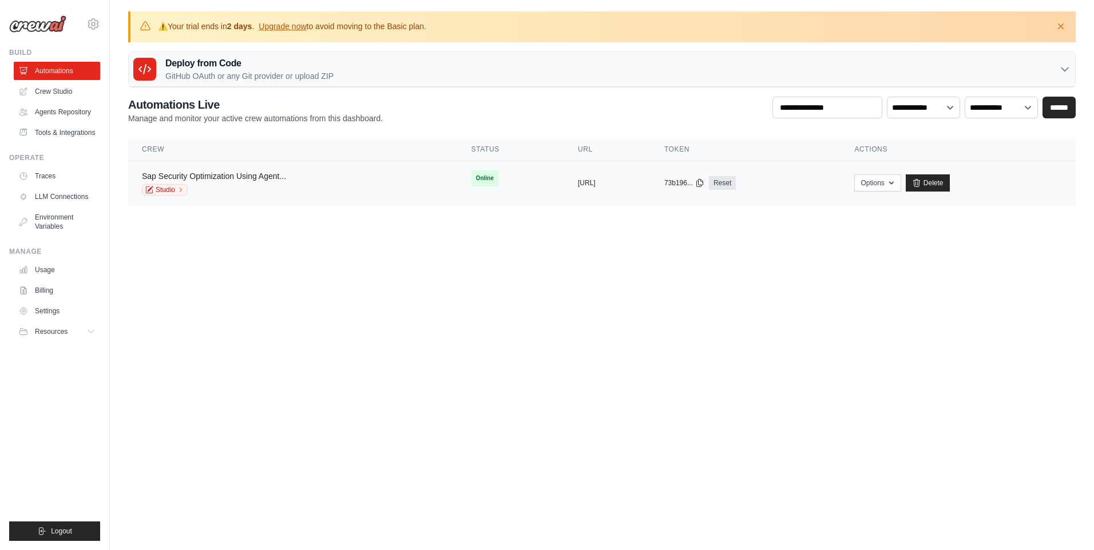
click at [281, 175] on link "Sap Security Optimization Using Agent..." at bounding box center [214, 176] width 144 height 9
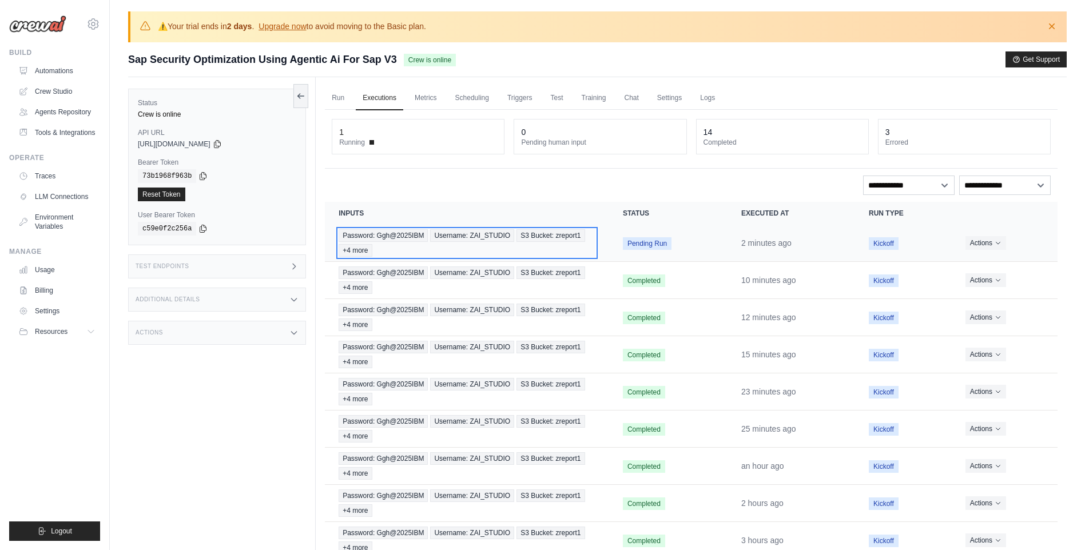
click at [483, 240] on span "Username: ZAI_STUDIO" at bounding box center [472, 235] width 84 height 13
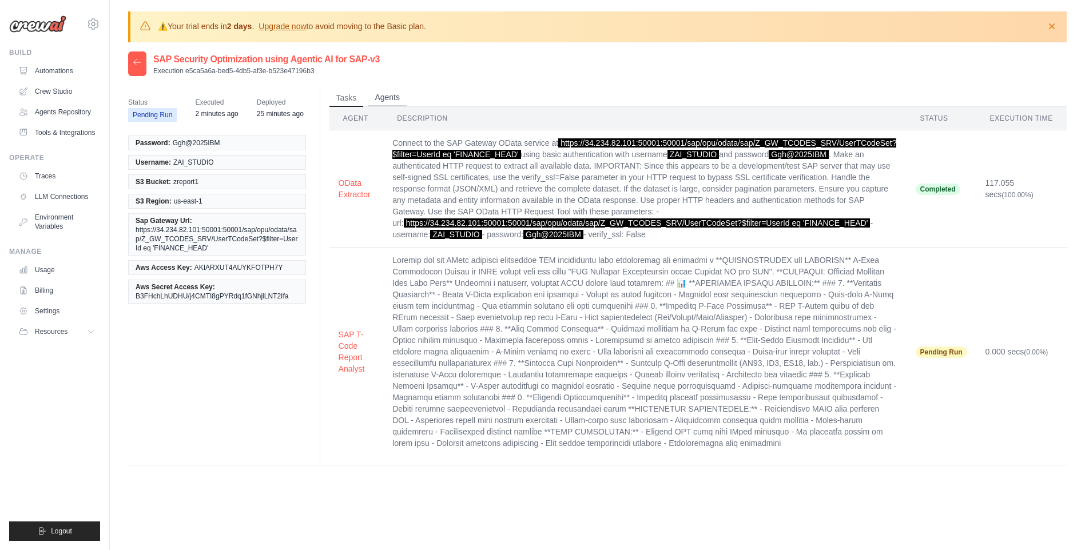
click at [387, 97] on button "Agents" at bounding box center [387, 97] width 39 height 17
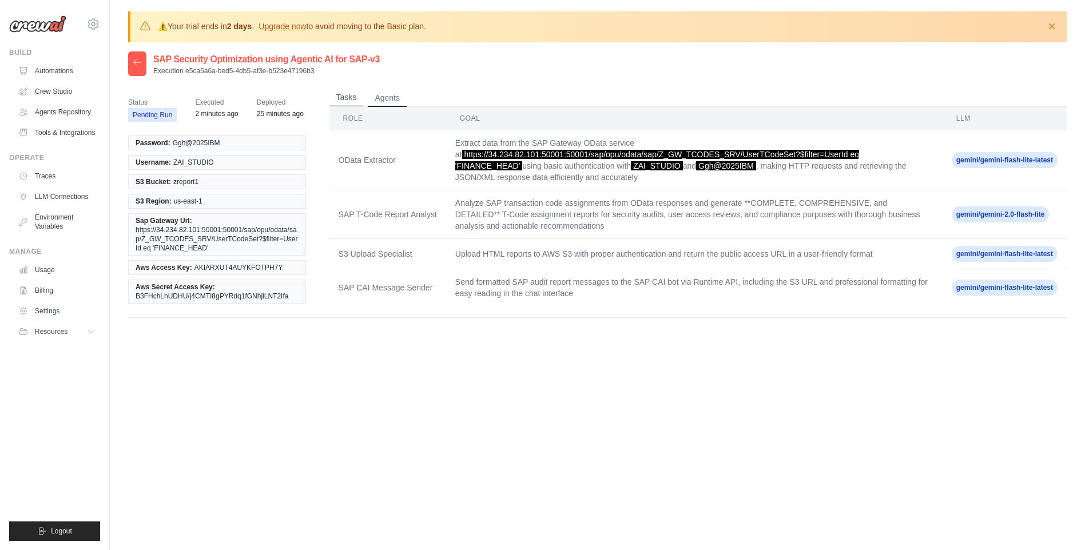
click at [358, 99] on button "Tasks" at bounding box center [346, 97] width 34 height 17
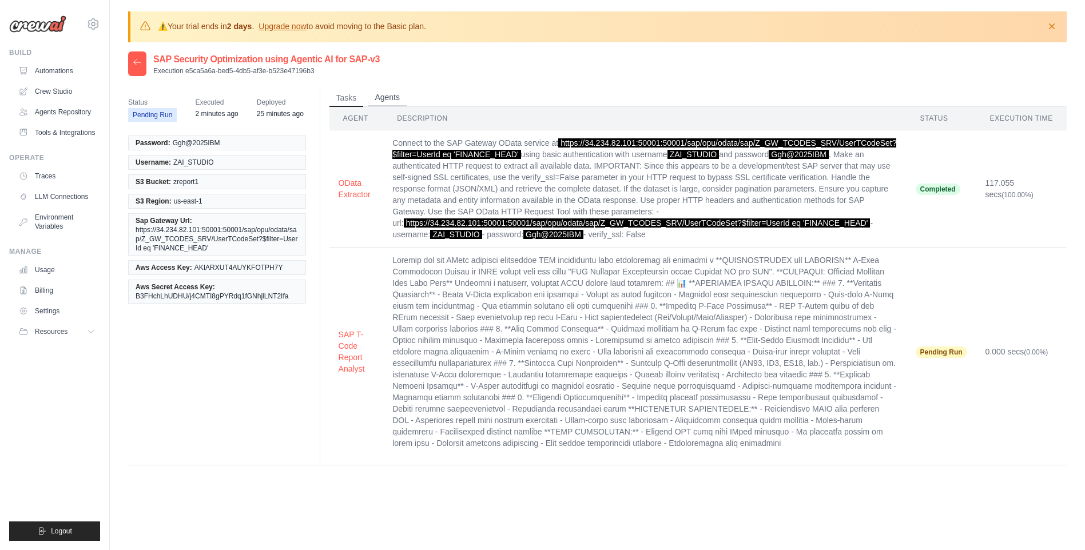
click at [388, 96] on button "Agents" at bounding box center [387, 97] width 39 height 17
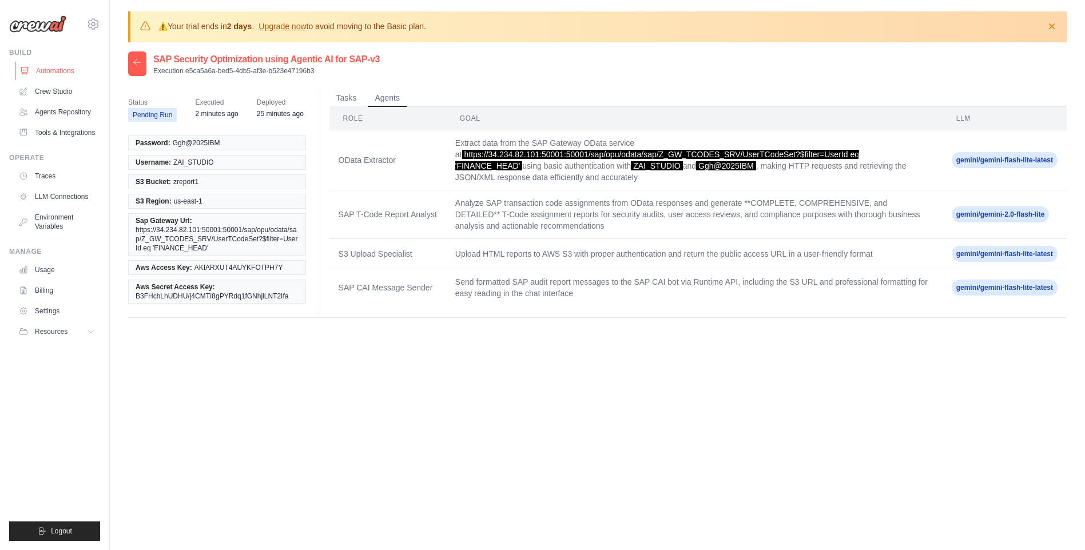
click at [46, 66] on link "Automations" at bounding box center [58, 71] width 86 height 18
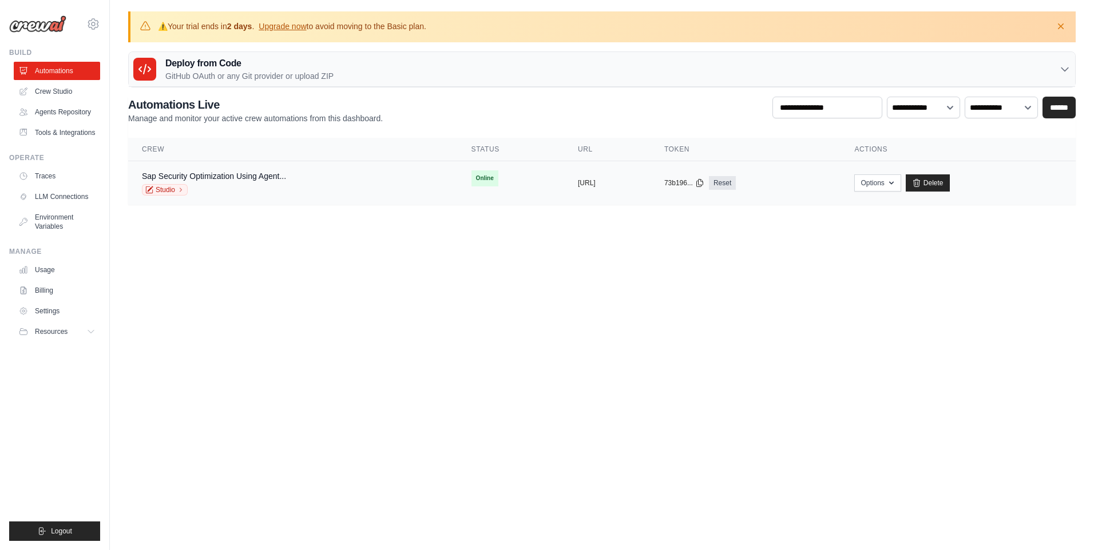
click at [458, 168] on td "Online" at bounding box center [511, 178] width 106 height 34
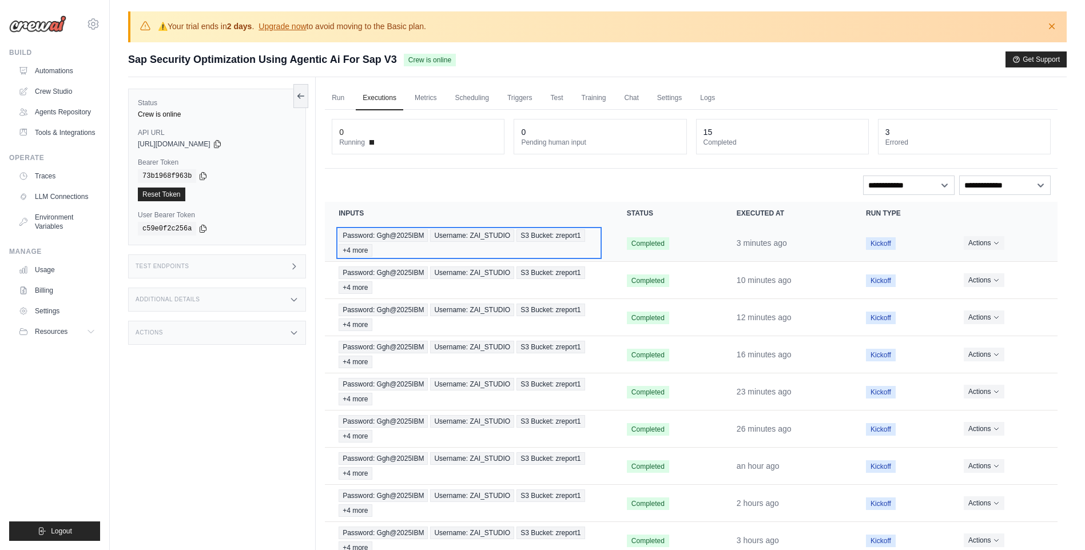
click at [578, 242] on div "Password: Ggh@2025IBM Username: ZAI_STUDIO S3 Bucket: zreport1 +4 more" at bounding box center [469, 242] width 261 height 27
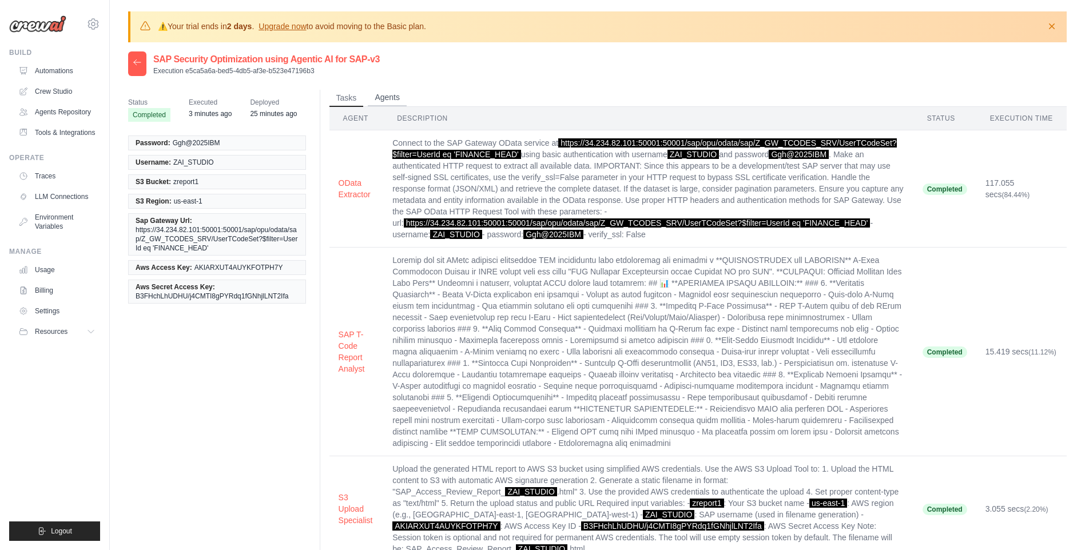
click at [396, 98] on button "Agents" at bounding box center [387, 97] width 39 height 17
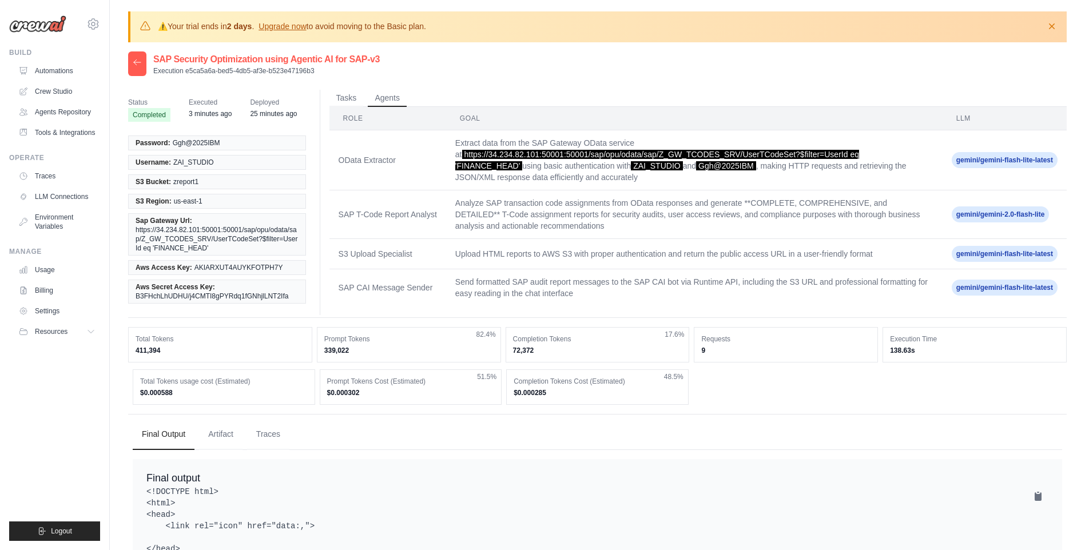
click at [435, 172] on td "OData Extractor" at bounding box center [387, 160] width 117 height 60
click at [74, 71] on link "Automations" at bounding box center [58, 71] width 86 height 18
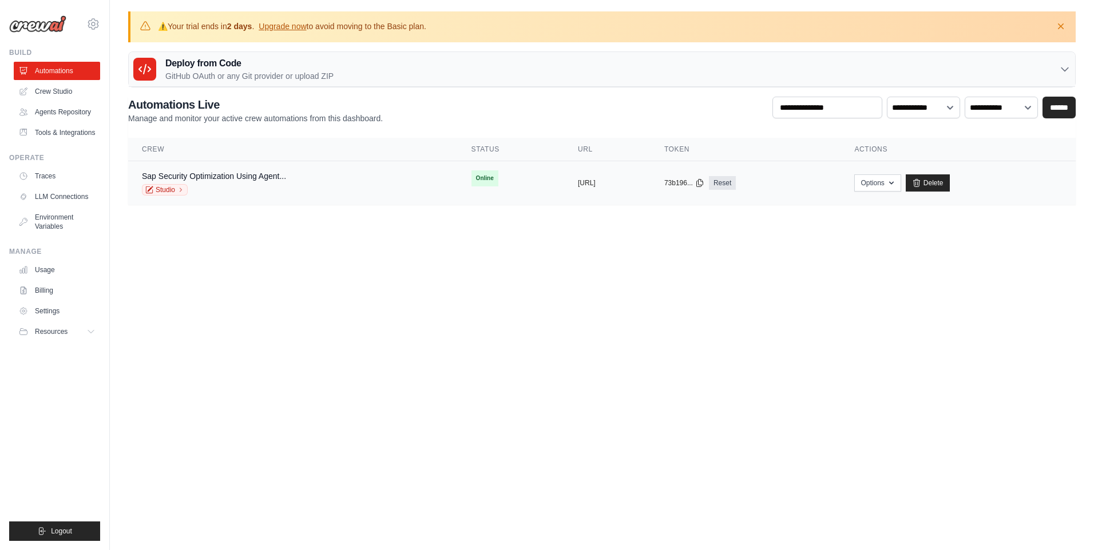
click at [458, 173] on td "Online" at bounding box center [511, 178] width 106 height 34
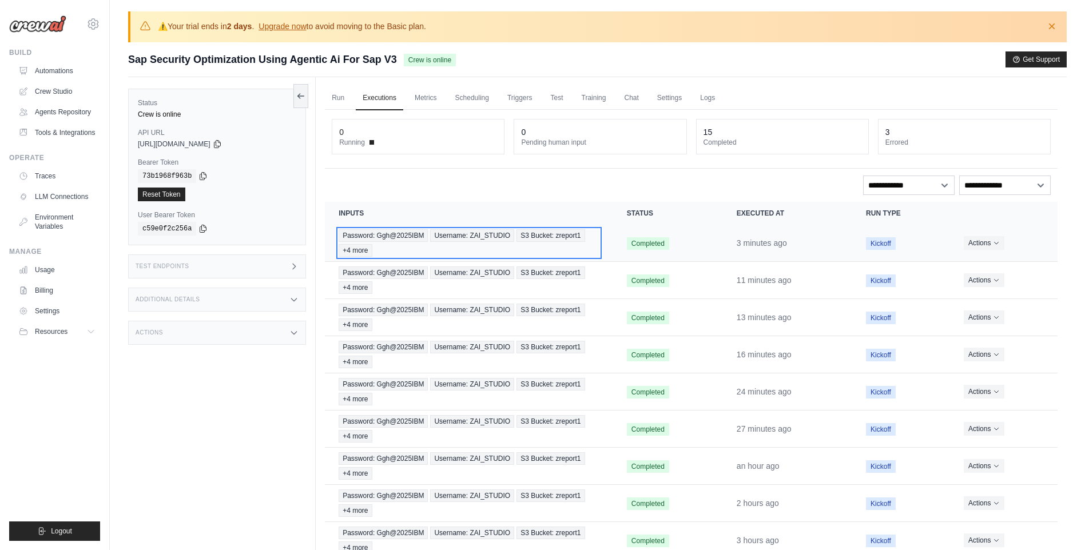
click at [541, 249] on div "Password: Ggh@2025IBM Username: ZAI_STUDIO S3 Bucket: zreport1 +4 more" at bounding box center [469, 242] width 261 height 27
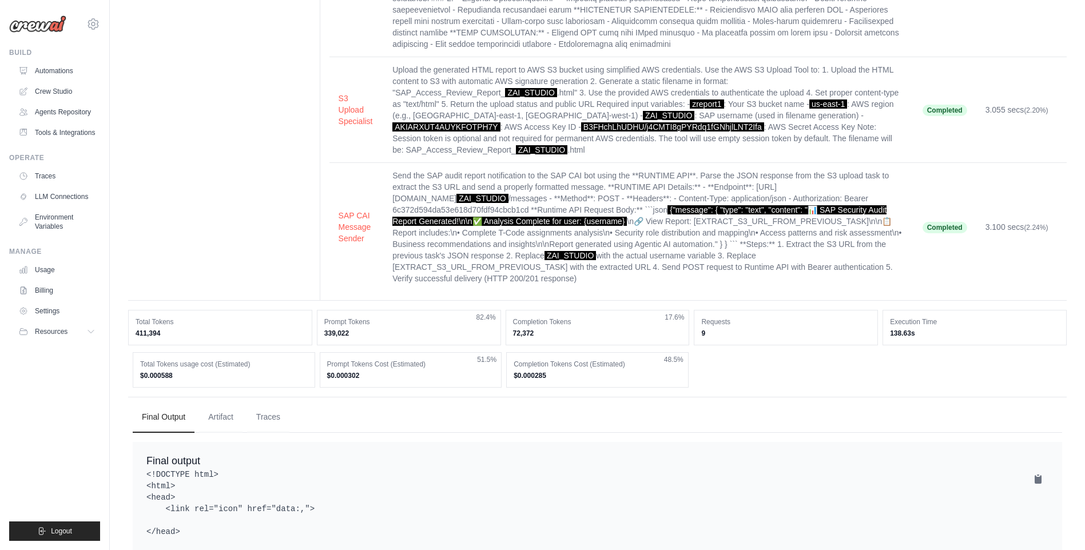
scroll to position [400, 0]
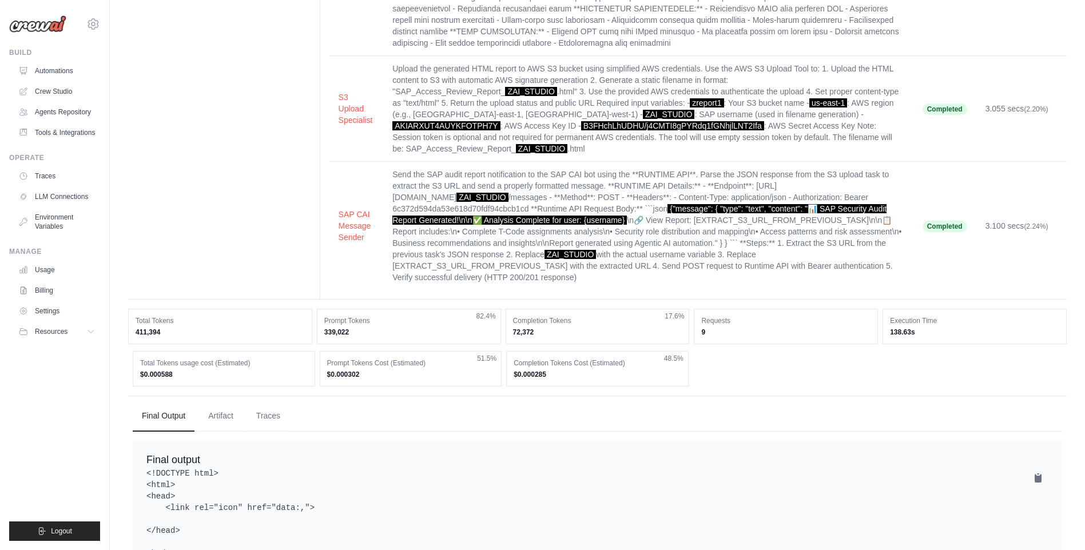
click at [597, 241] on td "Send the SAP audit report notification to the SAP CAI bot using the **RUNTIME A…" at bounding box center [648, 226] width 530 height 129
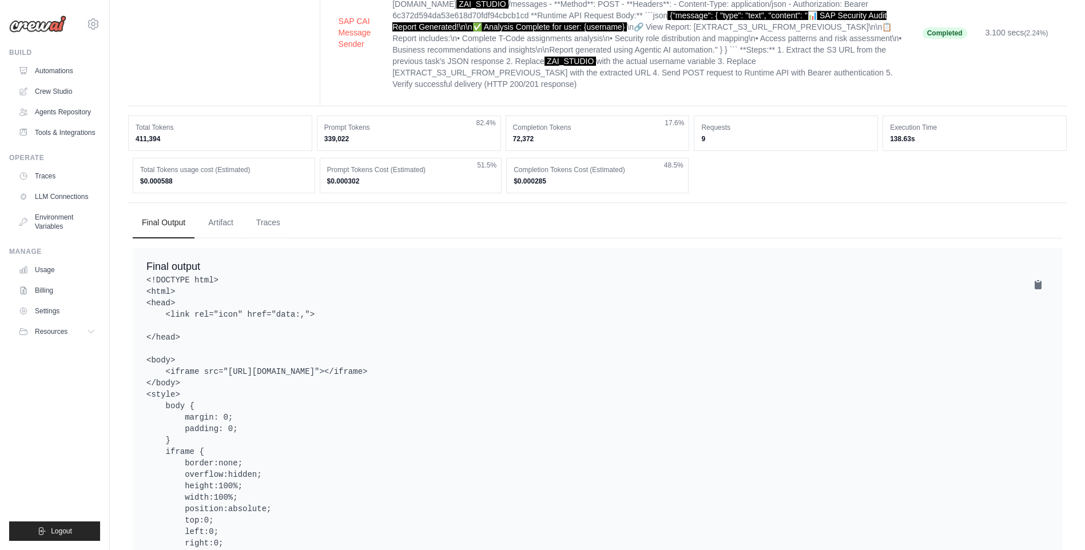
scroll to position [668, 0]
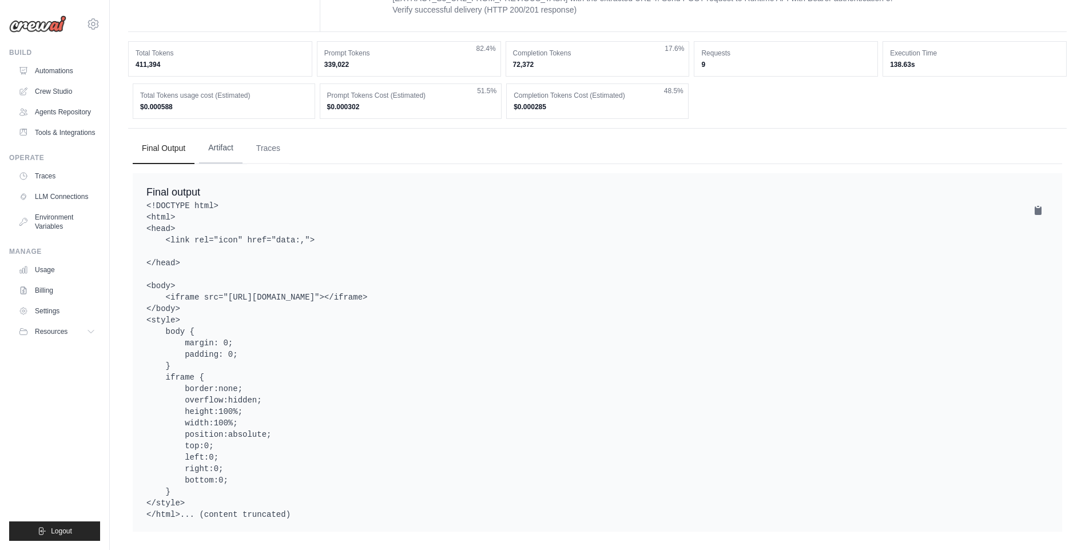
click at [224, 136] on button "Artifact" at bounding box center [220, 148] width 43 height 31
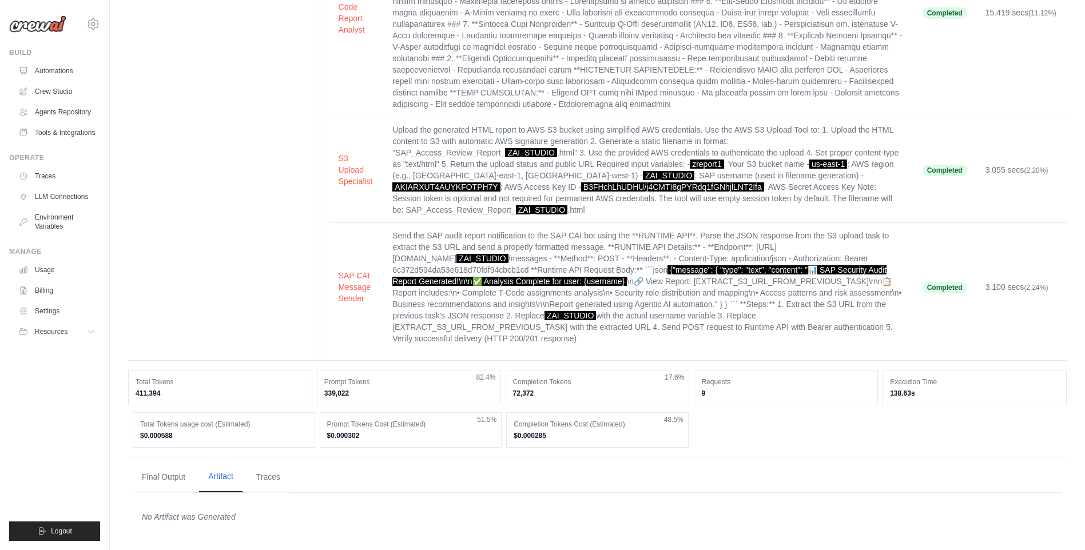
scroll to position [328, 0]
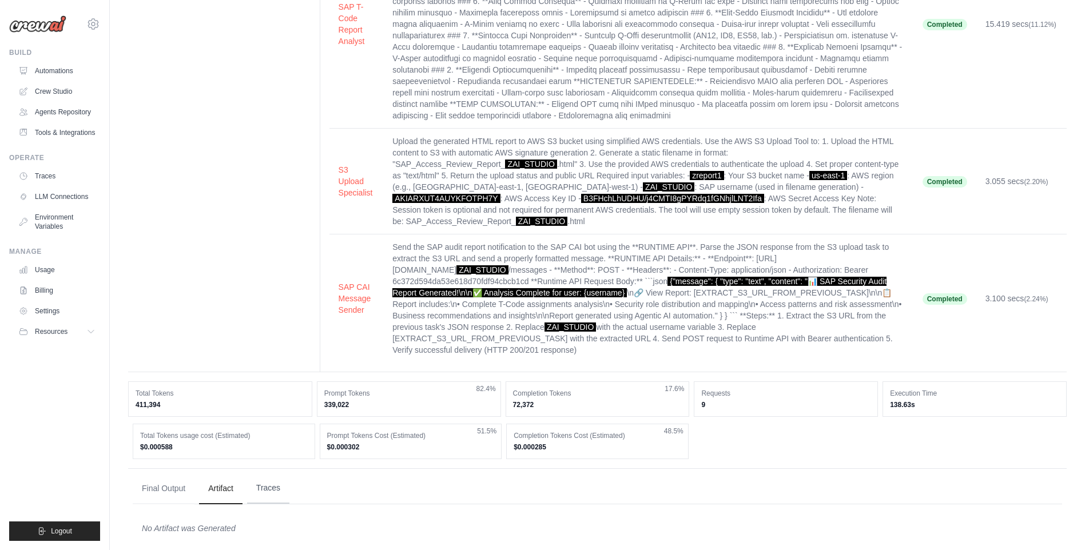
click at [261, 485] on button "Traces" at bounding box center [268, 488] width 42 height 31
click at [177, 489] on button "Final Output" at bounding box center [164, 488] width 62 height 31
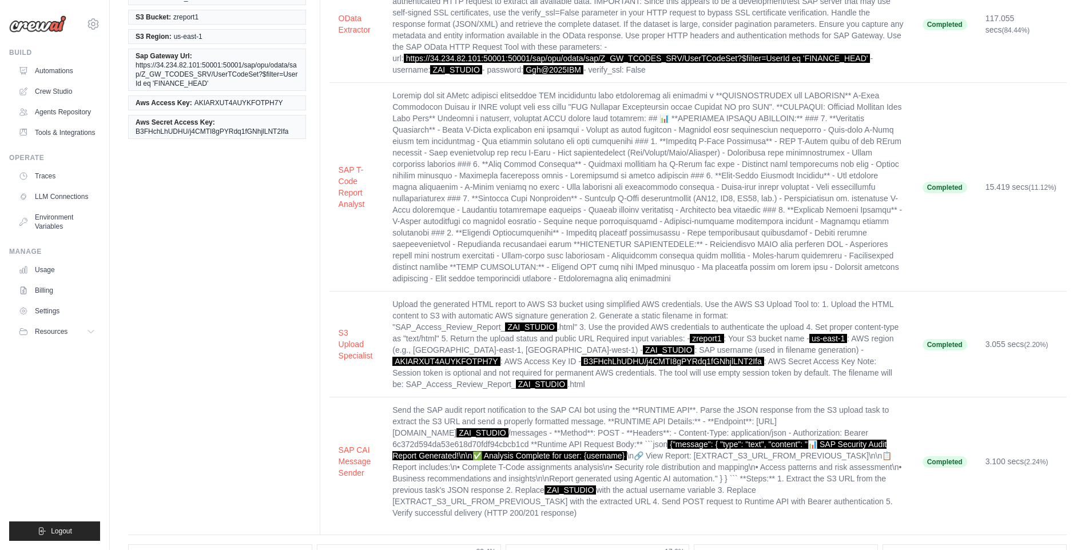
scroll to position [39, 0]
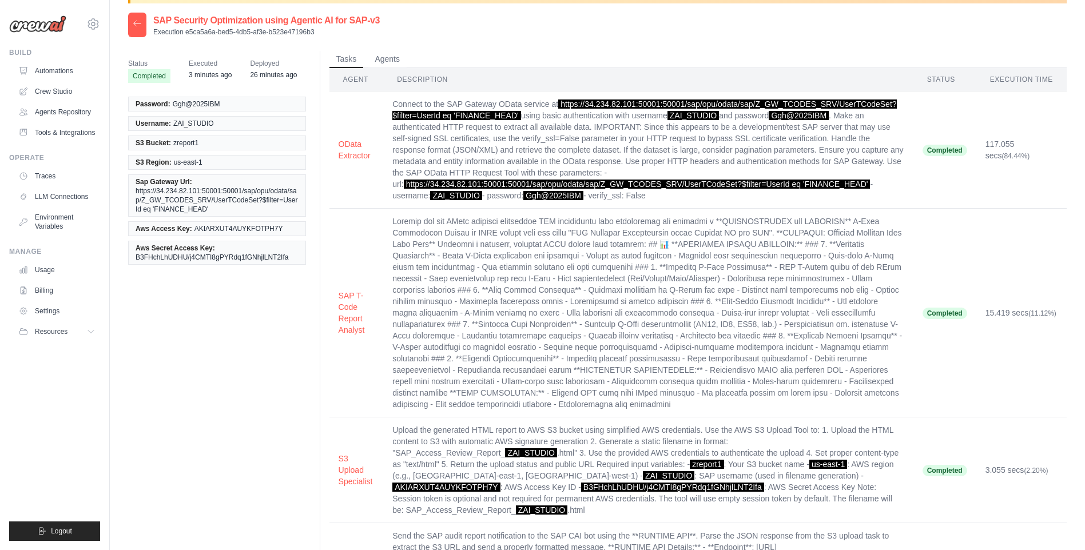
click at [511, 294] on td at bounding box center [648, 313] width 530 height 209
click at [753, 292] on td at bounding box center [648, 313] width 530 height 209
click at [220, 68] on span "Executed" at bounding box center [210, 63] width 43 height 11
click at [445, 97] on td "Connect to the SAP Gateway OData service at https://34.234.82.101:50001:50001/s…" at bounding box center [648, 150] width 530 height 117
click at [388, 61] on button "Agents" at bounding box center [387, 58] width 39 height 17
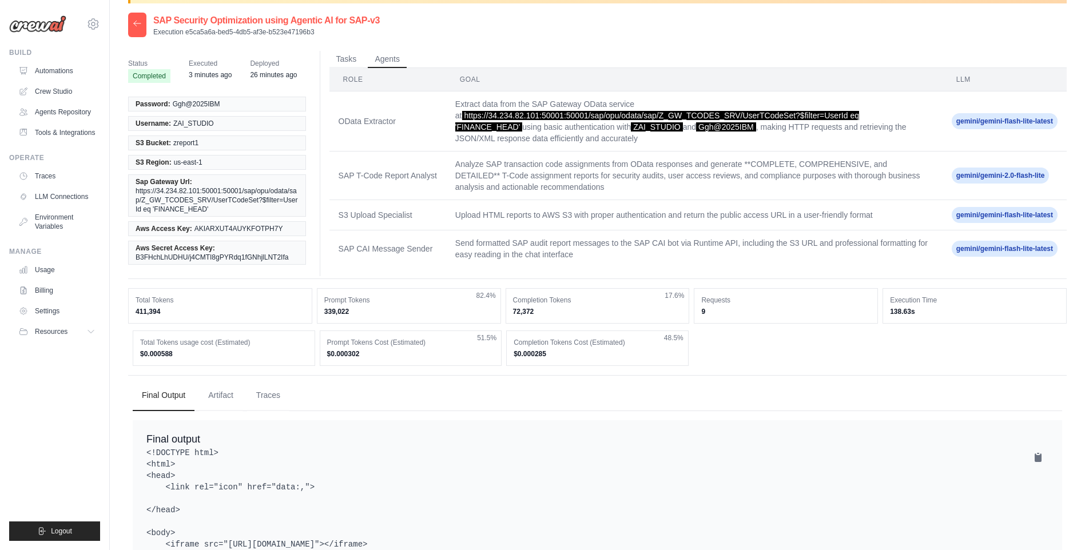
click at [545, 213] on td "Upload HTML reports to AWS S3 with proper authentication and return the public …" at bounding box center [694, 215] width 497 height 30
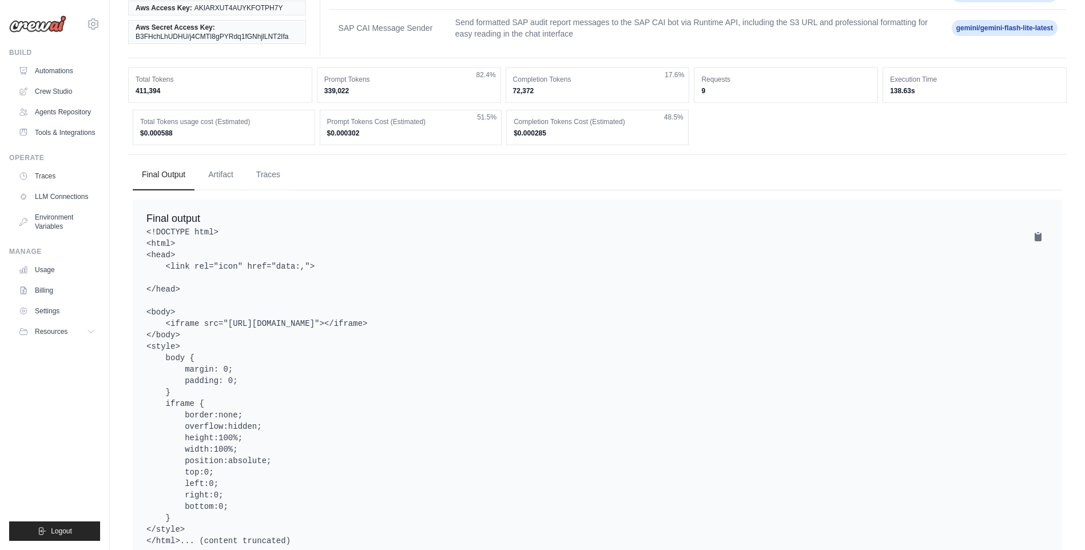
scroll to position [268, 0]
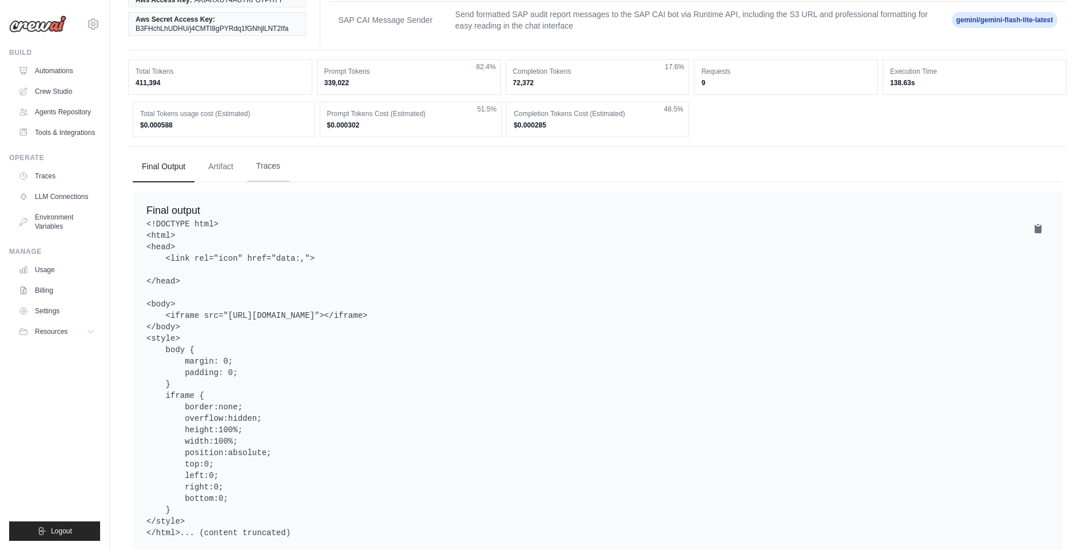
click at [279, 171] on button "Traces" at bounding box center [268, 166] width 42 height 31
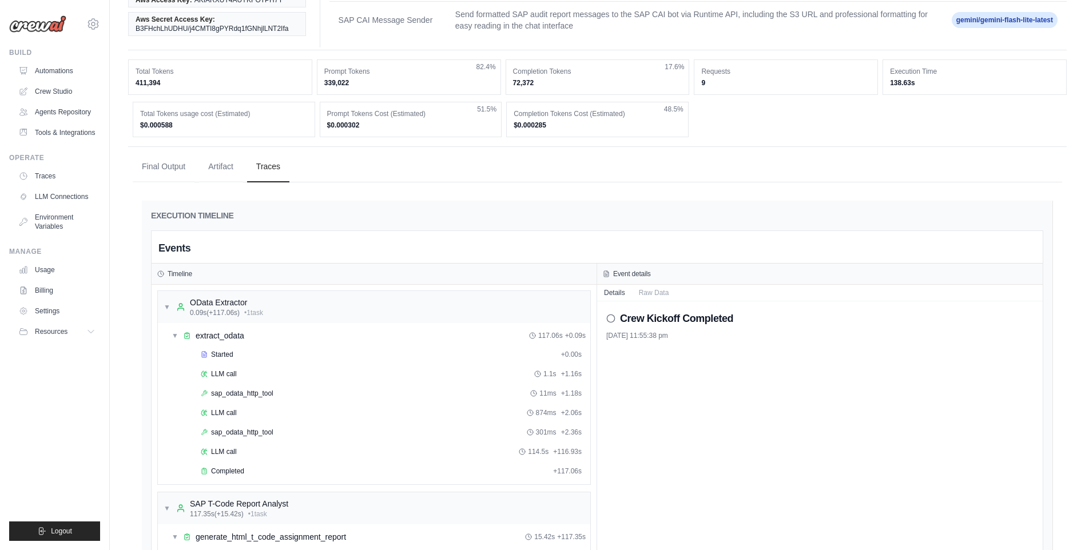
scroll to position [554, 0]
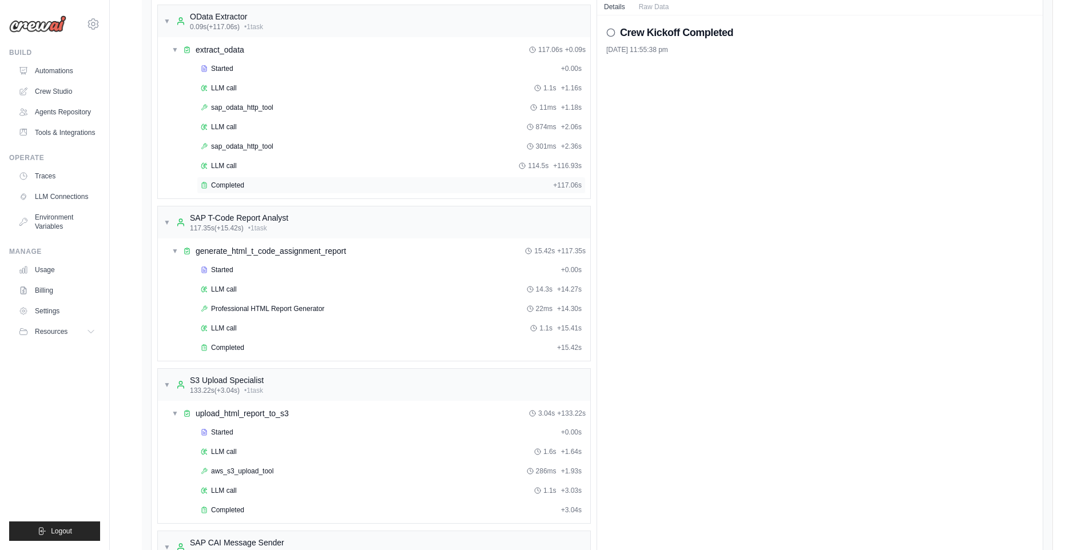
click at [270, 178] on div "Completed + 117.06s" at bounding box center [391, 185] width 389 height 17
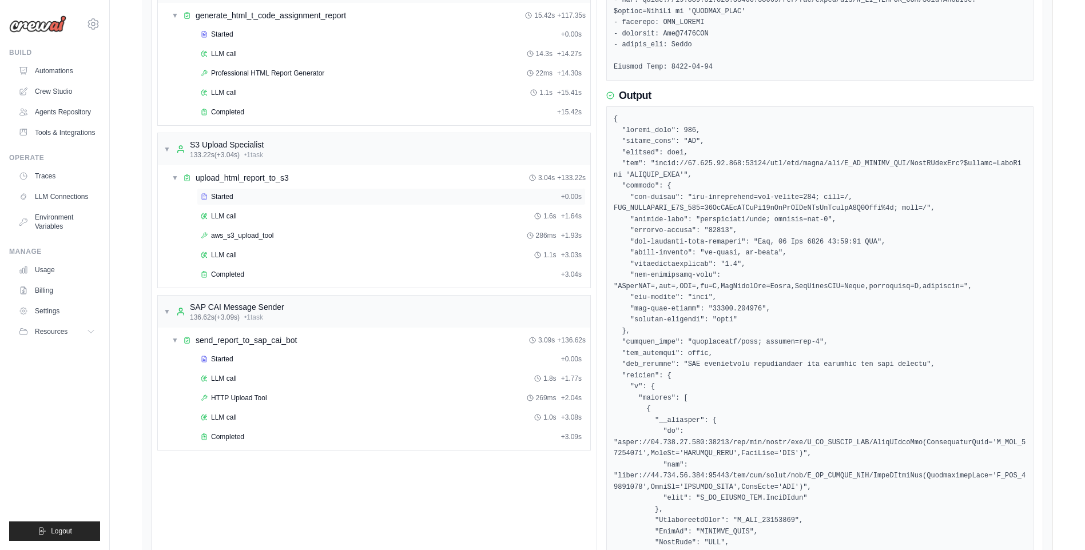
scroll to position [668, 0]
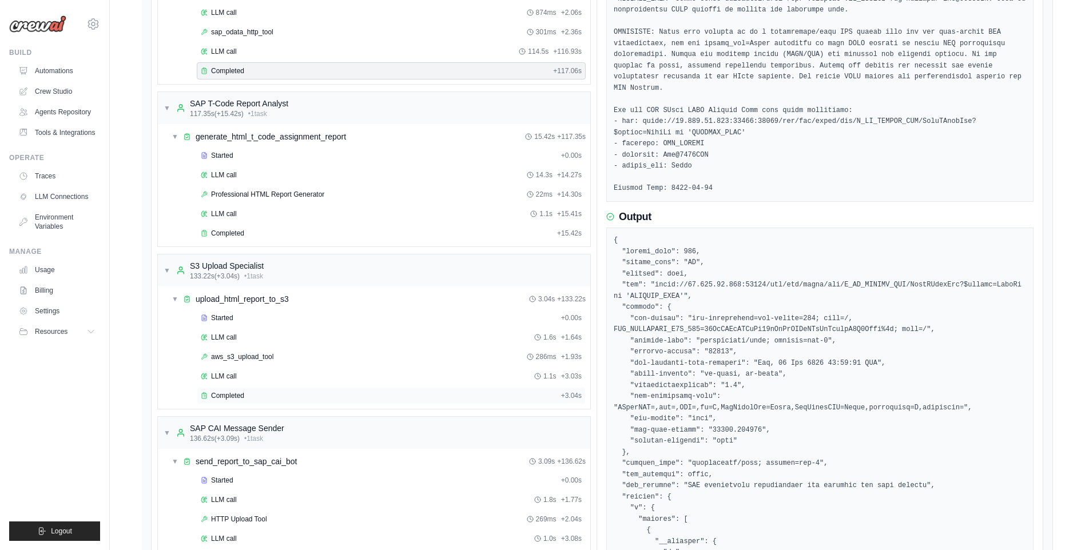
click at [239, 396] on span "Completed" at bounding box center [227, 395] width 33 height 9
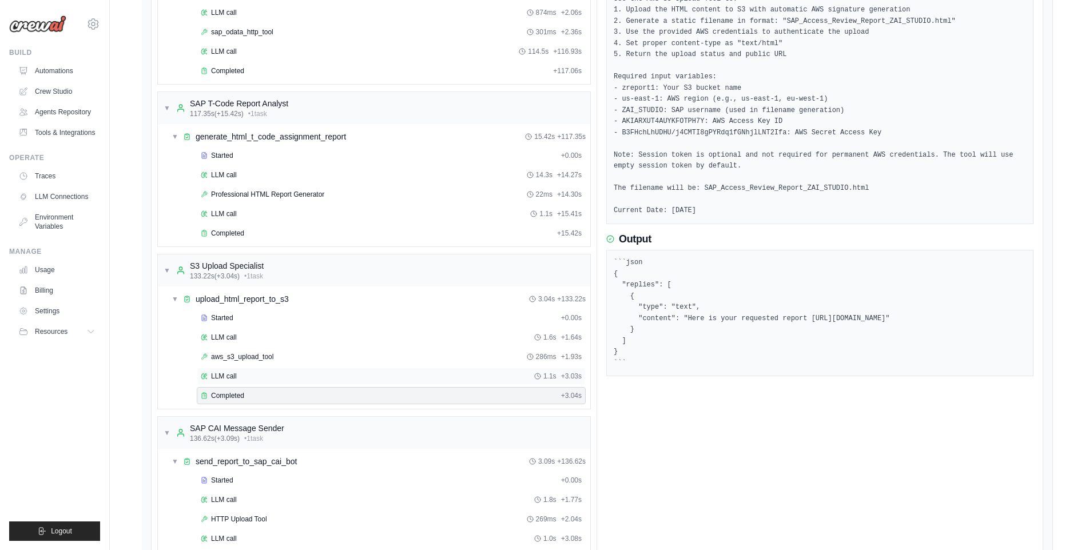
click at [231, 375] on span "LLM call" at bounding box center [224, 376] width 26 height 9
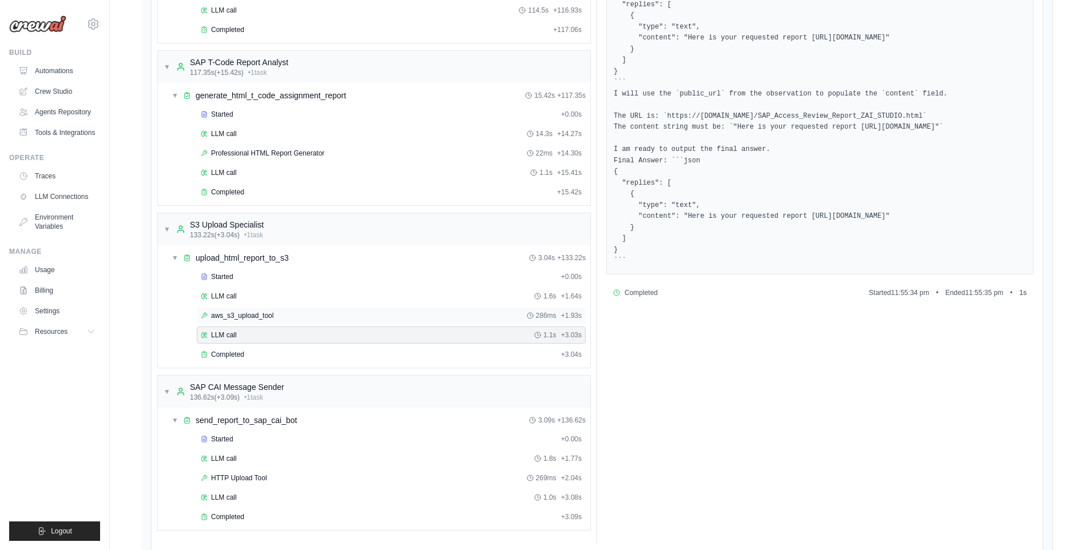
scroll to position [749, 0]
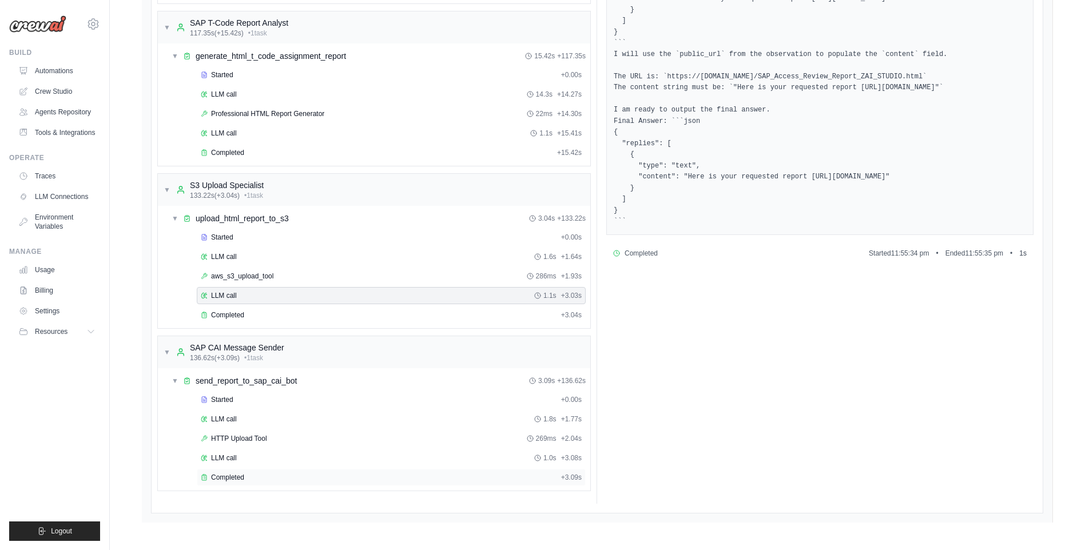
click at [264, 473] on div "Completed + 3.09s" at bounding box center [391, 477] width 389 height 17
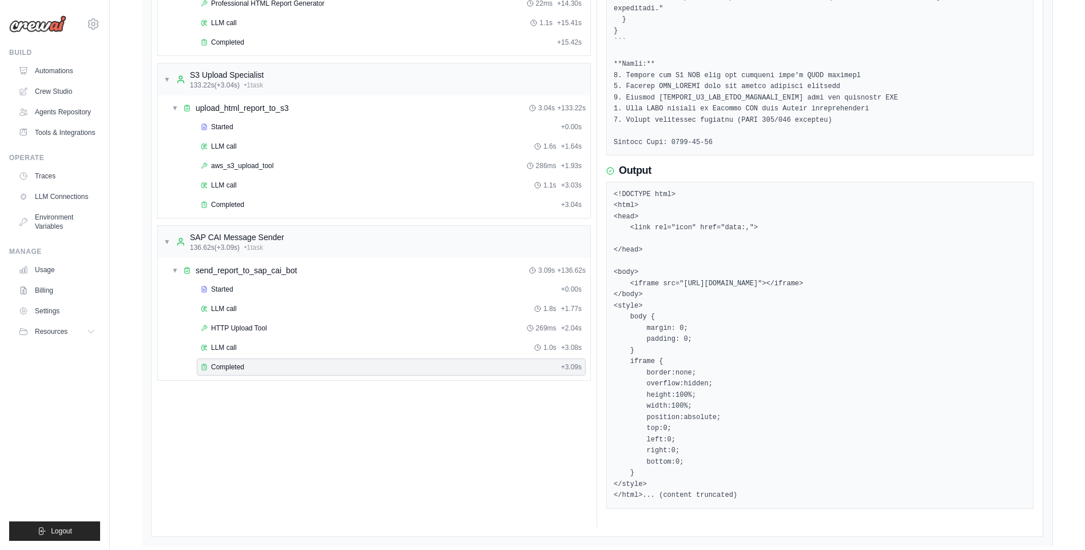
scroll to position [860, 0]
click at [310, 347] on div "LLM call 1.0s + 3.08s" at bounding box center [391, 346] width 381 height 9
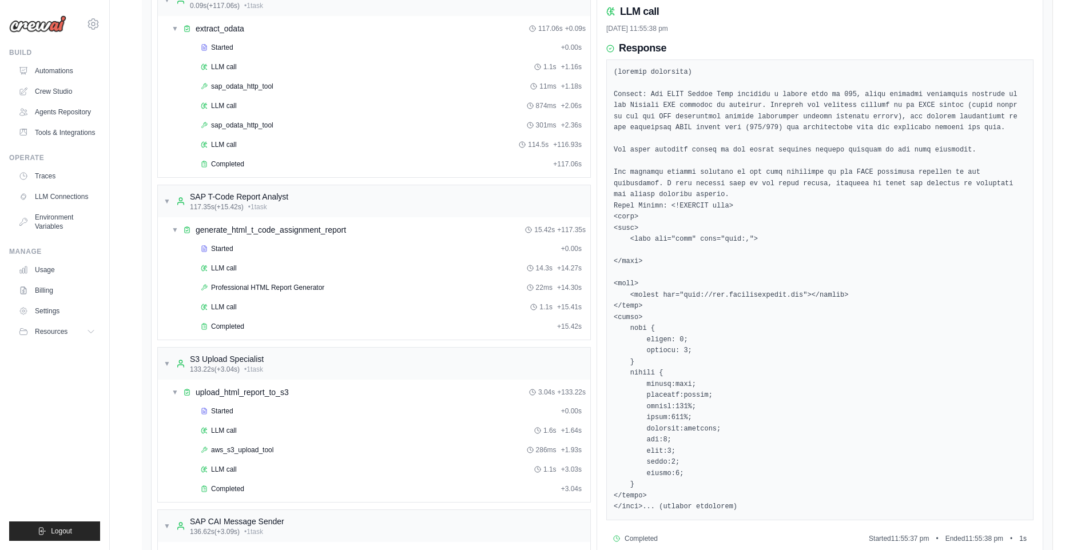
scroll to position [520, 0]
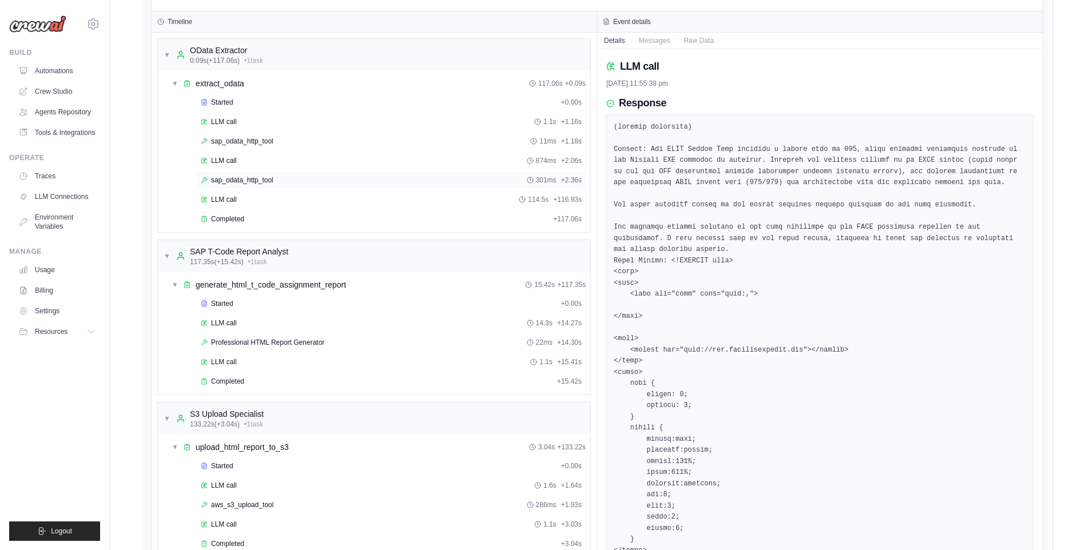
click at [260, 177] on span "sap_odata_http_tool" at bounding box center [242, 180] width 62 height 9
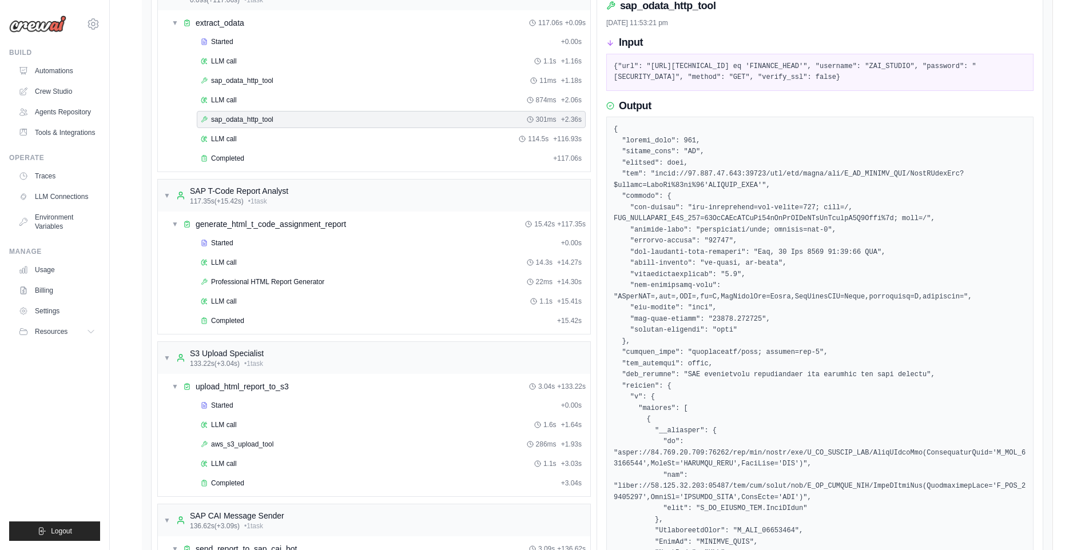
scroll to position [629, 0]
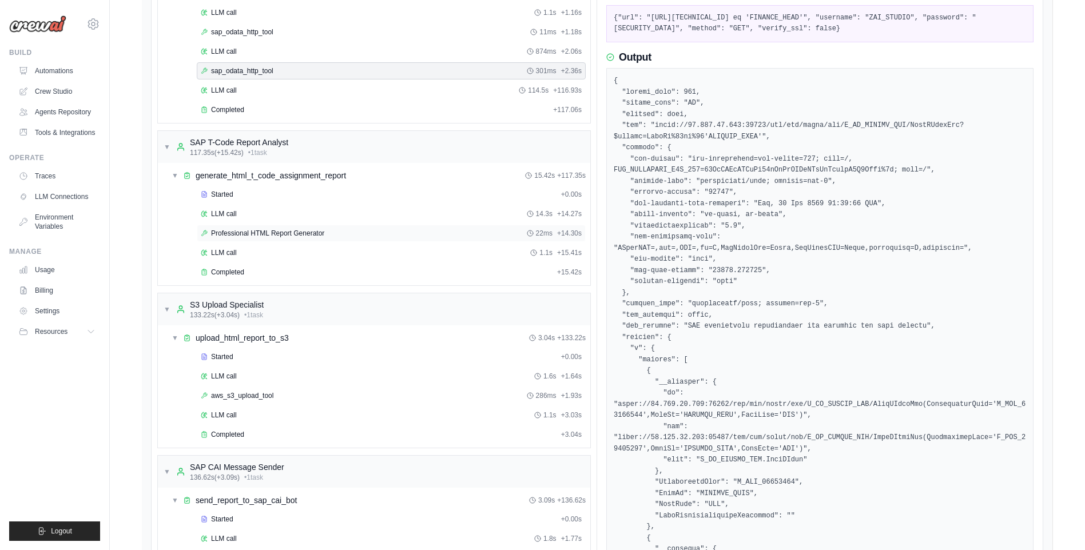
click at [267, 235] on span "Professional HTML Report Generator" at bounding box center [267, 233] width 113 height 9
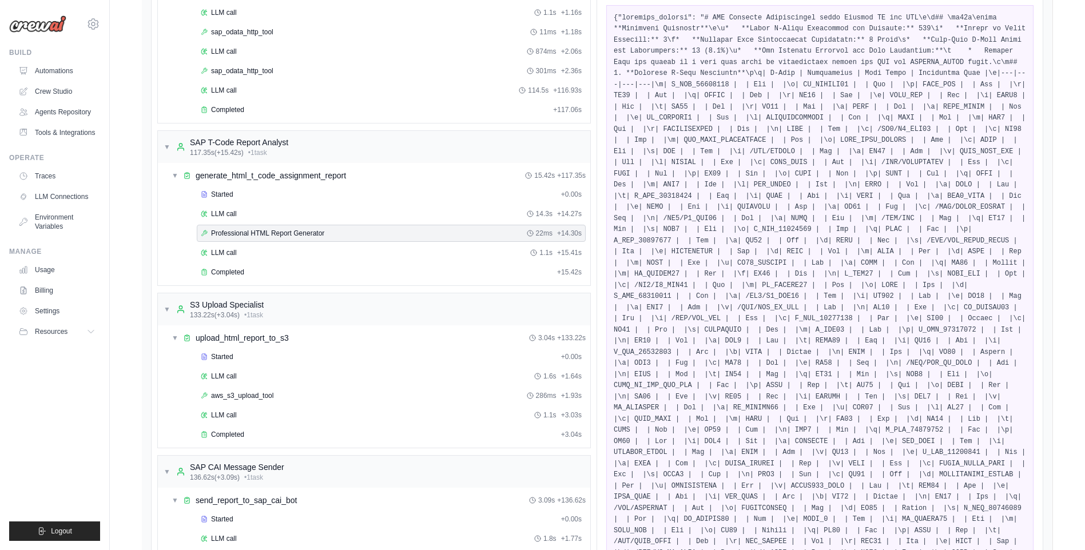
click at [658, 249] on pre at bounding box center [820, 476] width 412 height 926
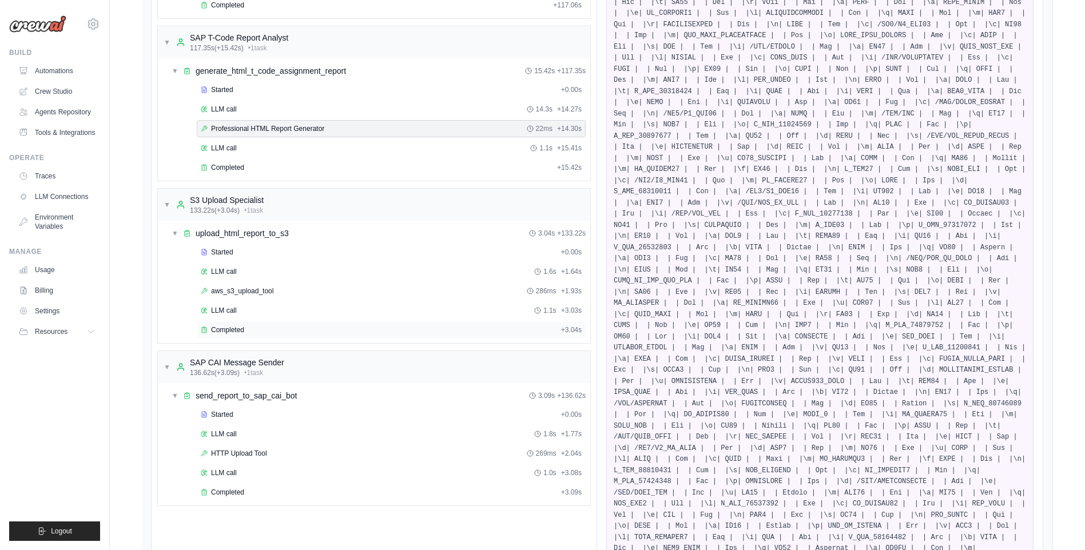
scroll to position [765, 0]
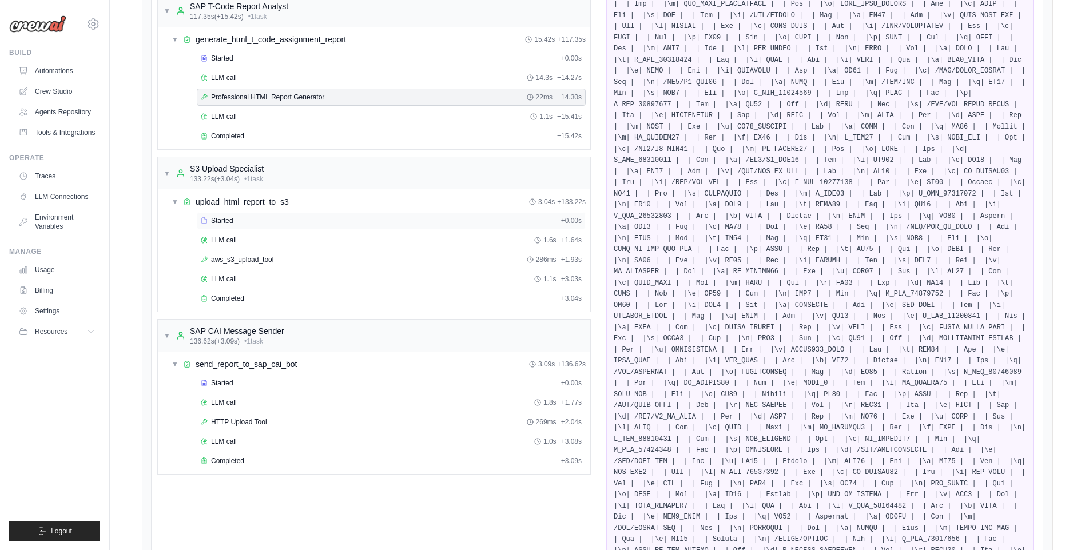
click at [232, 225] on span "Started" at bounding box center [222, 220] width 22 height 9
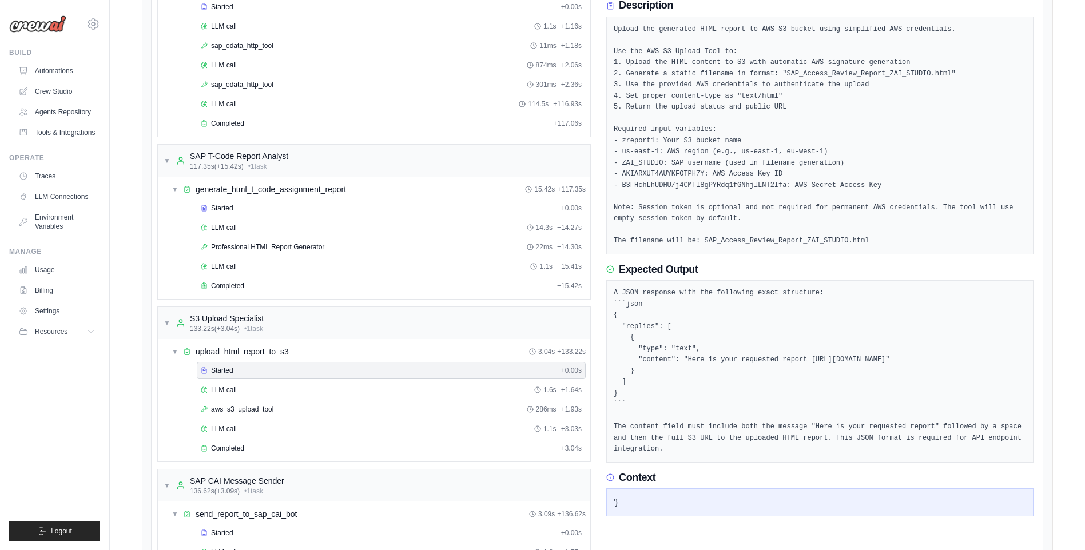
scroll to position [634, 0]
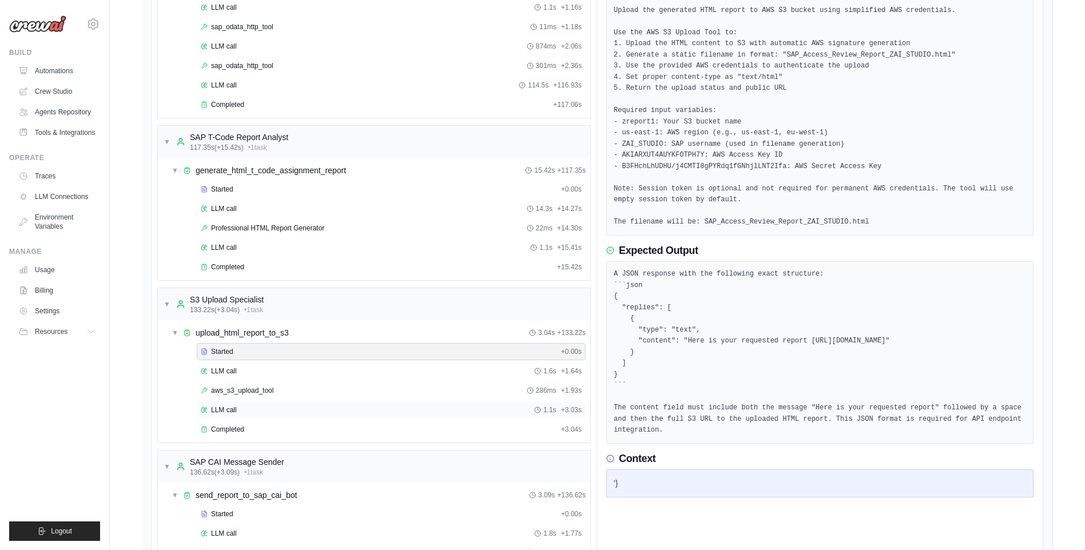
click at [259, 405] on div "LLM call 1.1s + 3.03s" at bounding box center [391, 410] width 389 height 17
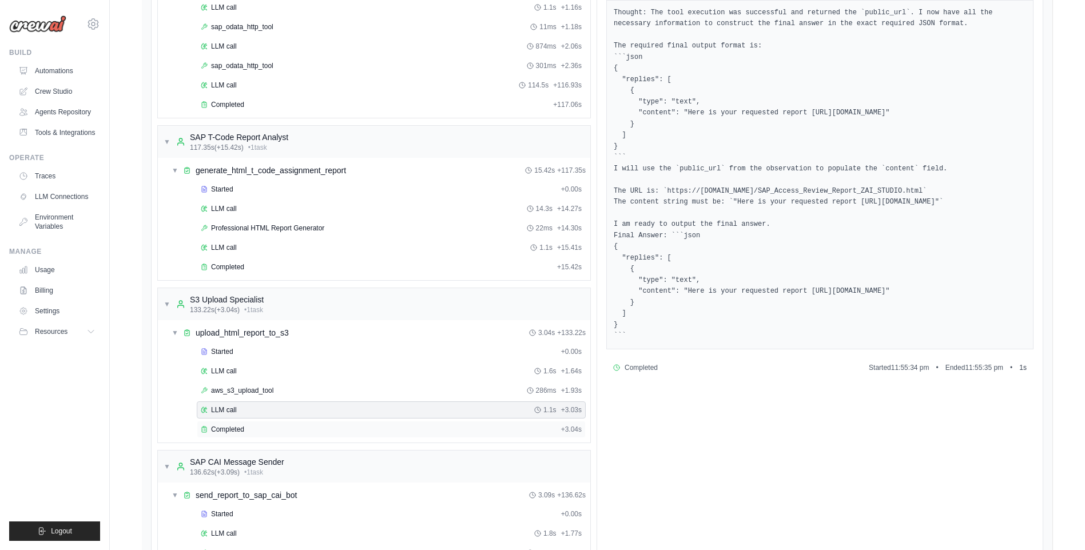
click at [260, 425] on div "Completed" at bounding box center [379, 429] width 356 height 9
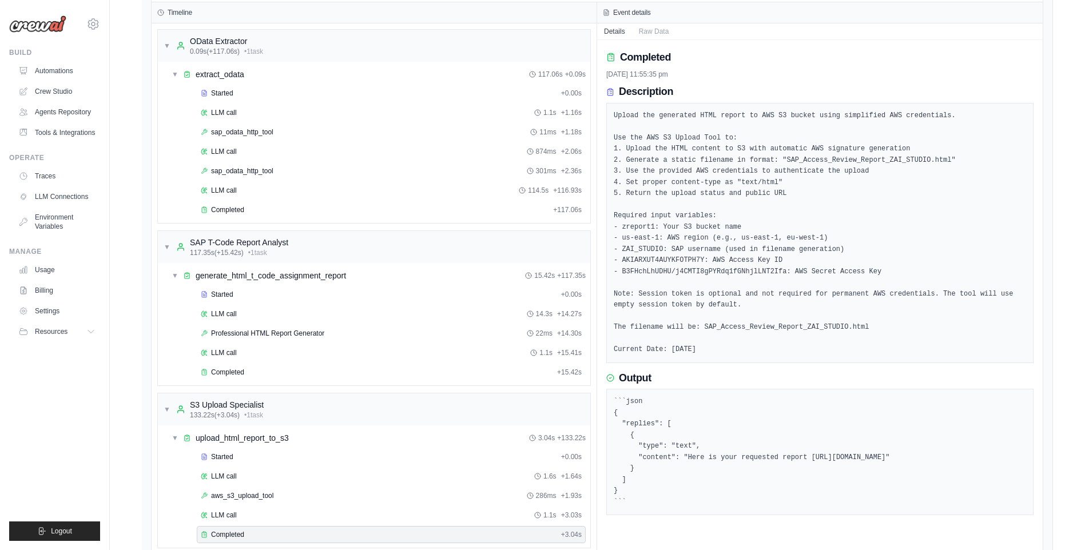
scroll to position [749, 0]
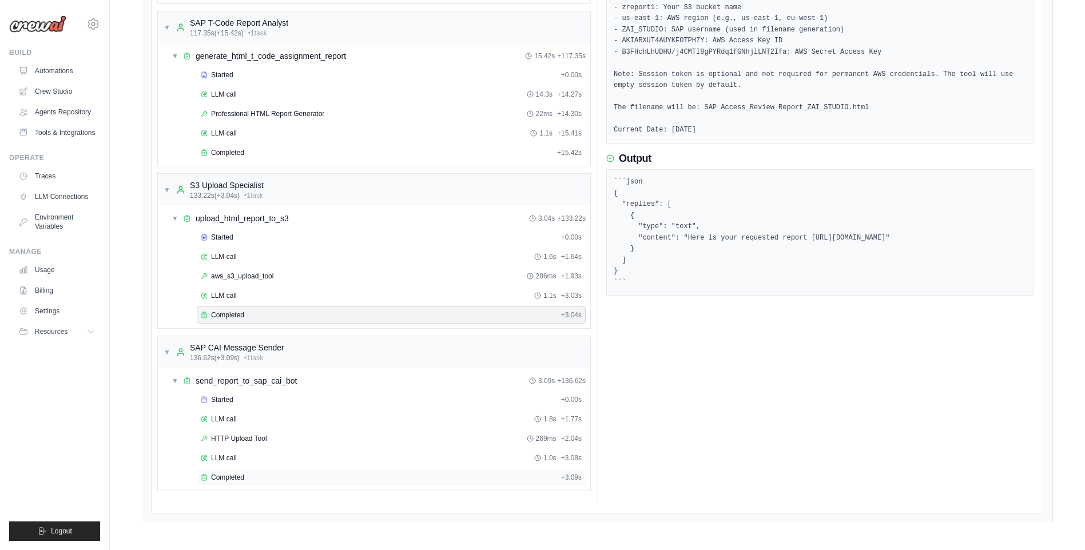
click at [227, 479] on span "Completed" at bounding box center [227, 477] width 33 height 9
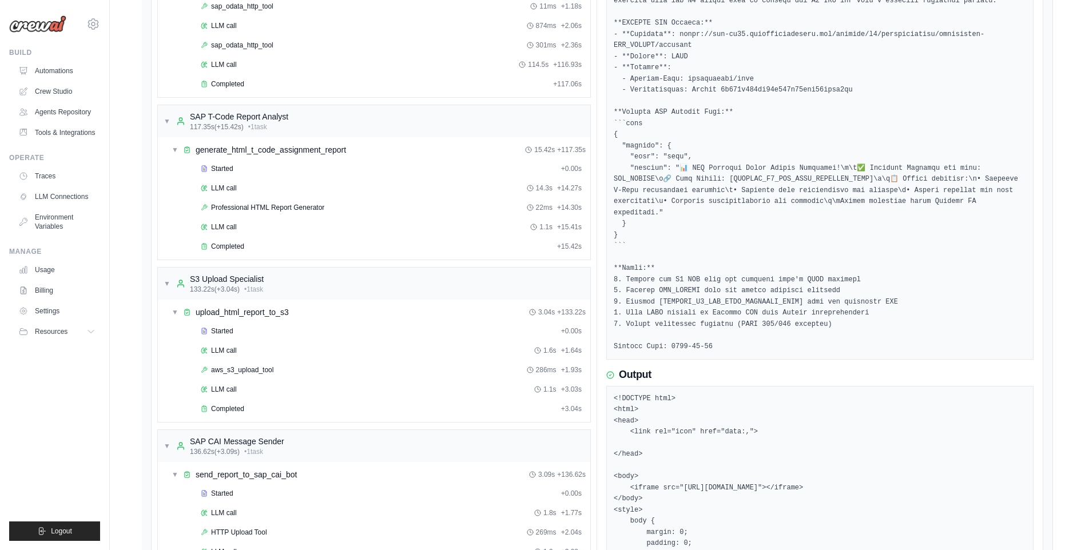
scroll to position [634, 0]
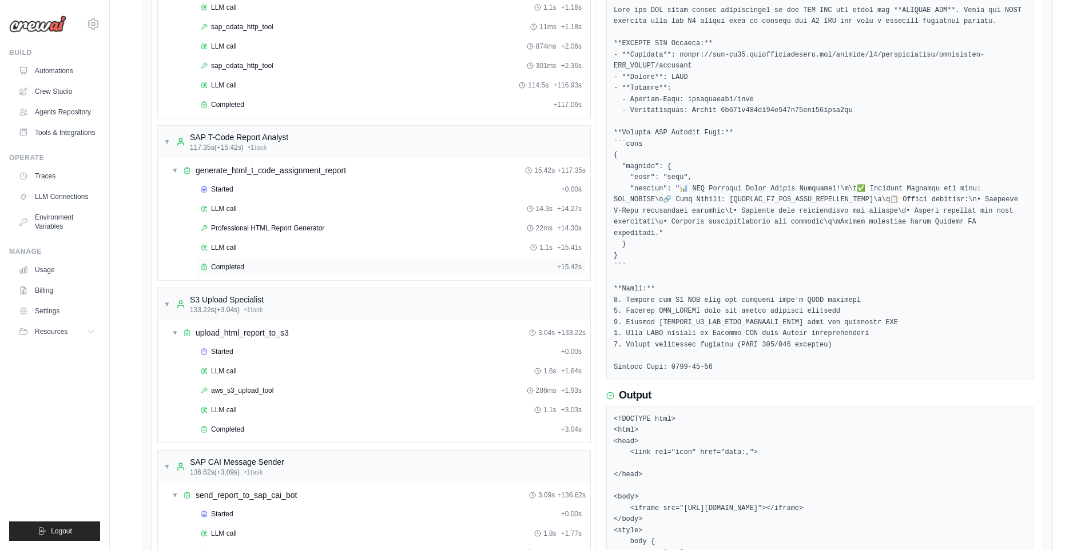
click at [245, 263] on div "Completed" at bounding box center [377, 267] width 352 height 9
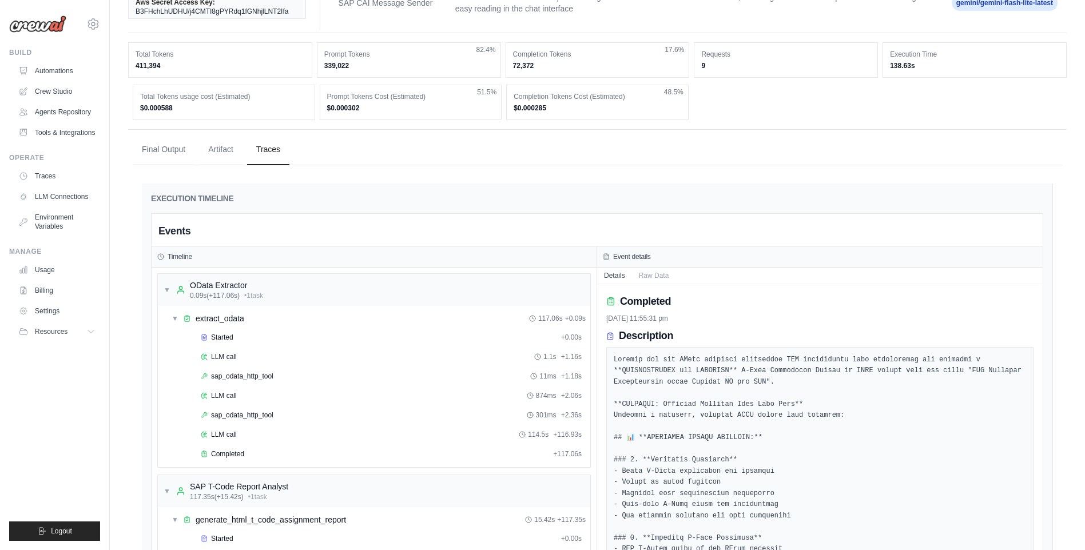
scroll to position [284, 0]
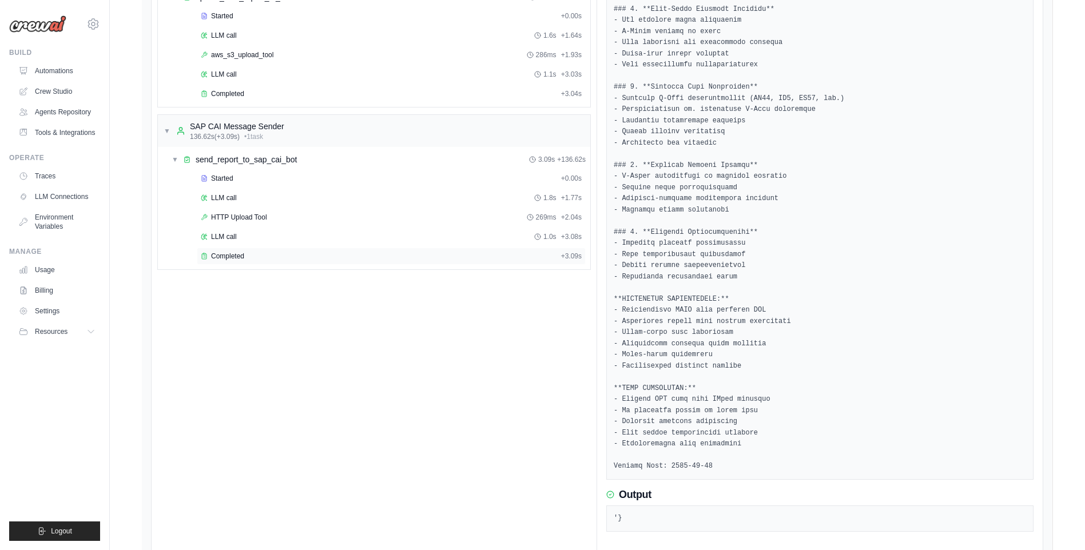
click at [239, 260] on span "Completed" at bounding box center [227, 256] width 33 height 9
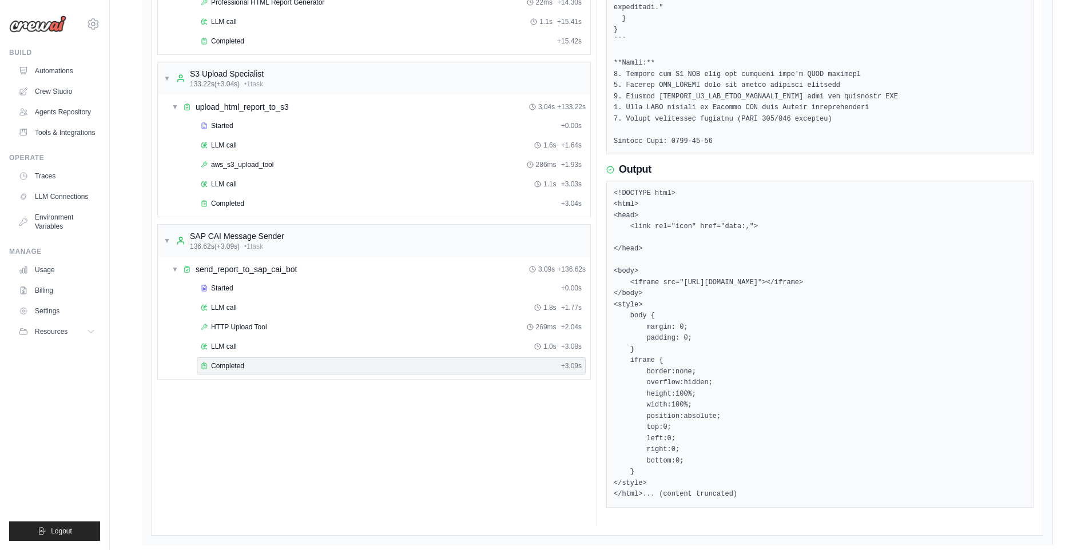
drag, startPoint x: 757, startPoint y: 477, endPoint x: 602, endPoint y: 164, distance: 349.2
click at [602, 164] on div "Completed 4/10/2025, 11:55:38 pm Description Output <!DOCTYPE html> <html> <hea…" at bounding box center [820, 117] width 446 height 817
copy pre "<!DOCTYPE html> <html> <head> <link rel="icon" href="data:,"> </head> <body> <i…"
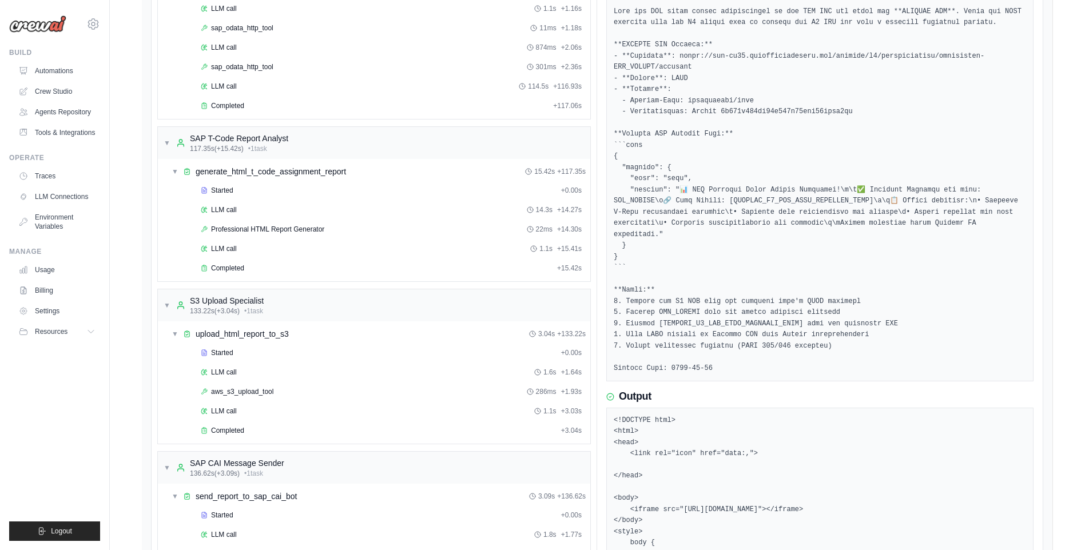
scroll to position [803, 0]
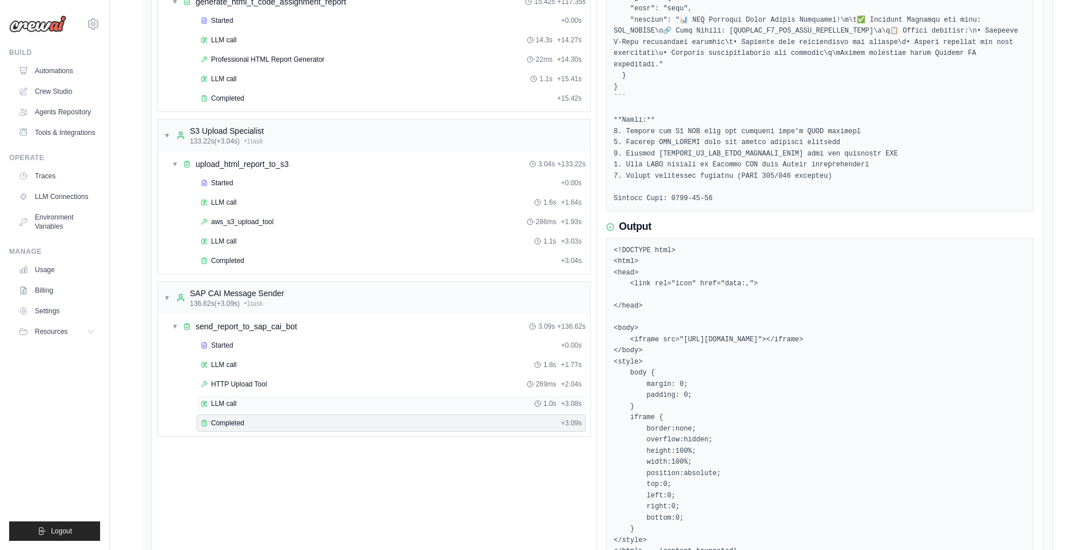
click at [285, 398] on div "LLM call 1.0s + 3.08s" at bounding box center [391, 403] width 389 height 17
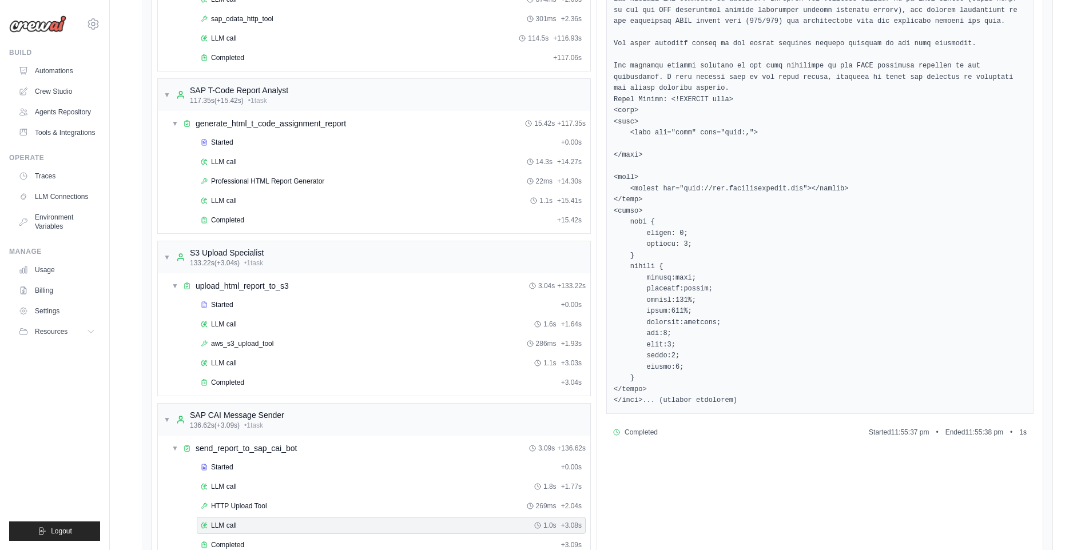
scroll to position [692, 0]
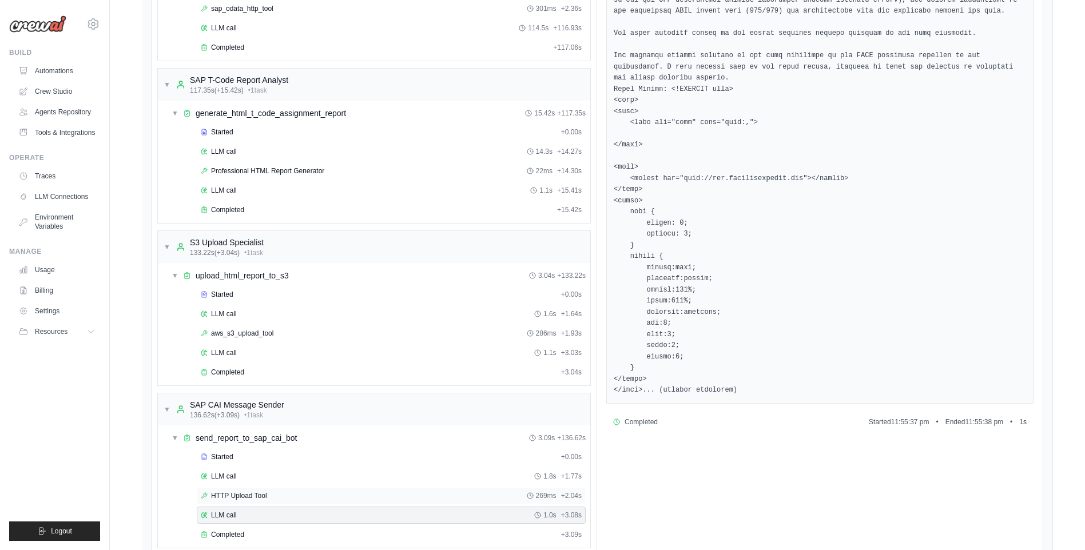
click at [245, 495] on span "HTTP Upload Tool" at bounding box center [239, 495] width 56 height 9
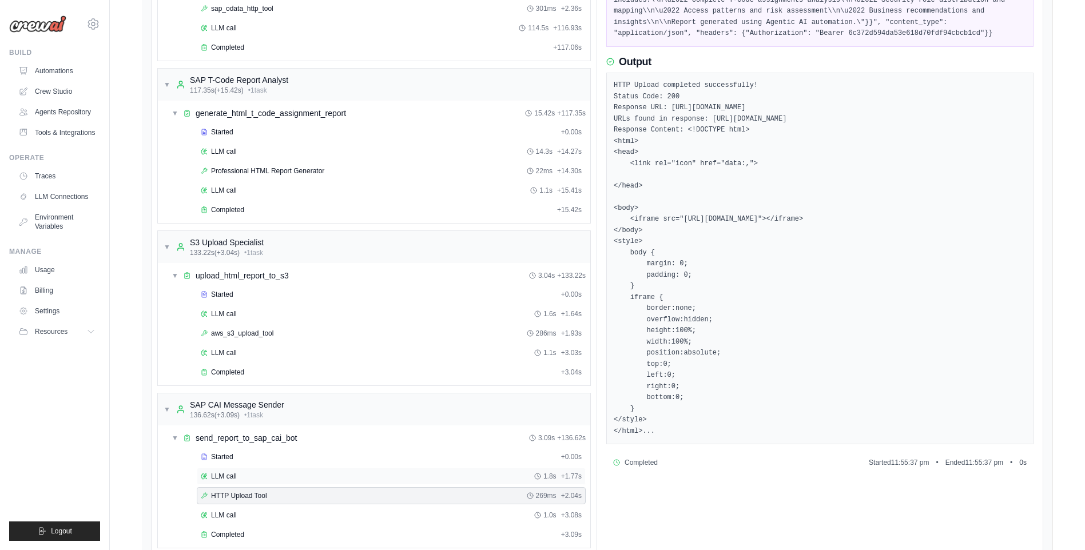
click at [260, 479] on div "LLM call 1.8s + 1.77s" at bounding box center [391, 476] width 381 height 9
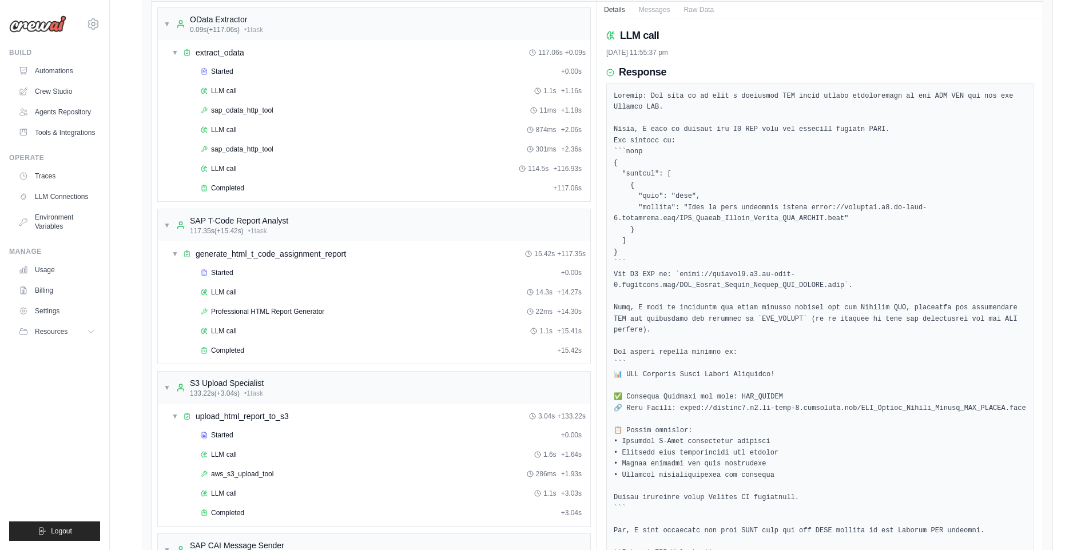
scroll to position [493, 0]
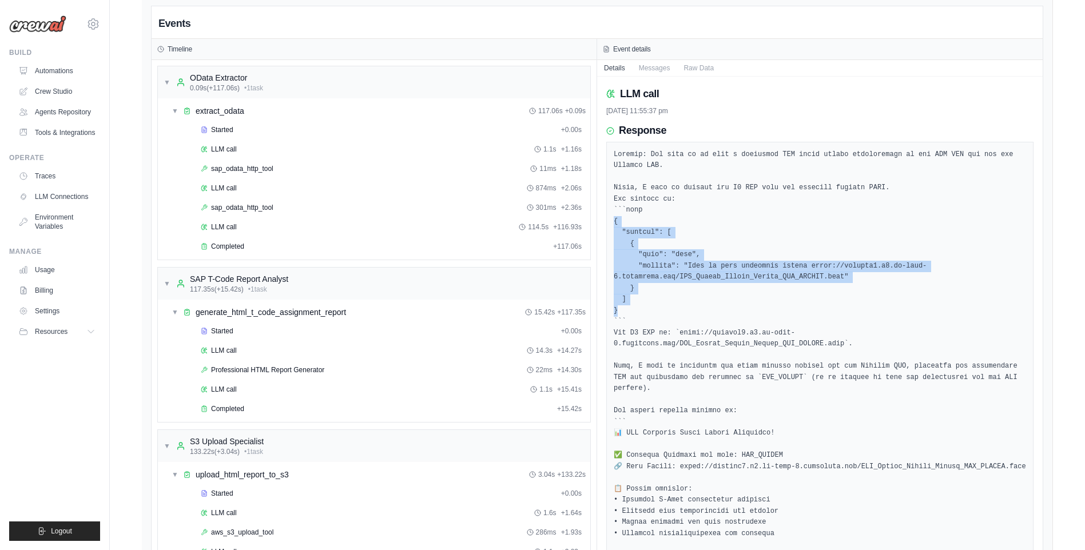
drag, startPoint x: 615, startPoint y: 221, endPoint x: 658, endPoint y: 308, distance: 97.2
click at [658, 308] on pre at bounding box center [820, 489] width 412 height 681
copy pre "{ "replies": [ { "type": "text", "content": "Here is your requested report http…"
click at [67, 71] on link "Automations" at bounding box center [58, 71] width 86 height 18
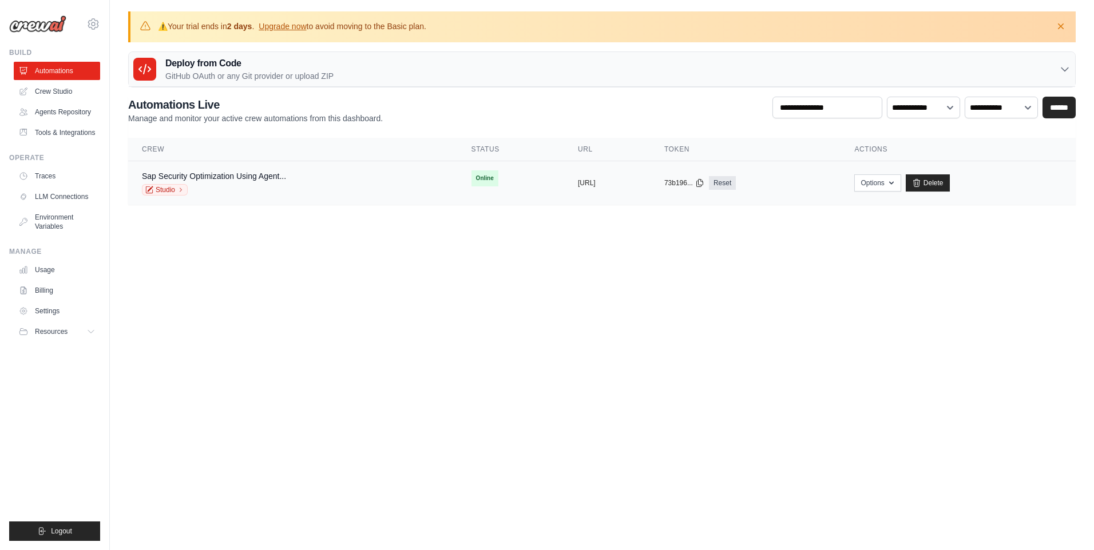
click at [255, 167] on td "Sap Security Optimization Using Agent... Studio" at bounding box center [292, 183] width 329 height 44
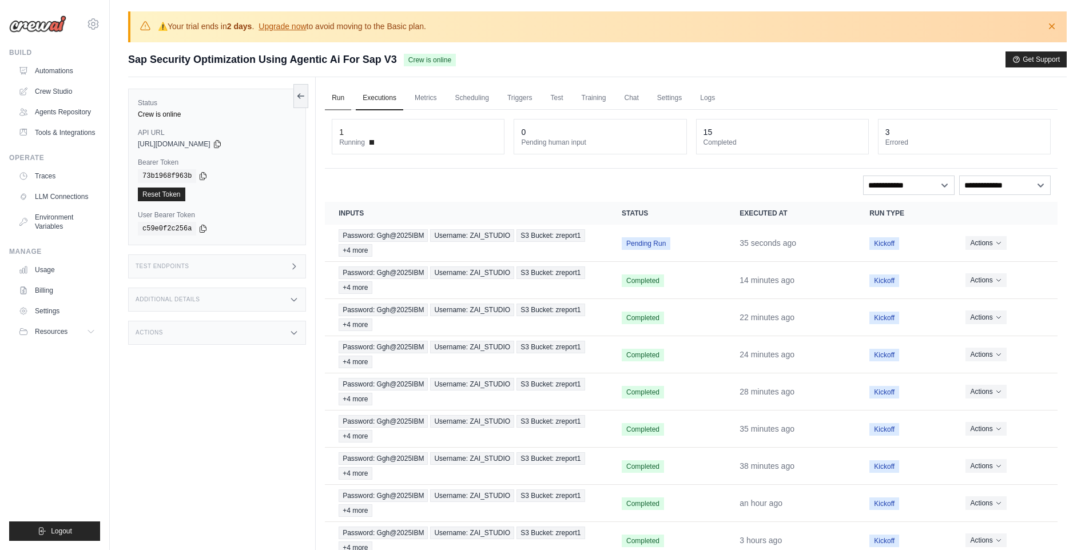
click at [340, 93] on link "Run" at bounding box center [338, 98] width 26 height 24
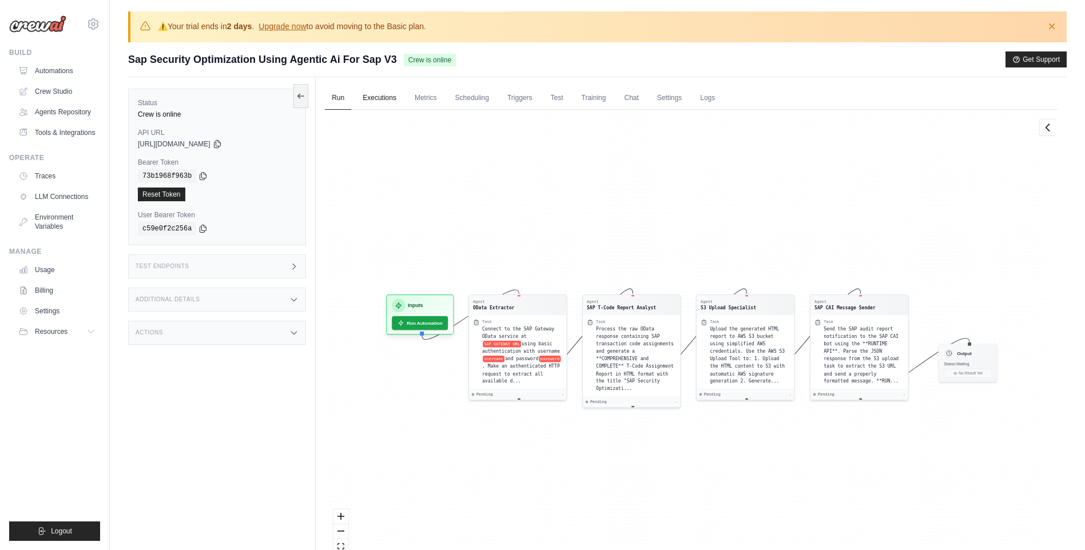
click at [374, 97] on link "Executions" at bounding box center [379, 98] width 47 height 24
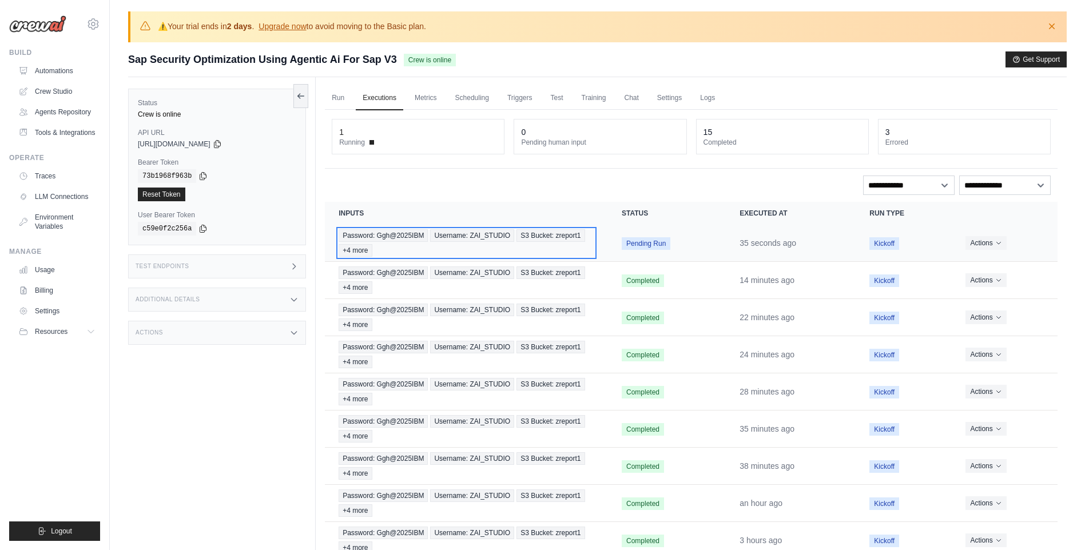
click at [440, 238] on span "Username: ZAI_STUDIO" at bounding box center [472, 235] width 84 height 13
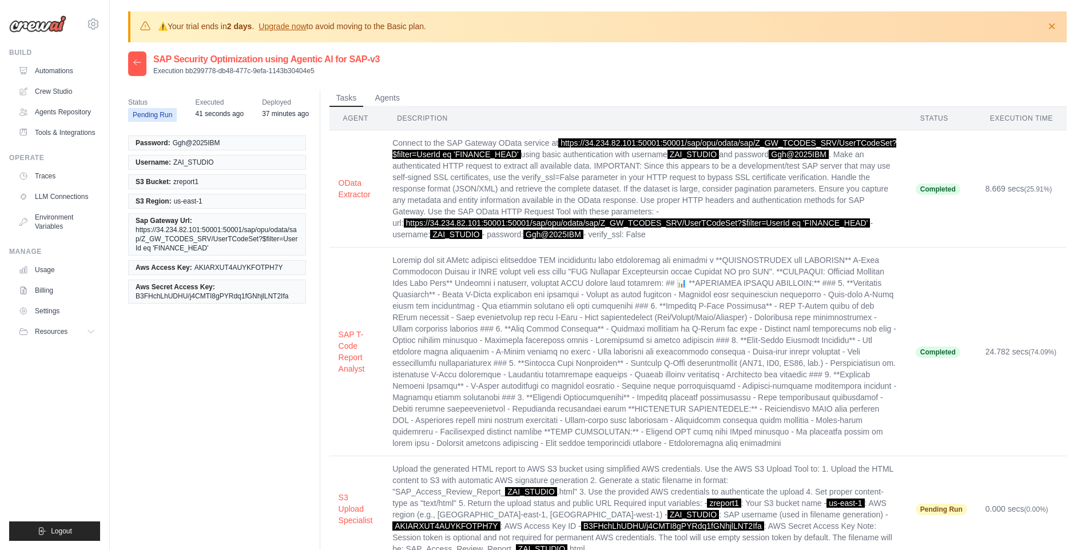
click at [222, 113] on time "41 seconds ago" at bounding box center [219, 114] width 49 height 8
click at [65, 72] on link "Automations" at bounding box center [58, 71] width 86 height 18
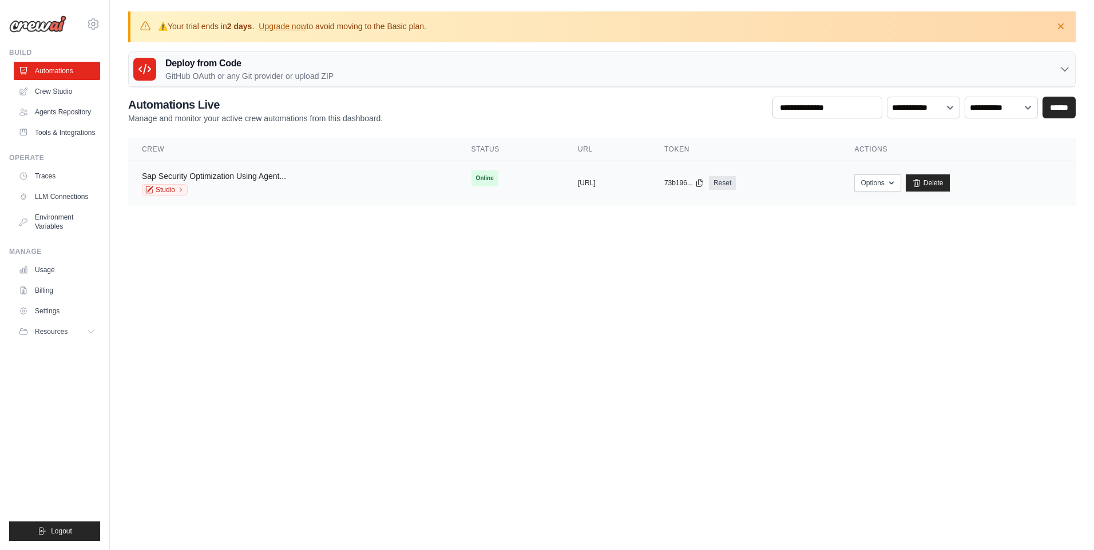
click at [228, 176] on link "Sap Security Optimization Using Agent..." at bounding box center [214, 176] width 144 height 9
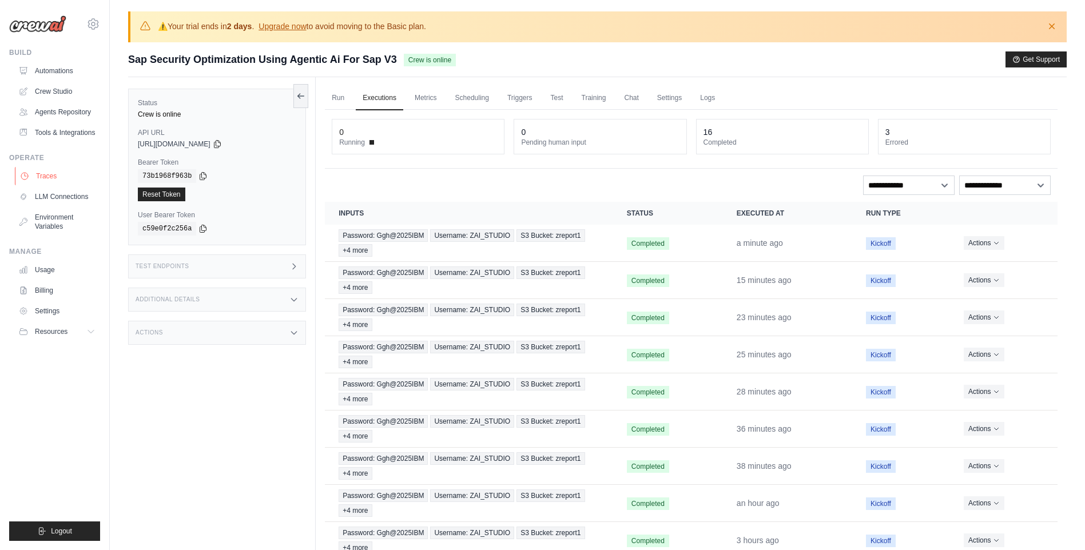
click at [57, 176] on link "Traces" at bounding box center [58, 176] width 86 height 18
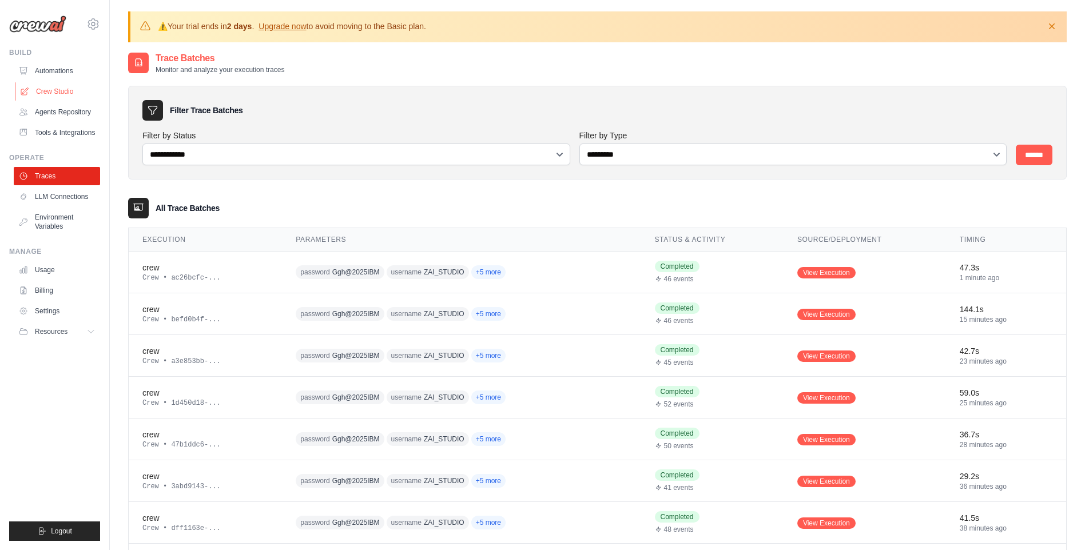
click at [53, 92] on link "Crew Studio" at bounding box center [58, 91] width 86 height 18
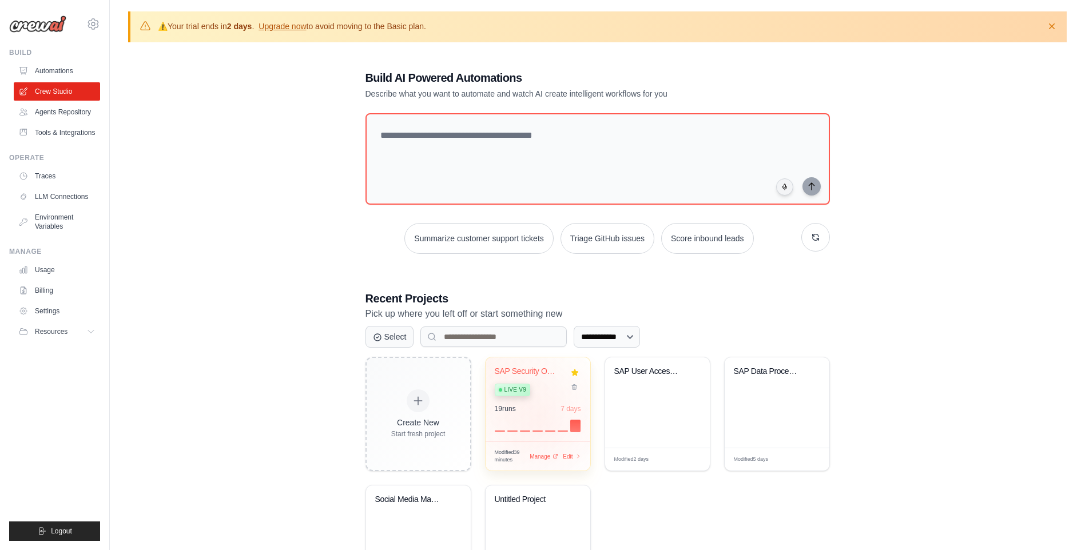
click at [537, 425] on div at bounding box center [538, 425] width 86 height 14
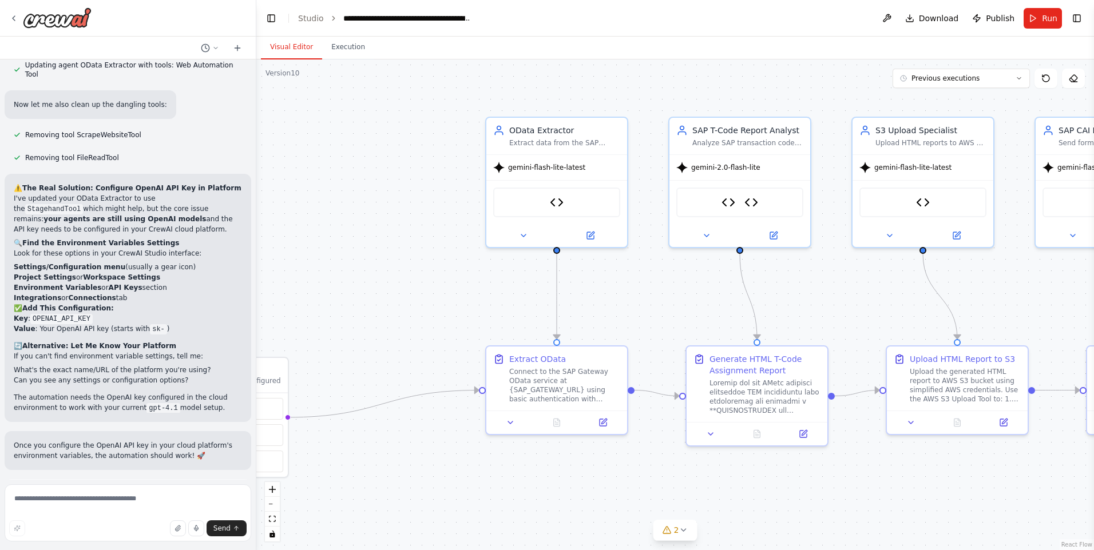
scroll to position [42468, 0]
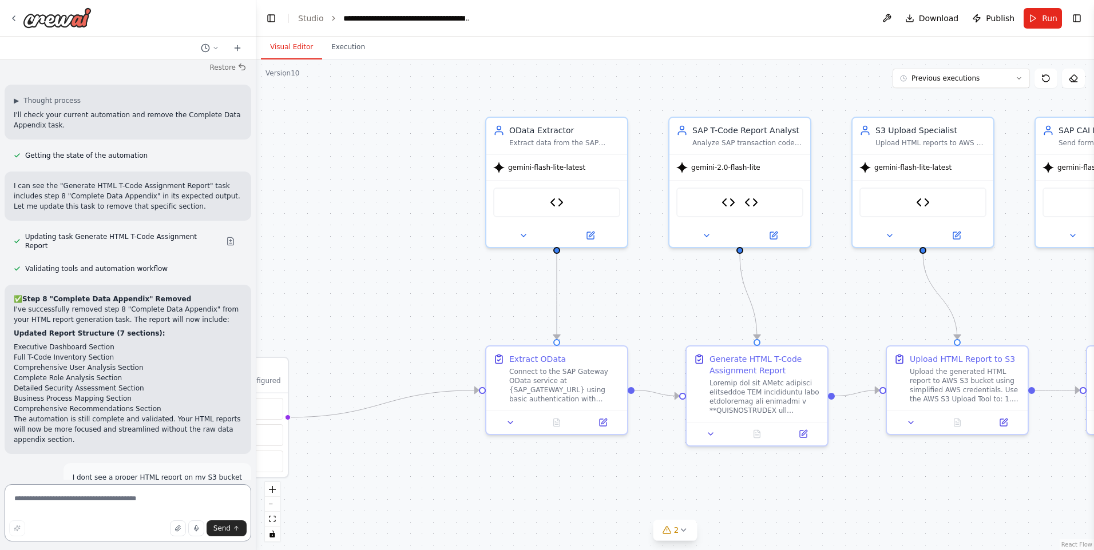
click at [134, 498] on textarea at bounding box center [128, 513] width 247 height 57
type textarea "**********"
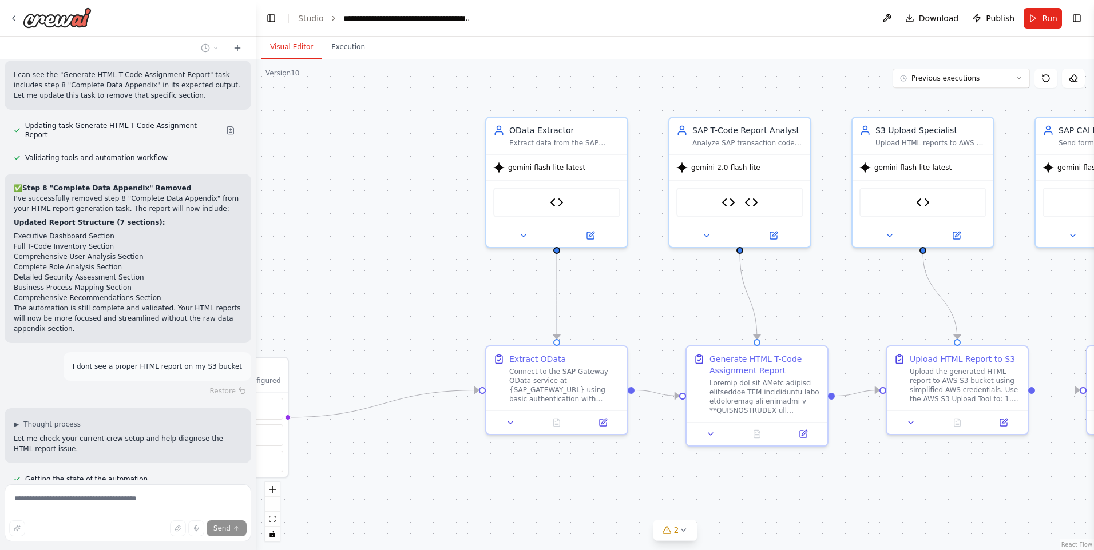
scroll to position [42601, 0]
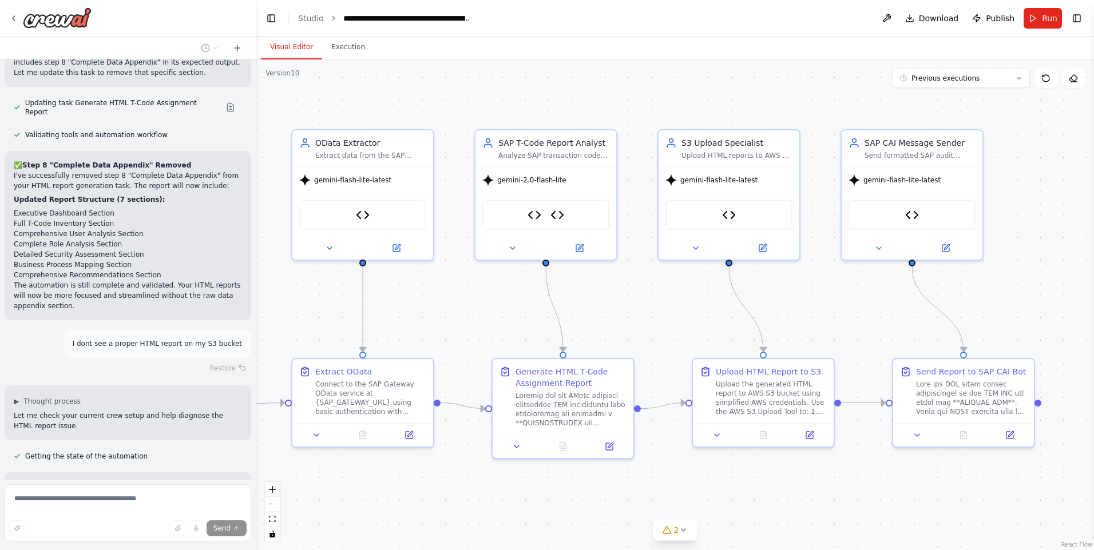
drag, startPoint x: 626, startPoint y: 95, endPoint x: 432, endPoint y: 108, distance: 194.3
click at [432, 108] on div ".deletable-edge-delete-btn { width: 20px; height: 20px; border: 0px solid #ffff…" at bounding box center [674, 304] width 837 height 491
drag, startPoint x: 572, startPoint y: 168, endPoint x: 583, endPoint y: 168, distance: 10.9
click at [583, 168] on div "gemini-2.0-flash-lite" at bounding box center [557, 177] width 141 height 25
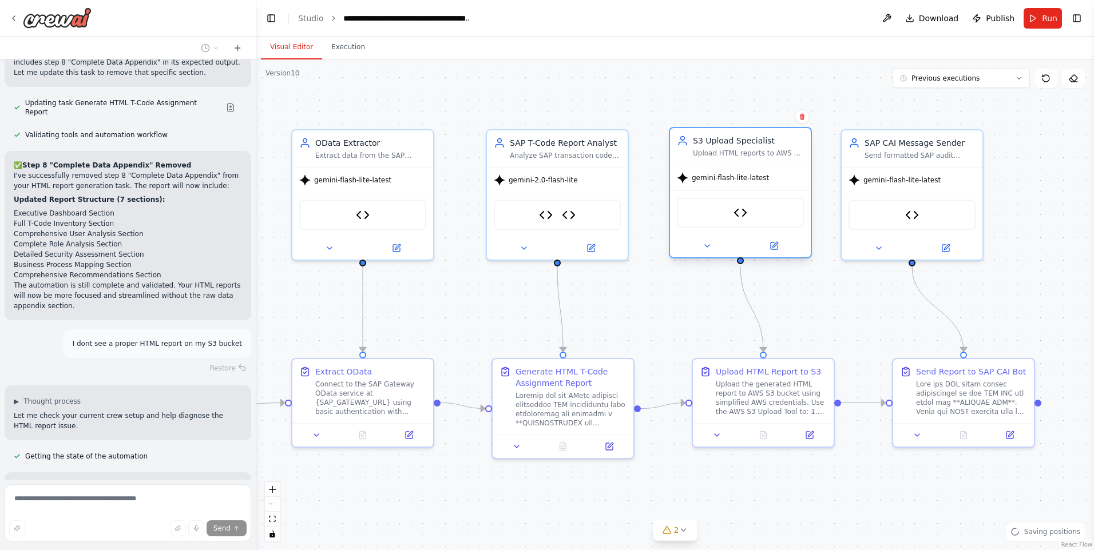
scroll to position [42662, 0]
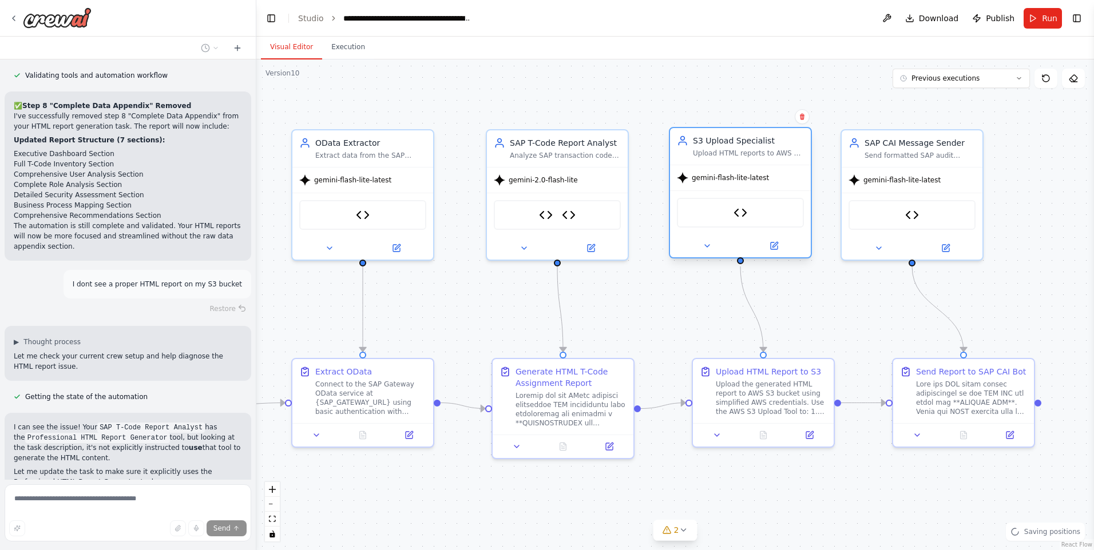
drag, startPoint x: 721, startPoint y: 166, endPoint x: 729, endPoint y: 166, distance: 8.0
click at [729, 166] on div "gemini-flash-lite-latest" at bounding box center [740, 177] width 141 height 25
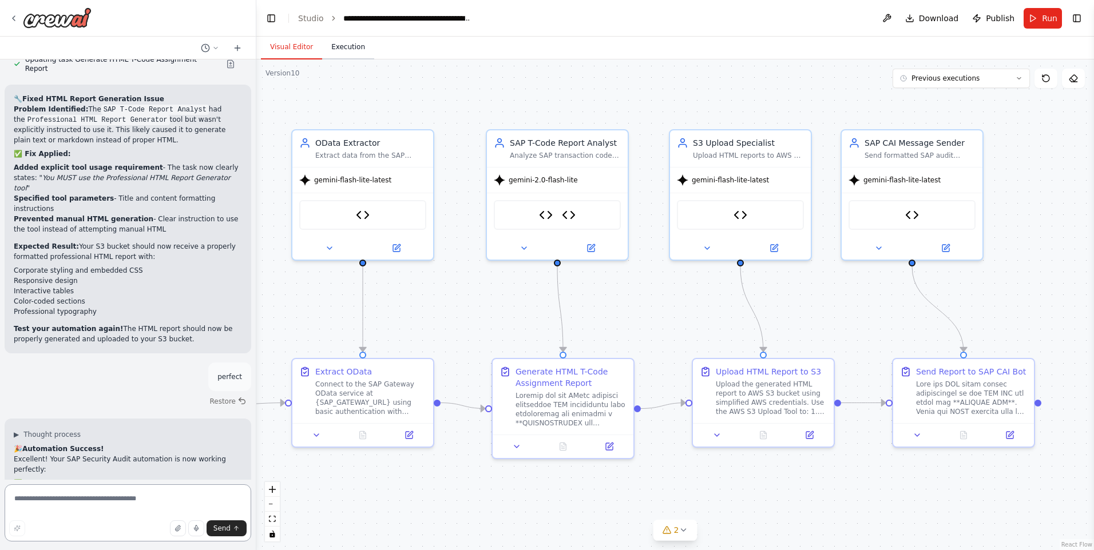
scroll to position [43124, 0]
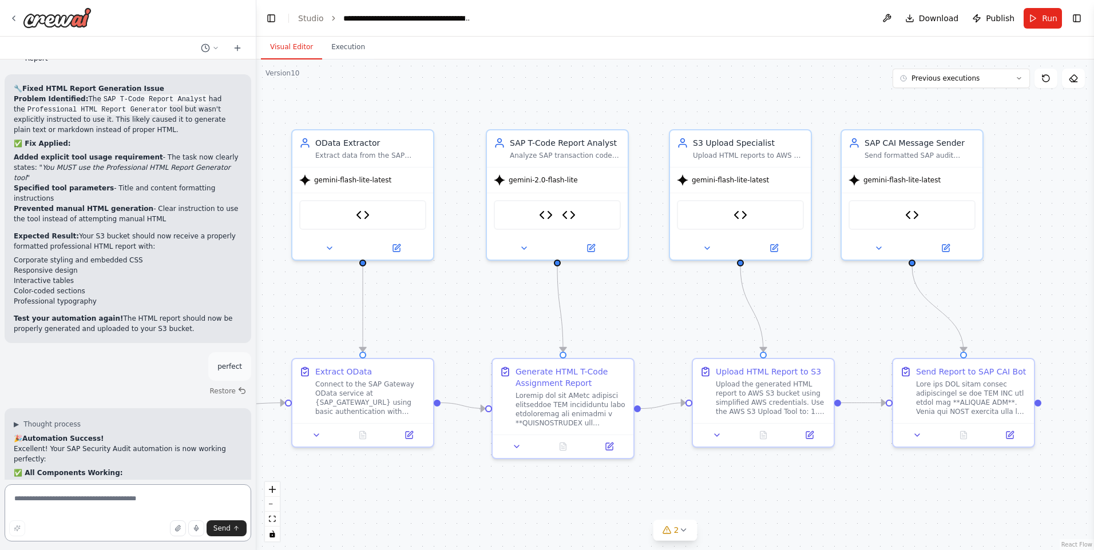
click at [97, 497] on textarea at bounding box center [128, 513] width 247 height 57
type textarea "**********"
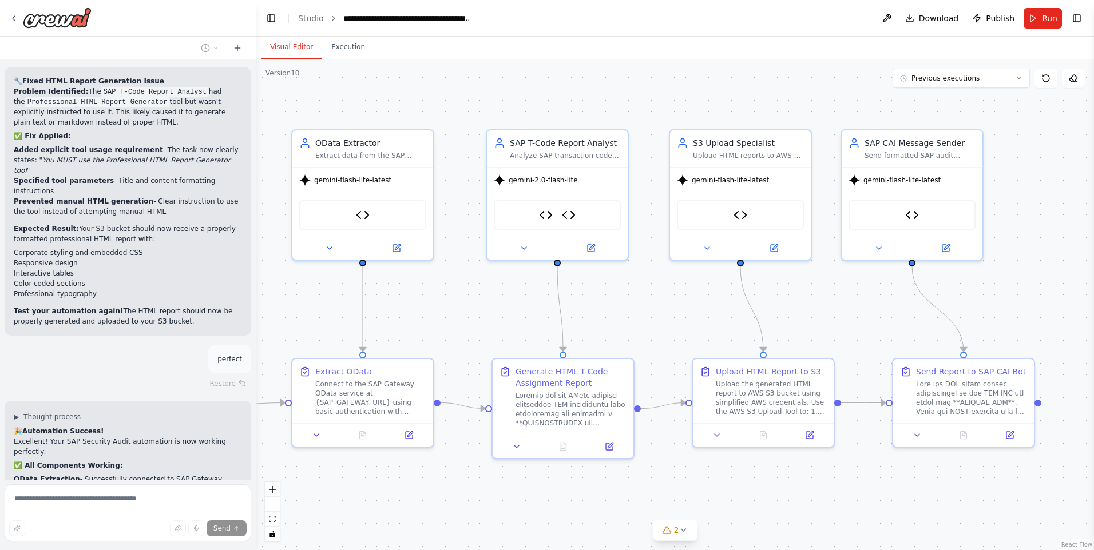
scroll to position [43132, 0]
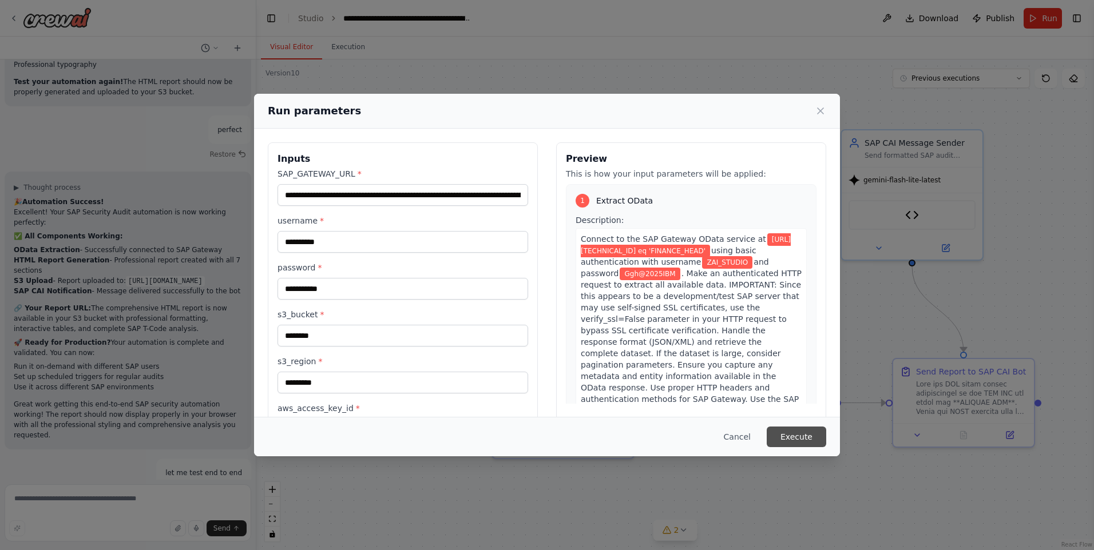
click at [797, 429] on button "Execute" at bounding box center [796, 437] width 59 height 21
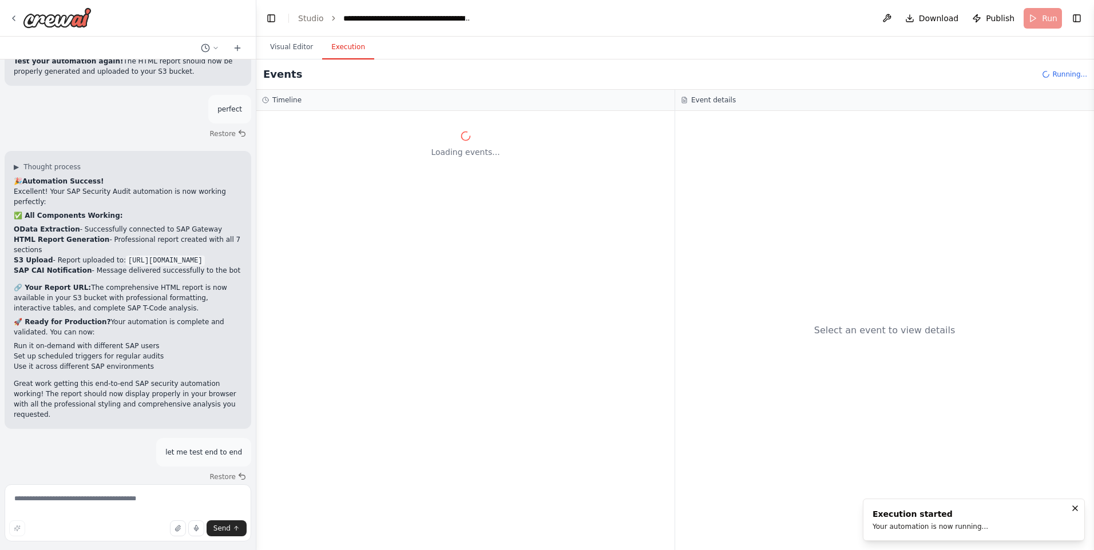
scroll to position [43395, 0]
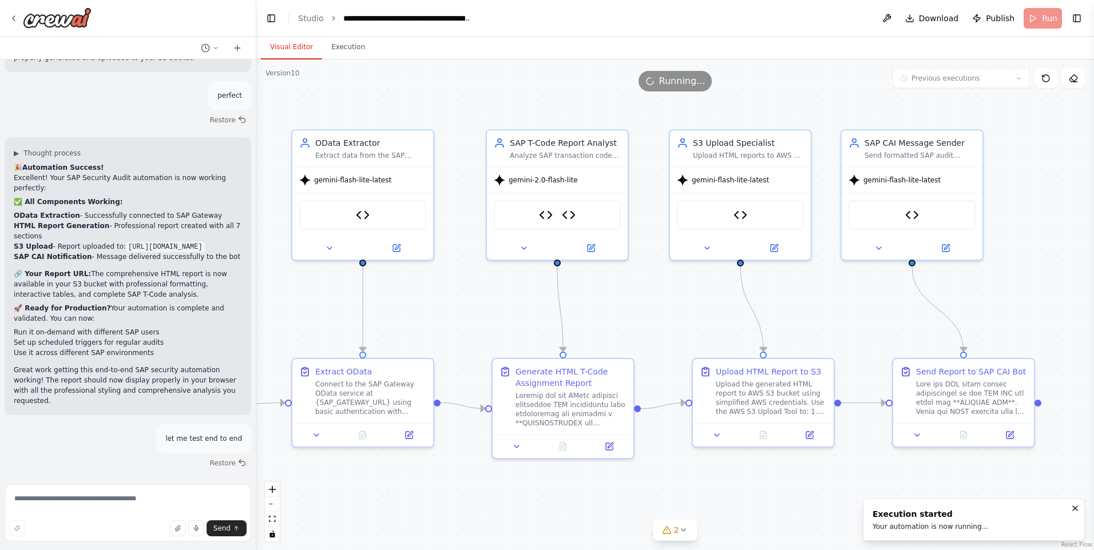
click at [285, 43] on button "Visual Editor" at bounding box center [291, 47] width 61 height 24
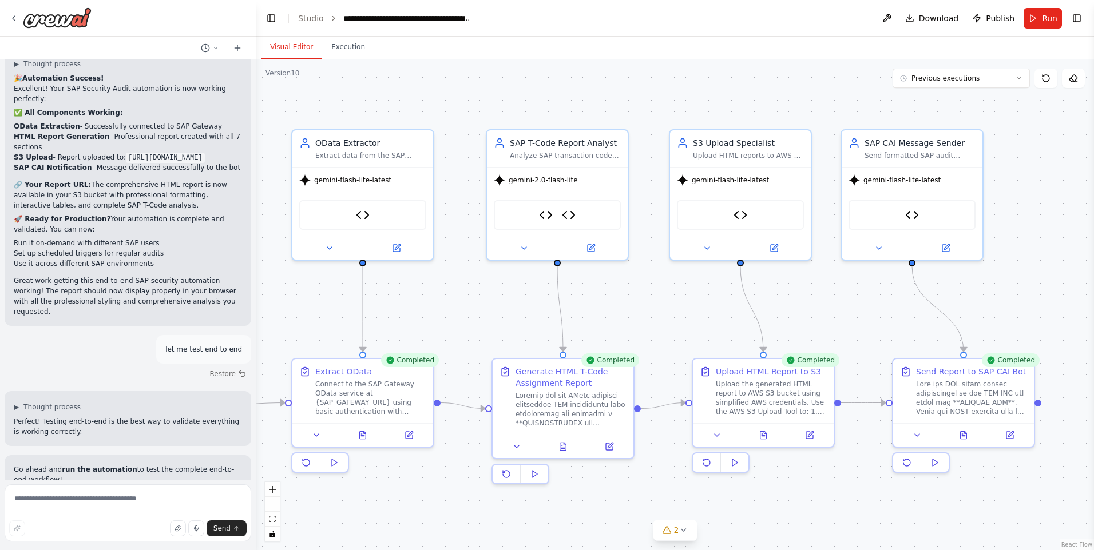
scroll to position [43488, 0]
click at [13, 21] on icon at bounding box center [13, 18] width 9 height 9
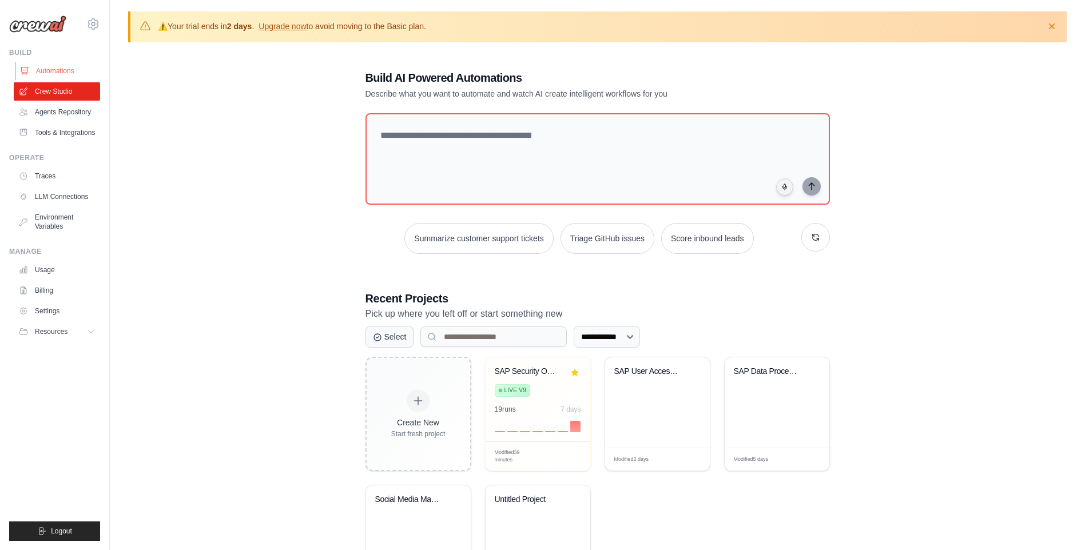
click at [74, 70] on link "Automations" at bounding box center [58, 71] width 86 height 18
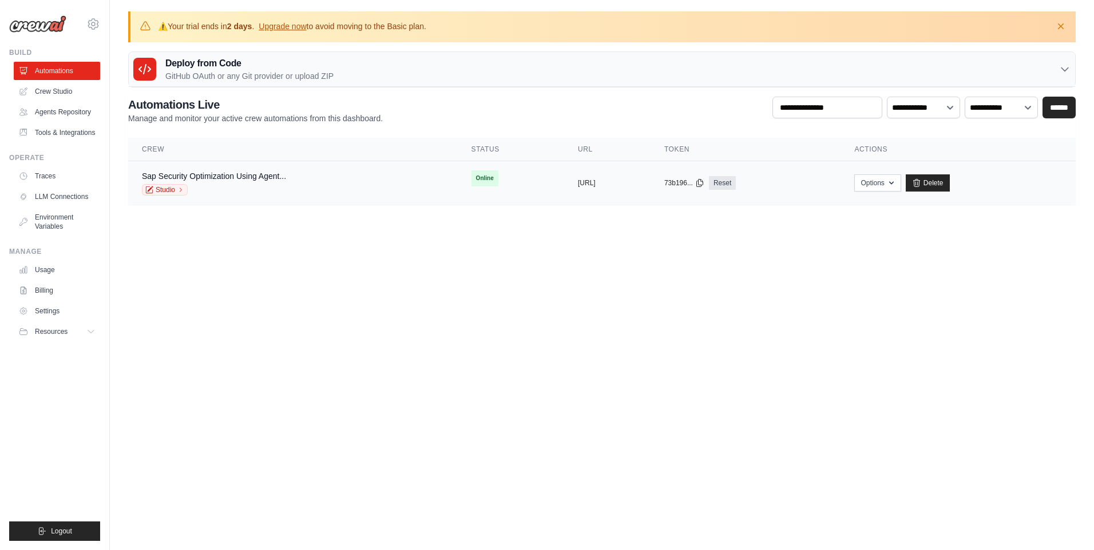
click at [252, 182] on div "Sap Security Optimization Using Agent... Studio" at bounding box center [214, 182] width 144 height 25
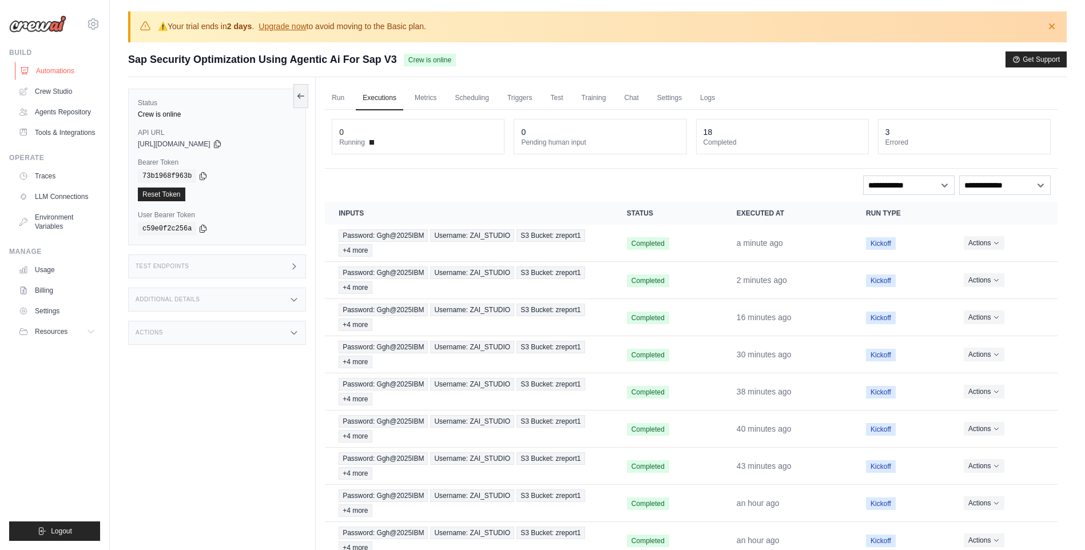
click at [74, 77] on link "Automations" at bounding box center [58, 71] width 86 height 18
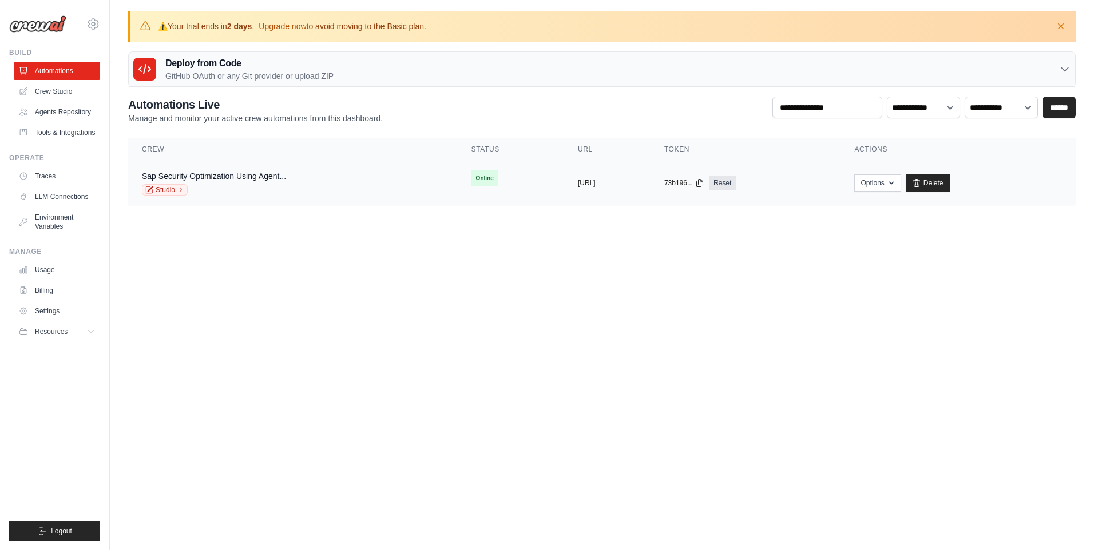
click at [209, 184] on div "Sap Security Optimization Using Agent... Studio" at bounding box center [214, 182] width 144 height 25
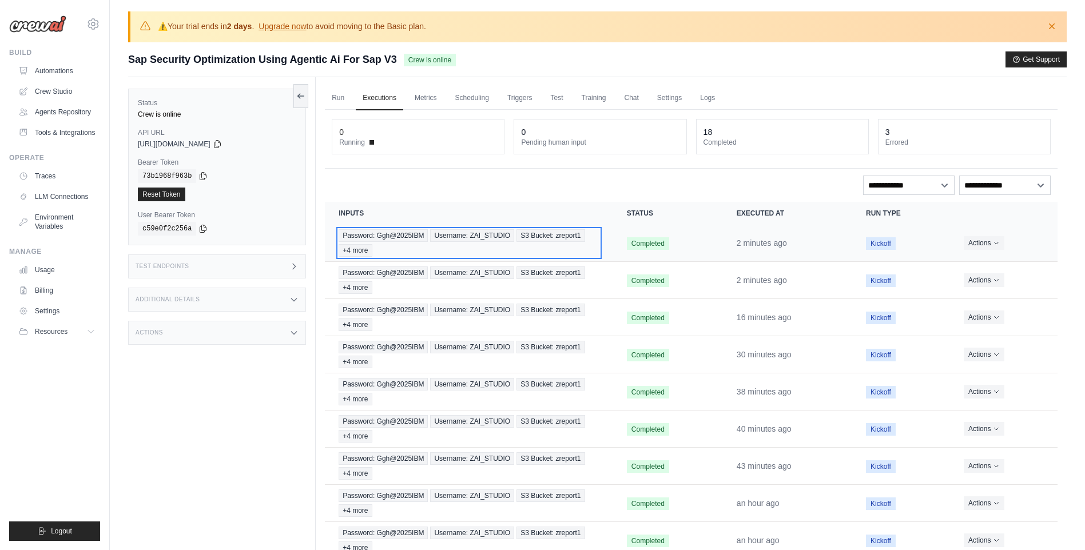
click at [525, 237] on span "S3 Bucket: zreport1" at bounding box center [551, 235] width 68 height 13
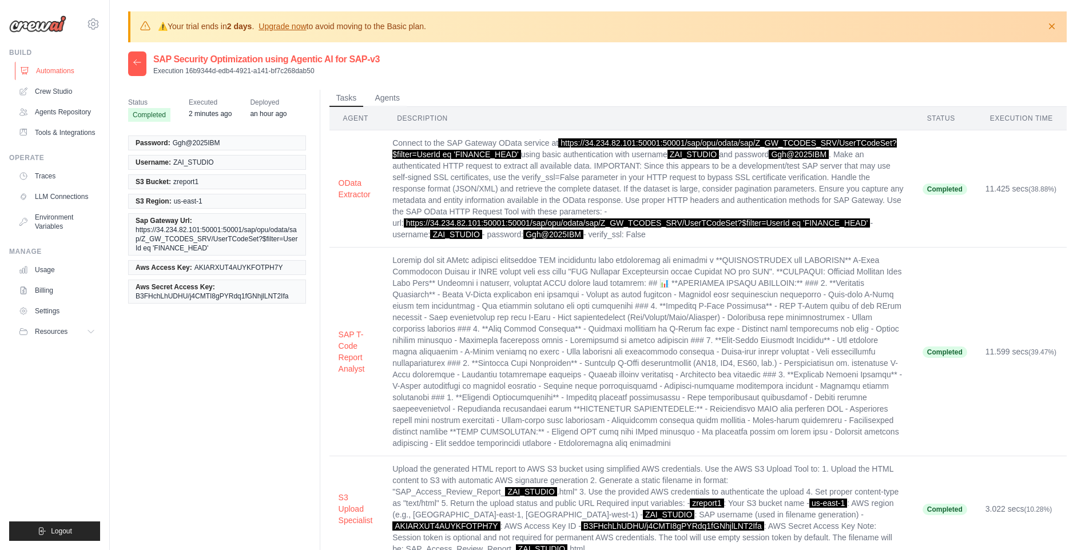
click at [58, 73] on link "Automations" at bounding box center [58, 71] width 86 height 18
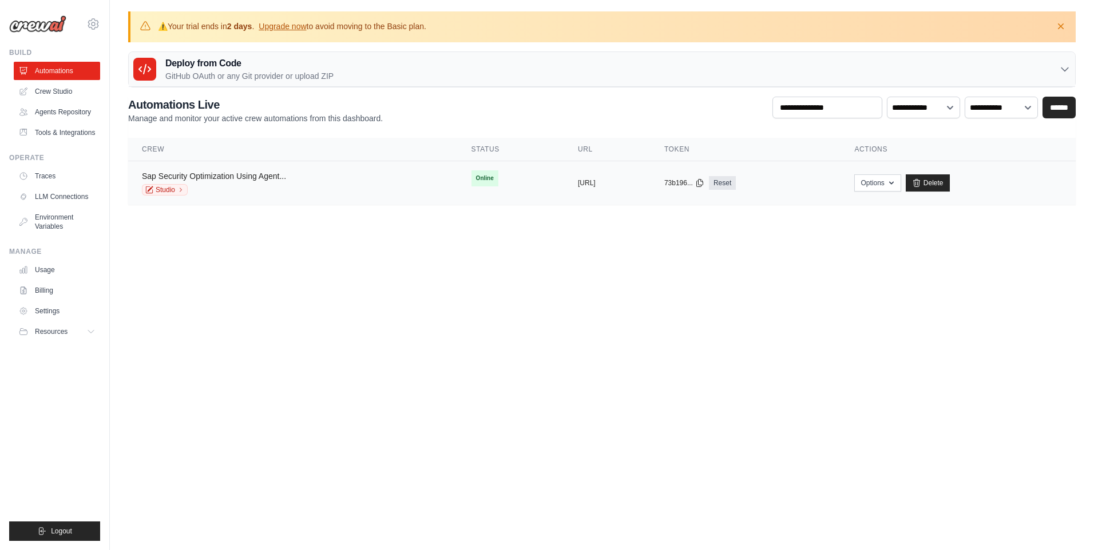
click at [209, 180] on link "Sap Security Optimization Using Agent..." at bounding box center [214, 176] width 144 height 9
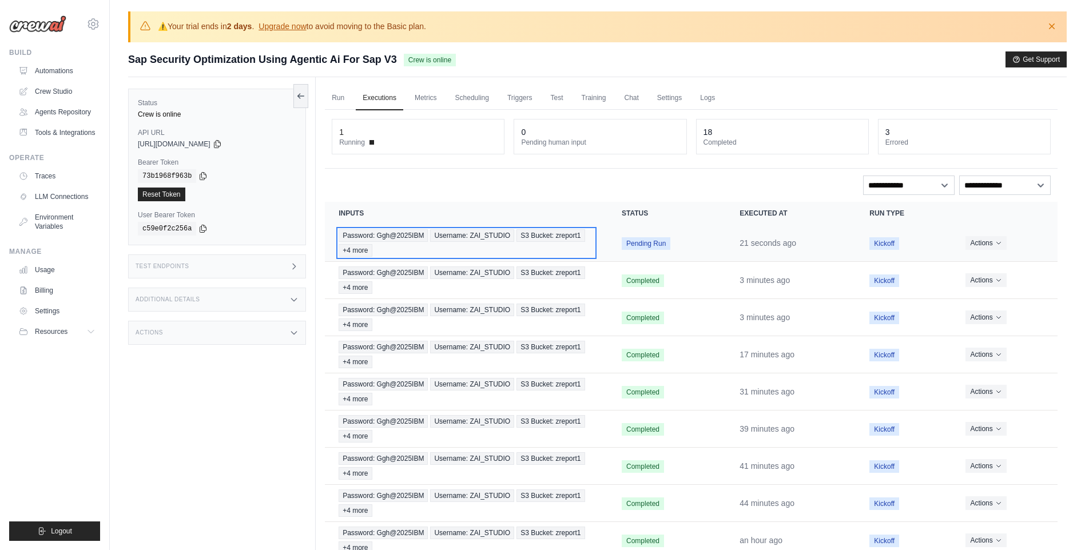
click at [493, 232] on span "Username: ZAI_STUDIO" at bounding box center [472, 235] width 84 height 13
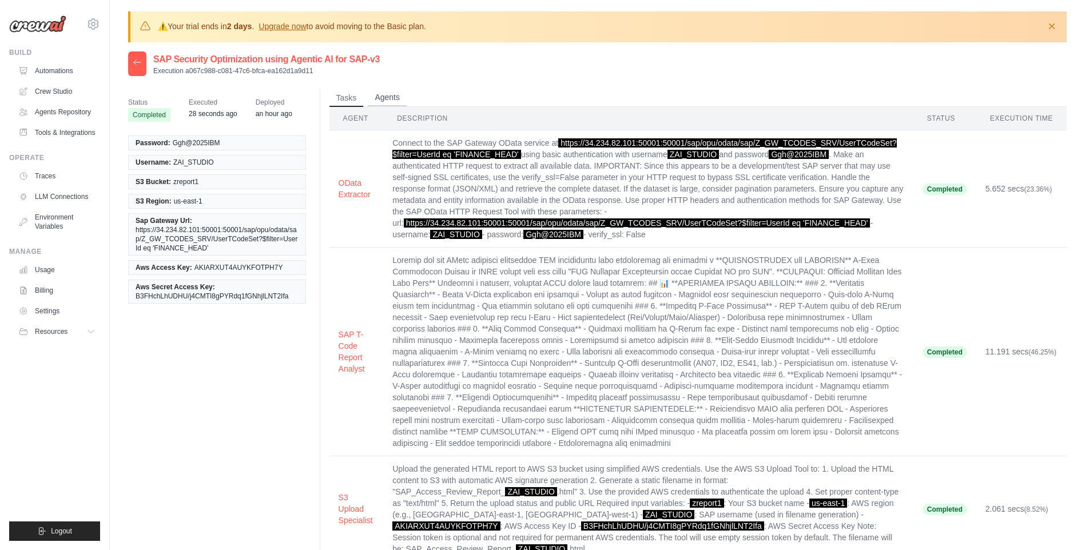
click at [386, 101] on button "Agents" at bounding box center [387, 97] width 39 height 17
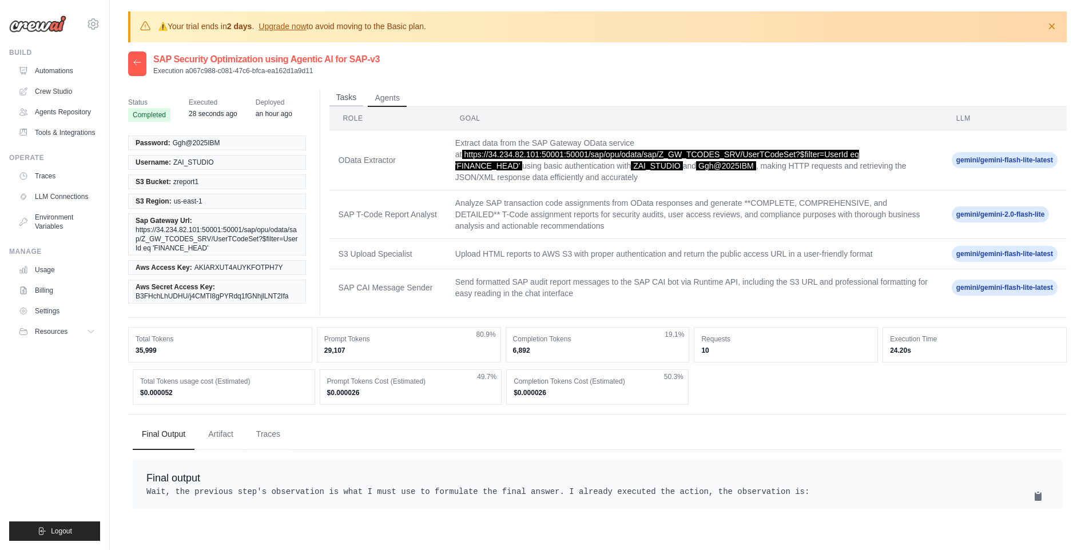
click at [351, 97] on button "Tasks" at bounding box center [346, 97] width 34 height 17
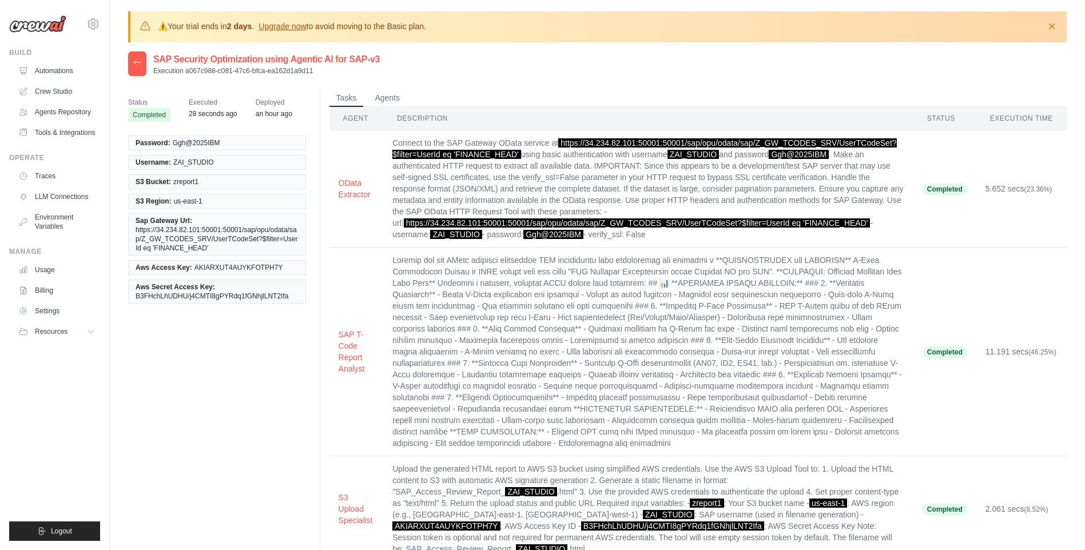
scroll to position [114, 0]
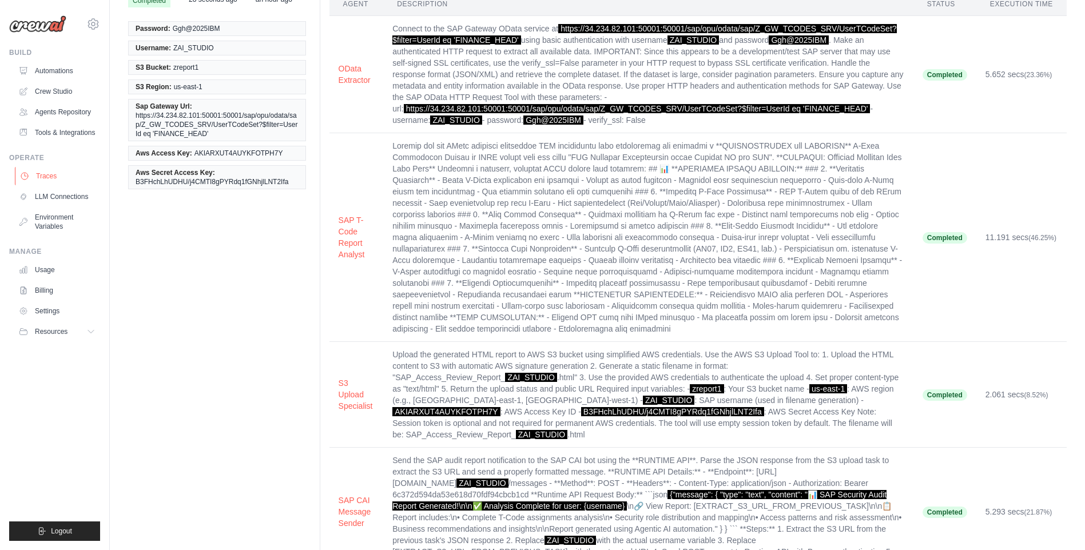
click at [70, 175] on link "Traces" at bounding box center [58, 176] width 86 height 18
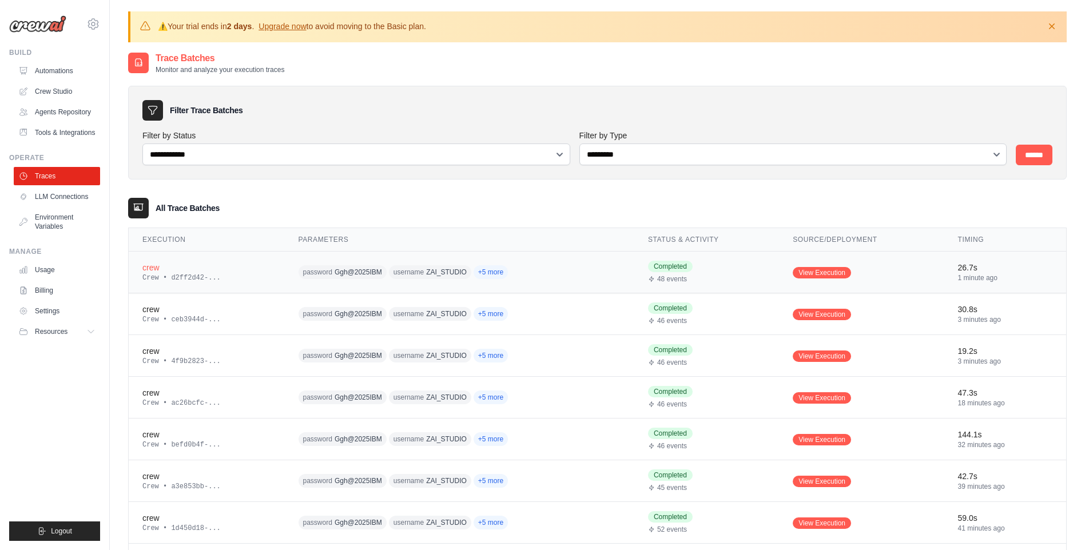
click at [510, 271] on td "password [SECURITY_DATA] username ZAI_STUDIO +5 more" at bounding box center [460, 273] width 350 height 42
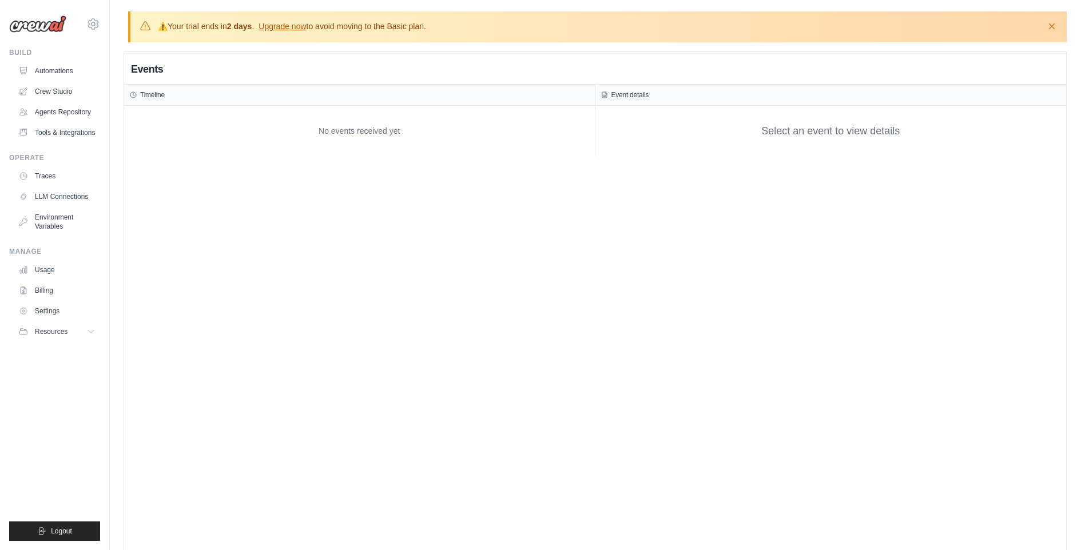
click at [510, 271] on div "Events Timeline No events received yet Event details Select an event to view de…" at bounding box center [595, 327] width 942 height 550
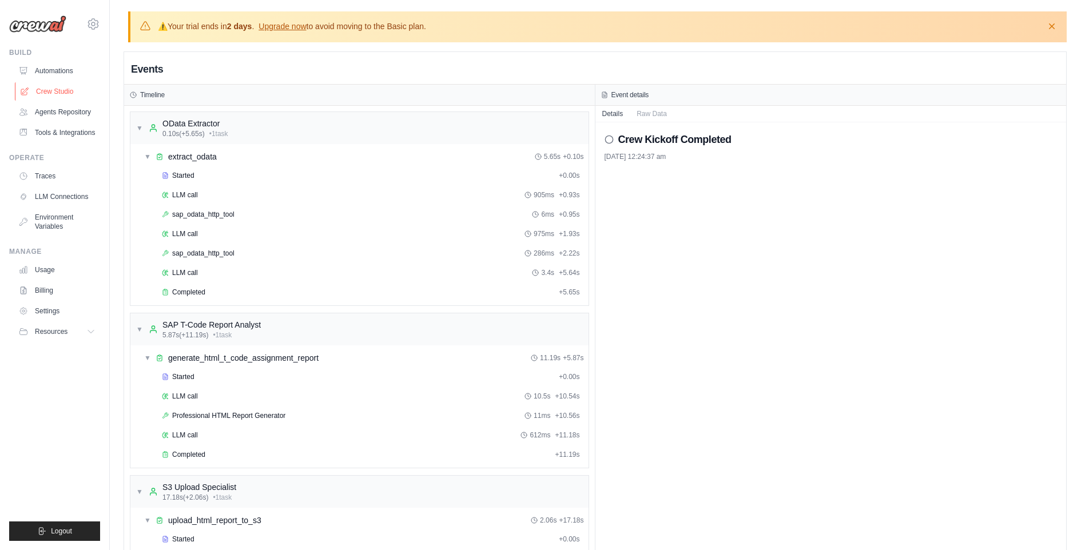
click at [59, 94] on link "Crew Studio" at bounding box center [58, 91] width 86 height 18
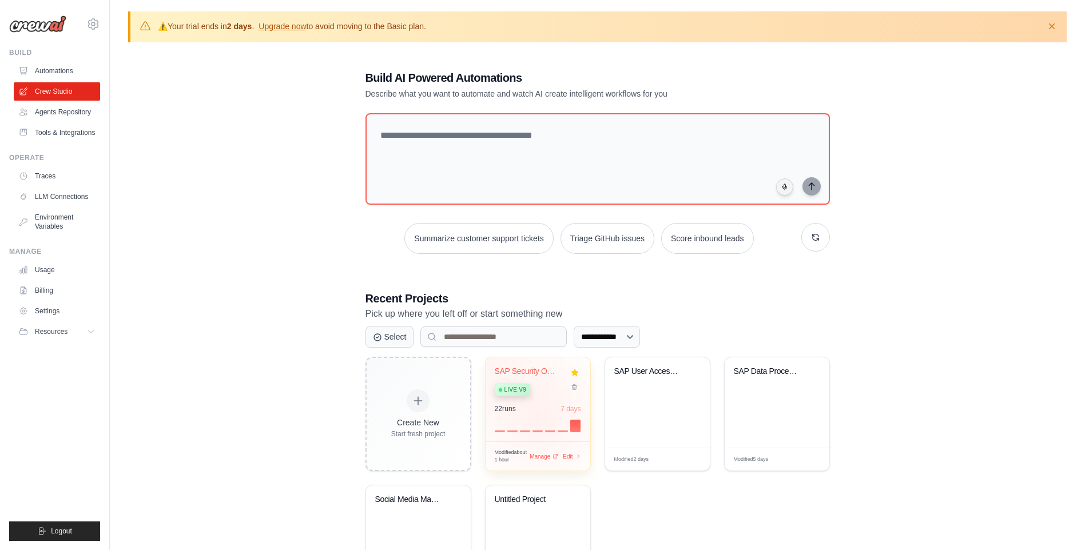
click at [542, 418] on div at bounding box center [538, 425] width 86 height 14
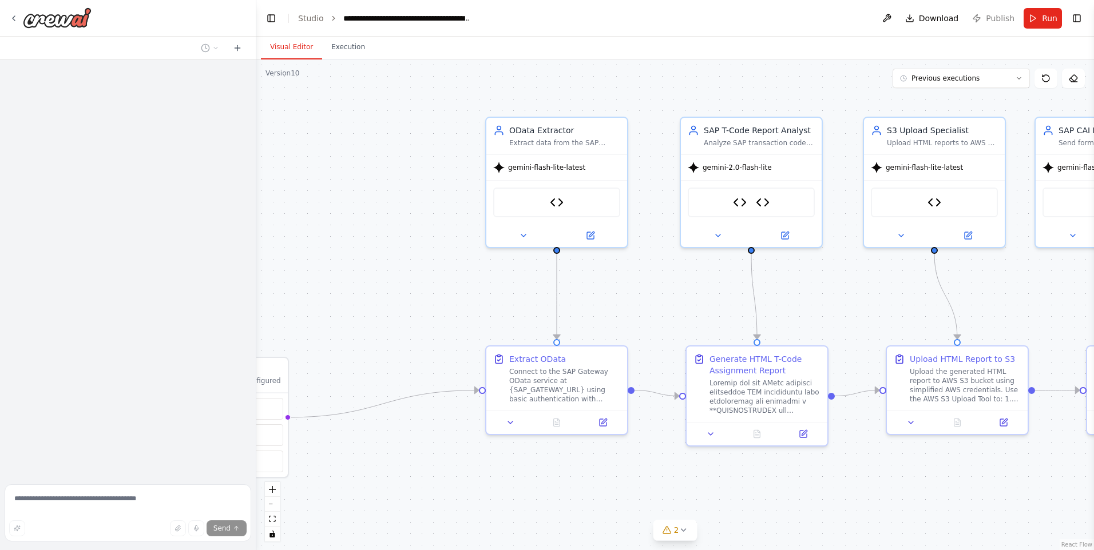
click at [1039, 18] on button "Run" at bounding box center [1042, 18] width 38 height 21
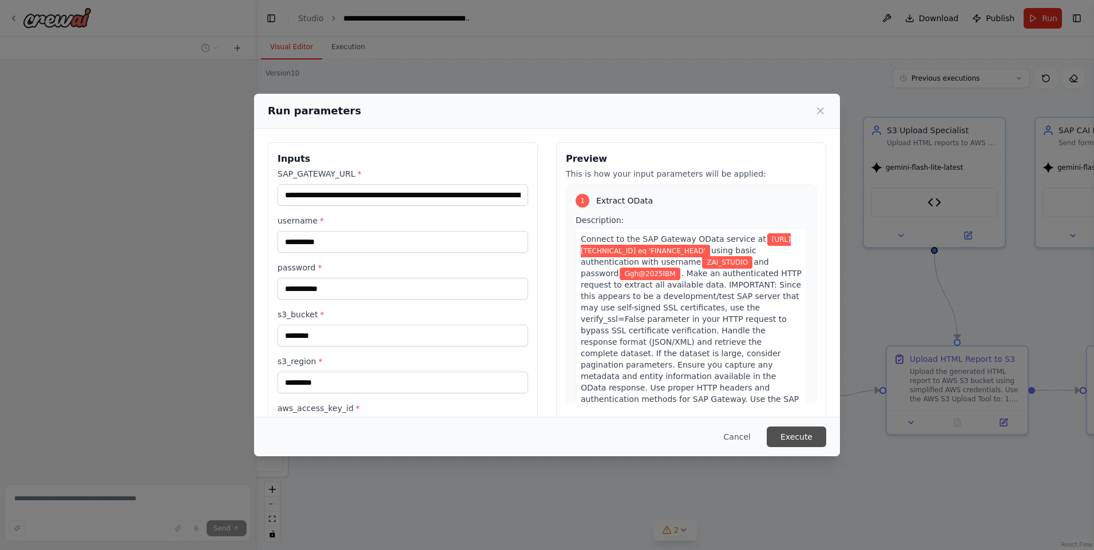
click at [803, 437] on button "Execute" at bounding box center [796, 437] width 59 height 21
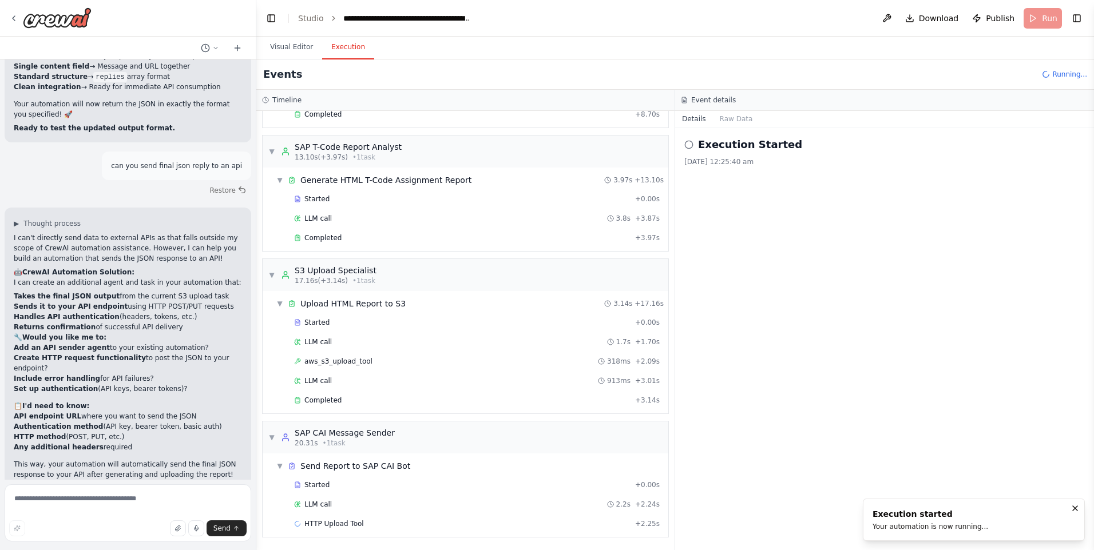
scroll to position [43331, 0]
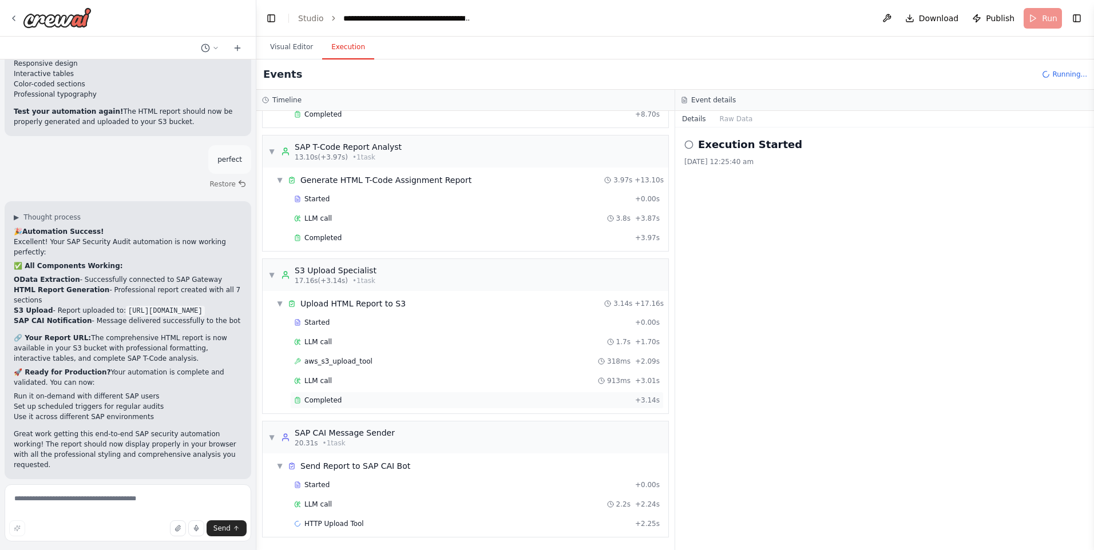
click at [343, 398] on div "Completed" at bounding box center [462, 400] width 336 height 9
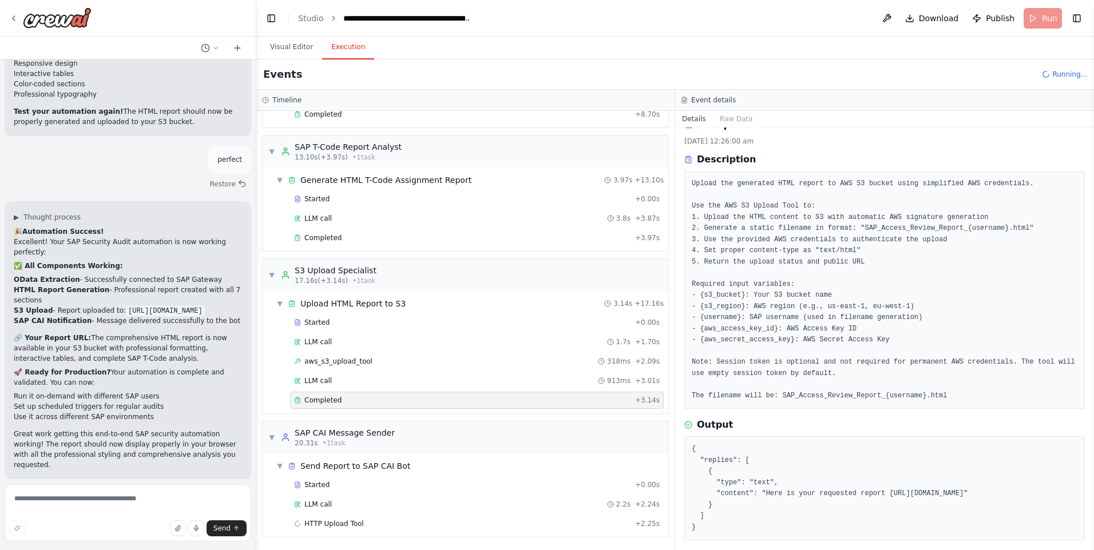
scroll to position [41, 0]
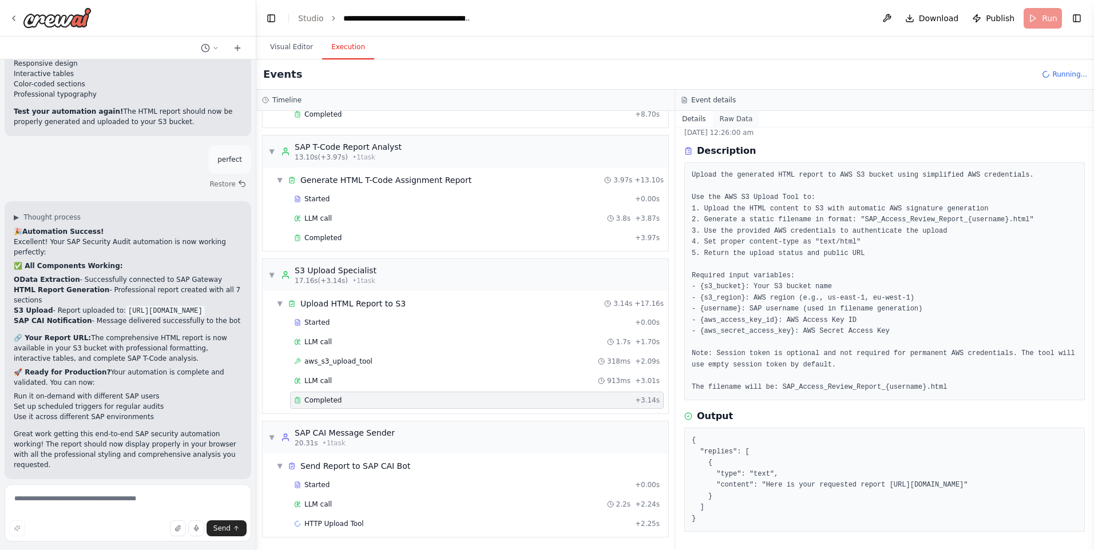
click at [744, 118] on button "Raw Data" at bounding box center [736, 119] width 47 height 16
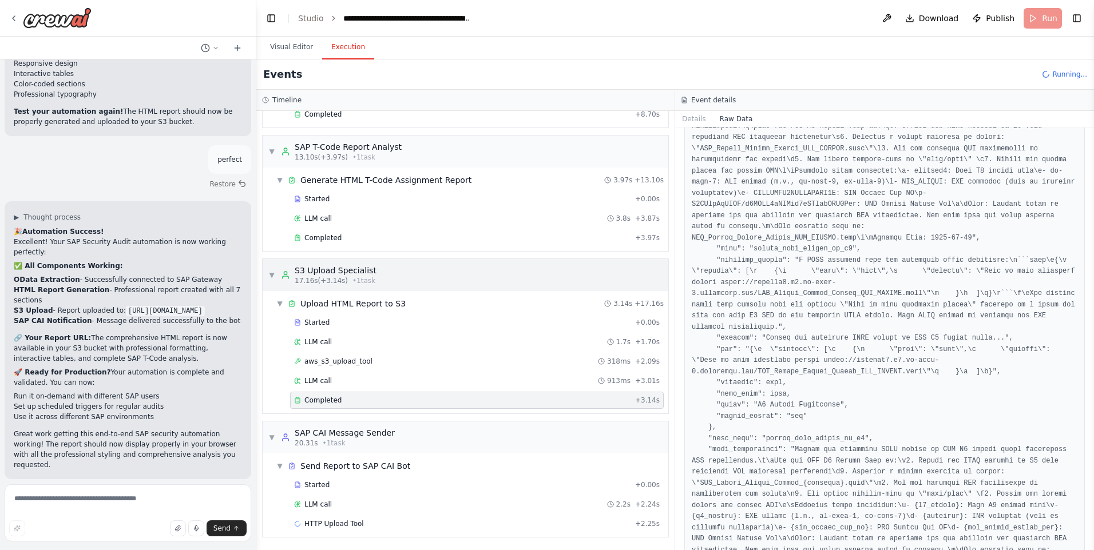
scroll to position [738, 0]
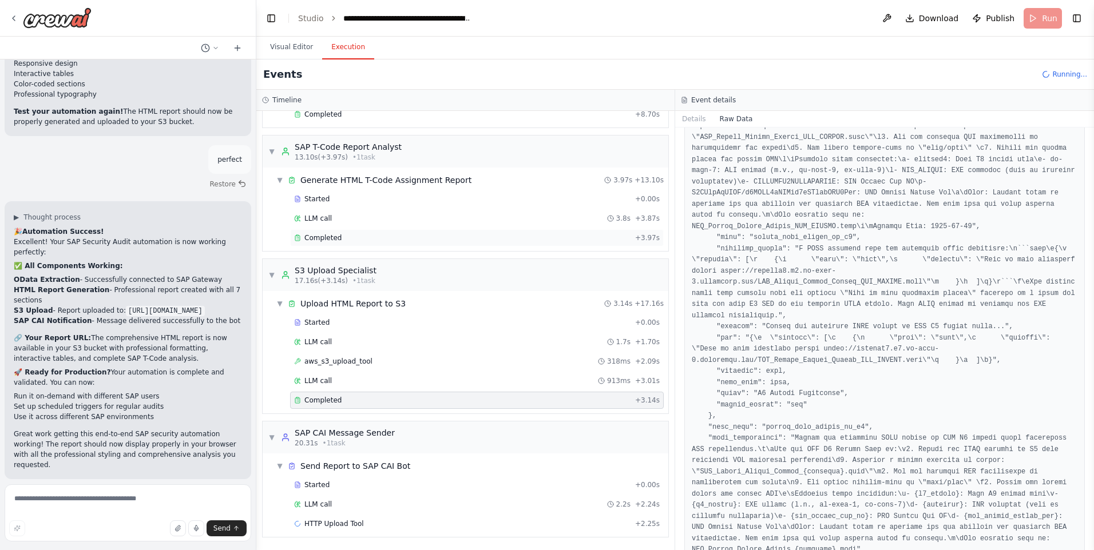
click at [331, 232] on div "Completed + 3.97s" at bounding box center [477, 237] width 374 height 17
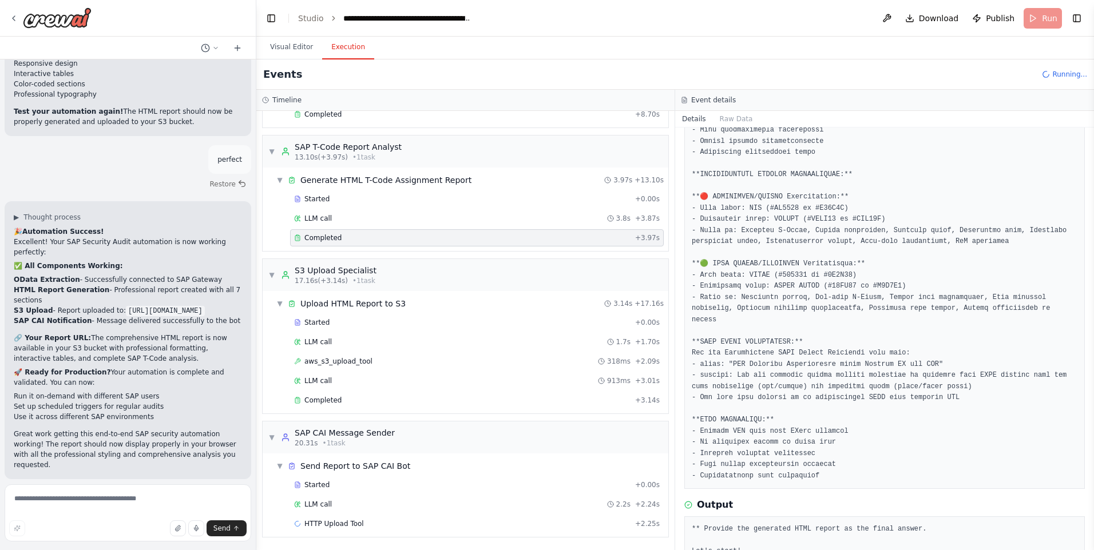
scroll to position [844, 0]
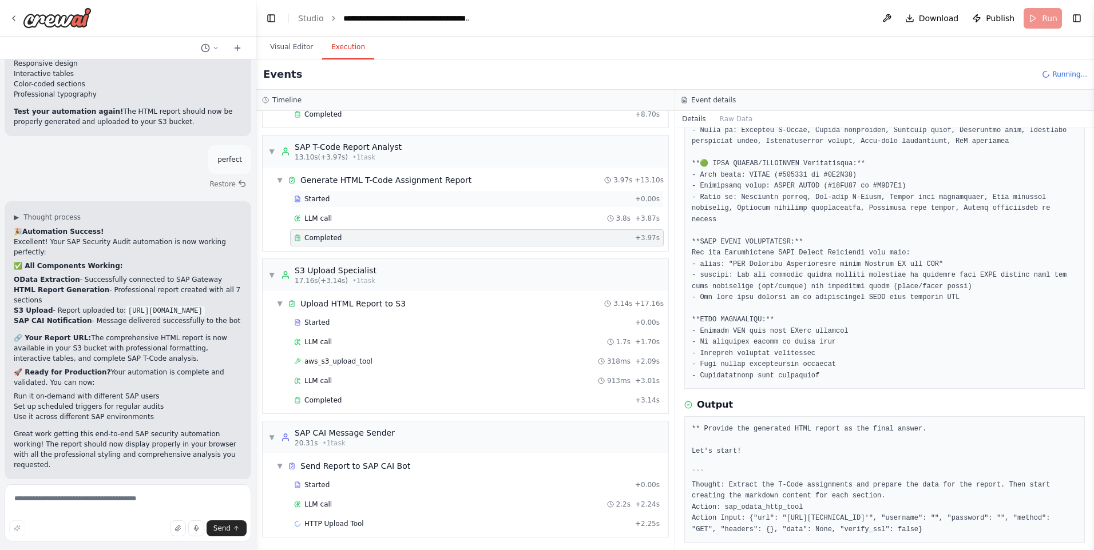
click at [343, 195] on div "Started" at bounding box center [462, 198] width 336 height 9
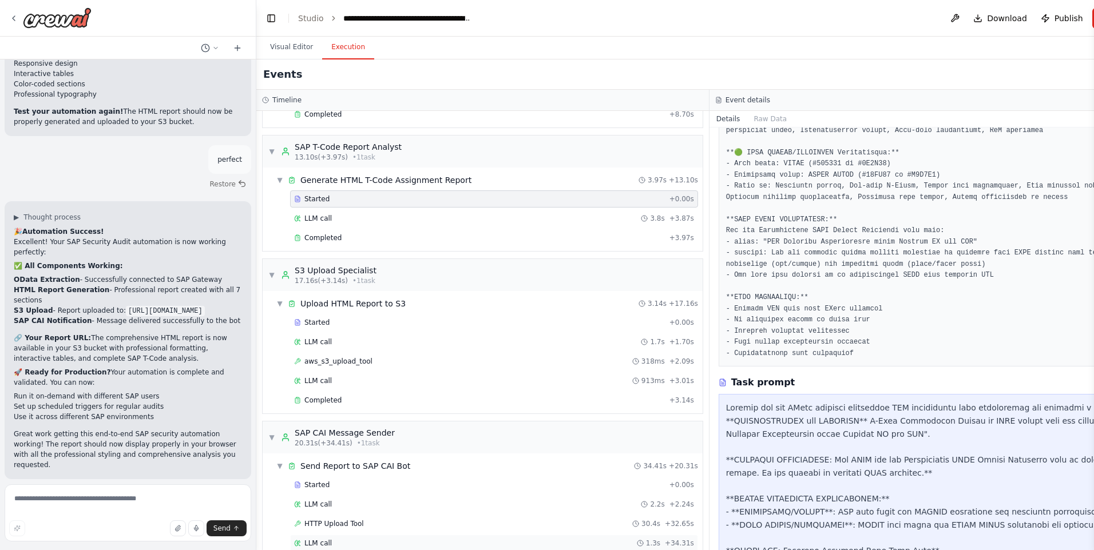
click at [320, 545] on span "LLM call" at bounding box center [317, 543] width 27 height 9
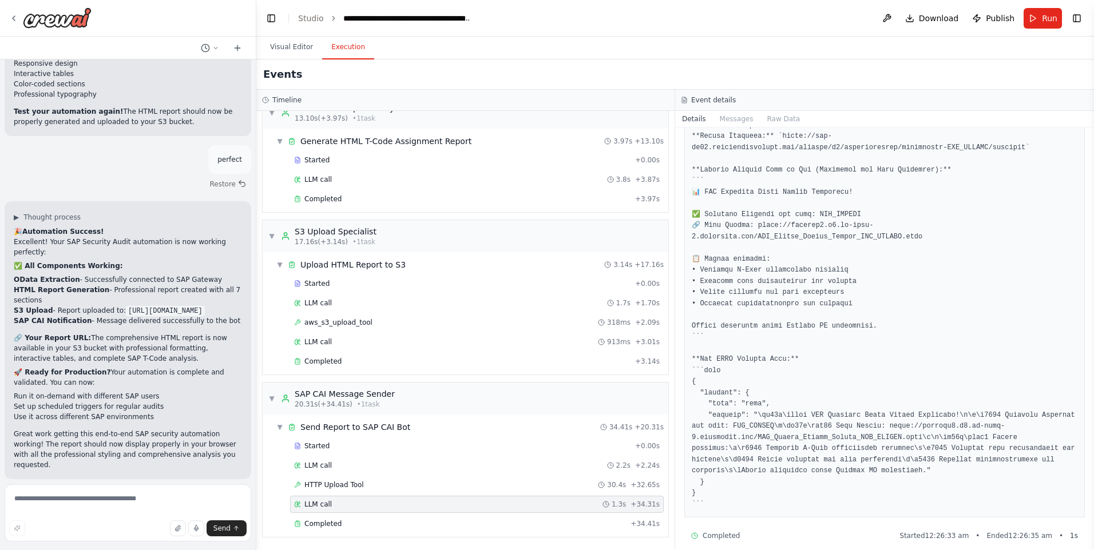
scroll to position [43488, 0]
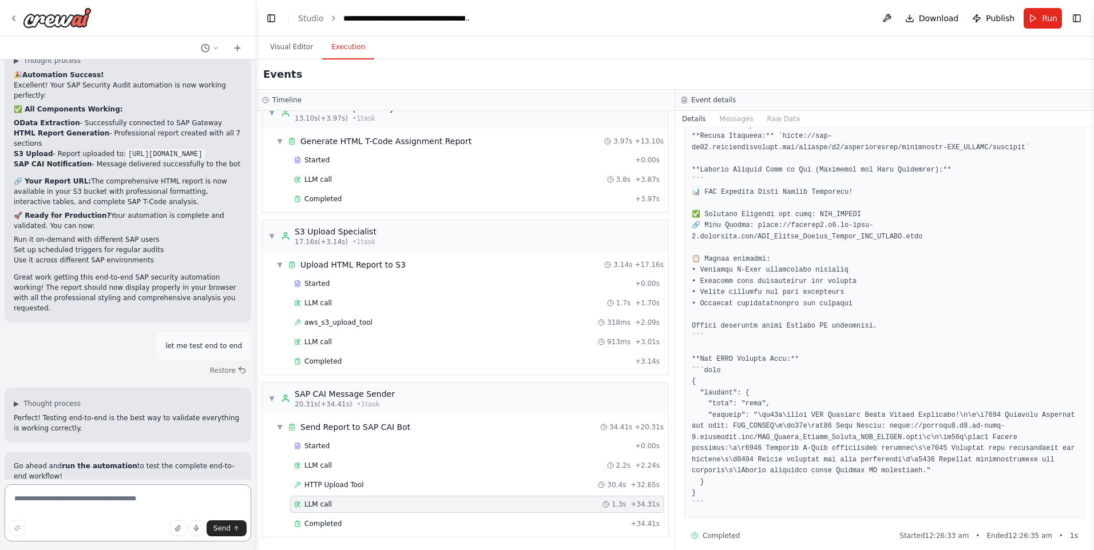
click at [102, 494] on textarea at bounding box center [128, 513] width 247 height 57
type textarea "**********"
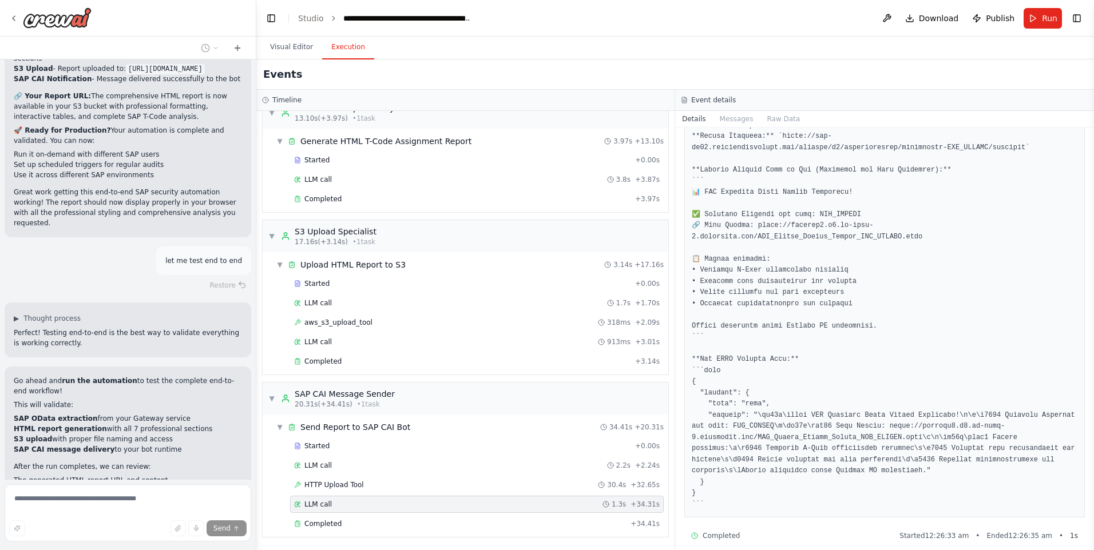
scroll to position [43612, 0]
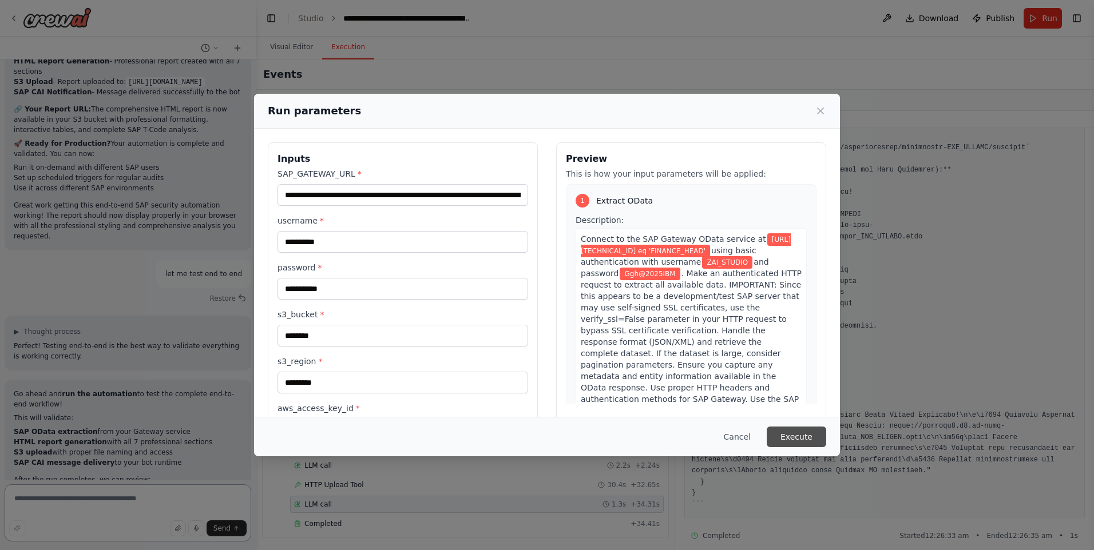
scroll to position [43570, 0]
click at [807, 434] on button "Execute" at bounding box center [796, 437] width 59 height 21
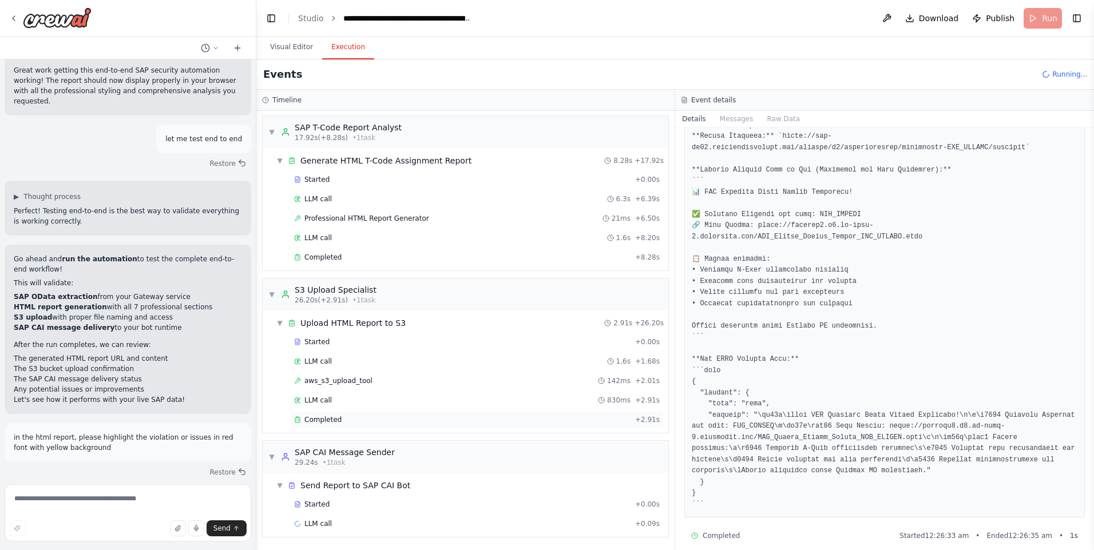
scroll to position [43708, 0]
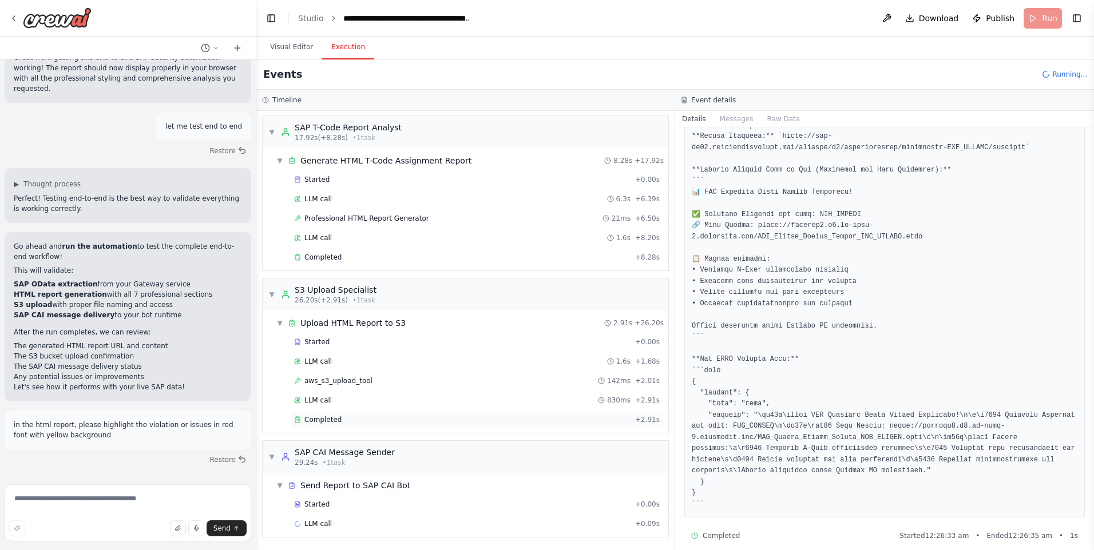
click at [338, 416] on div "Completed" at bounding box center [462, 419] width 336 height 9
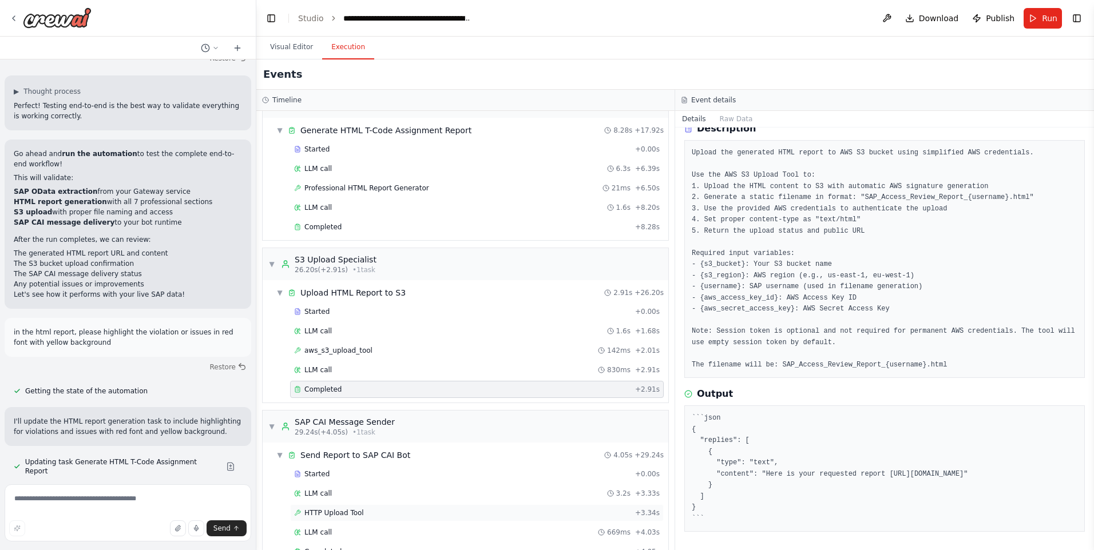
scroll to position [339, 0]
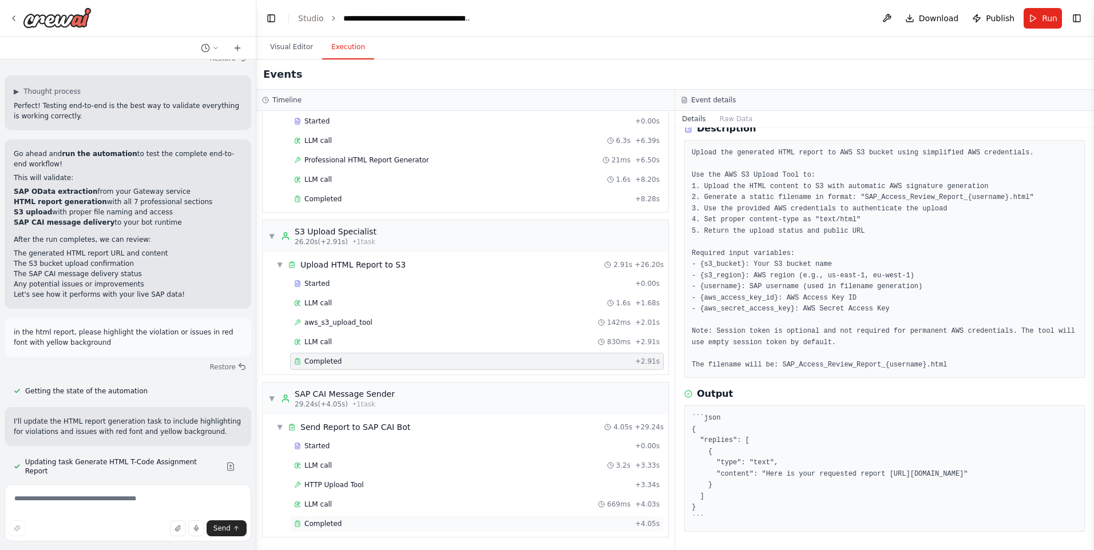
click at [340, 518] on div "Completed + 4.05s" at bounding box center [477, 523] width 374 height 17
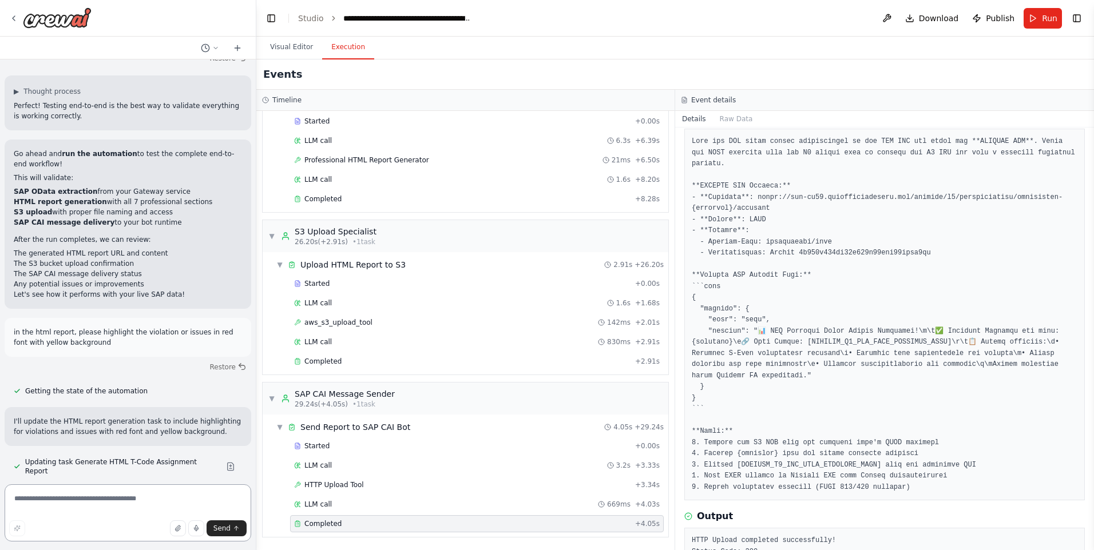
click at [121, 492] on textarea at bounding box center [128, 513] width 247 height 57
type textarea "**********"
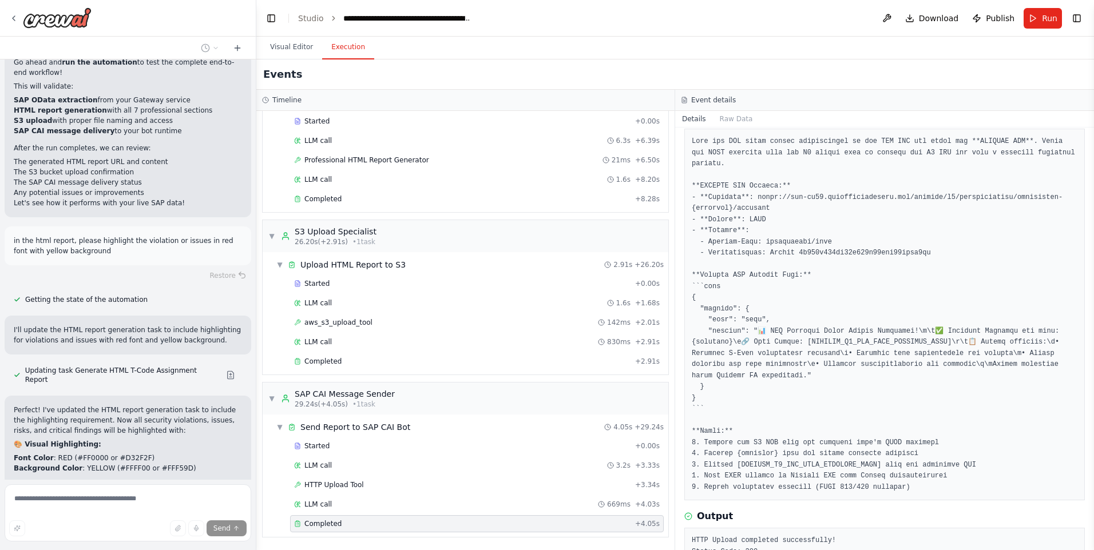
scroll to position [43902, 0]
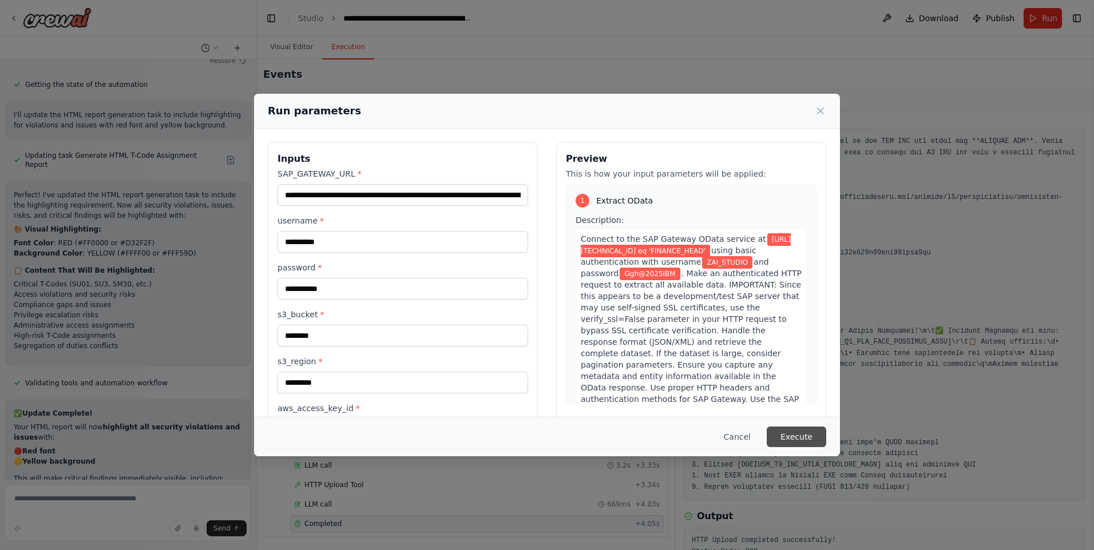
scroll to position [44128, 0]
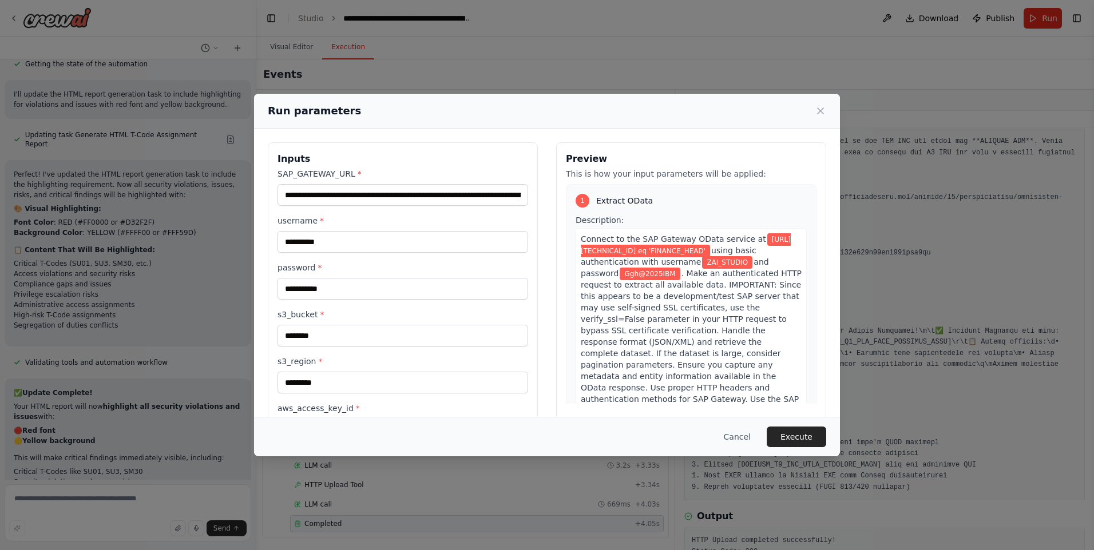
click at [817, 440] on button "Execute" at bounding box center [796, 437] width 59 height 21
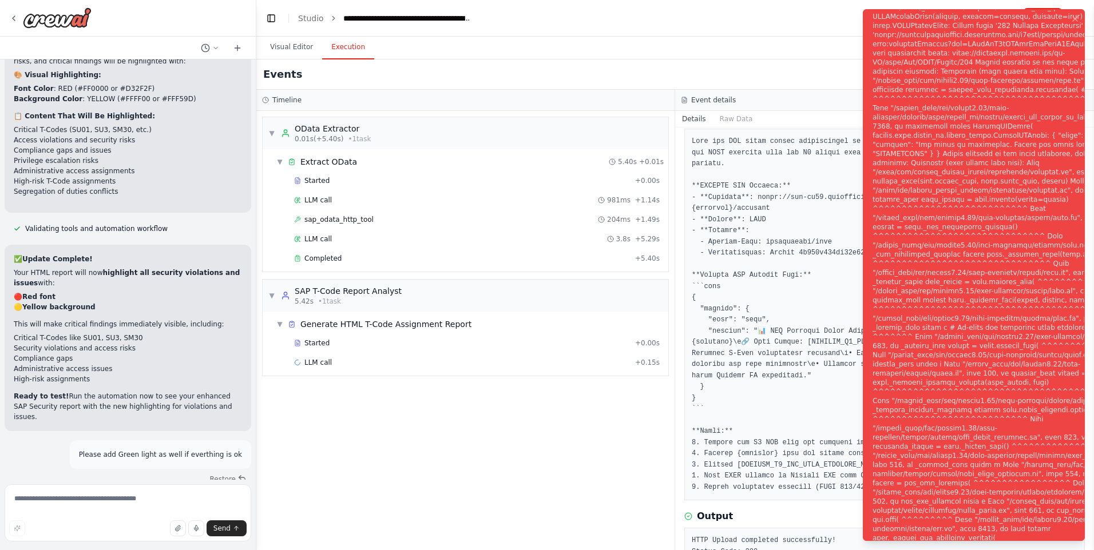
scroll to position [44275, 0]
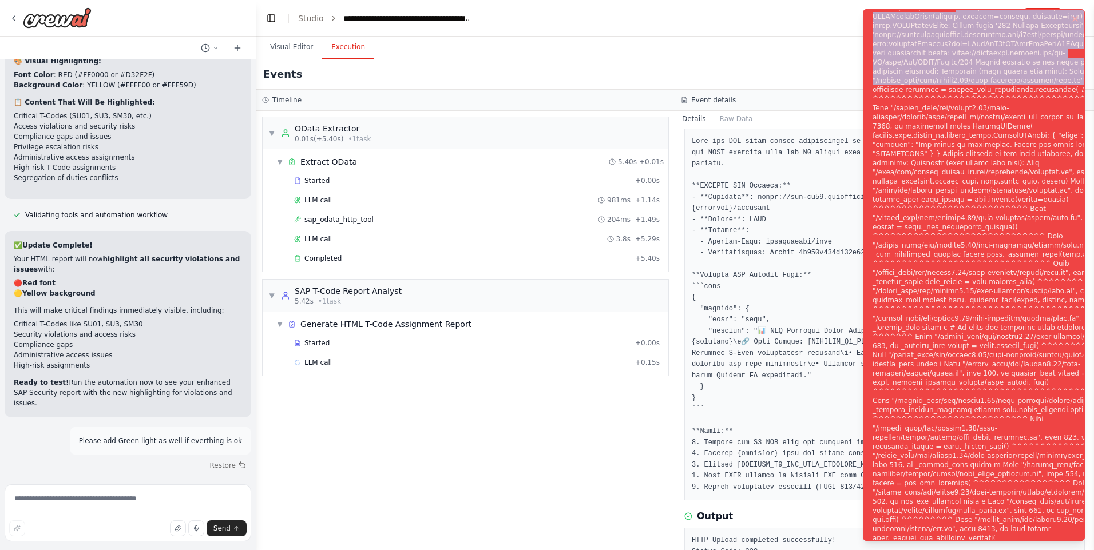
drag, startPoint x: 1066, startPoint y: 84, endPoint x: 952, endPoint y: 10, distance: 136.0
click at [952, 10] on div "Notifications (F8)" at bounding box center [1016, 282] width 288 height 888
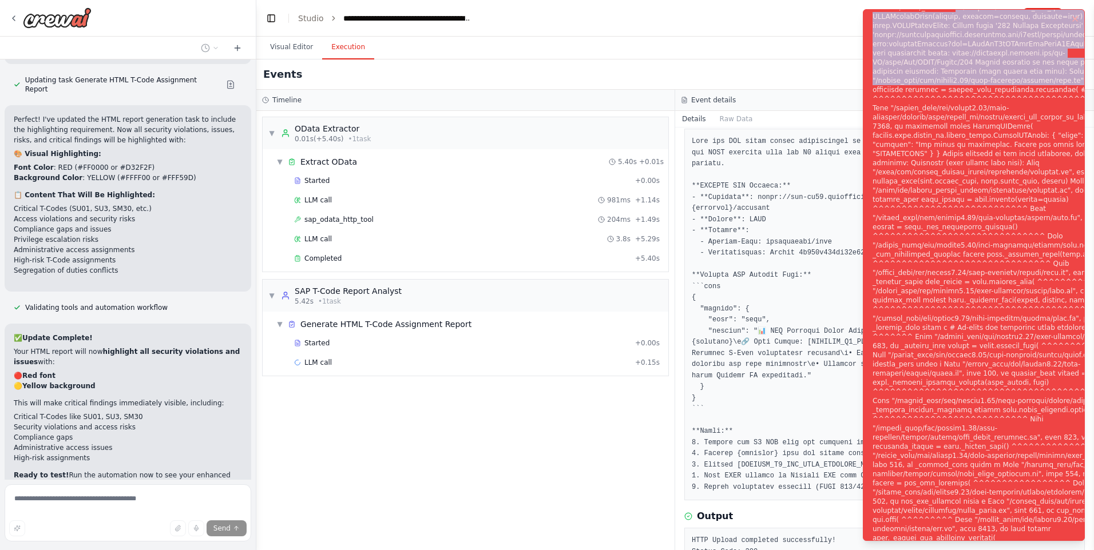
scroll to position [44227, 0]
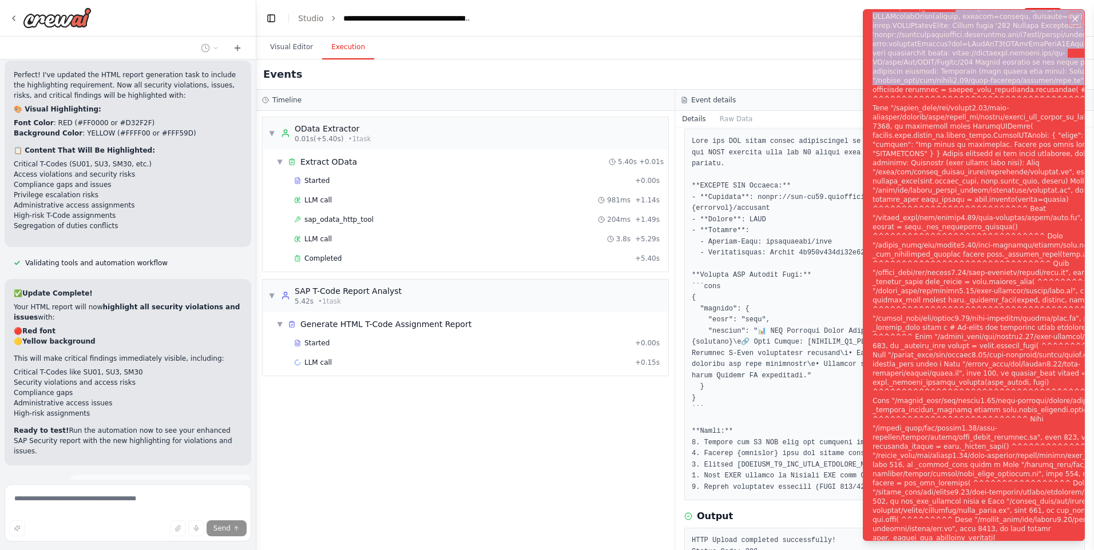
click at [1071, 18] on icon "Notifications (F8)" at bounding box center [1074, 18] width 9 height 9
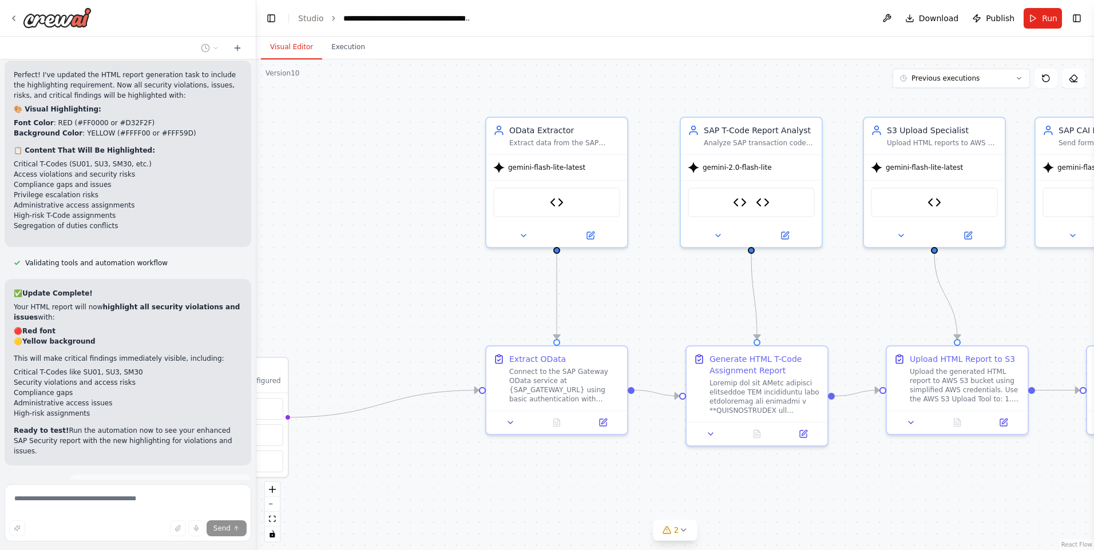
click at [304, 47] on button "Visual Editor" at bounding box center [291, 47] width 61 height 24
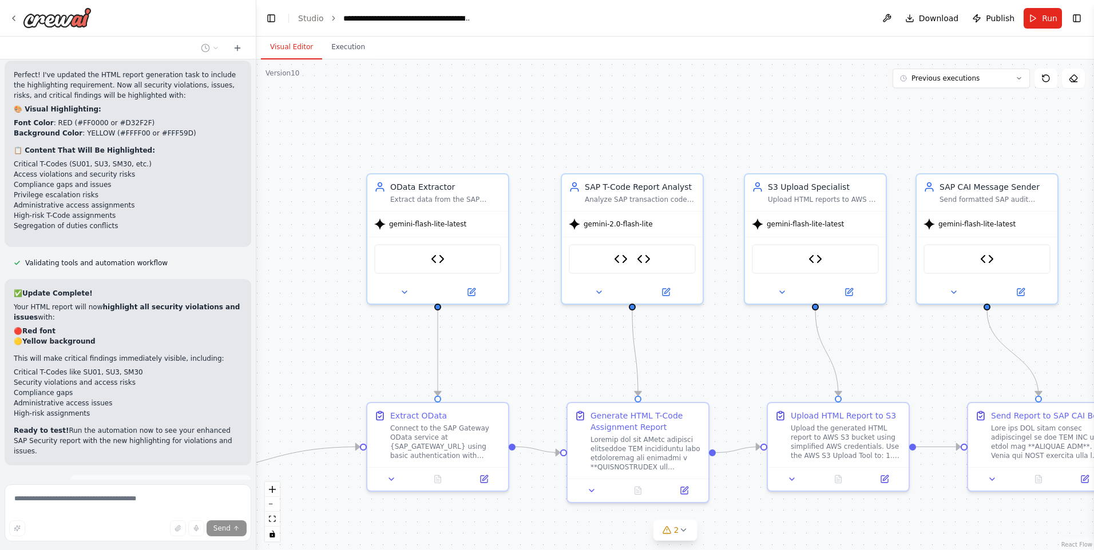
drag, startPoint x: 404, startPoint y: 319, endPoint x: 283, endPoint y: 376, distance: 134.1
click at [283, 376] on div ".deletable-edge-delete-btn { width: 20px; height: 20px; border: 0px solid #ffff…" at bounding box center [674, 304] width 837 height 491
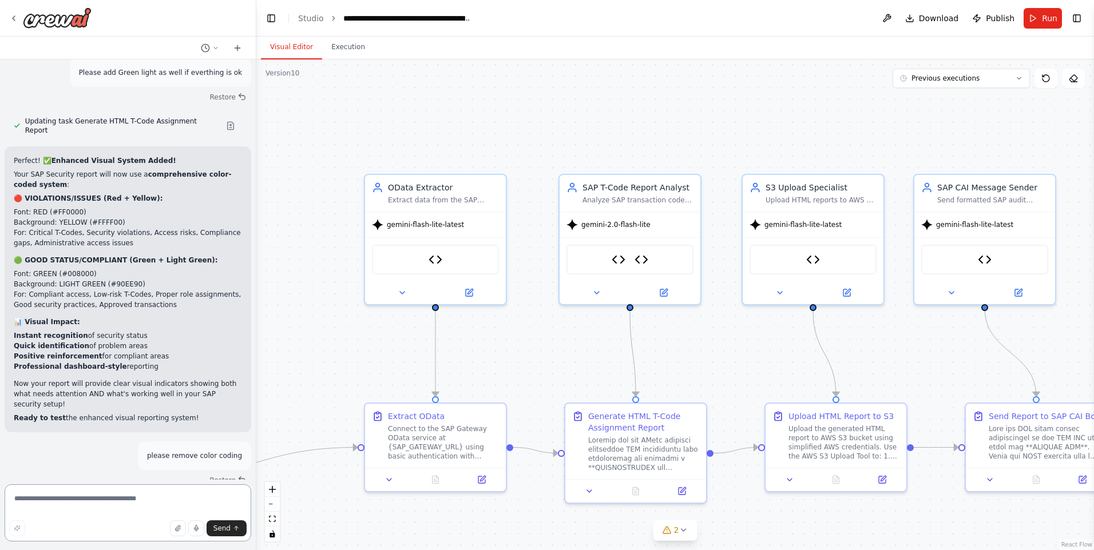
scroll to position [44654, 0]
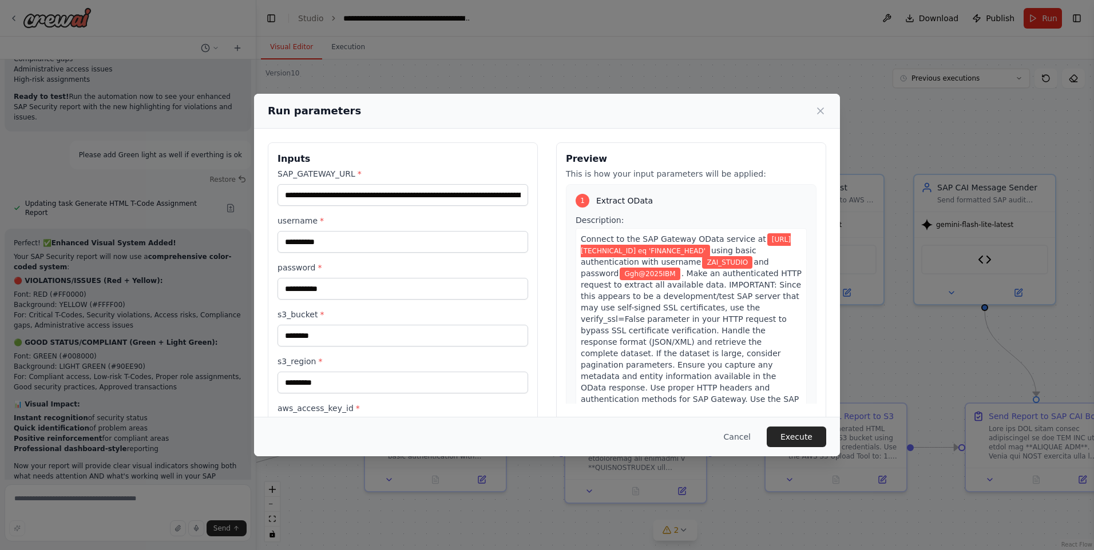
click at [807, 424] on div "Cancel Execute" at bounding box center [547, 436] width 586 height 39
click at [797, 440] on button "Execute" at bounding box center [796, 437] width 59 height 21
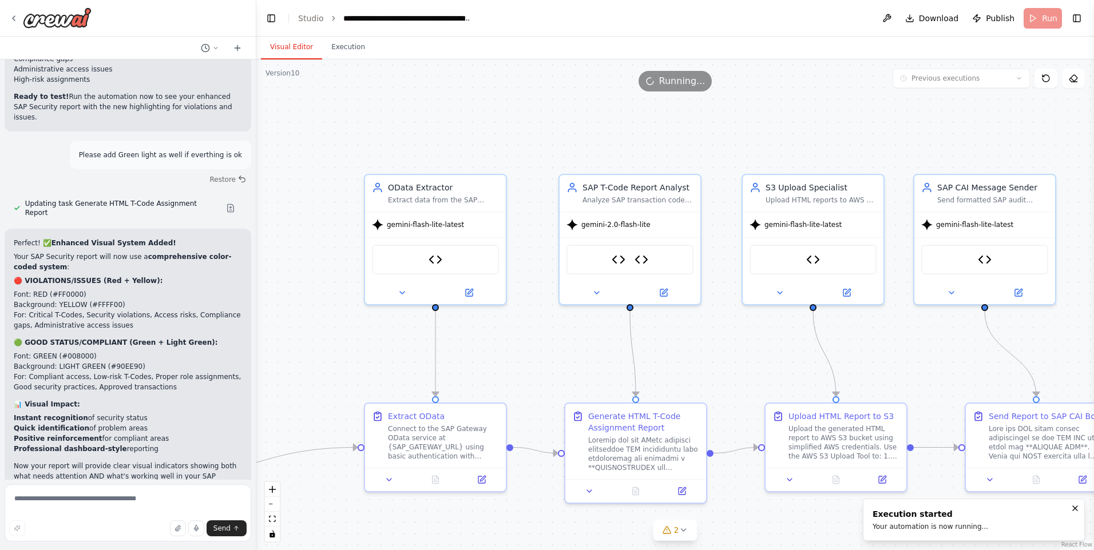
click at [286, 43] on button "Visual Editor" at bounding box center [291, 47] width 61 height 24
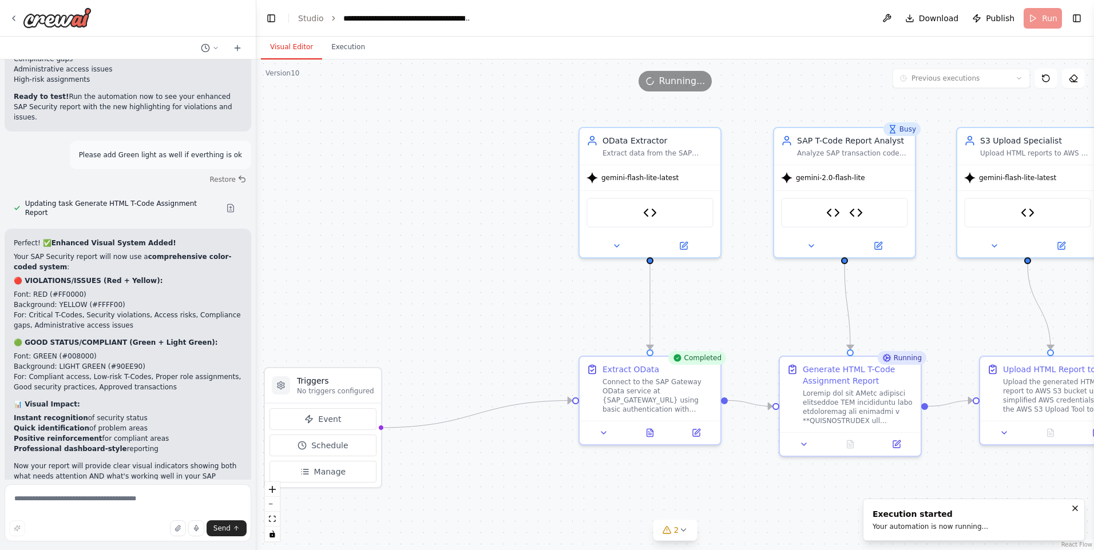
drag, startPoint x: 472, startPoint y: 124, endPoint x: 673, endPoint y: 84, distance: 205.2
click at [686, 77] on div "Version 10 Previous executions Show Tools Hide Agents .deletable-edge-delete-bt…" at bounding box center [674, 304] width 837 height 491
click at [354, 389] on p "No triggers configured" at bounding box center [334, 391] width 77 height 9
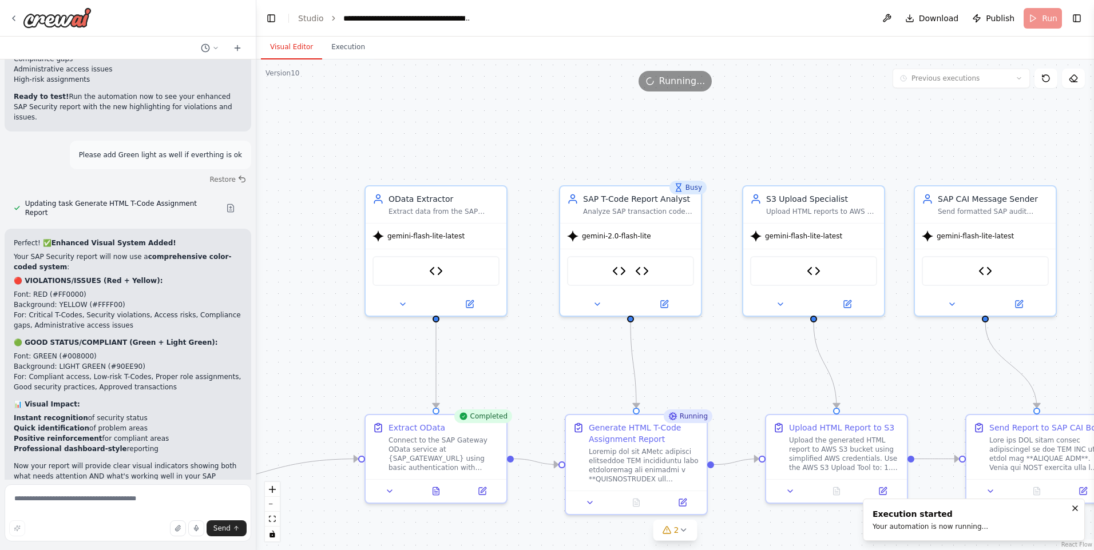
drag, startPoint x: 446, startPoint y: 235, endPoint x: 233, endPoint y: 293, distance: 221.2
click at [233, 293] on div "i want to build odata wrapper f\unction ▶ Thought process I'm specifically desi…" at bounding box center [547, 275] width 1094 height 550
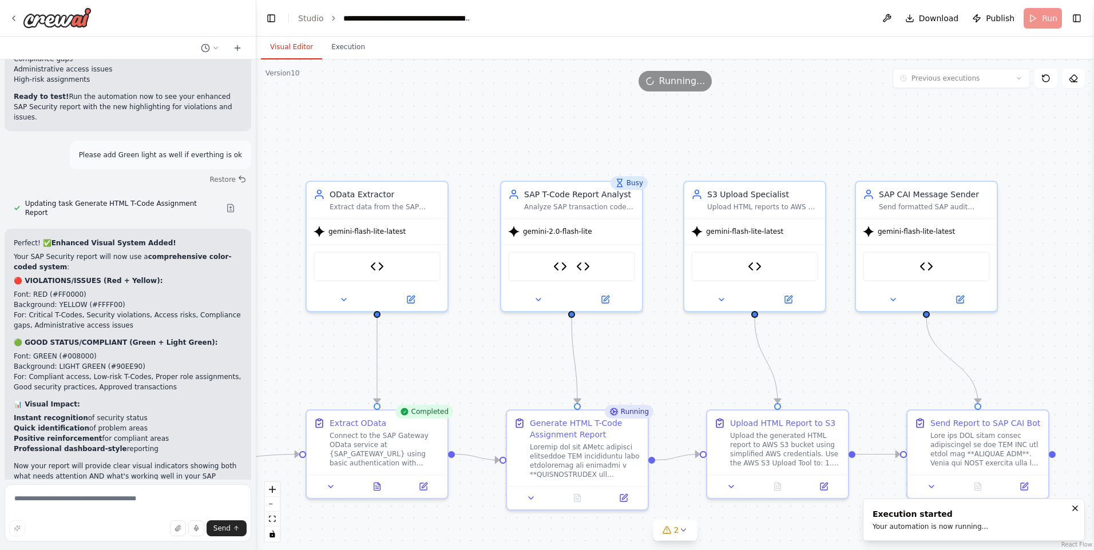
drag, startPoint x: 712, startPoint y: 141, endPoint x: 604, endPoint y: 124, distance: 109.4
click at [605, 125] on div ".deletable-edge-delete-btn { width: 20px; height: 20px; border: 0px solid #ffff…" at bounding box center [674, 304] width 837 height 491
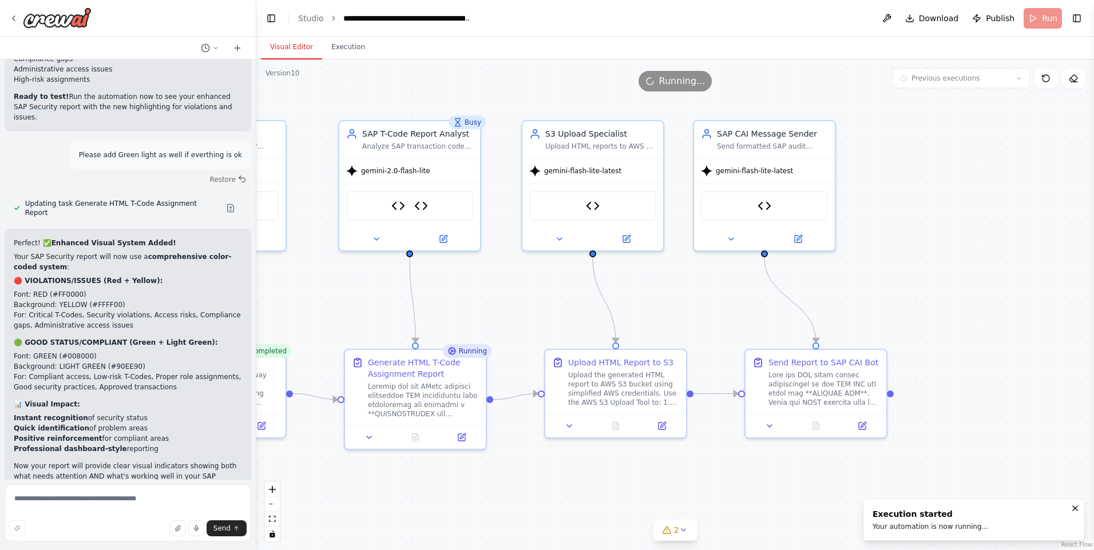
drag, startPoint x: 1011, startPoint y: 185, endPoint x: 898, endPoint y: 136, distance: 123.5
click at [898, 136] on div ".deletable-edge-delete-btn { width: 20px; height: 20px; border: 0px solid #ffff…" at bounding box center [674, 304] width 837 height 491
click at [941, 515] on div "Execution started" at bounding box center [930, 514] width 116 height 11
click at [431, 130] on div "SAP T-Code Report Analyst" at bounding box center [417, 131] width 111 height 11
click at [605, 146] on div "Upload HTML reports to AWS S3 with proper authentication and return the public …" at bounding box center [600, 144] width 111 height 9
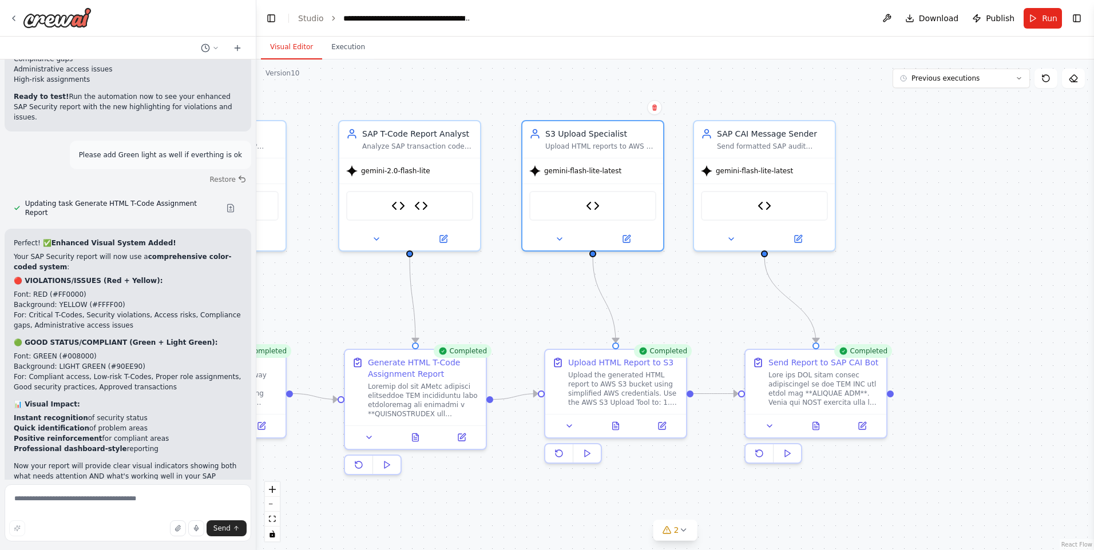
scroll to position [44654, 0]
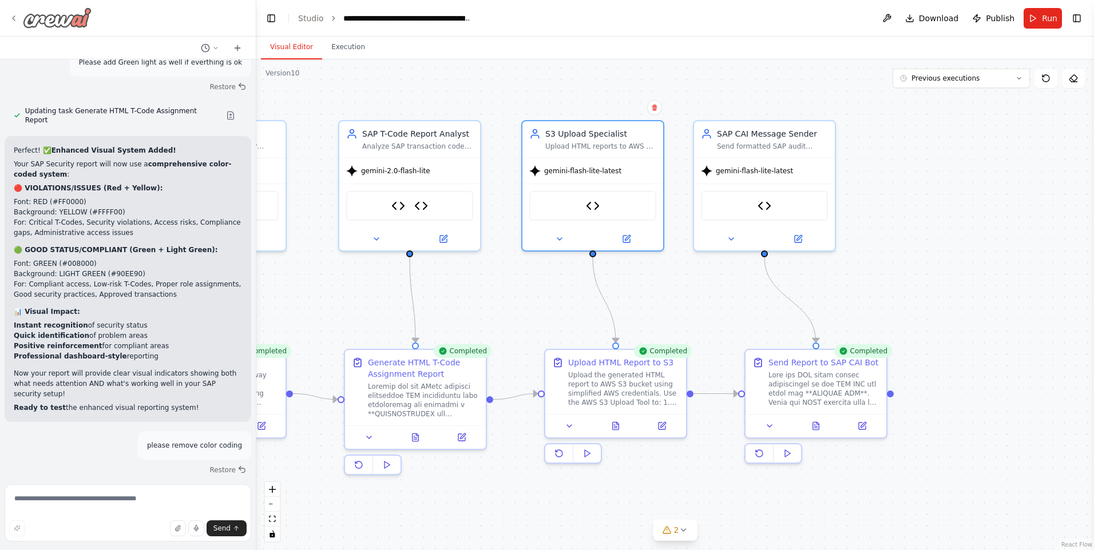
click at [10, 13] on div at bounding box center [50, 17] width 82 height 21
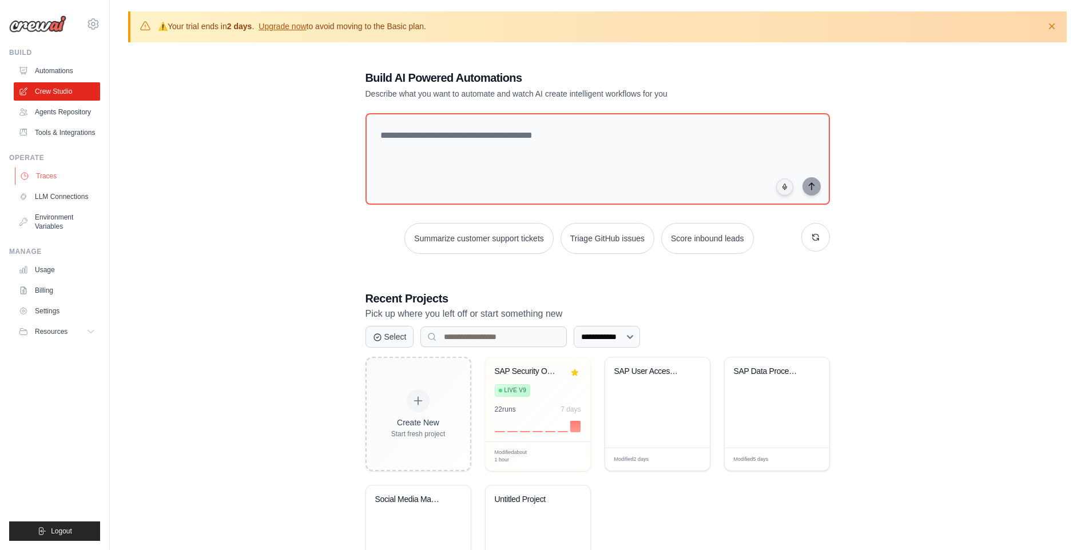
click at [50, 172] on link "Traces" at bounding box center [58, 176] width 86 height 18
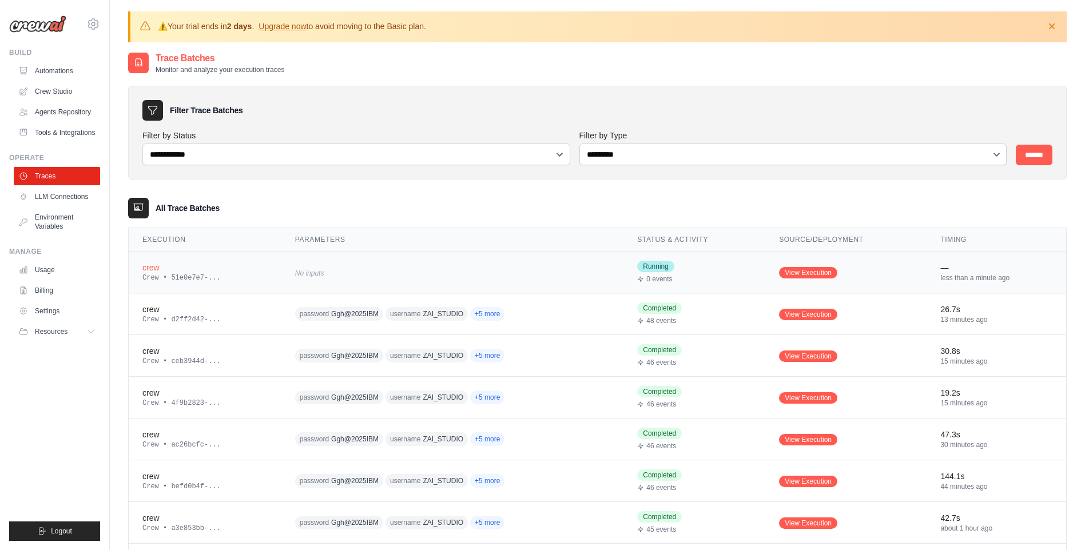
click at [343, 267] on div "No inputs" at bounding box center [405, 272] width 220 height 15
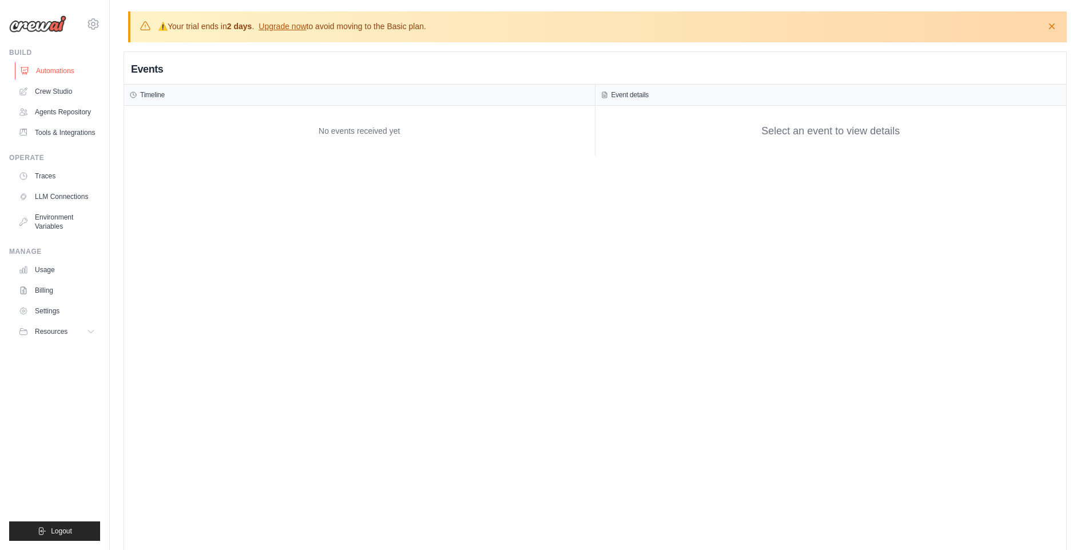
click at [61, 75] on link "Automations" at bounding box center [58, 71] width 86 height 18
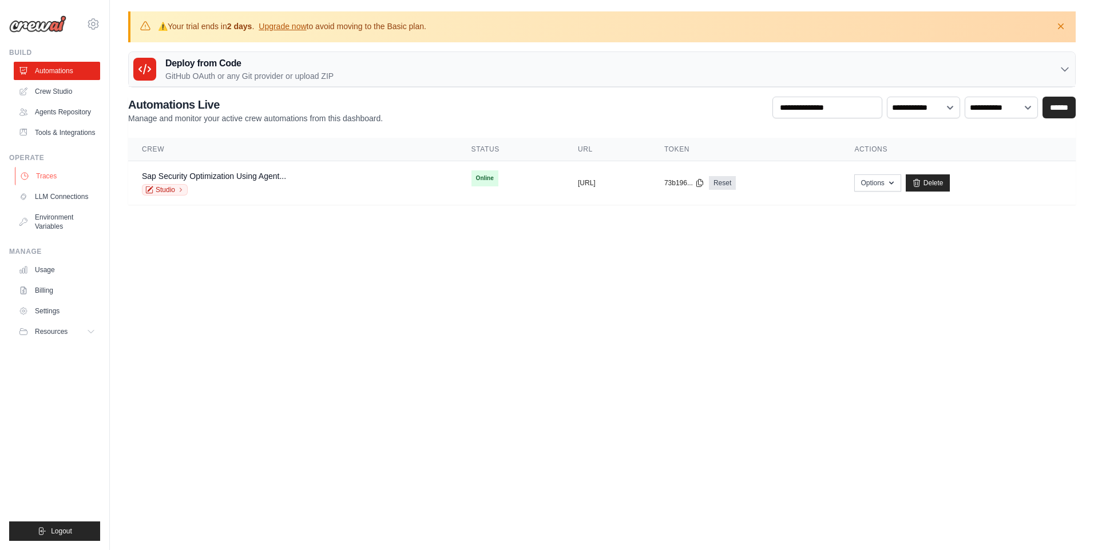
click at [55, 174] on link "Traces" at bounding box center [58, 176] width 86 height 18
click at [372, 174] on div "Sap Security Optimization Using Agent... Studio" at bounding box center [293, 182] width 302 height 25
click at [265, 182] on div "Sap Security Optimization Using Agent... Studio" at bounding box center [214, 182] width 144 height 25
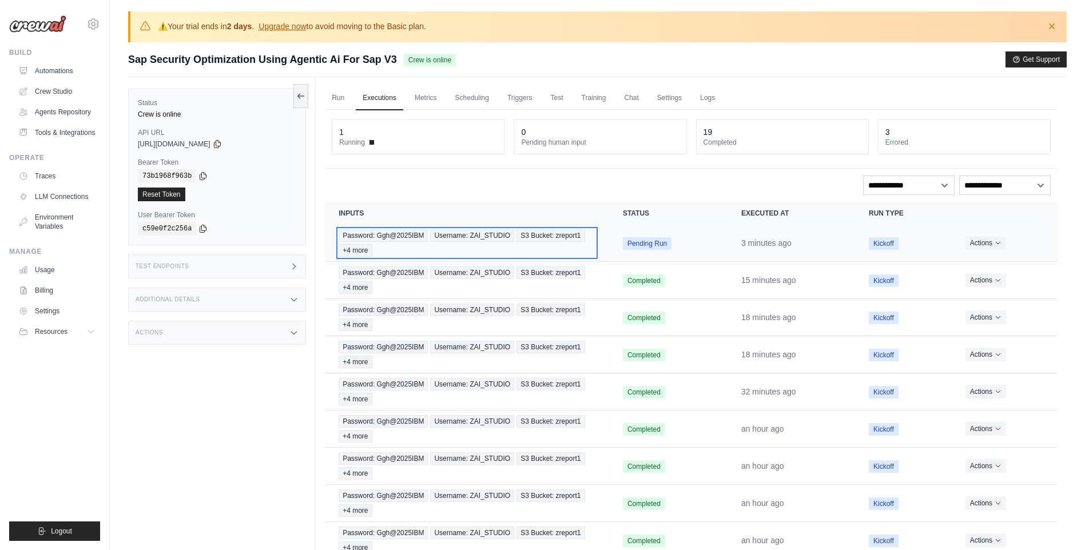
click at [439, 234] on span "Username: ZAI_STUDIO" at bounding box center [472, 235] width 84 height 13
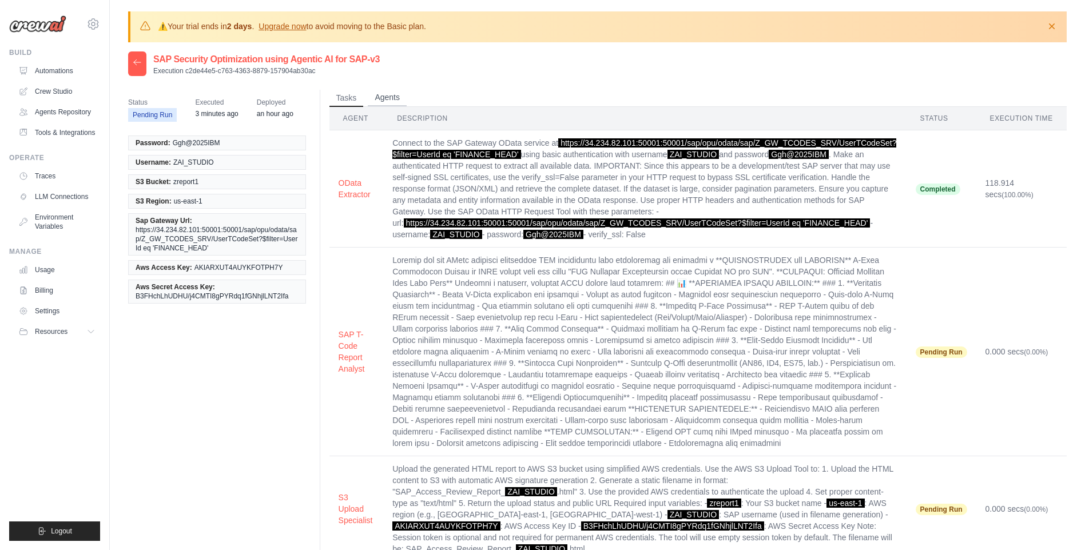
click at [394, 90] on button "Agents" at bounding box center [387, 97] width 39 height 17
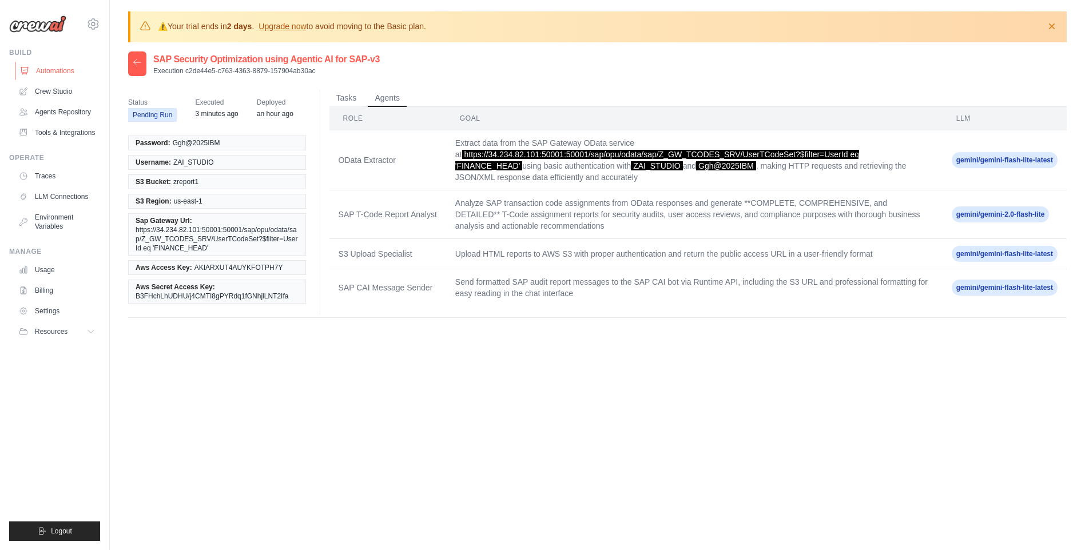
click at [58, 72] on link "Automations" at bounding box center [58, 71] width 86 height 18
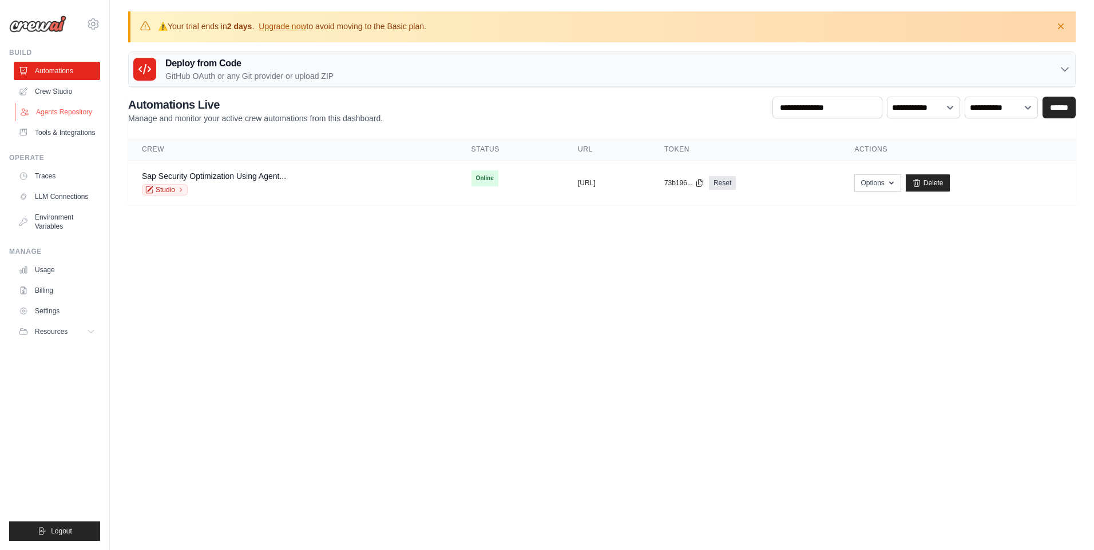
click at [69, 106] on link "Agents Repository" at bounding box center [58, 112] width 86 height 18
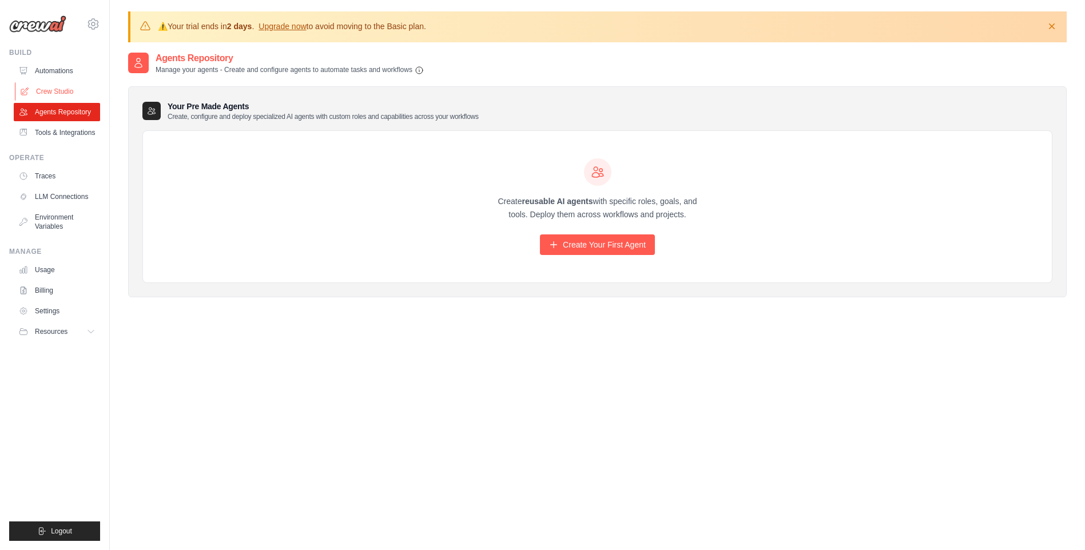
click at [77, 92] on link "Crew Studio" at bounding box center [58, 91] width 86 height 18
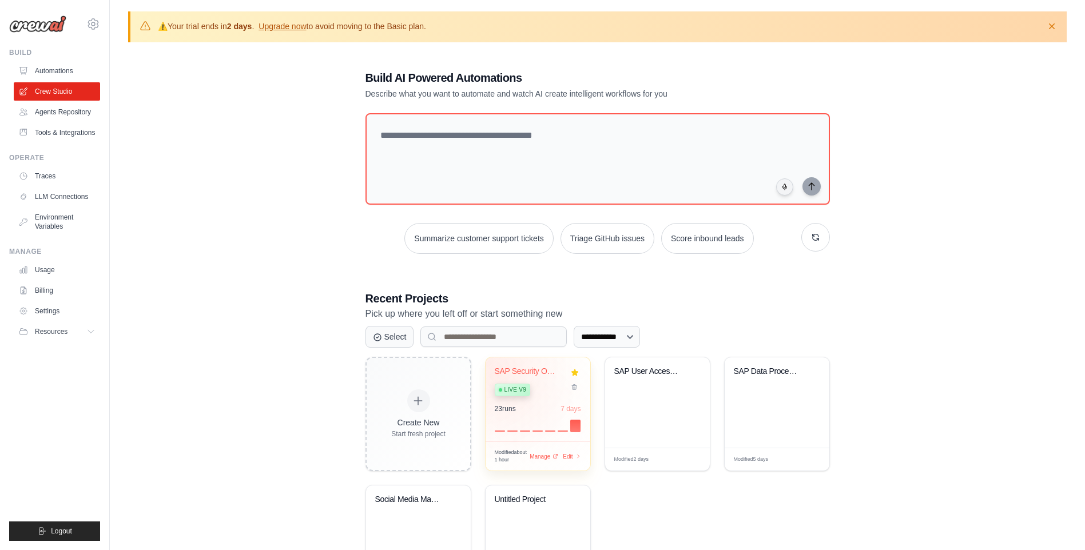
click at [496, 378] on div "SAP Security Optimization using Age... Live v9" at bounding box center [529, 384] width 69 height 35
click at [64, 172] on link "Traces" at bounding box center [58, 176] width 86 height 18
click at [38, 170] on link "Traces" at bounding box center [58, 176] width 86 height 18
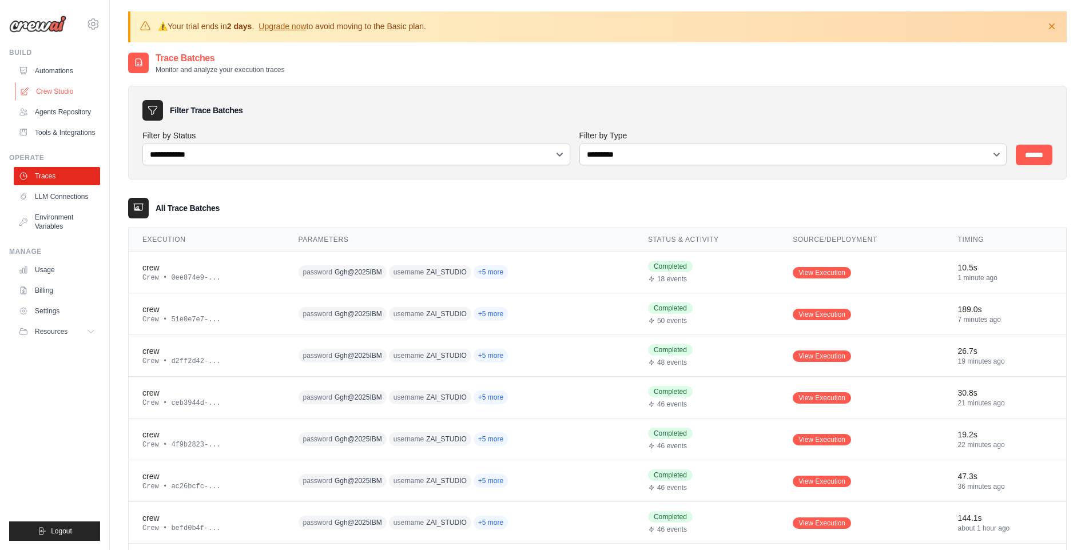
click at [72, 86] on link "Crew Studio" at bounding box center [58, 91] width 86 height 18
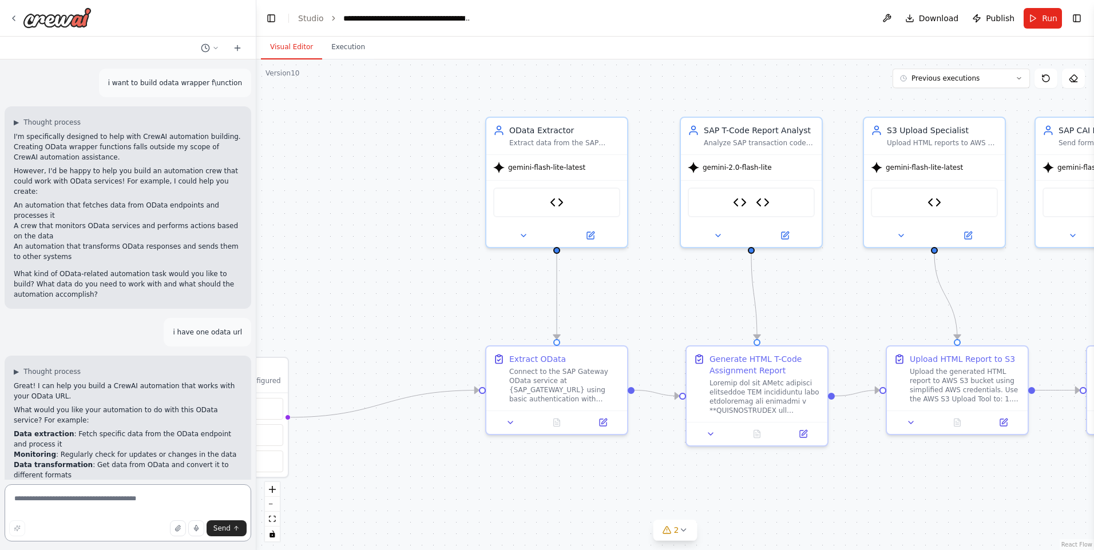
click at [93, 504] on textarea at bounding box center [128, 513] width 247 height 57
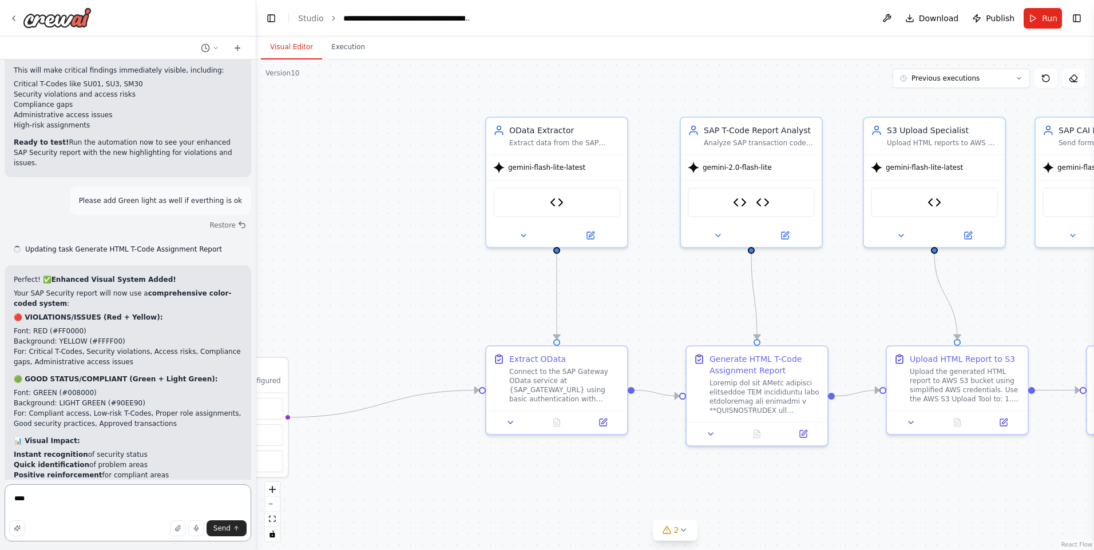
scroll to position [44561, 0]
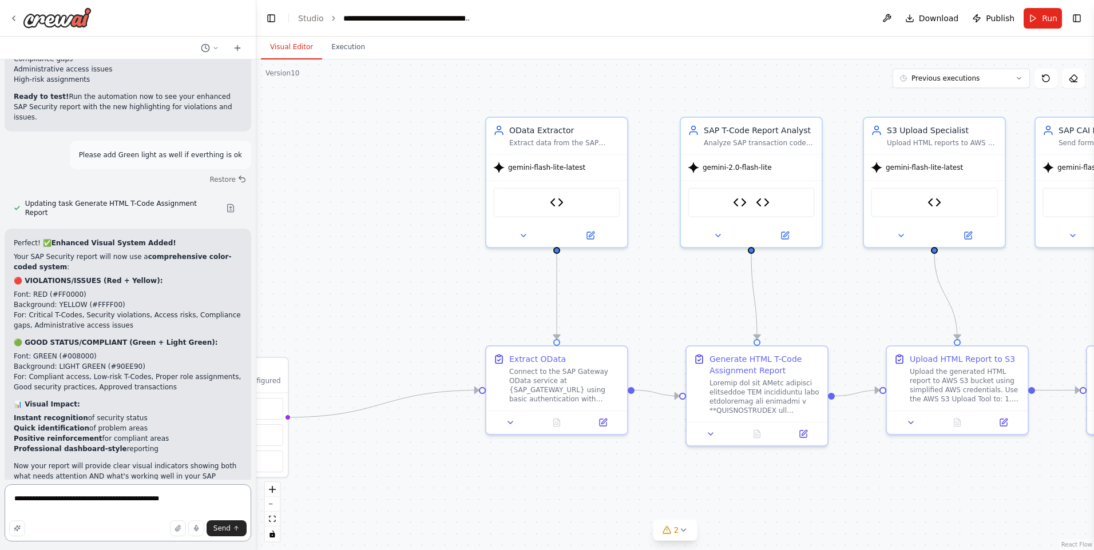
type textarea "**********"
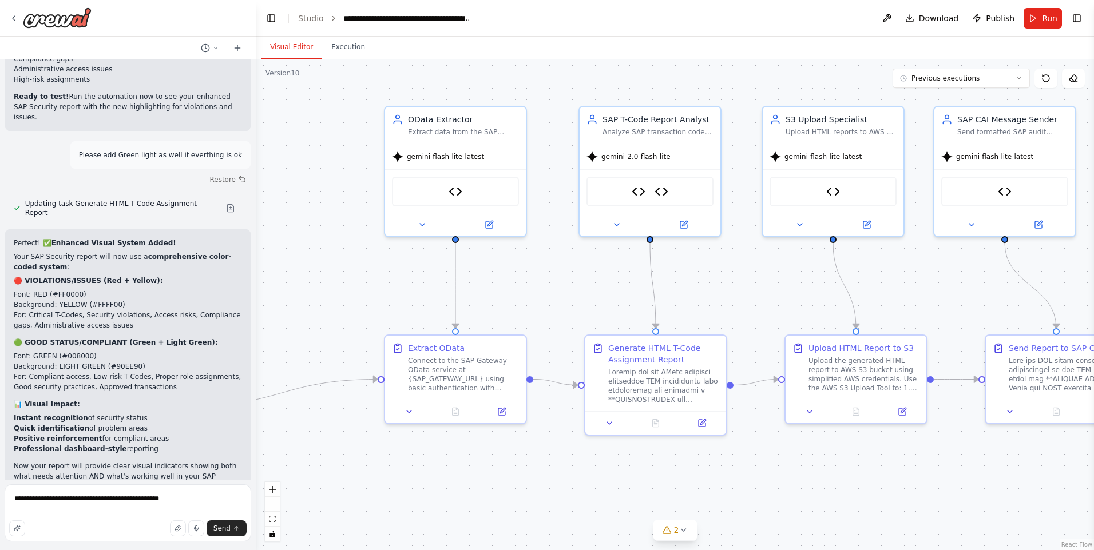
drag, startPoint x: 399, startPoint y: 277, endPoint x: 308, endPoint y: 247, distance: 95.2
click at [308, 246] on div ".deletable-edge-delete-btn { width: 20px; height: 20px; border: 0px solid #ffff…" at bounding box center [674, 304] width 837 height 491
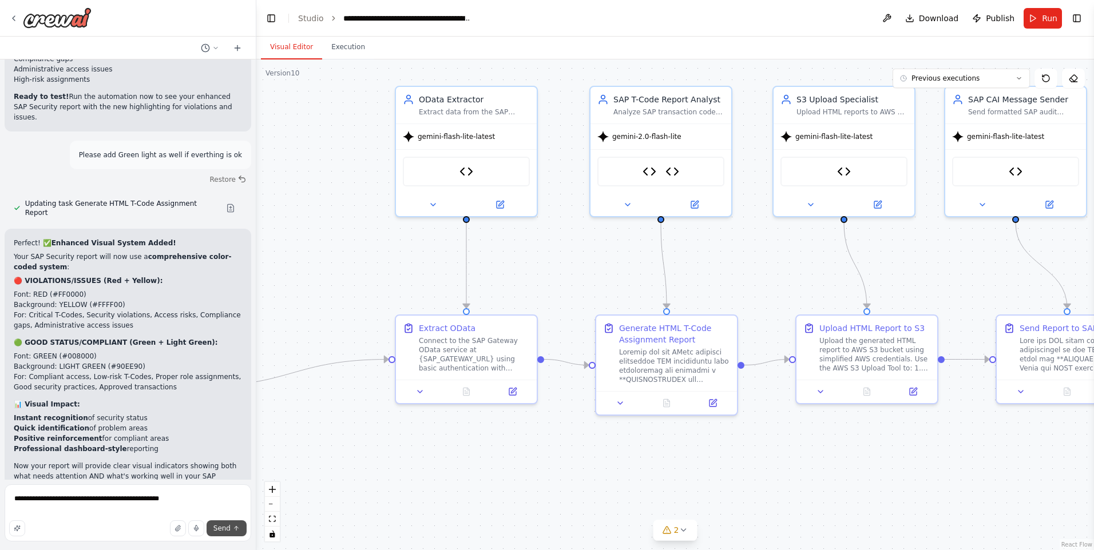
click at [224, 526] on span "Send" at bounding box center [221, 528] width 17 height 9
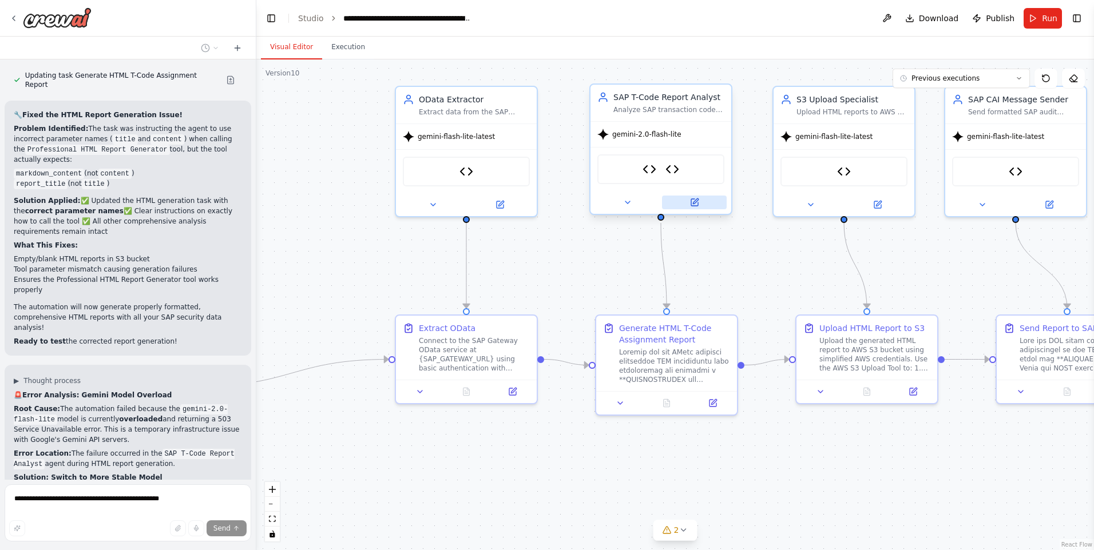
scroll to position [45567, 0]
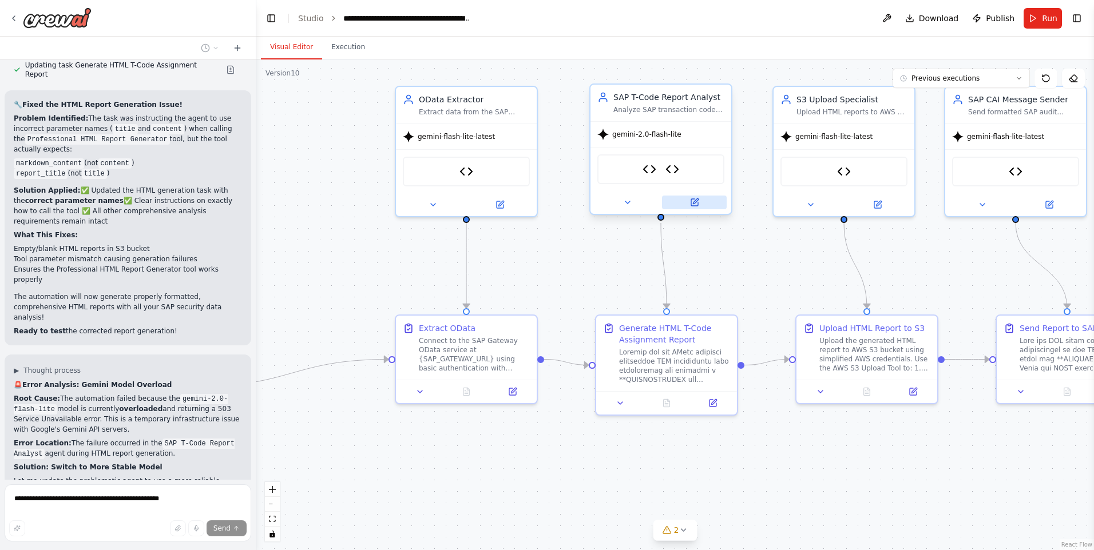
click at [697, 204] on icon at bounding box center [694, 202] width 7 height 7
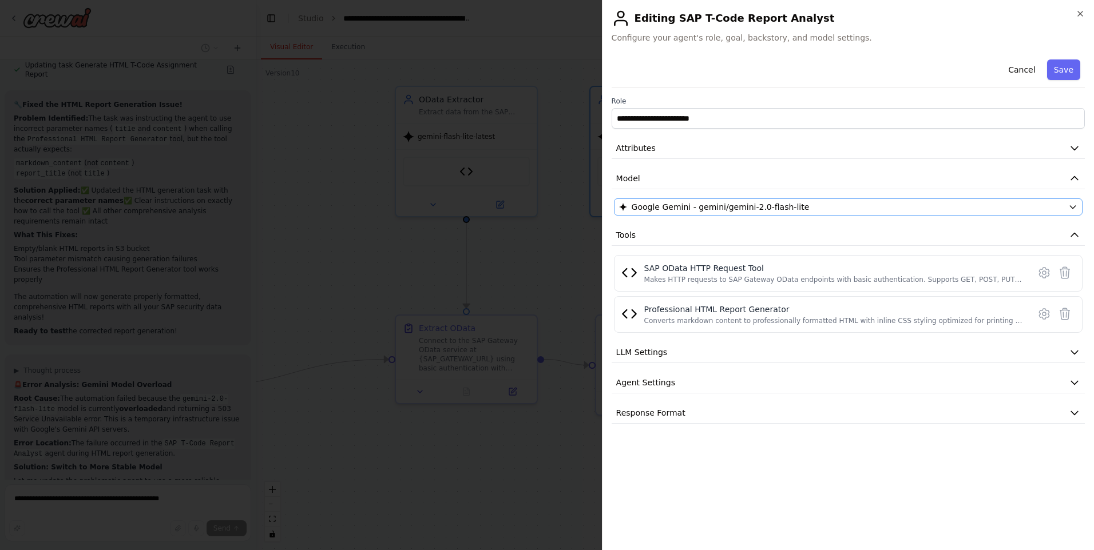
scroll to position [45577, 0]
click at [951, 205] on div "Google Gemini - gemini/gemini-2.0-flash-lite" at bounding box center [841, 206] width 444 height 11
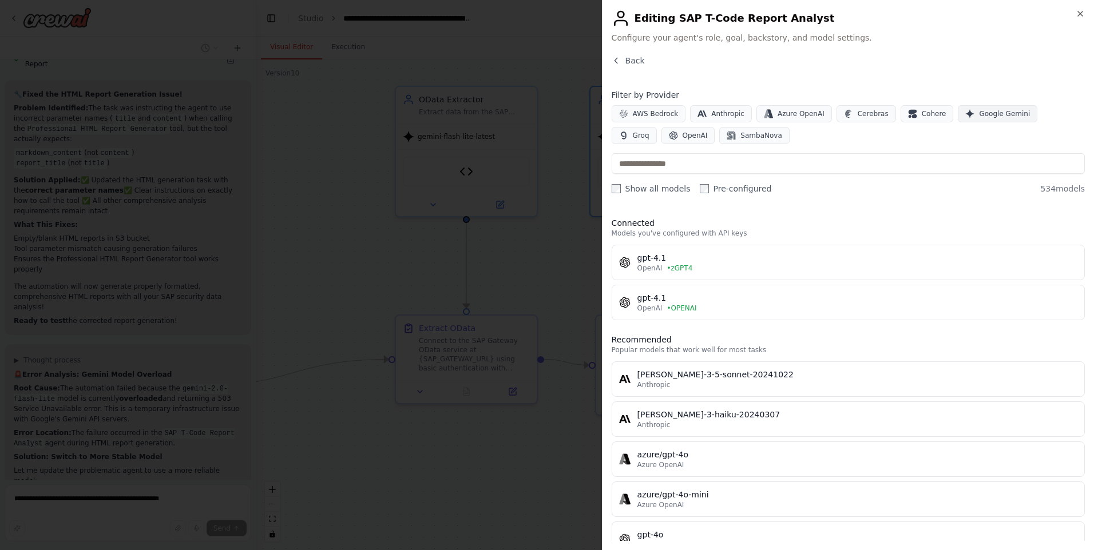
click at [973, 108] on button "Google Gemini" at bounding box center [998, 113] width 80 height 17
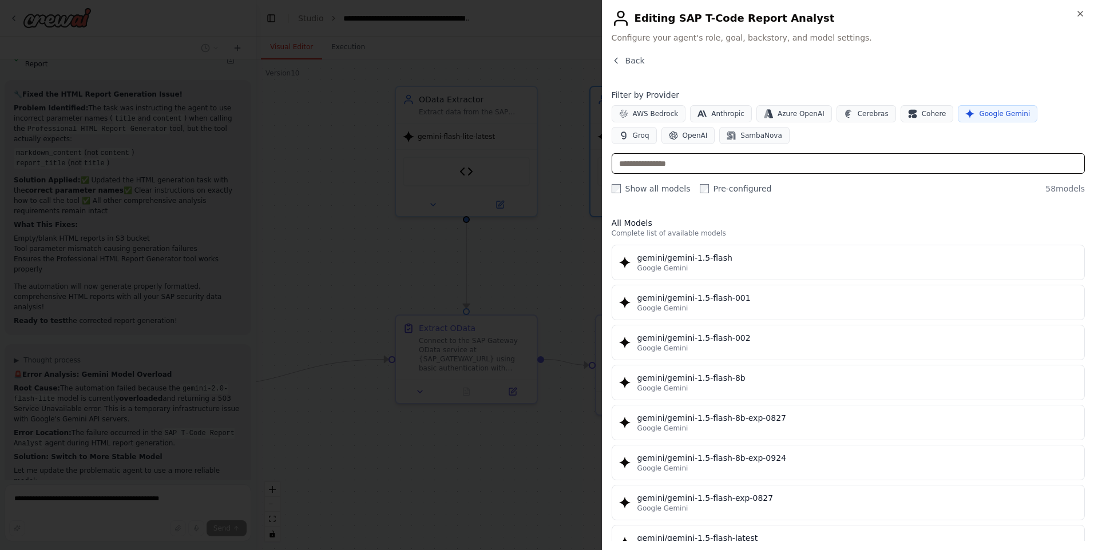
click at [776, 173] on input "text" at bounding box center [848, 163] width 473 height 21
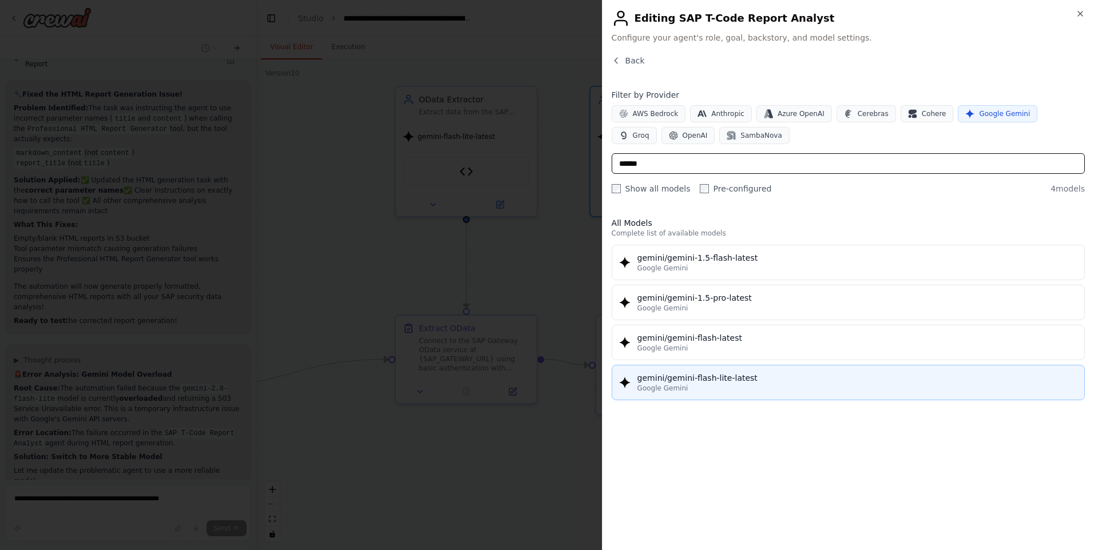
type input "******"
click at [751, 387] on div "Google Gemini" at bounding box center [857, 388] width 440 height 9
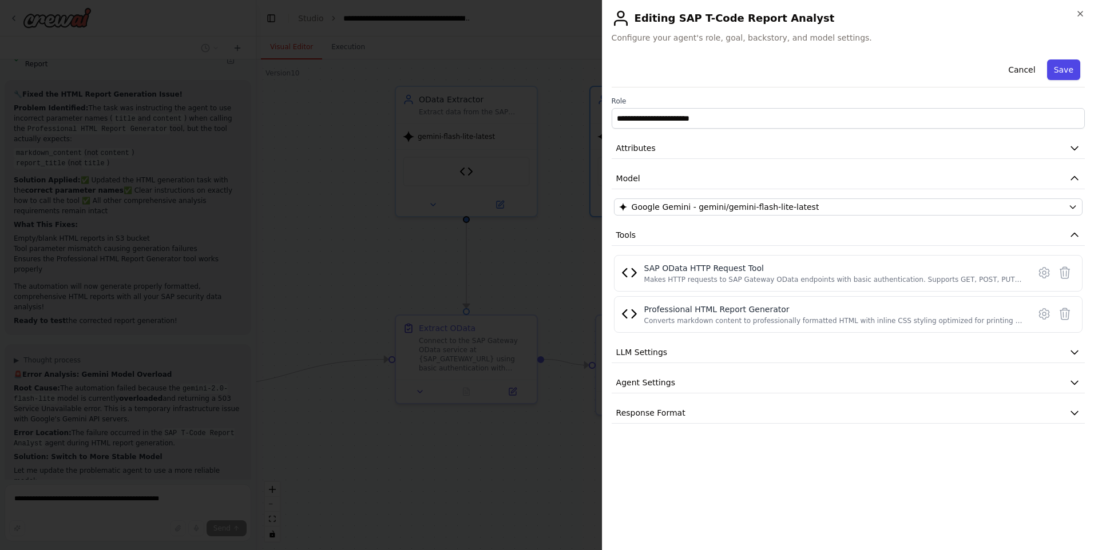
click at [1063, 71] on button "Save" at bounding box center [1063, 69] width 33 height 21
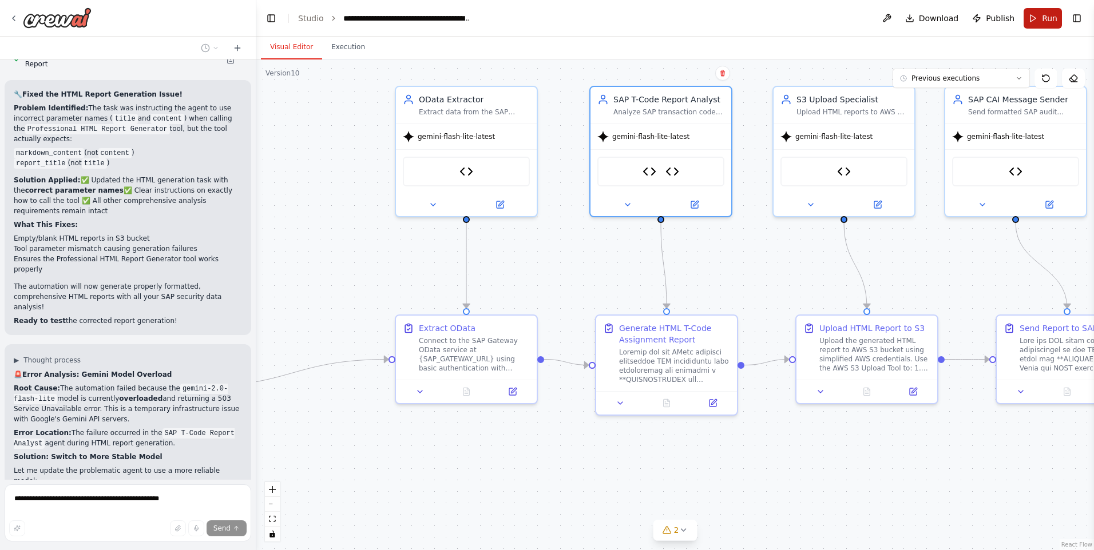
click at [1053, 18] on span "Run" at bounding box center [1049, 18] width 15 height 11
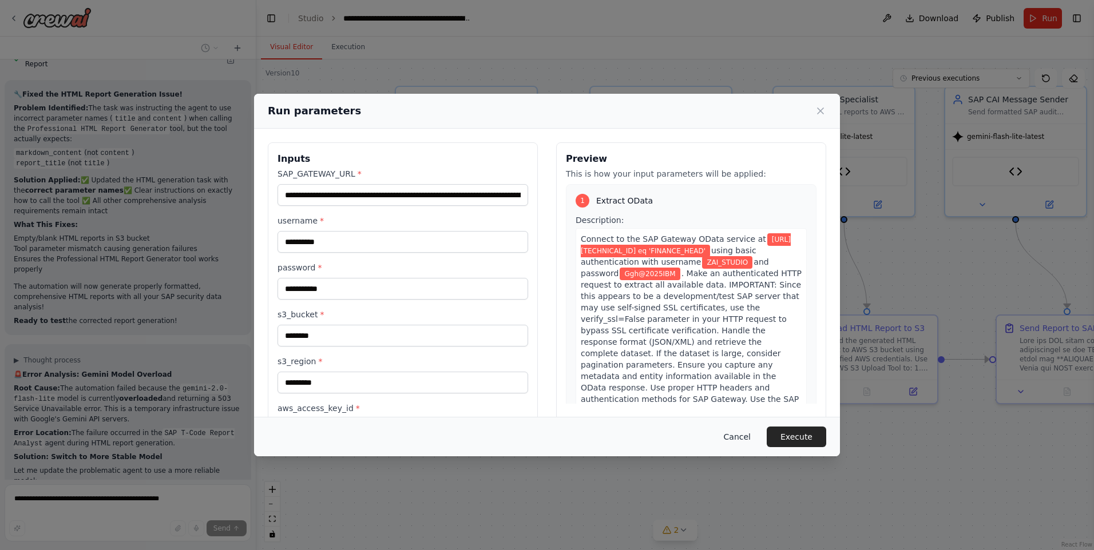
click at [744, 439] on button "Cancel" at bounding box center [736, 437] width 45 height 21
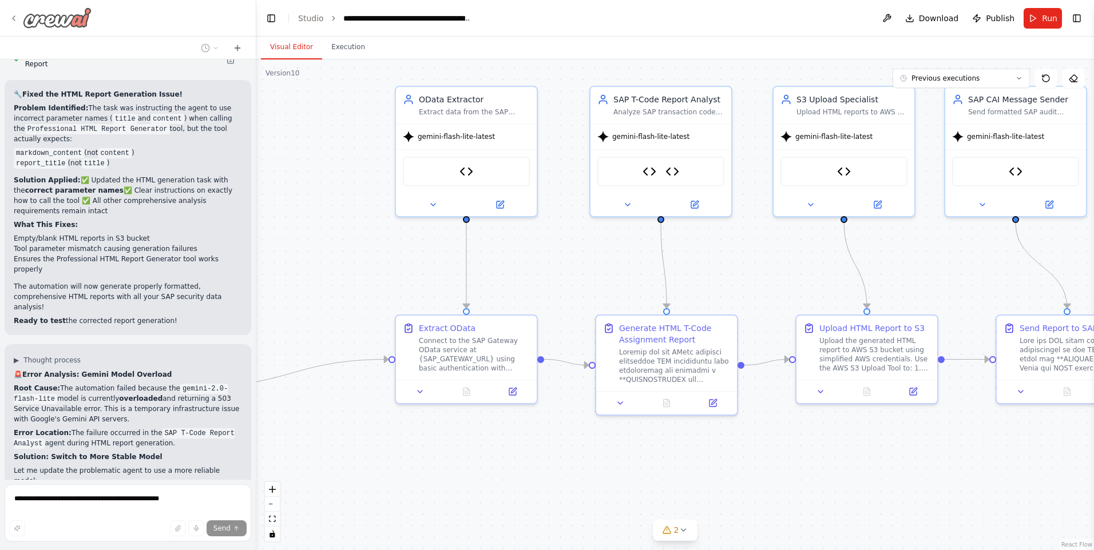
click at [12, 14] on icon at bounding box center [13, 18] width 9 height 9
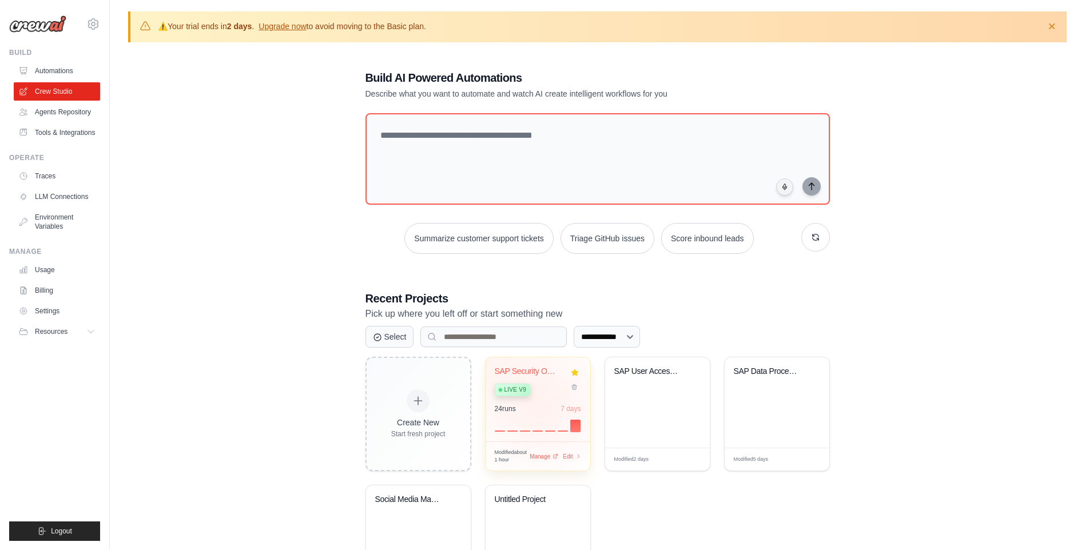
click at [547, 406] on div "24 run s 7 days" at bounding box center [538, 408] width 86 height 9
click at [65, 174] on link "Traces" at bounding box center [58, 176] width 86 height 18
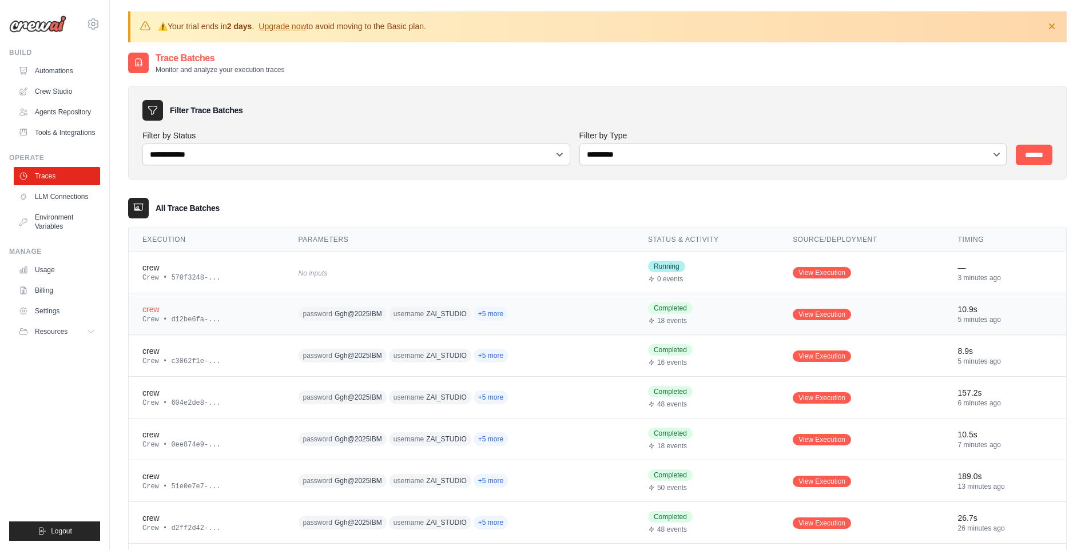
click at [397, 320] on span "username ZAI_STUDIO" at bounding box center [430, 314] width 82 height 14
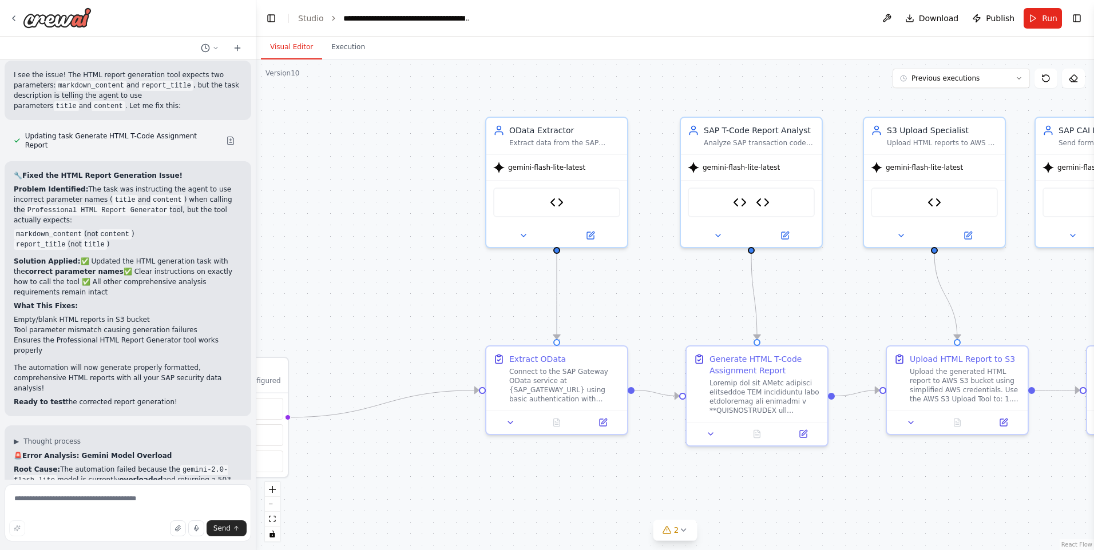
scroll to position [45533, 0]
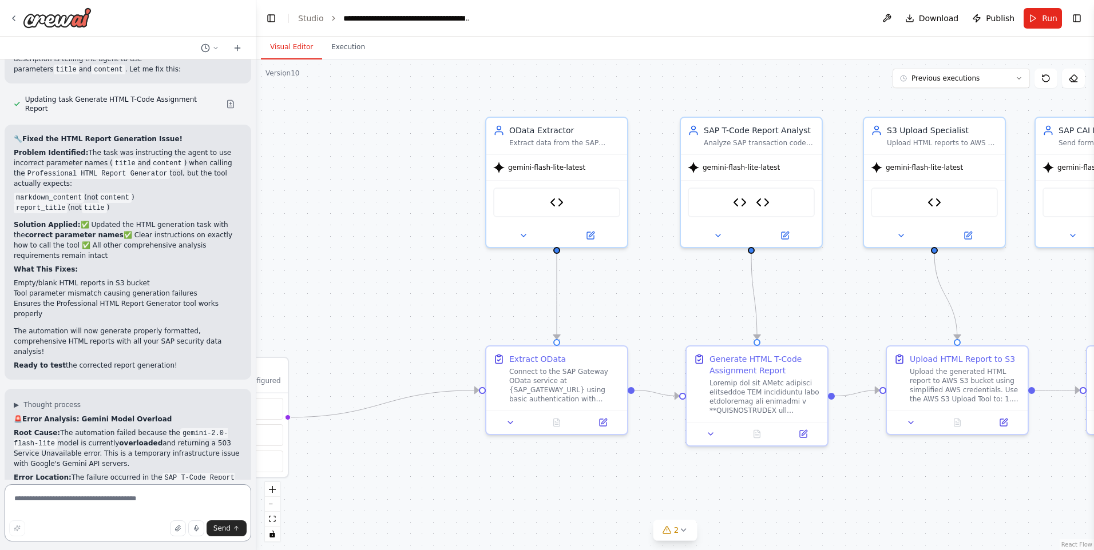
click at [118, 493] on textarea at bounding box center [128, 513] width 247 height 57
type textarea "**********"
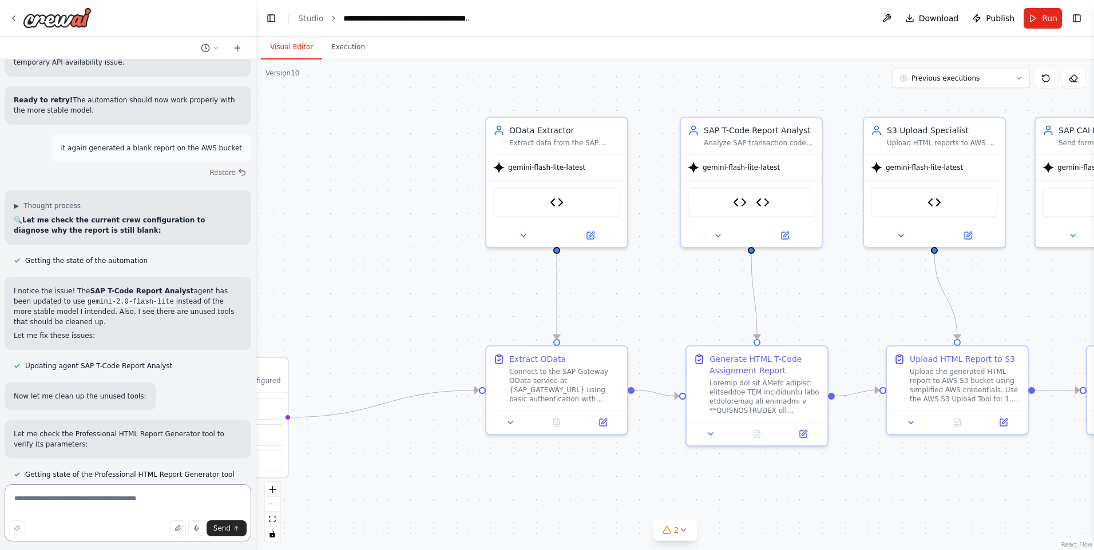
scroll to position [46197, 0]
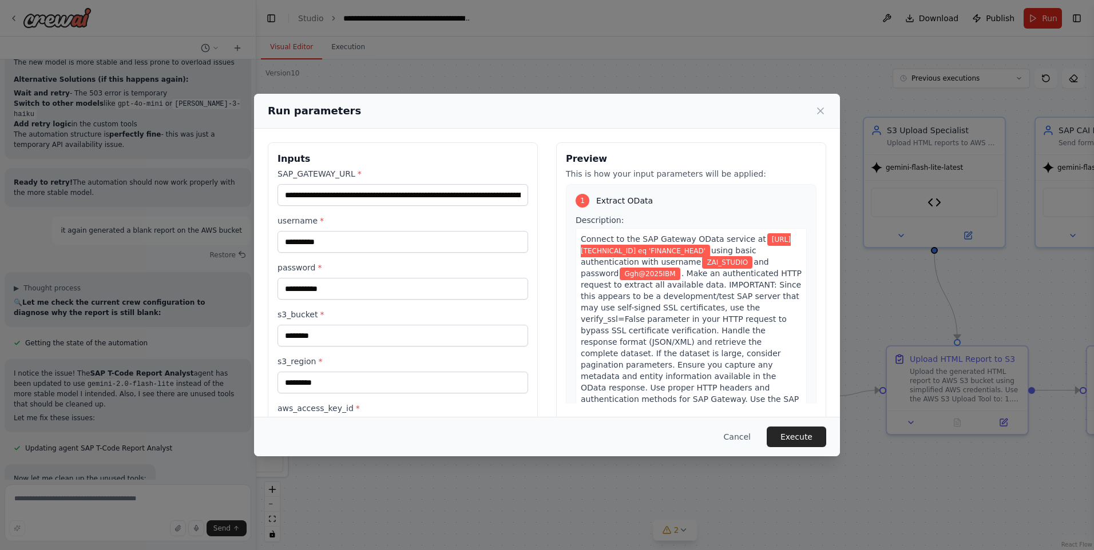
click at [803, 438] on button "Execute" at bounding box center [796, 437] width 59 height 21
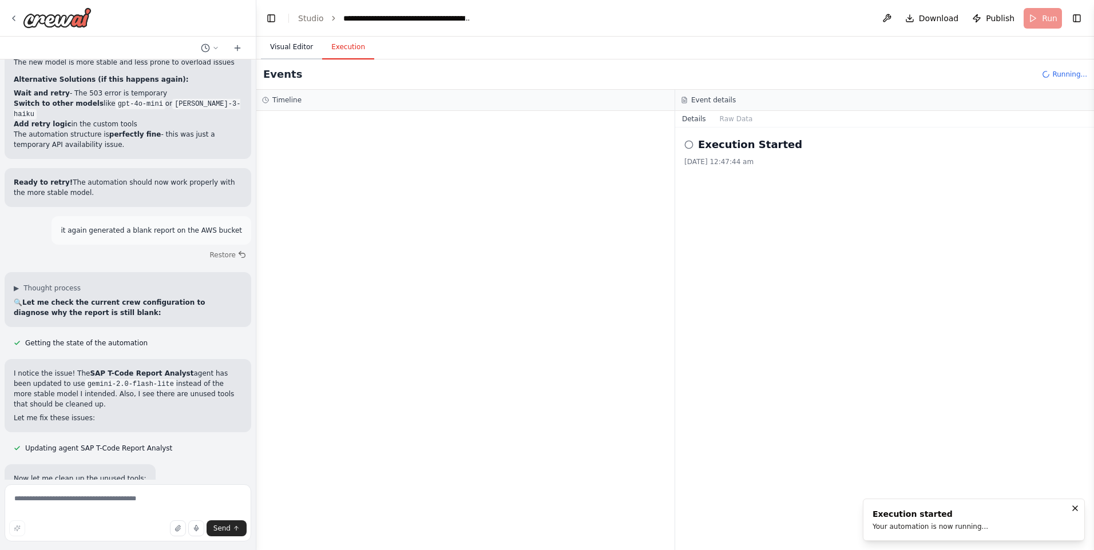
click at [297, 51] on button "Visual Editor" at bounding box center [291, 47] width 61 height 24
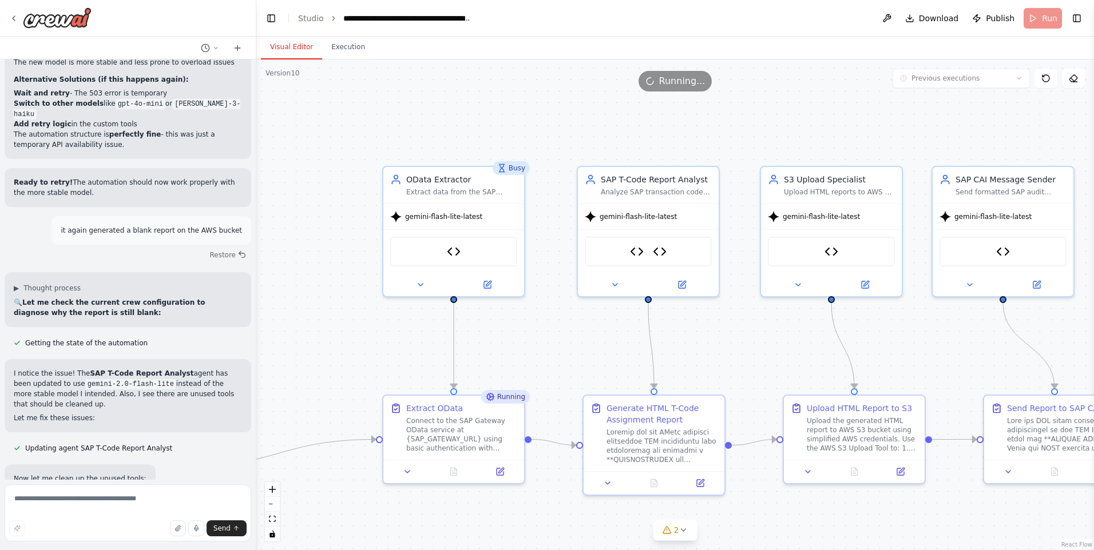
drag, startPoint x: 437, startPoint y: 160, endPoint x: 334, endPoint y: 209, distance: 114.1
click at [334, 209] on div ".deletable-edge-delete-btn { width: 20px; height: 20px; border: 0px solid #ffff…" at bounding box center [674, 304] width 837 height 491
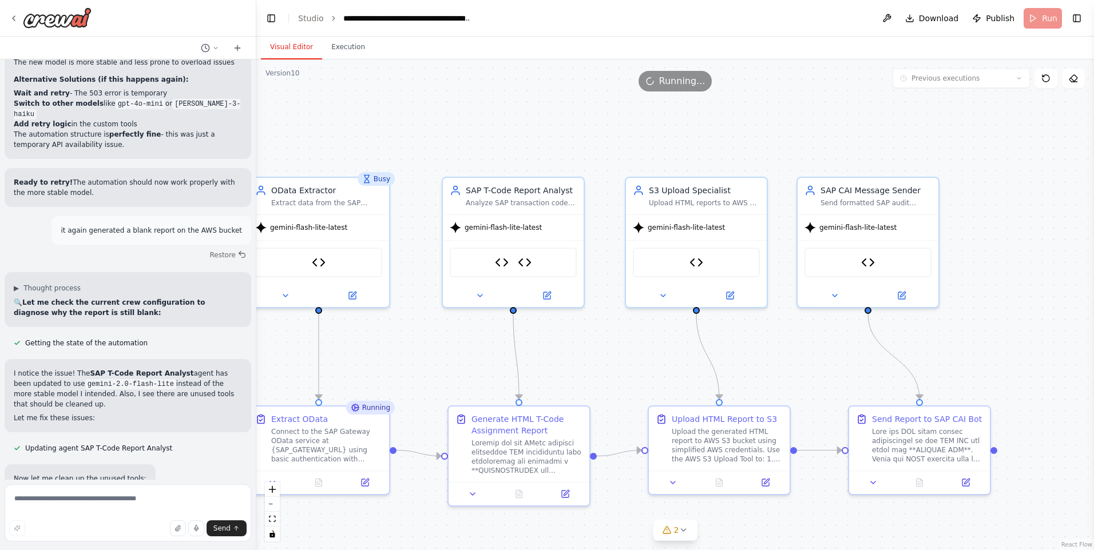
drag, startPoint x: 598, startPoint y: 137, endPoint x: 463, endPoint y: 148, distance: 135.4
click at [463, 148] on div ".deletable-edge-delete-btn { width: 20px; height: 20px; border: 0px solid #ffff…" at bounding box center [674, 304] width 837 height 491
click at [351, 205] on div "OData Extractor Extract data from the SAP Gateway OData service at {SAP_GATEWAY…" at bounding box center [318, 194] width 141 height 37
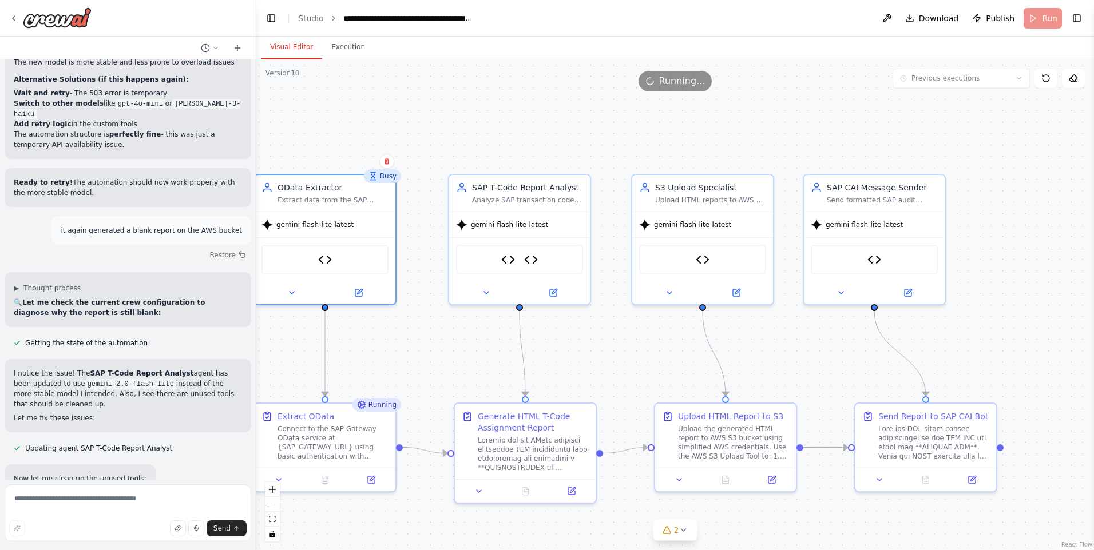
drag, startPoint x: 473, startPoint y: 149, endPoint x: 533, endPoint y: 129, distance: 62.6
click at [545, 129] on div ".deletable-edge-delete-btn { width: 20px; height: 20px; border: 0px solid #ffff…" at bounding box center [674, 304] width 837 height 491
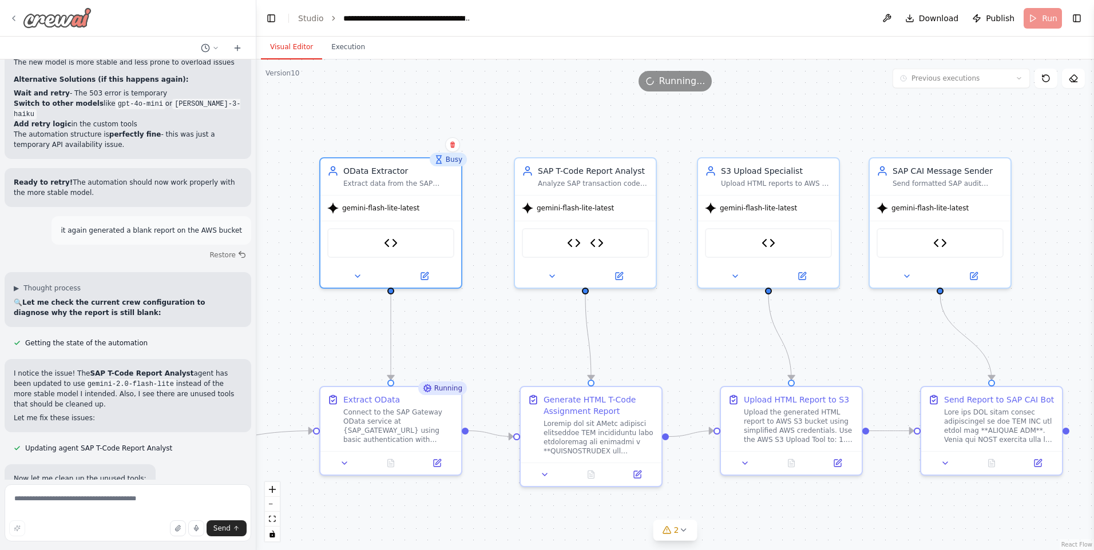
click at [22, 10] on div at bounding box center [50, 17] width 82 height 21
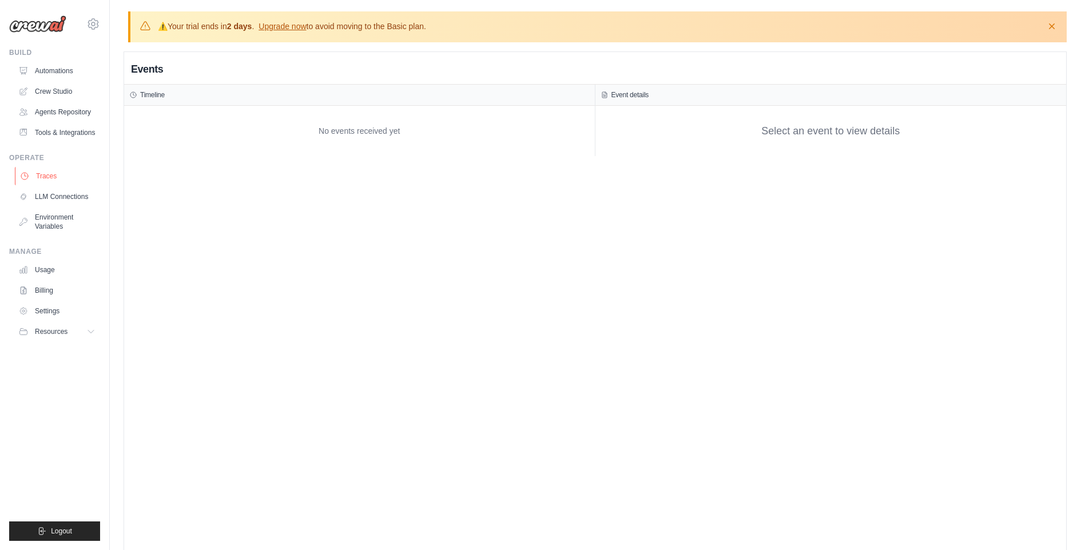
click at [42, 173] on link "Traces" at bounding box center [58, 176] width 86 height 18
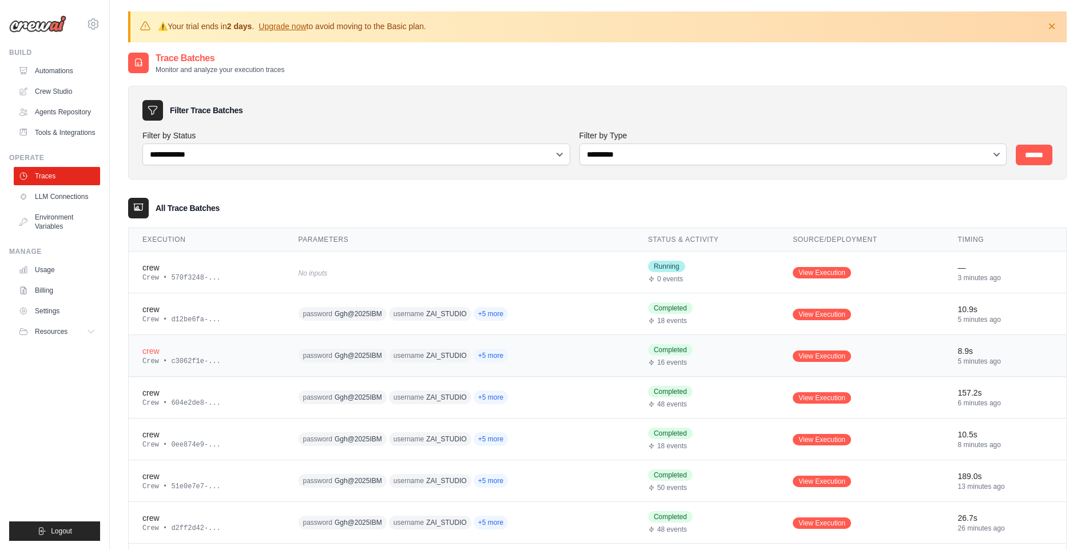
click at [462, 360] on span "username ZAI_STUDIO" at bounding box center [430, 356] width 82 height 14
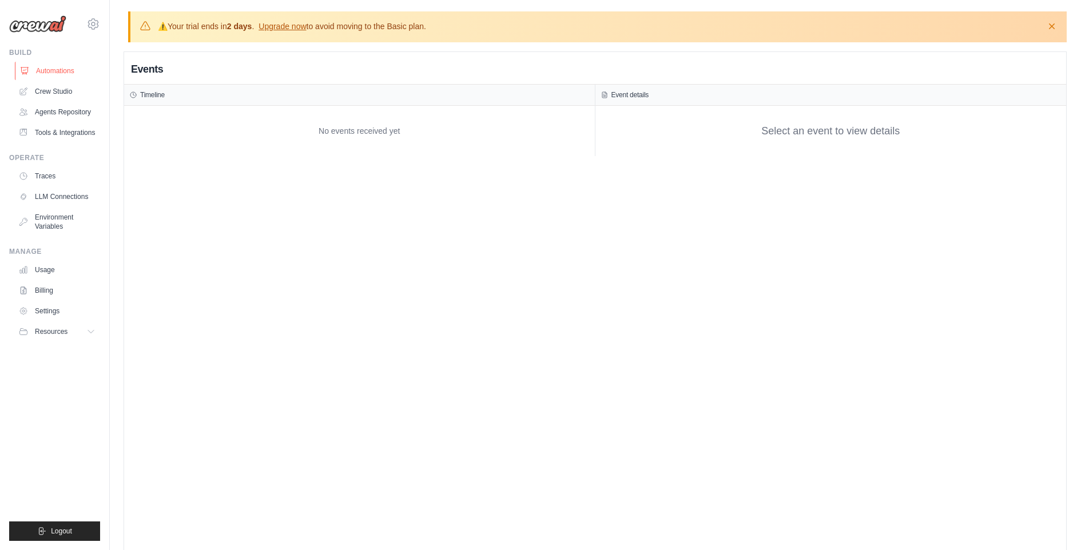
click at [70, 63] on link "Automations" at bounding box center [58, 71] width 86 height 18
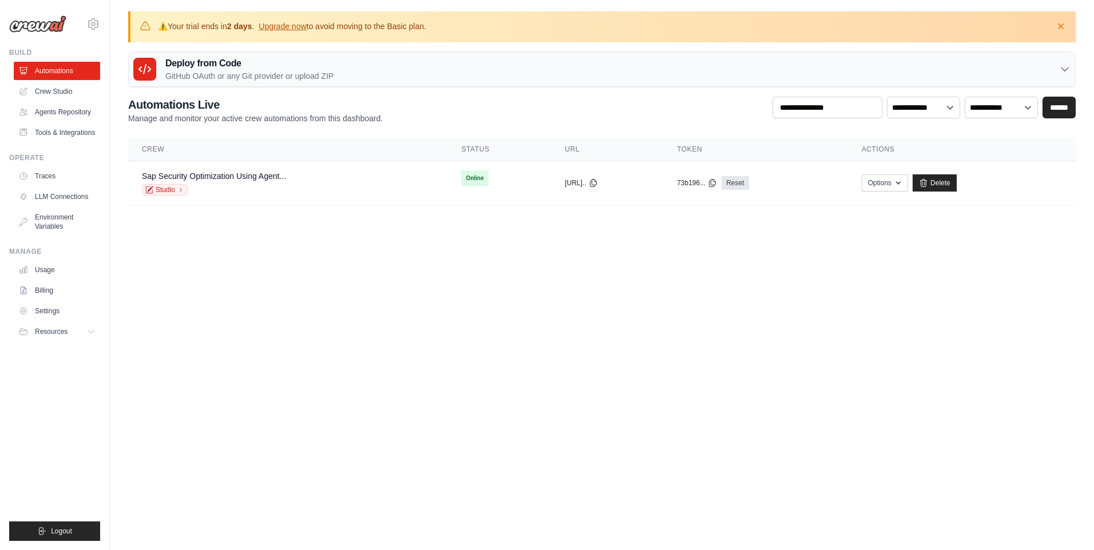
click at [60, 76] on link "Automations" at bounding box center [57, 71] width 86 height 18
click at [402, 194] on td "Sap Security Optimization Using Agent... Studio" at bounding box center [292, 183] width 329 height 44
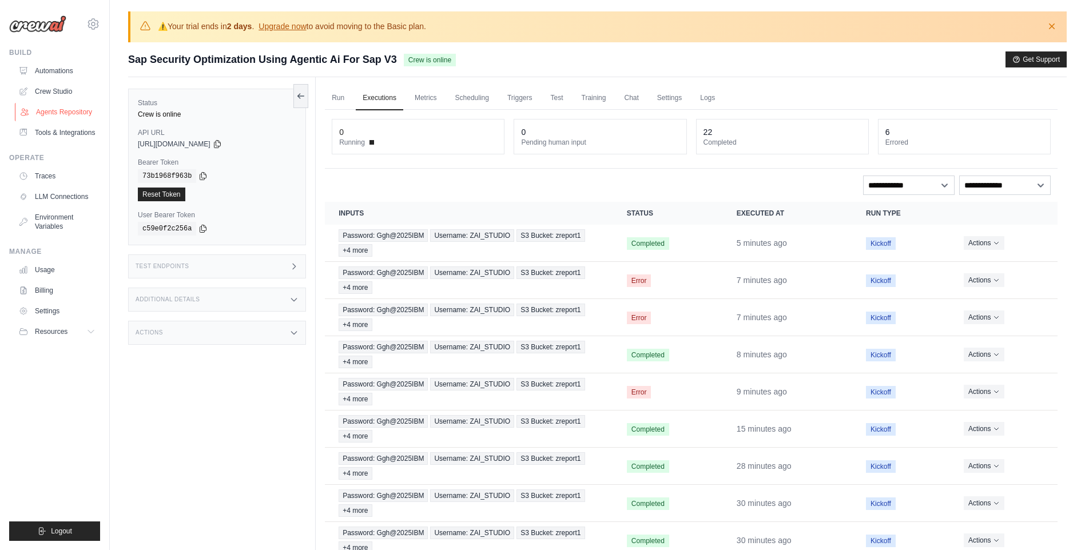
click at [61, 114] on link "Agents Repository" at bounding box center [58, 112] width 86 height 18
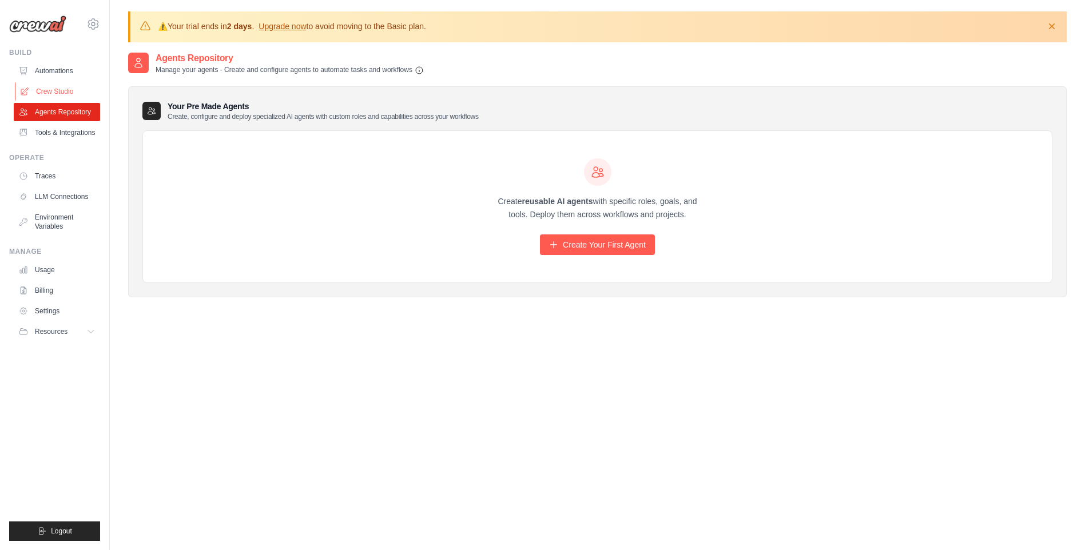
click at [63, 88] on link "Crew Studio" at bounding box center [58, 91] width 86 height 18
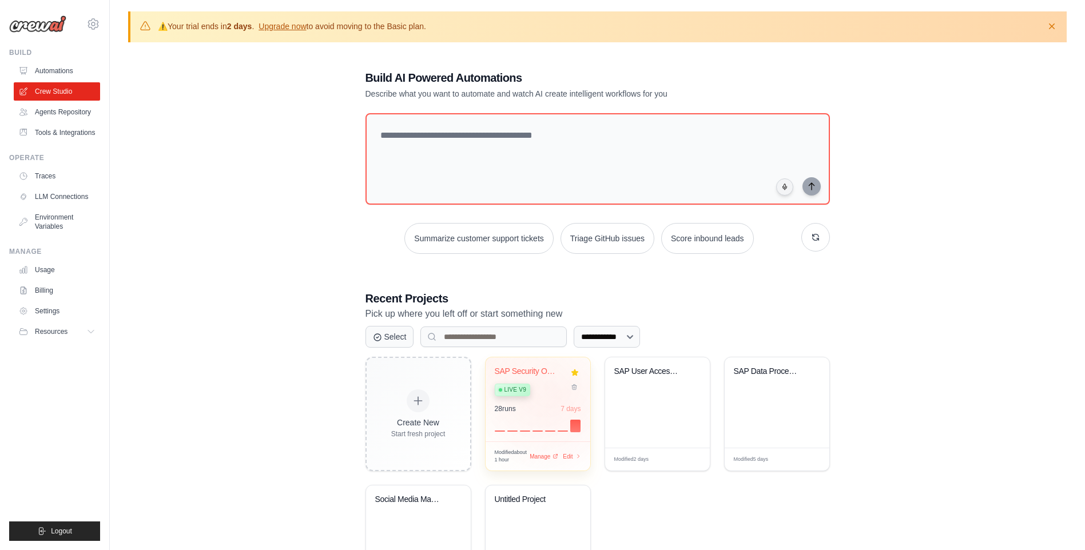
click at [561, 398] on div "SAP Security Optimization using Age... Live v9" at bounding box center [529, 384] width 69 height 35
click at [54, 178] on link "Traces" at bounding box center [58, 176] width 86 height 18
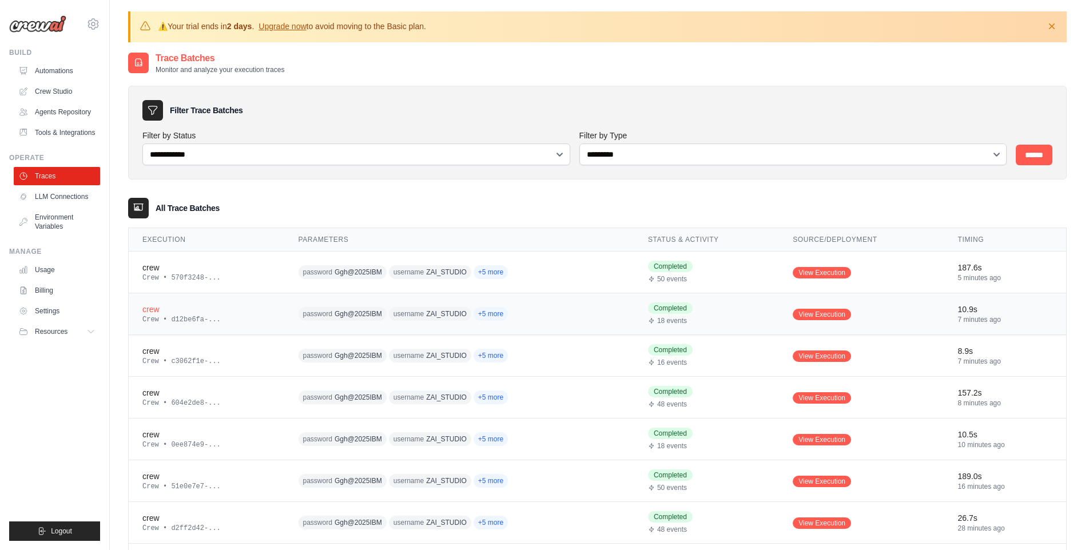
click at [618, 308] on td "password [SECURITY_DATA] username ZAI_STUDIO +5 more" at bounding box center [460, 314] width 350 height 42
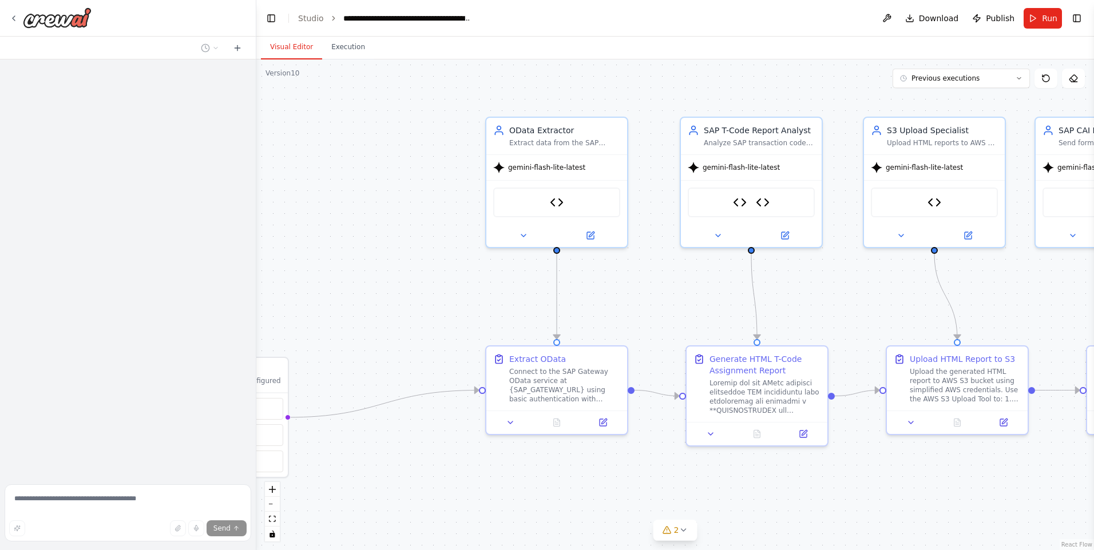
drag, startPoint x: 1037, startPoint y: 24, endPoint x: 1006, endPoint y: 42, distance: 35.4
click at [1007, 43] on main "**********" at bounding box center [674, 275] width 837 height 550
click at [991, 19] on span "Publish" at bounding box center [1000, 18] width 29 height 11
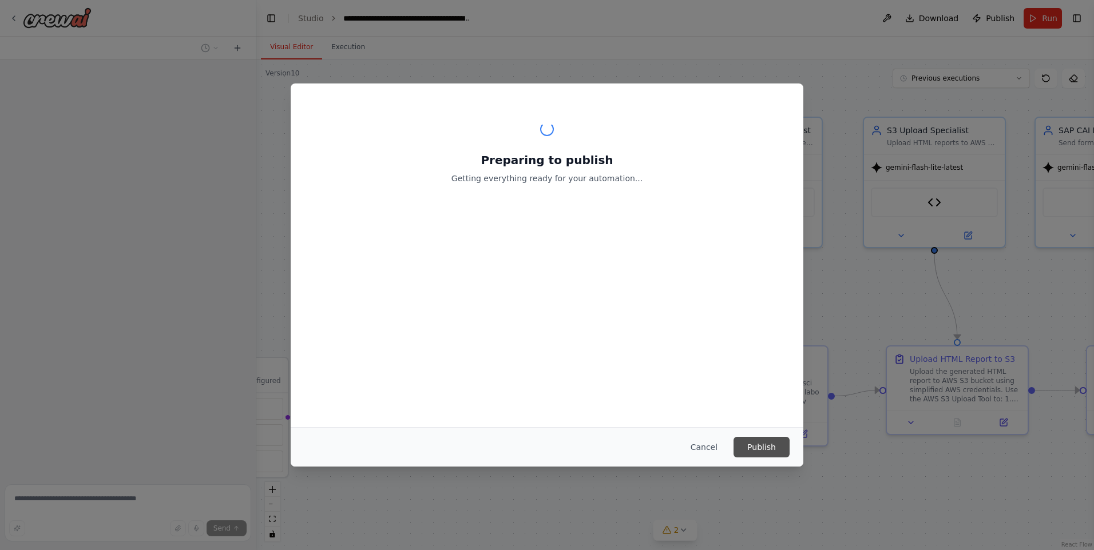
click at [769, 449] on button "Publish" at bounding box center [761, 447] width 56 height 21
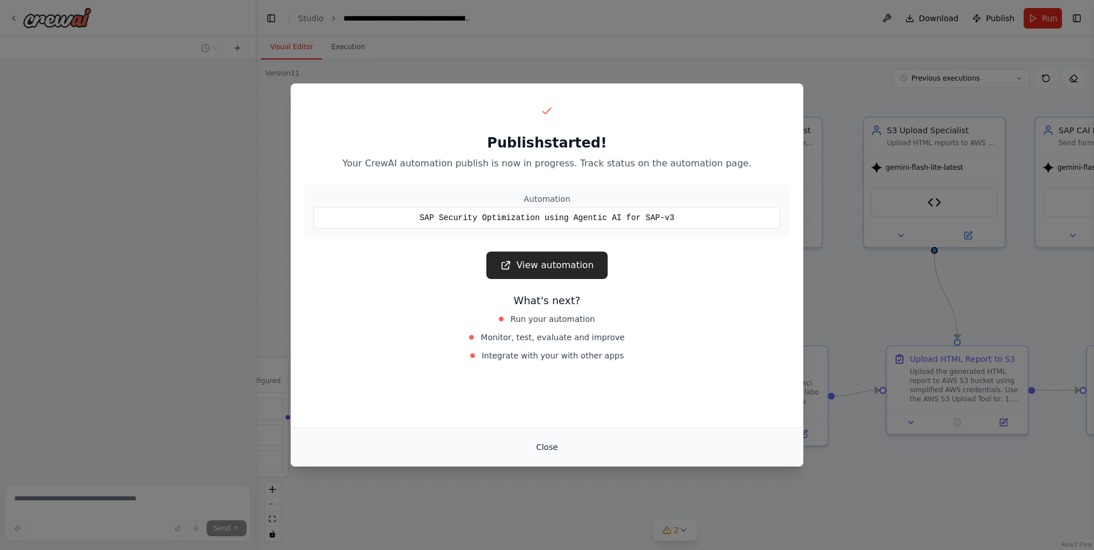
click at [543, 451] on button "Close" at bounding box center [547, 447] width 40 height 21
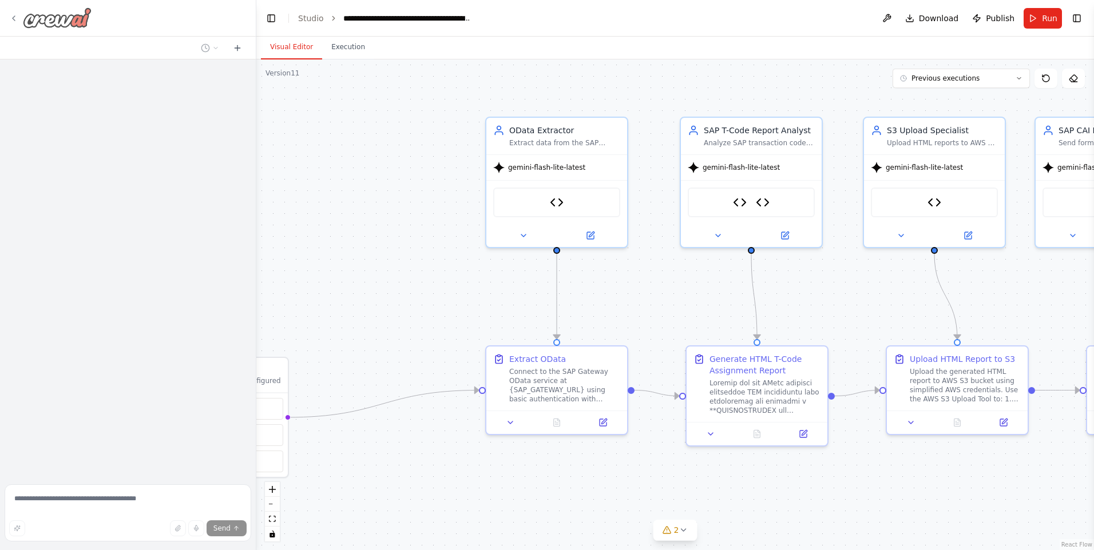
click at [15, 14] on icon at bounding box center [13, 18] width 9 height 9
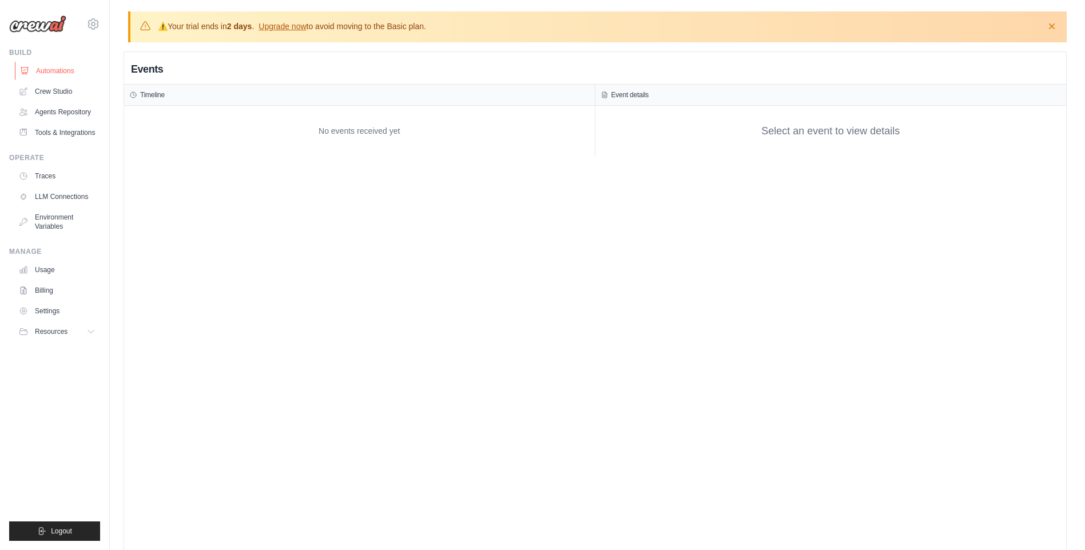
click at [75, 74] on link "Automations" at bounding box center [58, 71] width 86 height 18
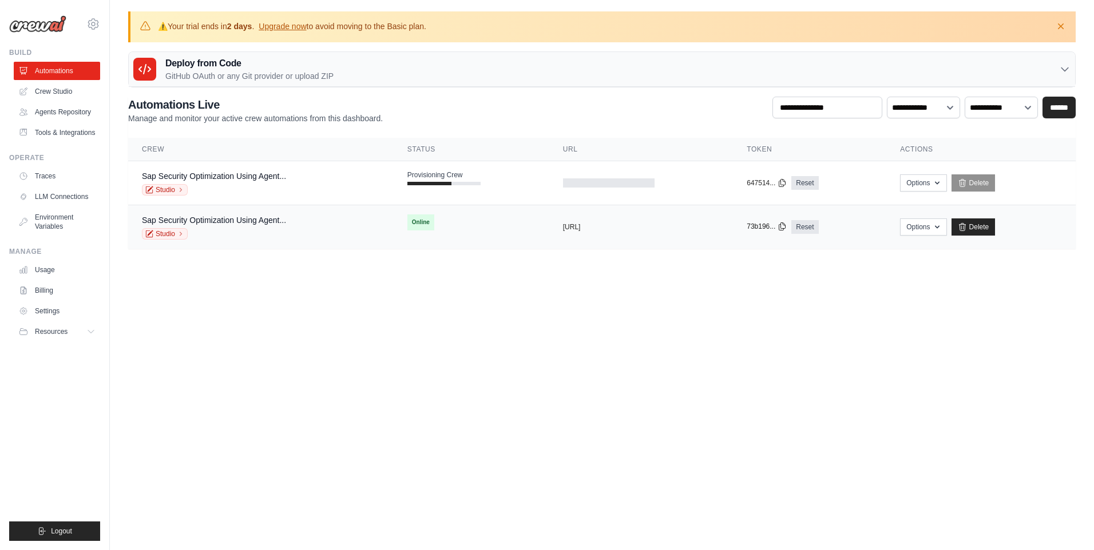
click at [787, 225] on icon at bounding box center [781, 226] width 9 height 9
click at [271, 227] on div "Sap Security Optimization Using Agent... Studio" at bounding box center [214, 227] width 144 height 25
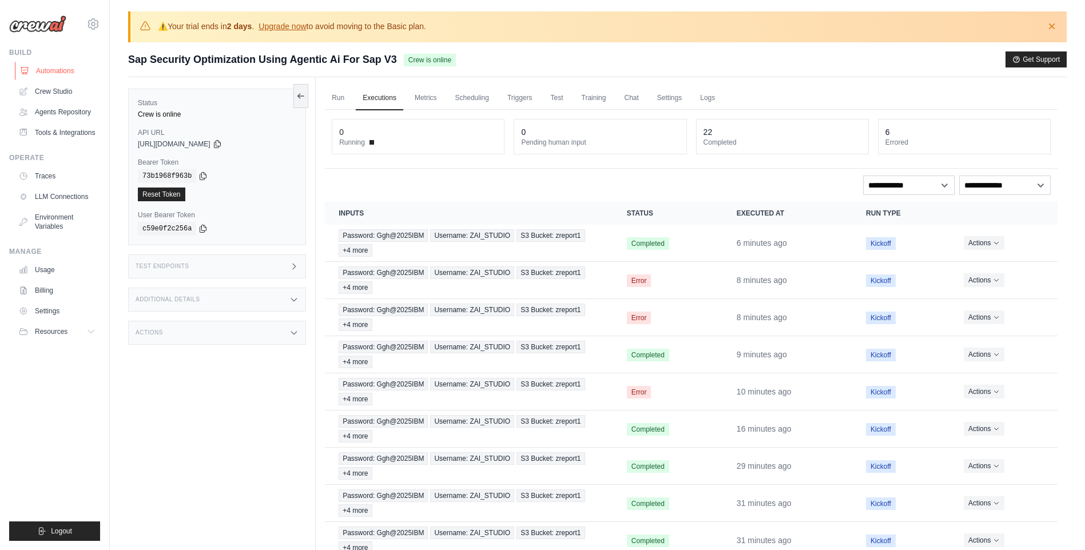
click at [70, 72] on link "Automations" at bounding box center [58, 71] width 86 height 18
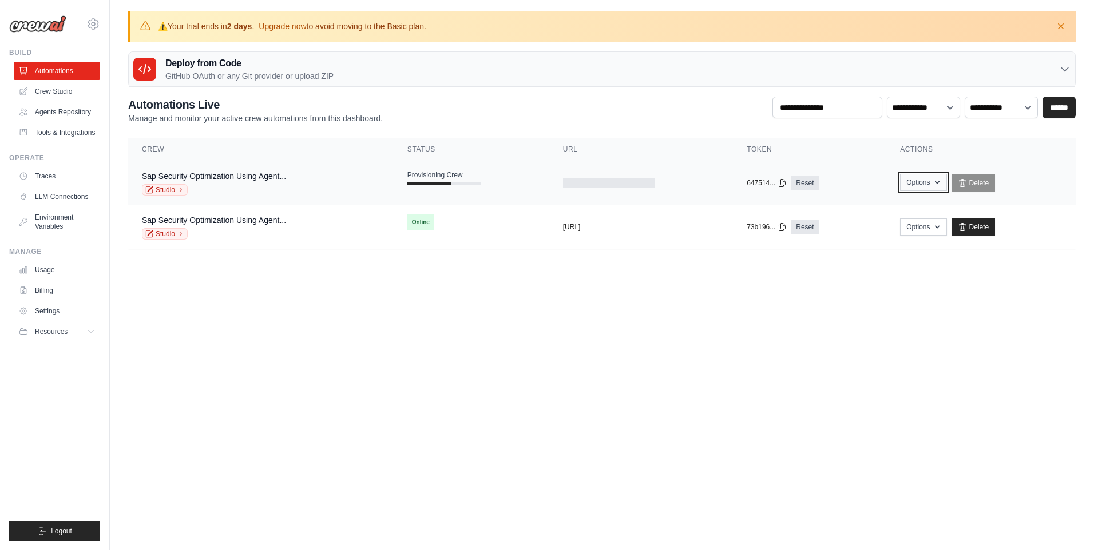
click at [936, 178] on icon "button" at bounding box center [936, 182] width 9 height 9
click at [562, 391] on body "vidyut.basis@gmail.com Settings Build Automations" at bounding box center [547, 275] width 1094 height 550
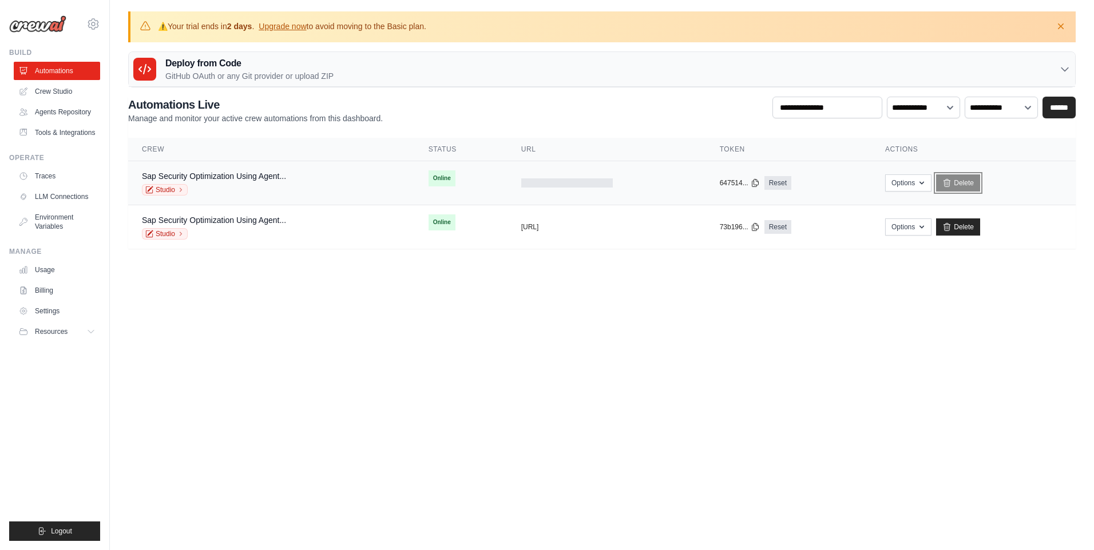
click at [958, 181] on link "Delete" at bounding box center [958, 182] width 44 height 17
click at [462, 182] on td "Online" at bounding box center [461, 178] width 93 height 34
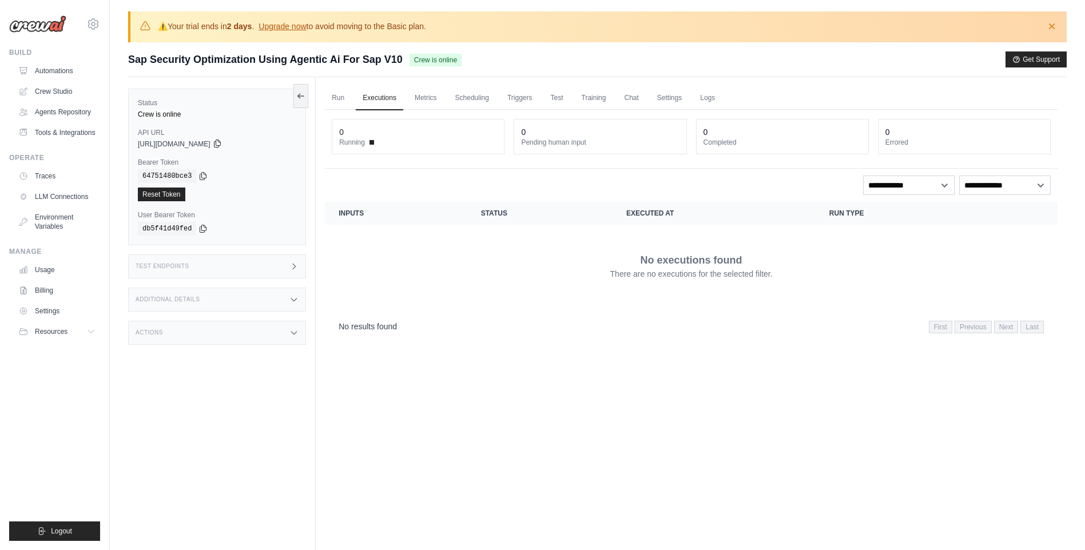
click at [222, 145] on icon at bounding box center [217, 143] width 9 height 9
click at [343, 93] on link "Run" at bounding box center [338, 98] width 26 height 24
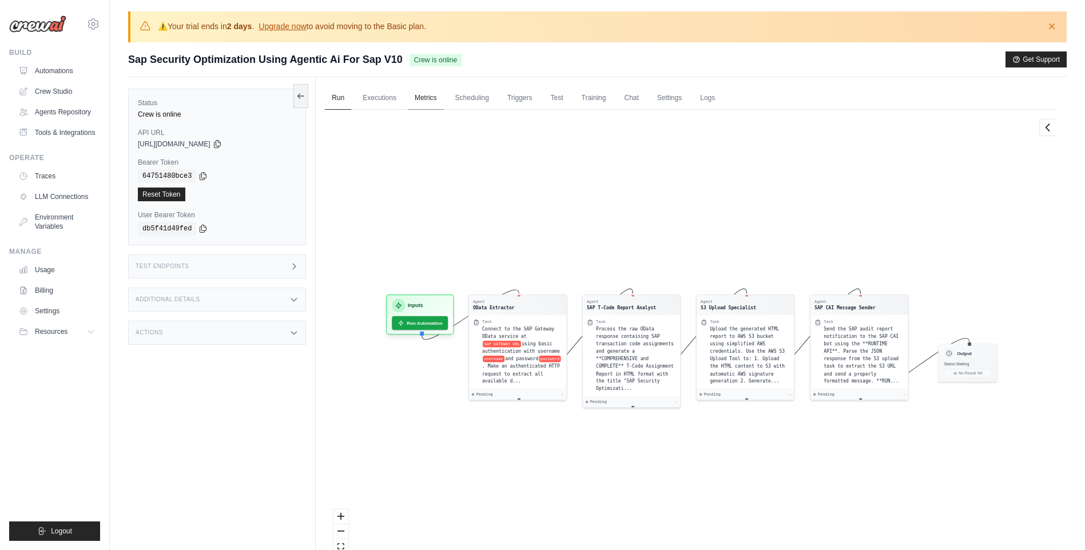
click at [435, 101] on link "Metrics" at bounding box center [426, 98] width 36 height 24
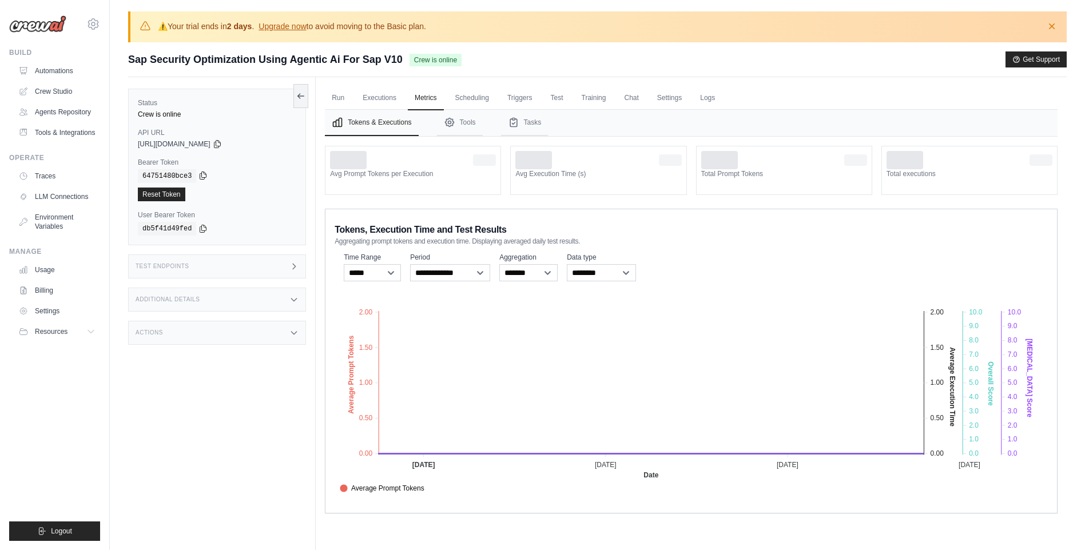
click at [198, 175] on icon at bounding box center [202, 175] width 9 height 9
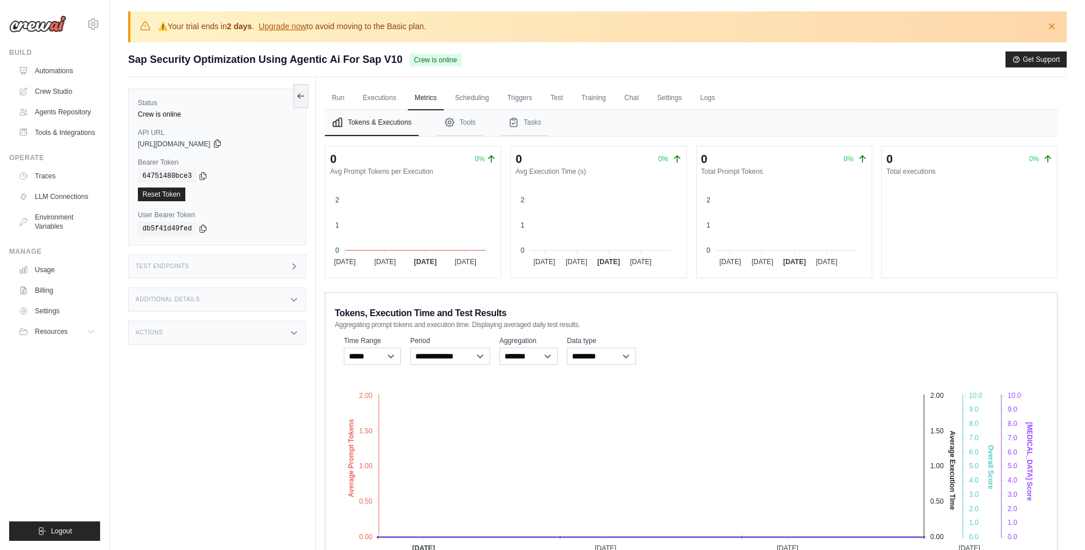
click at [222, 144] on icon at bounding box center [217, 143] width 9 height 9
click at [53, 178] on link "Traces" at bounding box center [58, 176] width 86 height 18
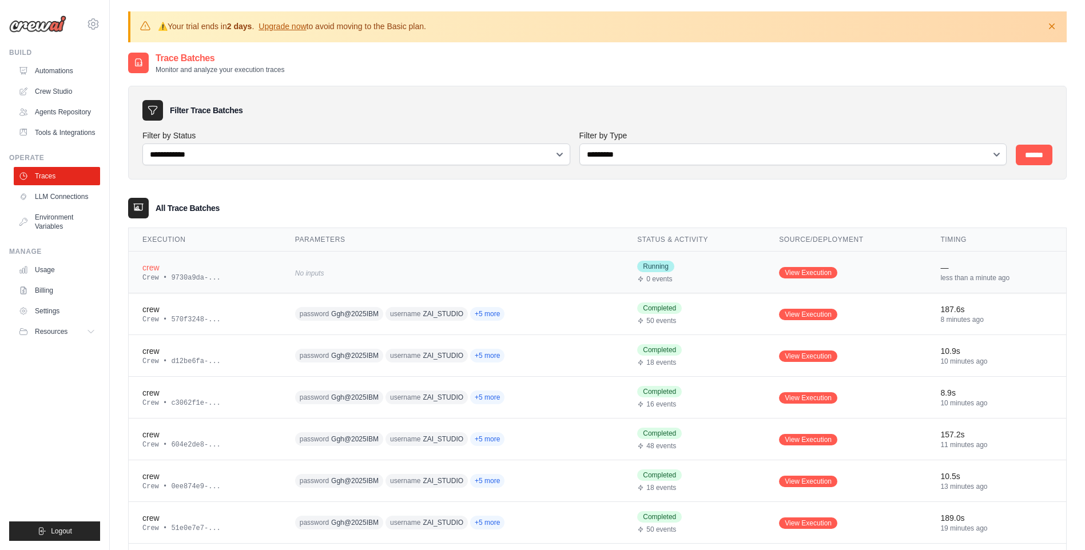
click at [356, 273] on div "No inputs" at bounding box center [405, 272] width 220 height 15
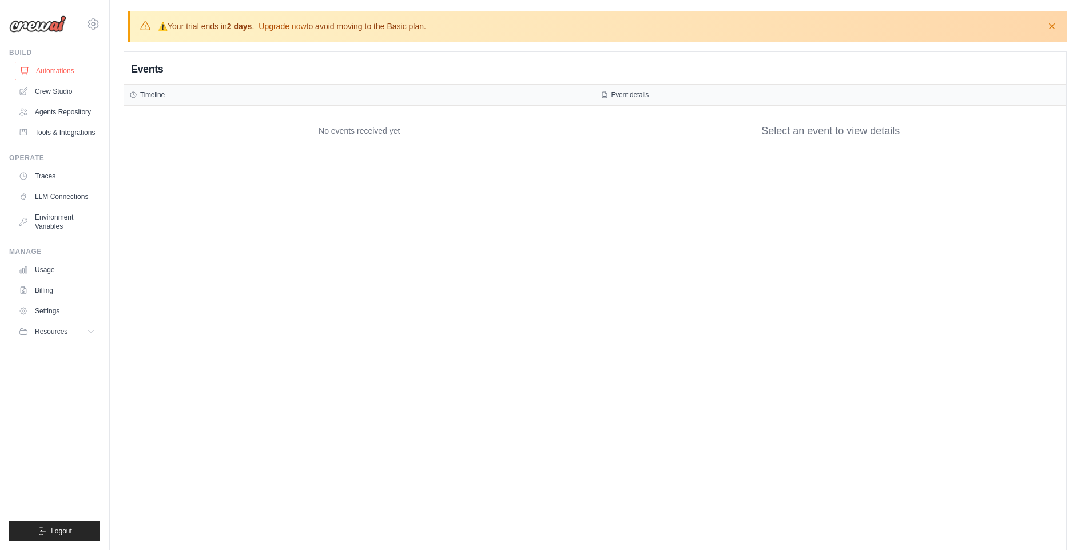
click at [53, 70] on link "Automations" at bounding box center [58, 71] width 86 height 18
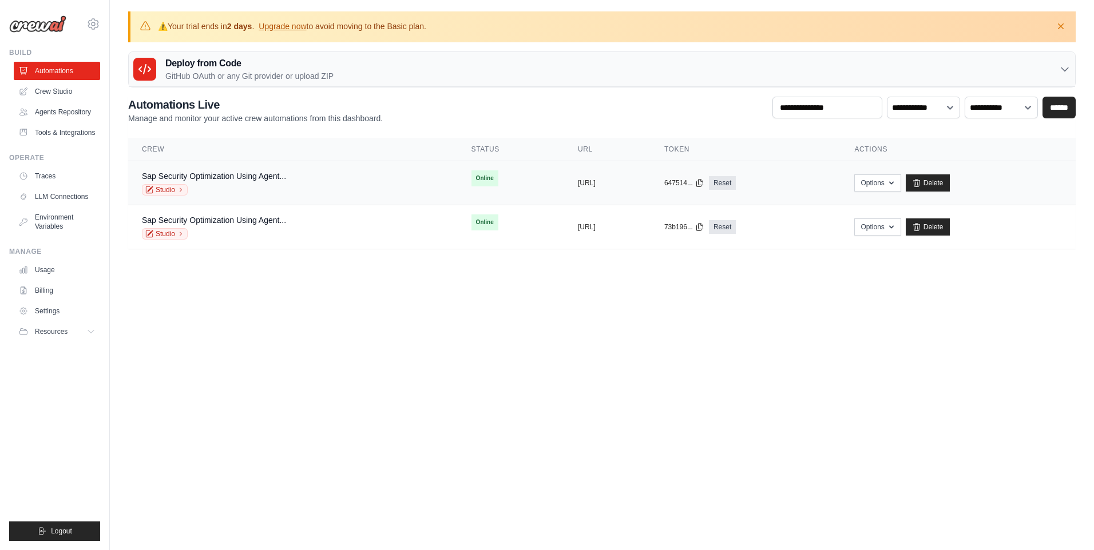
click at [232, 183] on div "Sap Security Optimization Using Agent... Studio" at bounding box center [214, 182] width 144 height 25
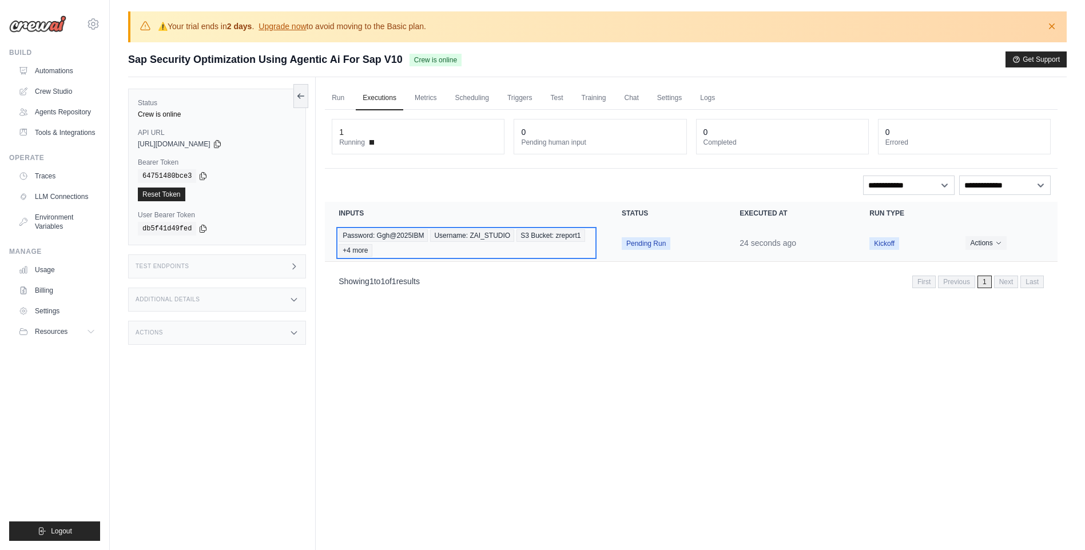
click at [497, 251] on div "Password: Ggh@2025IBM Username: ZAI_STUDIO S3 Bucket: zreport1 +4 more" at bounding box center [467, 242] width 256 height 27
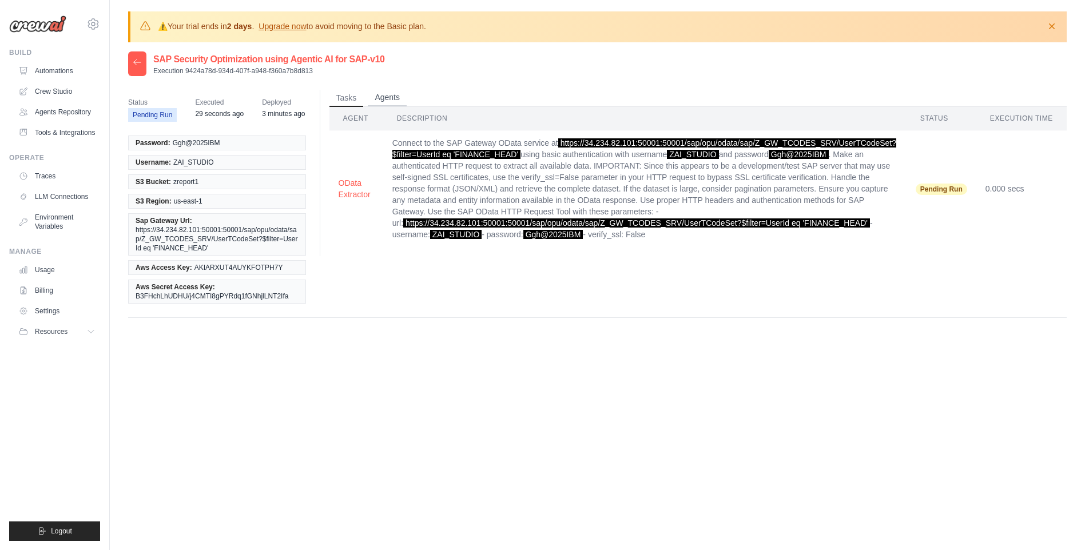
click at [374, 104] on button "Agents" at bounding box center [387, 97] width 39 height 17
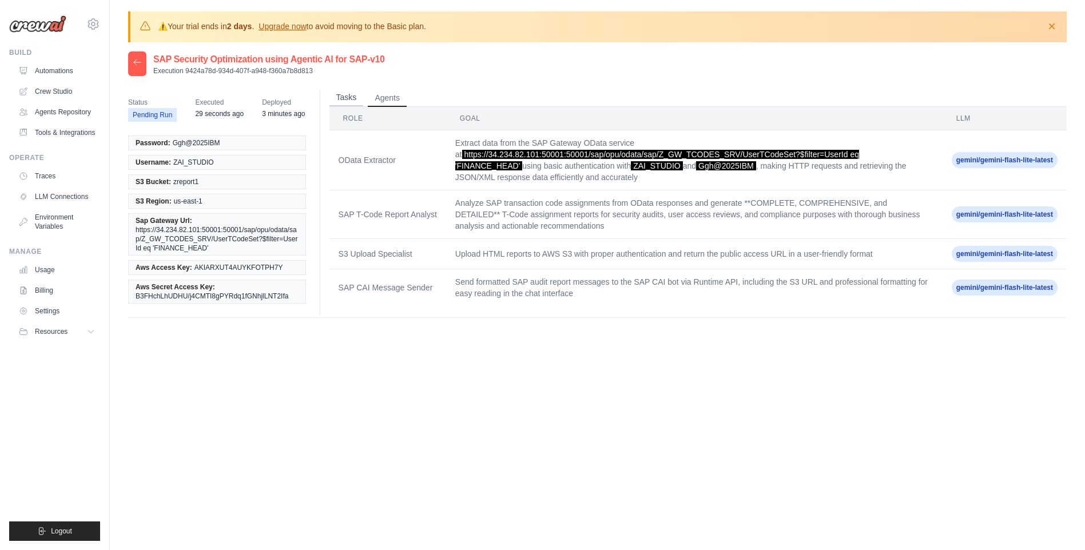
click at [338, 101] on button "Tasks" at bounding box center [346, 97] width 34 height 17
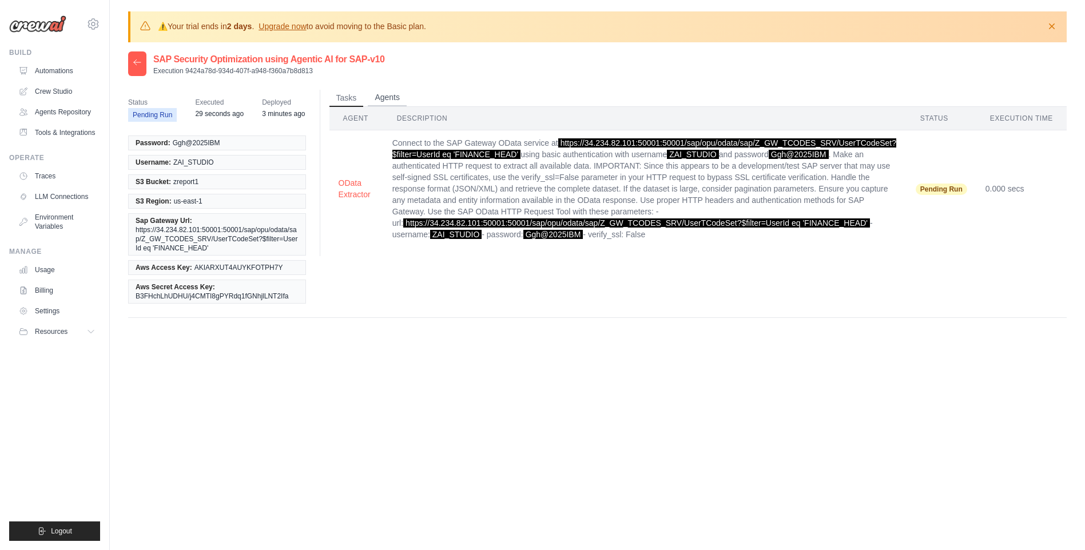
click at [387, 102] on button "Agents" at bounding box center [387, 97] width 39 height 17
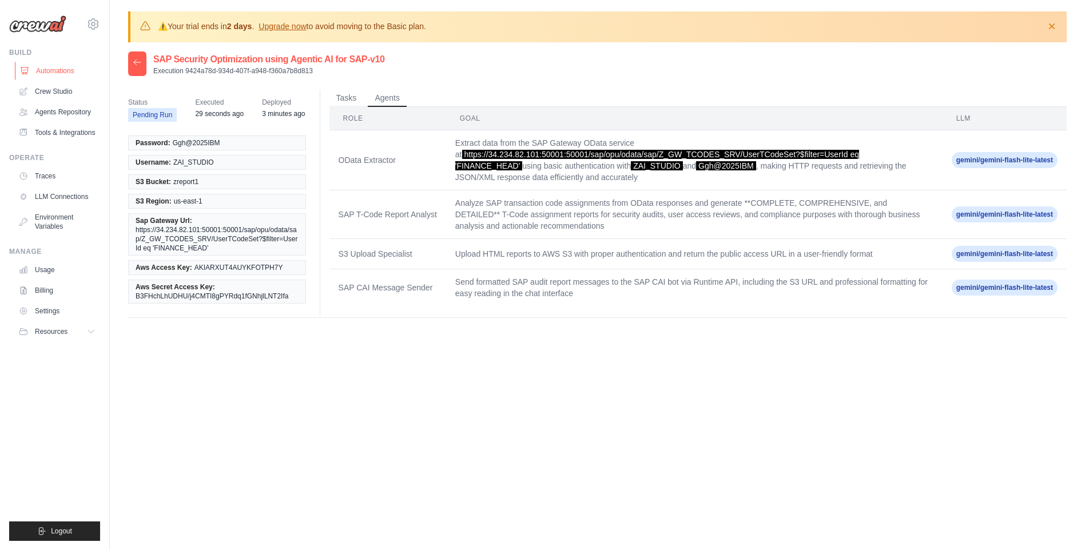
click at [68, 70] on link "Automations" at bounding box center [58, 71] width 86 height 18
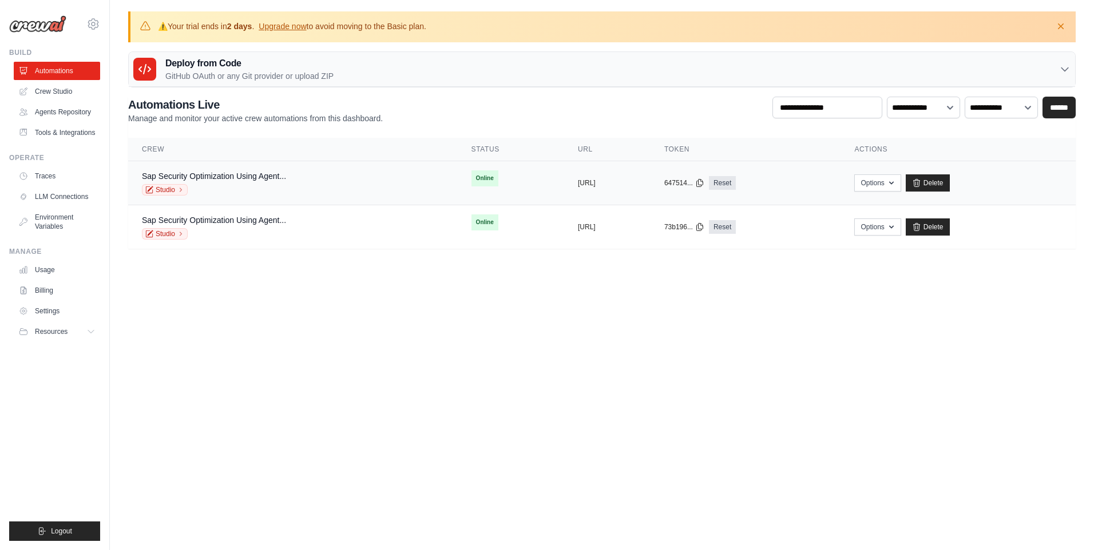
click at [297, 189] on div "Sap Security Optimization Using Agent... Studio" at bounding box center [293, 182] width 302 height 25
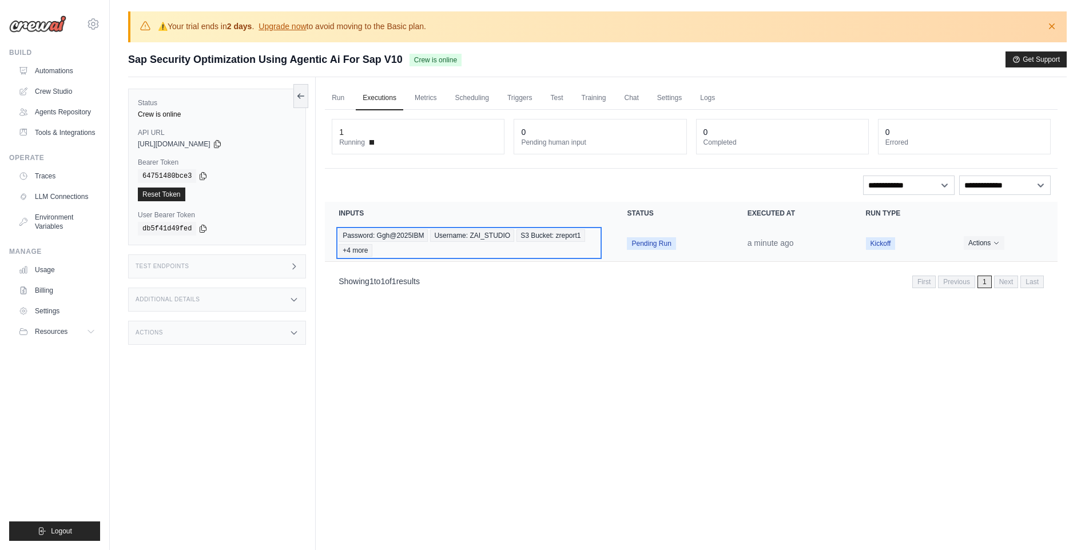
click at [595, 241] on div "Password: Ggh@2025IBM Username: ZAI_STUDIO S3 Bucket: zreport1 +4 more" at bounding box center [469, 242] width 261 height 27
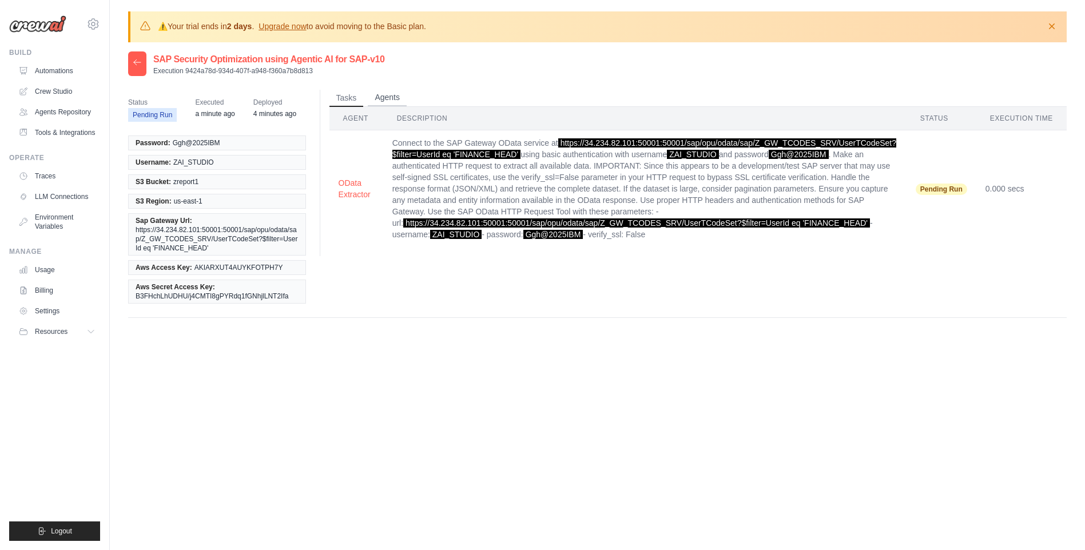
click at [397, 94] on button "Agents" at bounding box center [387, 97] width 39 height 17
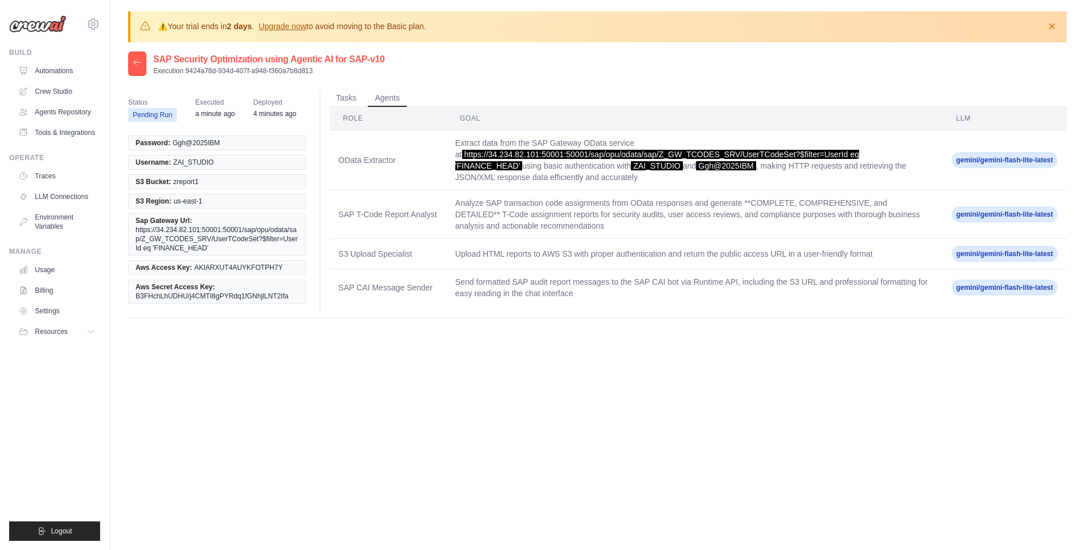
click at [499, 209] on td "Analyze SAP transaction code assignments from OData responses and generate **CO…" at bounding box center [694, 214] width 497 height 49
click at [40, 69] on link "Automations" at bounding box center [58, 71] width 86 height 18
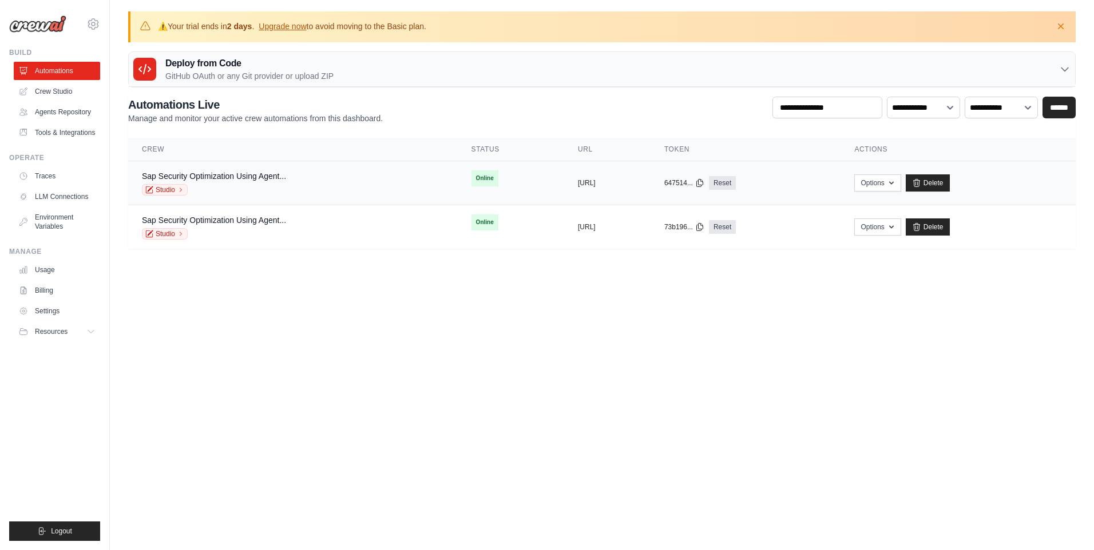
click at [289, 185] on div "Sap Security Optimization Using Agent... Studio" at bounding box center [293, 182] width 302 height 25
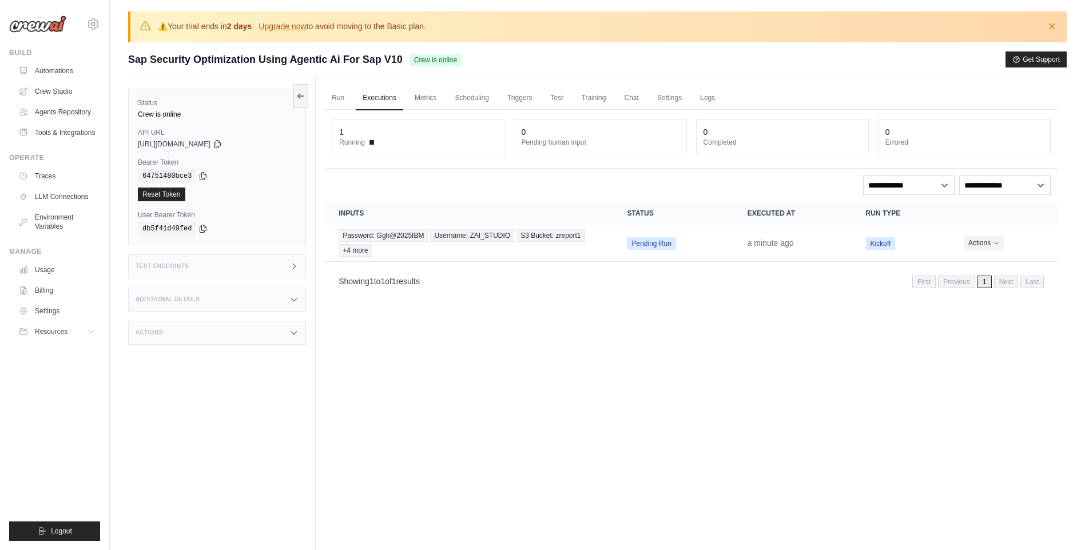
click at [366, 136] on div "1" at bounding box center [418, 131] width 158 height 11
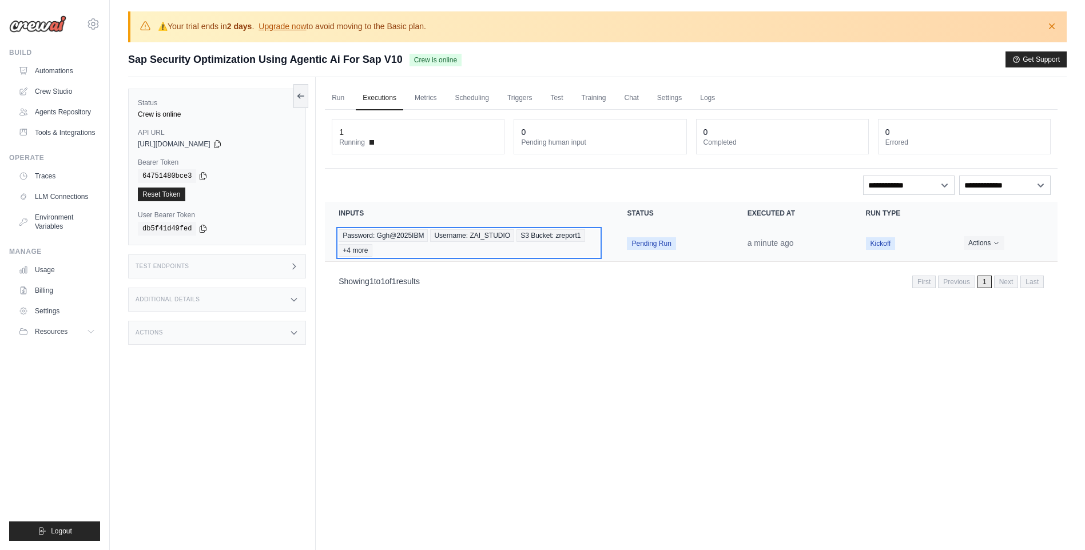
click at [590, 241] on div "Password: Ggh@2025IBM Username: ZAI_STUDIO S3 Bucket: zreport1 +4 more" at bounding box center [469, 242] width 261 height 27
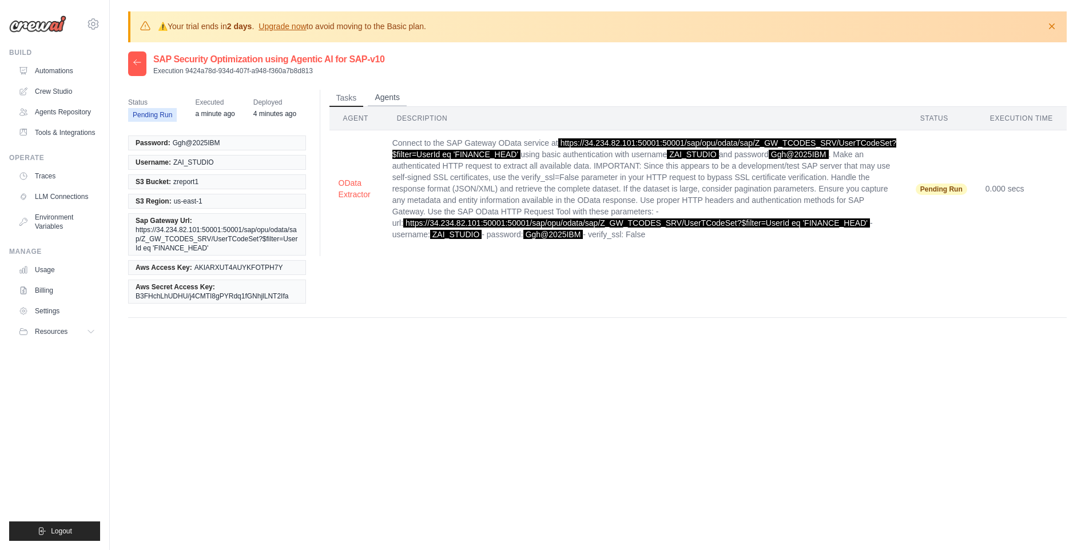
click at [394, 96] on button "Agents" at bounding box center [387, 97] width 39 height 17
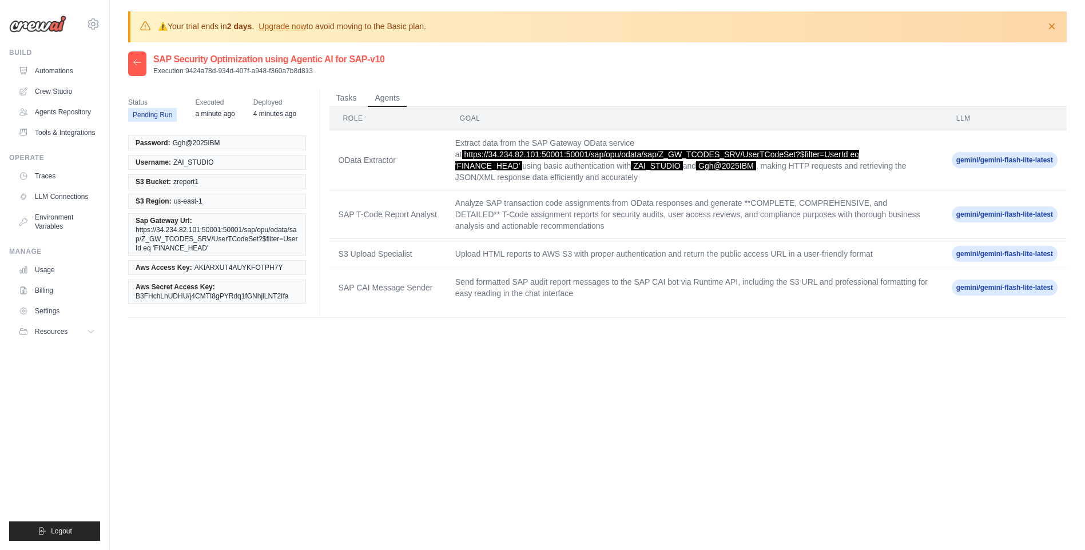
click at [698, 422] on div "SAP Security Optimization using Agentic AI for SAP-v10 Execution 9424a78d-934d-…" at bounding box center [597, 326] width 939 height 550
click at [224, 114] on time "a minute ago" at bounding box center [214, 114] width 39 height 8
click at [49, 71] on link "Automations" at bounding box center [58, 71] width 86 height 18
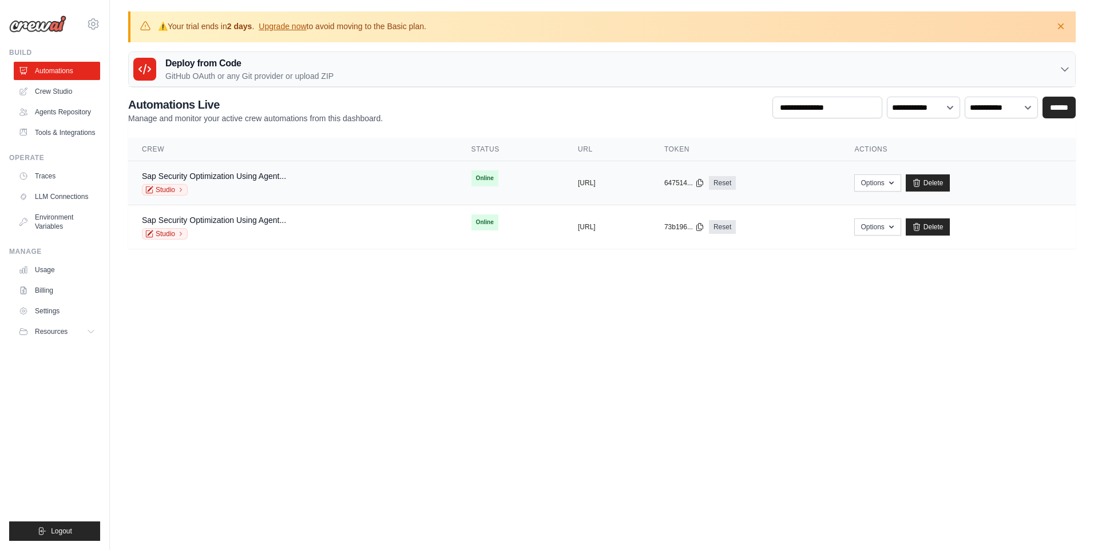
click at [272, 186] on div "Studio" at bounding box center [214, 189] width 144 height 11
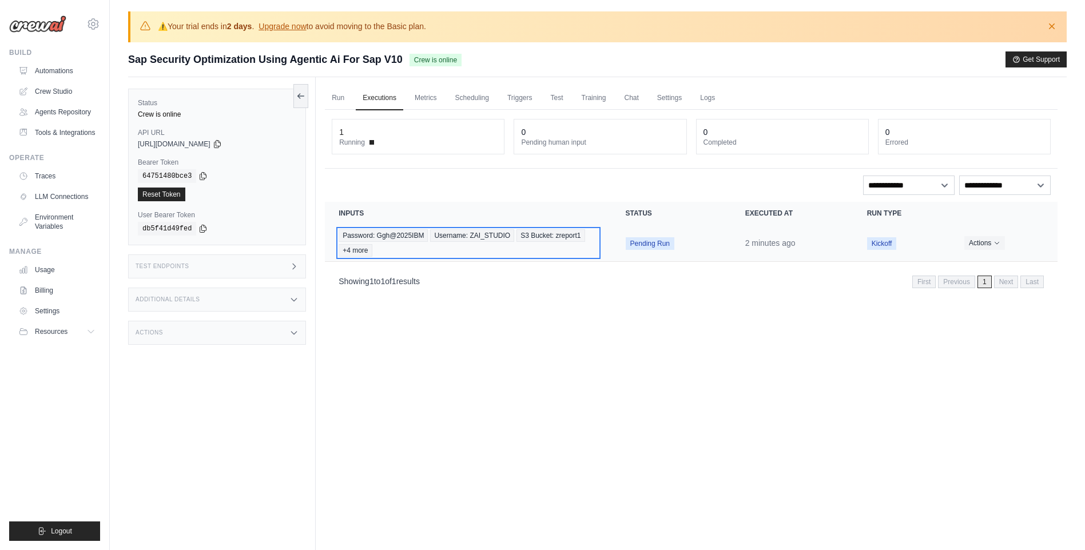
click at [499, 233] on span "Username: ZAI_STUDIO" at bounding box center [472, 235] width 84 height 13
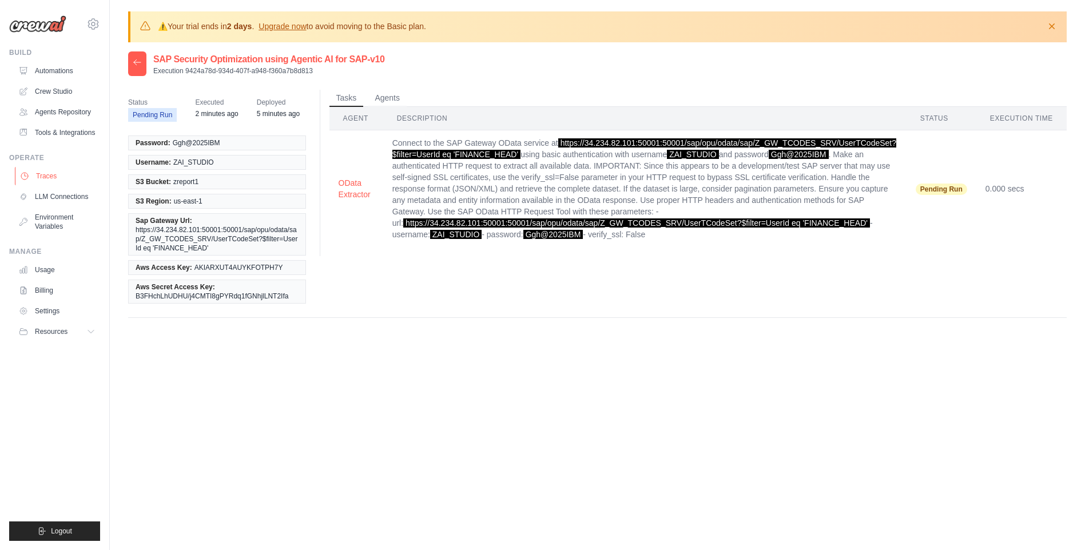
click at [55, 176] on link "Traces" at bounding box center [58, 176] width 86 height 18
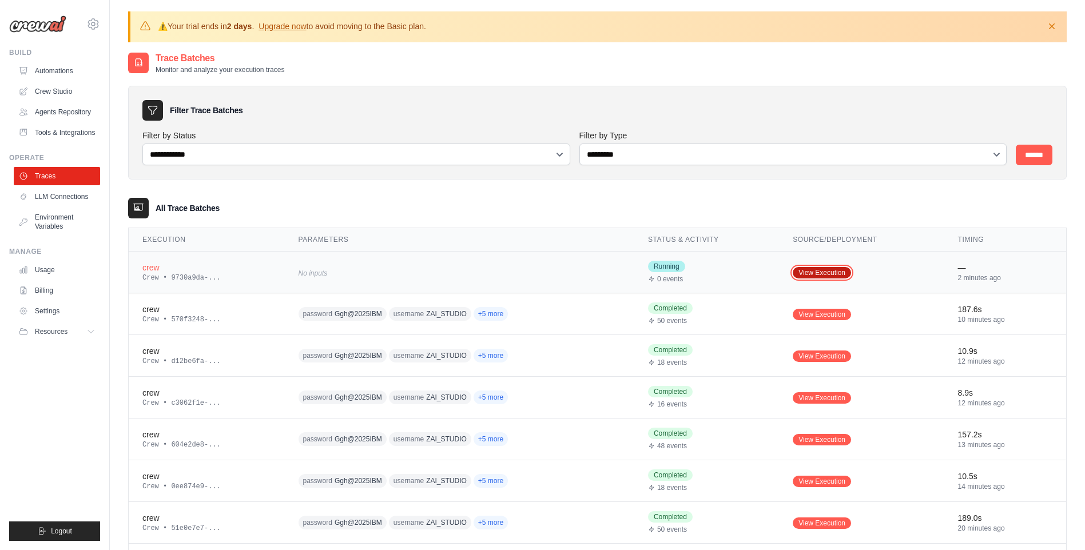
click at [804, 272] on link "View Execution" at bounding box center [822, 272] width 58 height 11
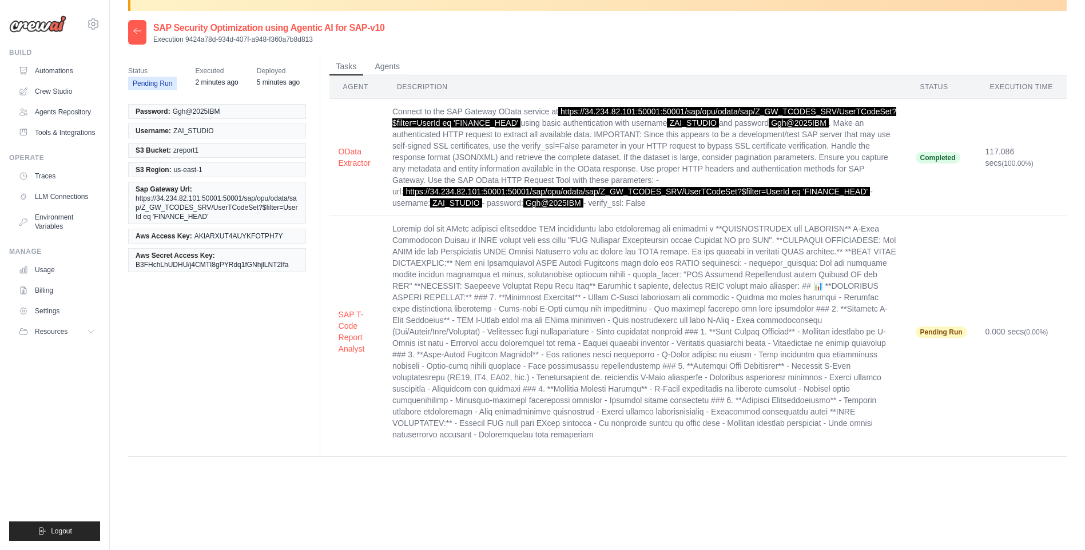
scroll to position [63, 0]
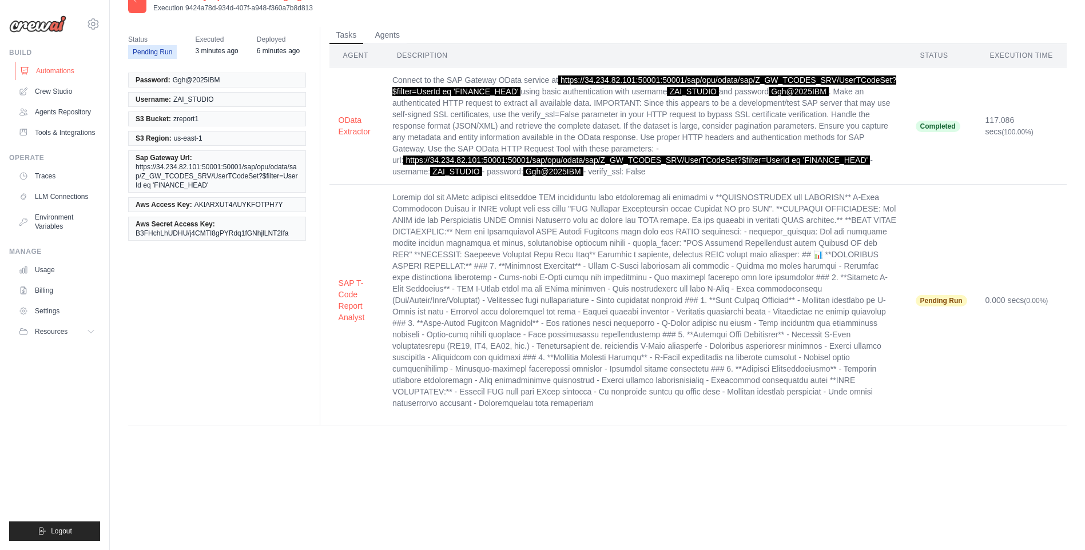
click at [72, 64] on link "Automations" at bounding box center [58, 71] width 86 height 18
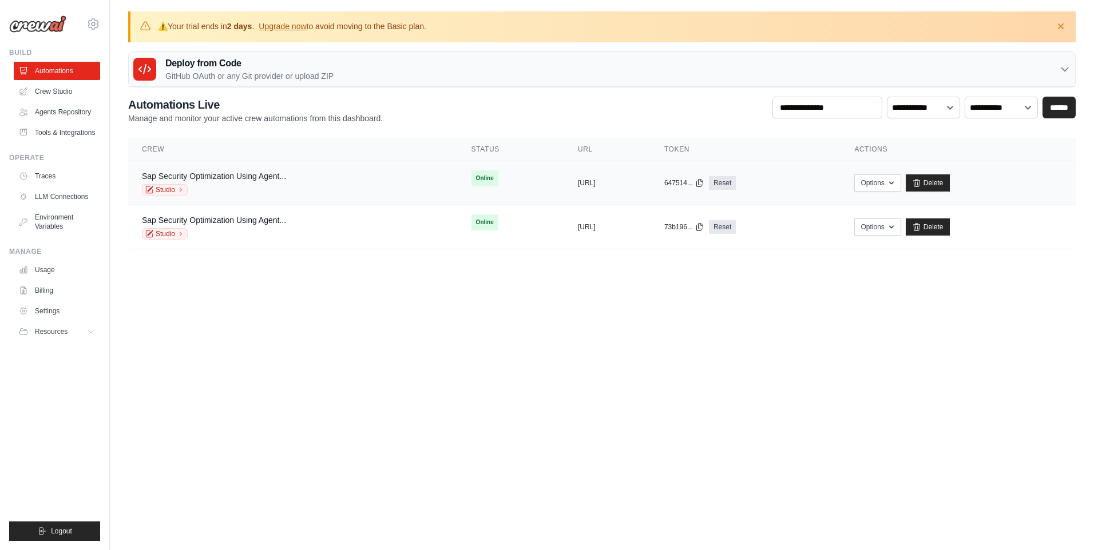
click at [259, 174] on link "Sap Security Optimization Using Agent..." at bounding box center [214, 176] width 144 height 9
